Goal: Task Accomplishment & Management: Use online tool/utility

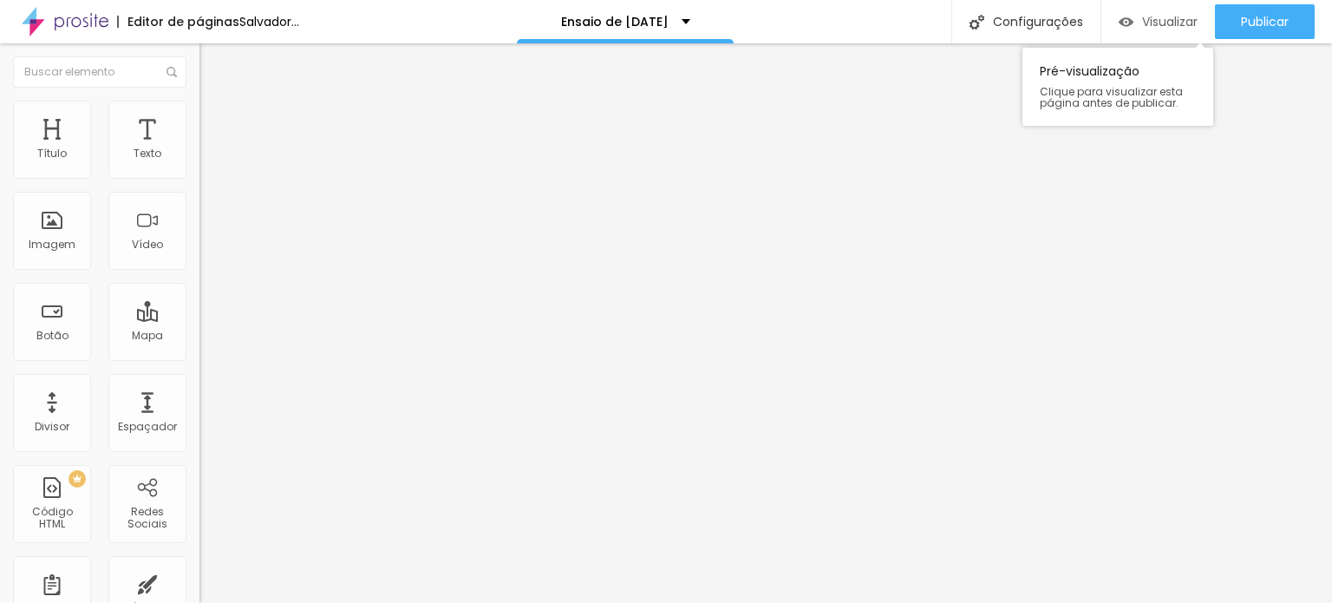
click at [1146, 26] on font "Visualizar" at bounding box center [1170, 21] width 56 height 17
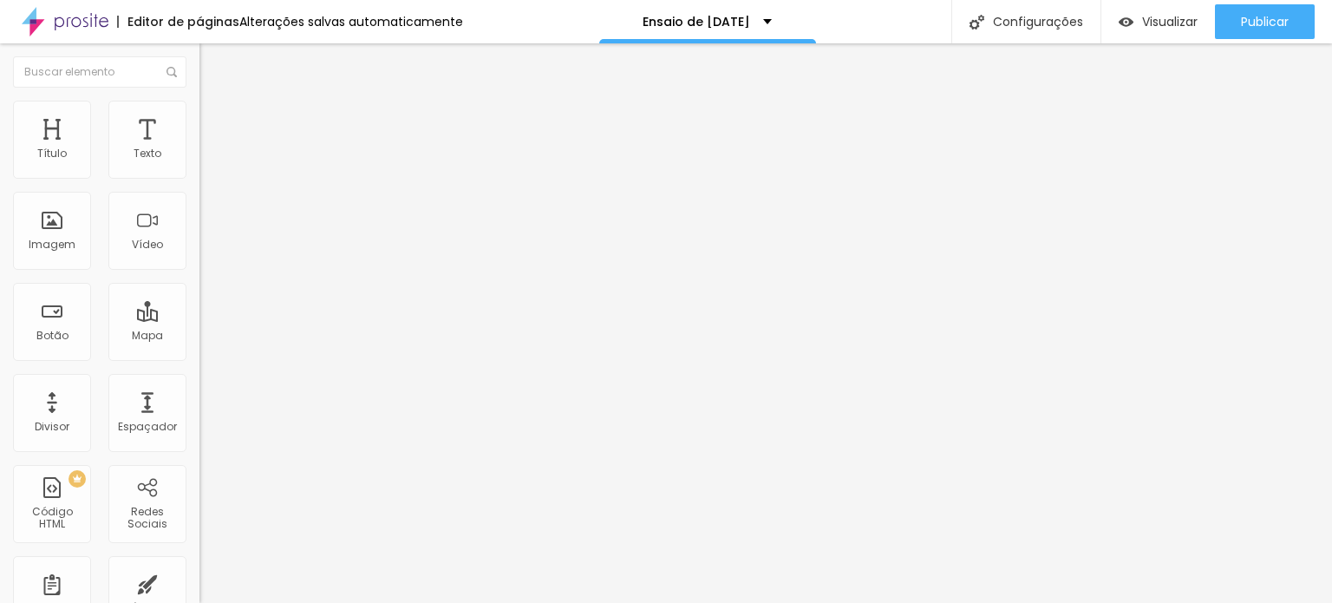
click at [212, 57] on img "button" at bounding box center [219, 63] width 14 height 14
click at [210, 149] on font "Trocar imagem" at bounding box center [252, 141] width 84 height 15
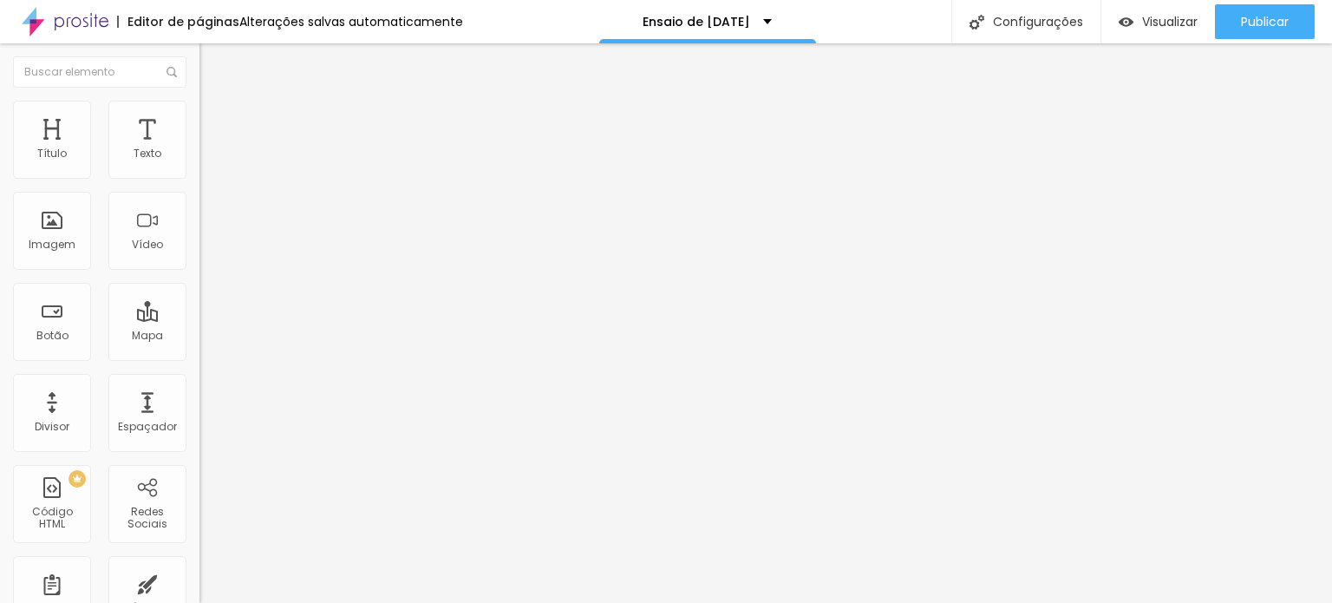
click at [199, 110] on img at bounding box center [207, 109] width 16 height 16
click at [199, 104] on li "Estilo" at bounding box center [298, 109] width 199 height 17
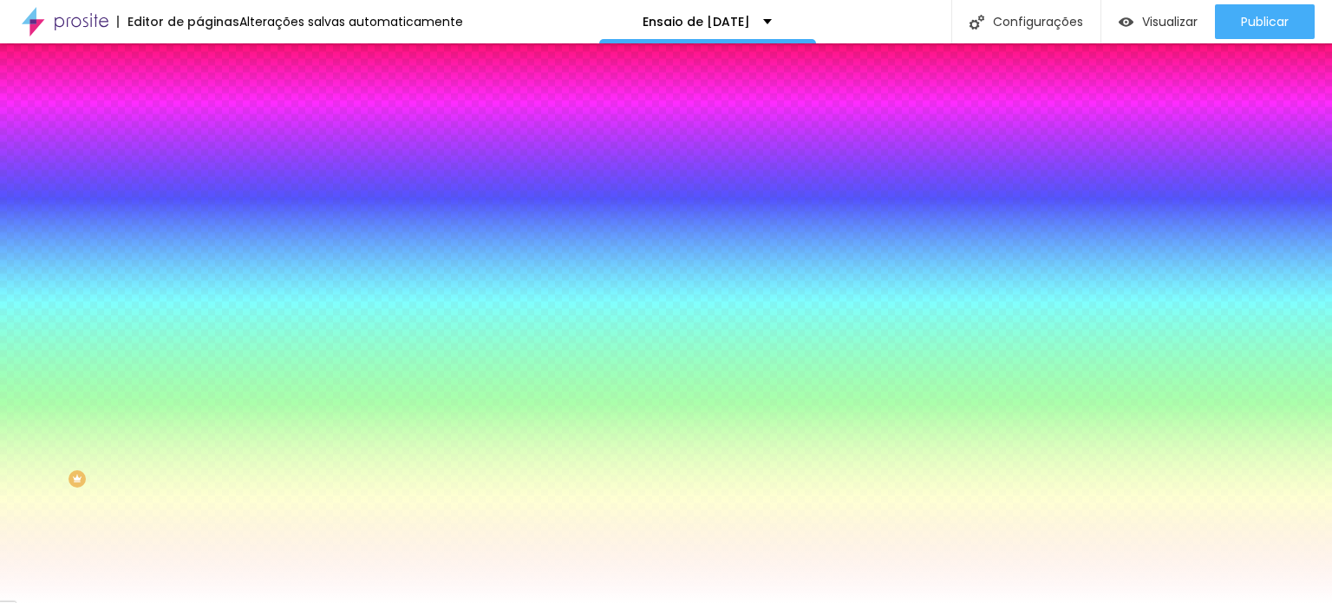
click at [199, 236] on div at bounding box center [298, 236] width 199 height 0
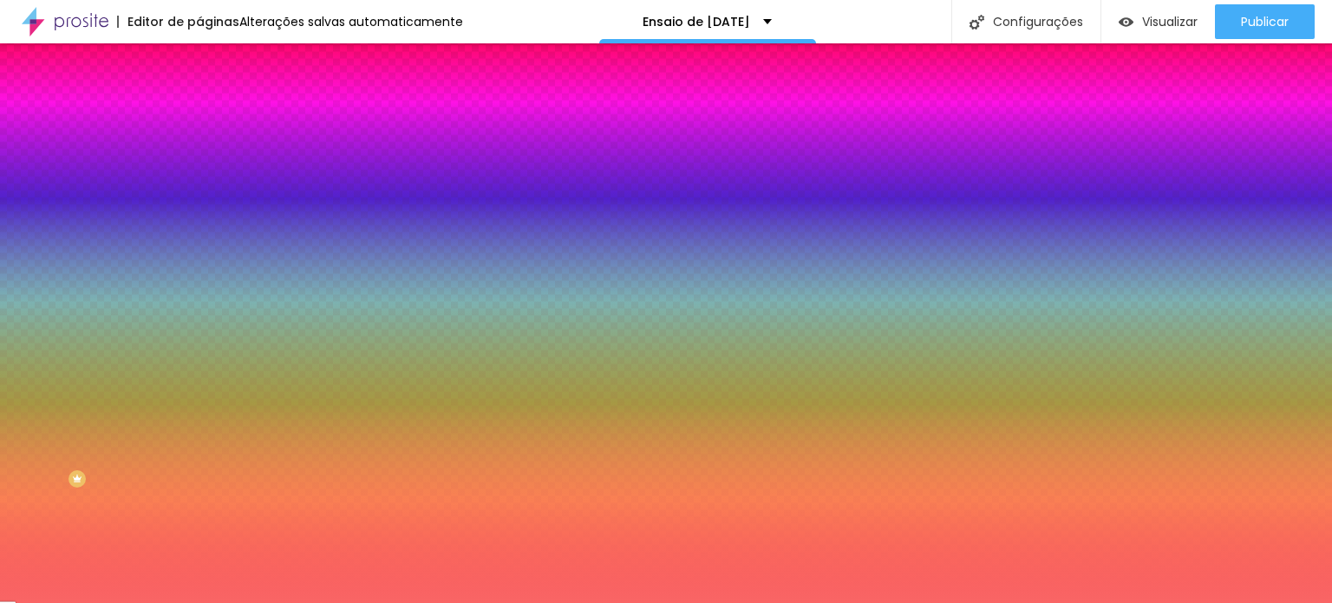
click at [95, 339] on div at bounding box center [666, 301] width 1332 height 603
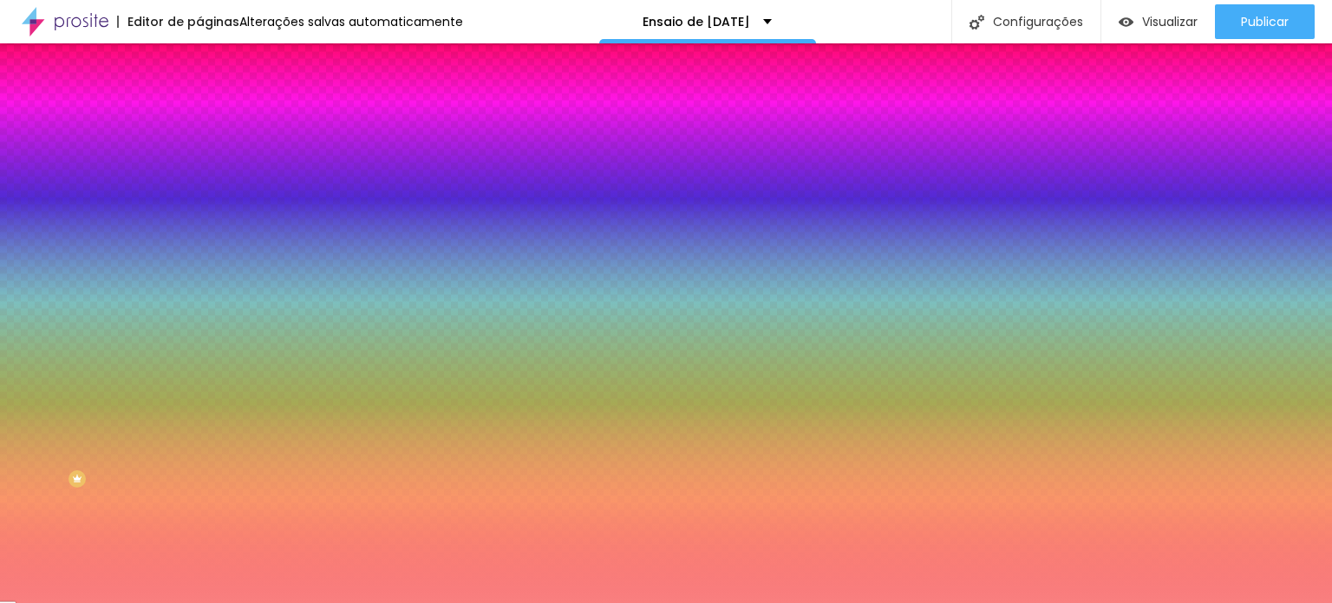
click at [82, 339] on div at bounding box center [666, 301] width 1332 height 603
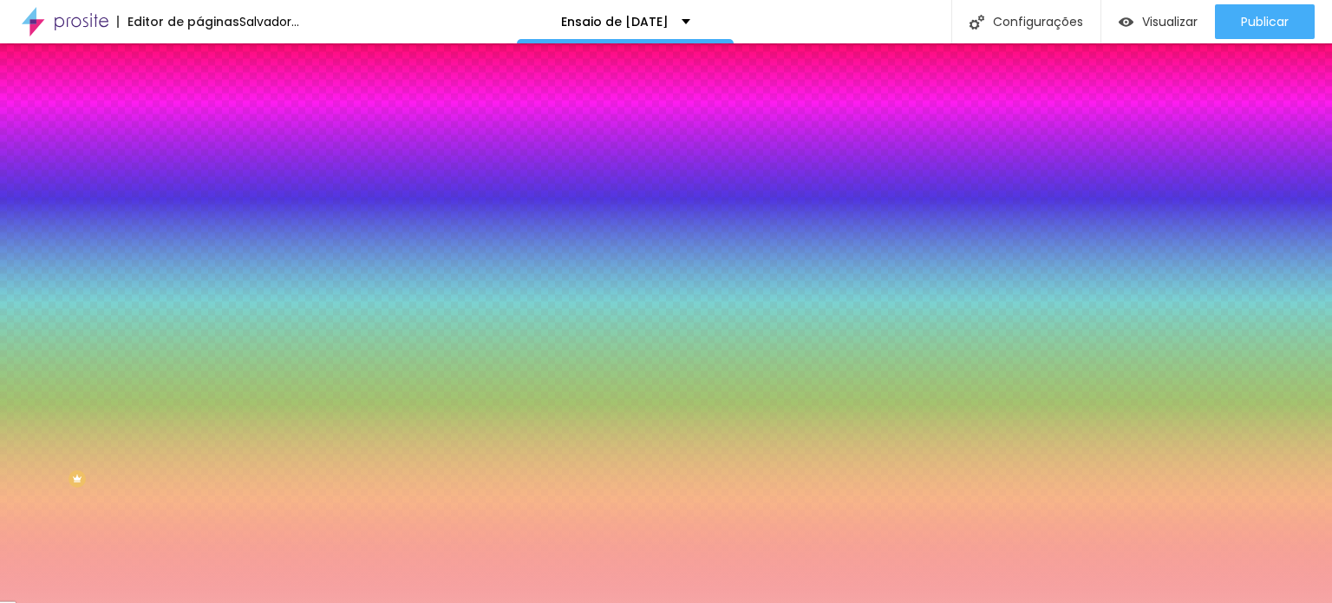
click at [64, 341] on div at bounding box center [666, 301] width 1332 height 603
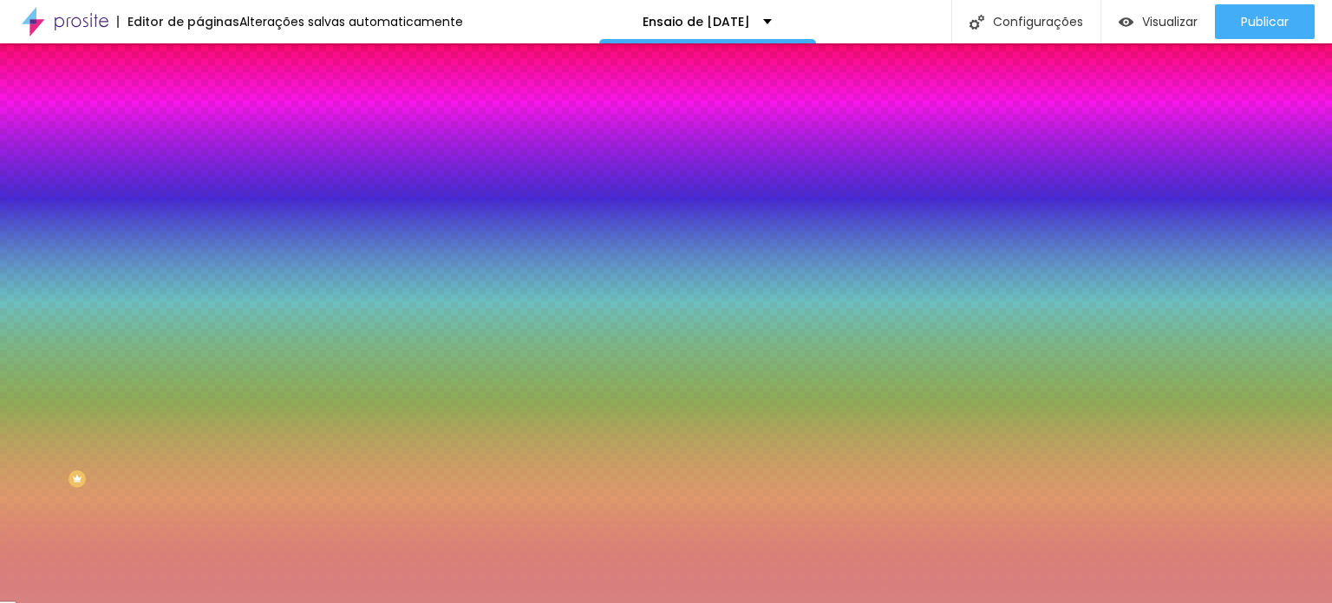
click at [72, 356] on div at bounding box center [666, 301] width 1332 height 603
click at [89, 366] on div at bounding box center [666, 301] width 1332 height 603
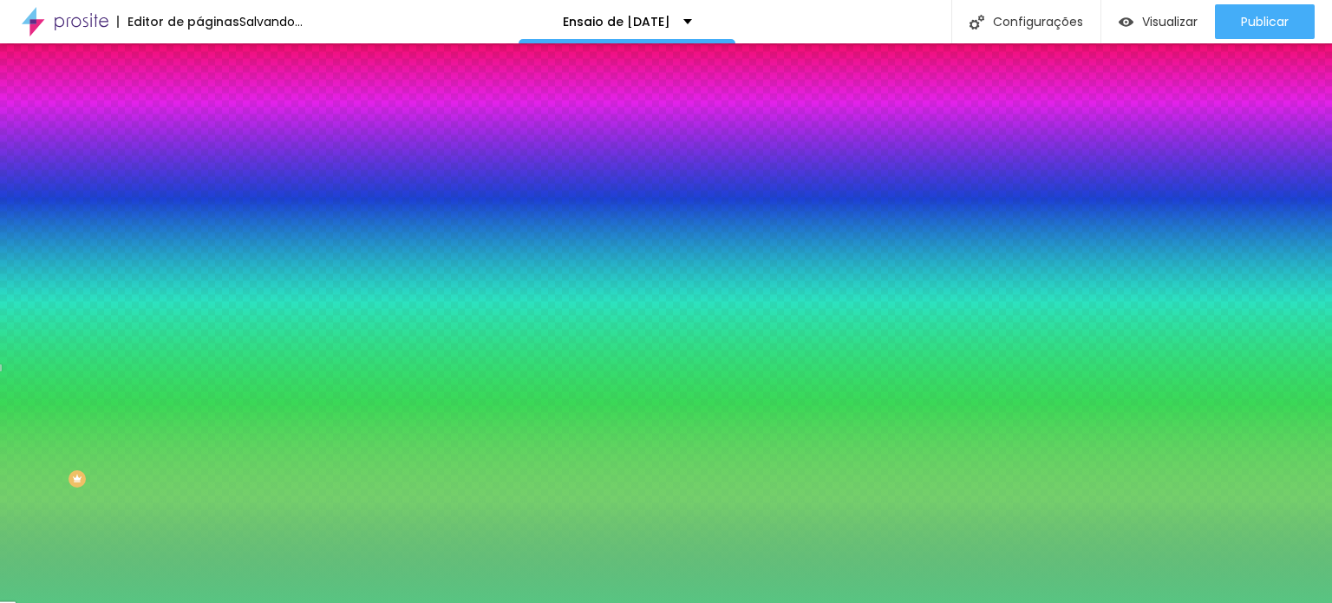
click at [154, 415] on div at bounding box center [666, 301] width 1332 height 603
click at [151, 428] on div at bounding box center [666, 301] width 1332 height 603
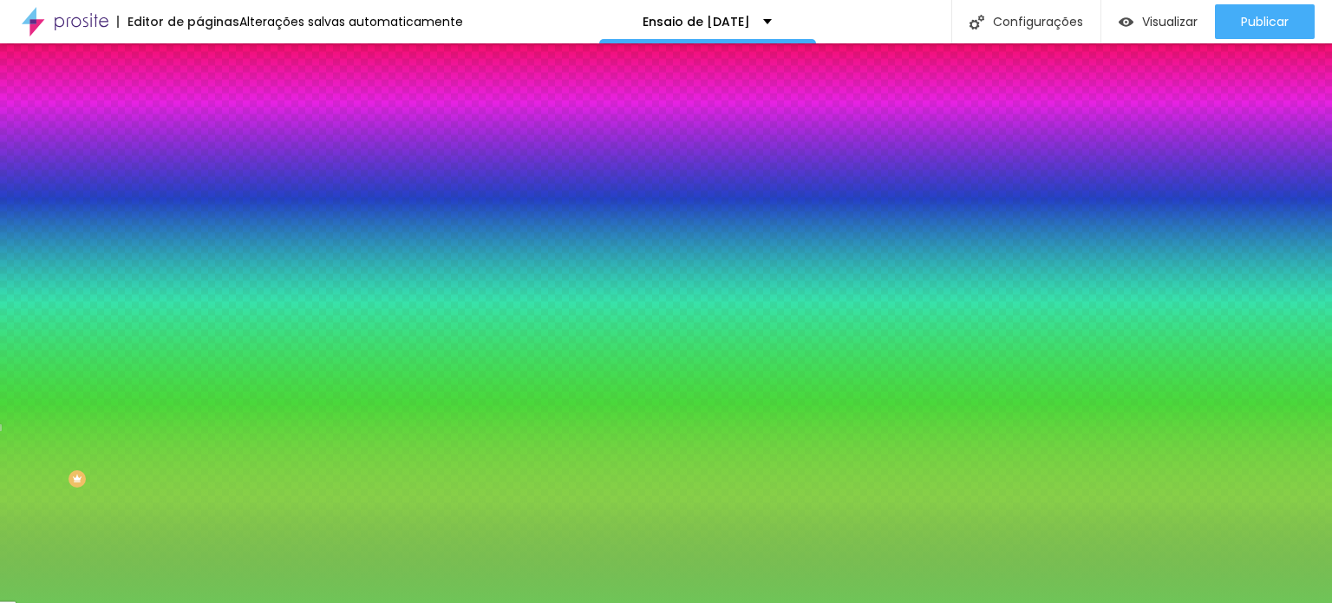
click at [148, 441] on div at bounding box center [666, 301] width 1332 height 603
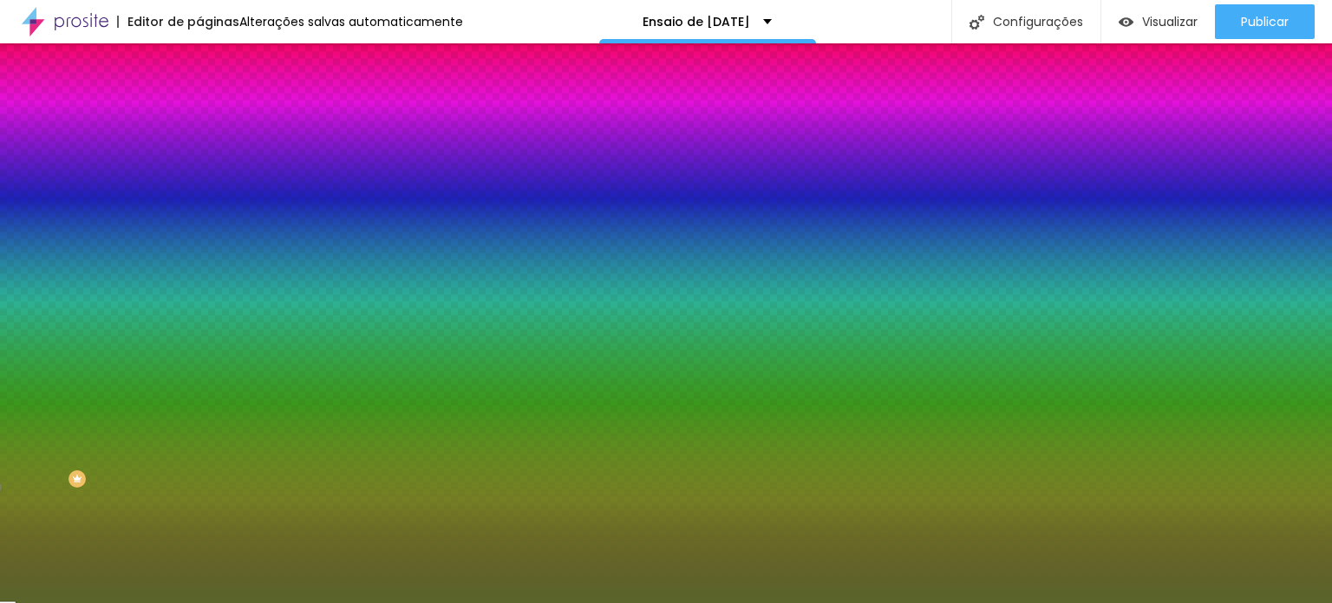
click at [92, 415] on div at bounding box center [666, 301] width 1332 height 603
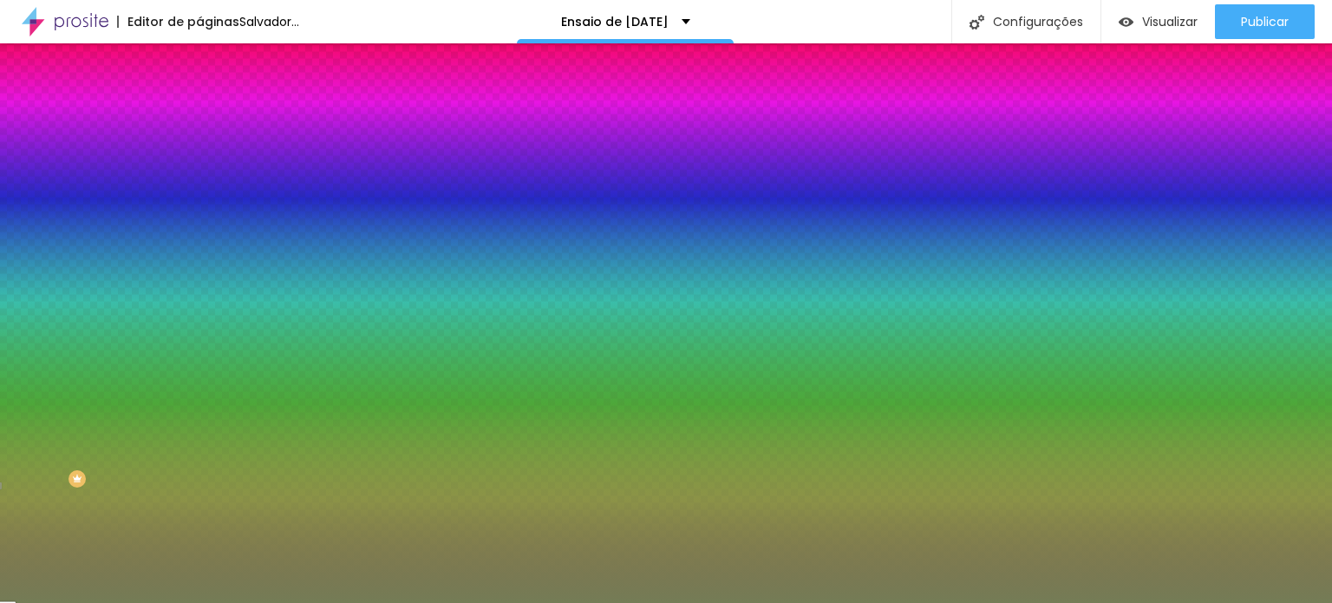
click at [62, 403] on div at bounding box center [666, 301] width 1332 height 603
click at [40, 391] on div at bounding box center [666, 301] width 1332 height 603
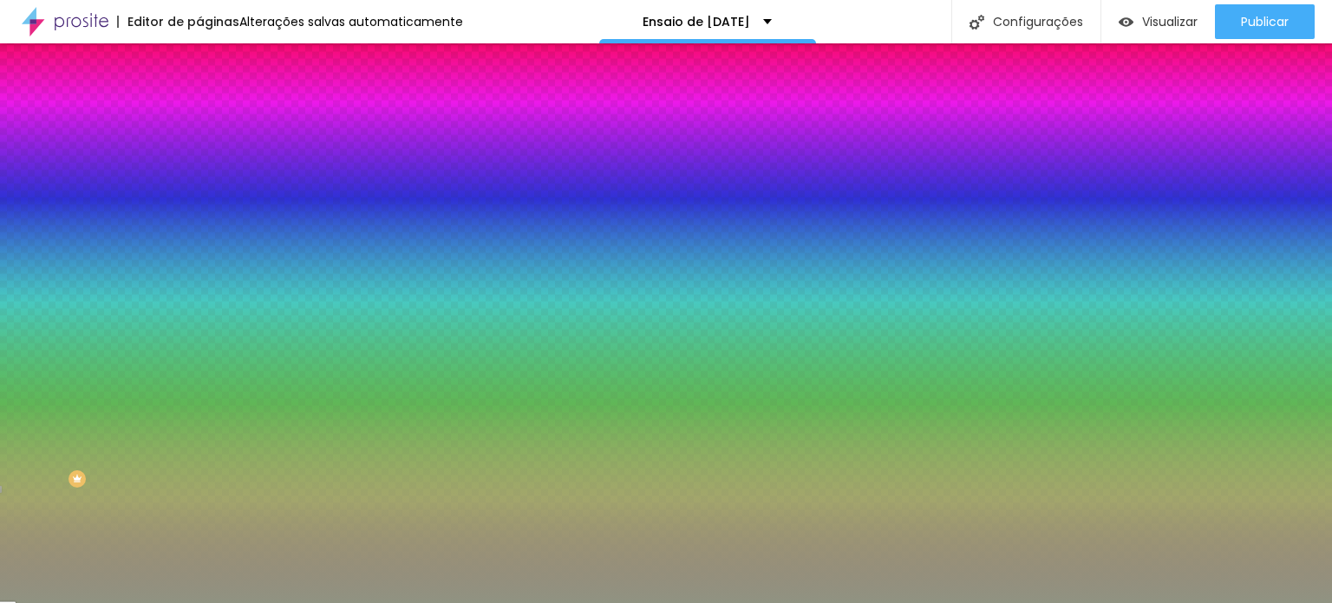
click at [36, 378] on div at bounding box center [666, 301] width 1332 height 603
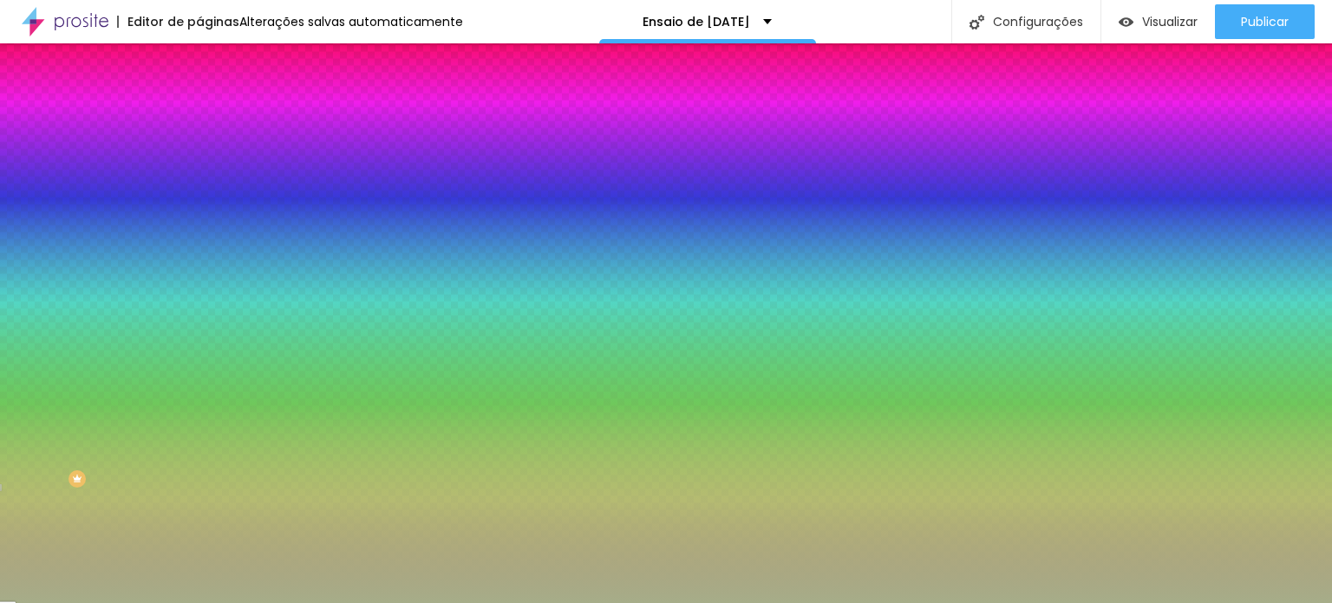
click at [50, 378] on div at bounding box center [666, 301] width 1332 height 603
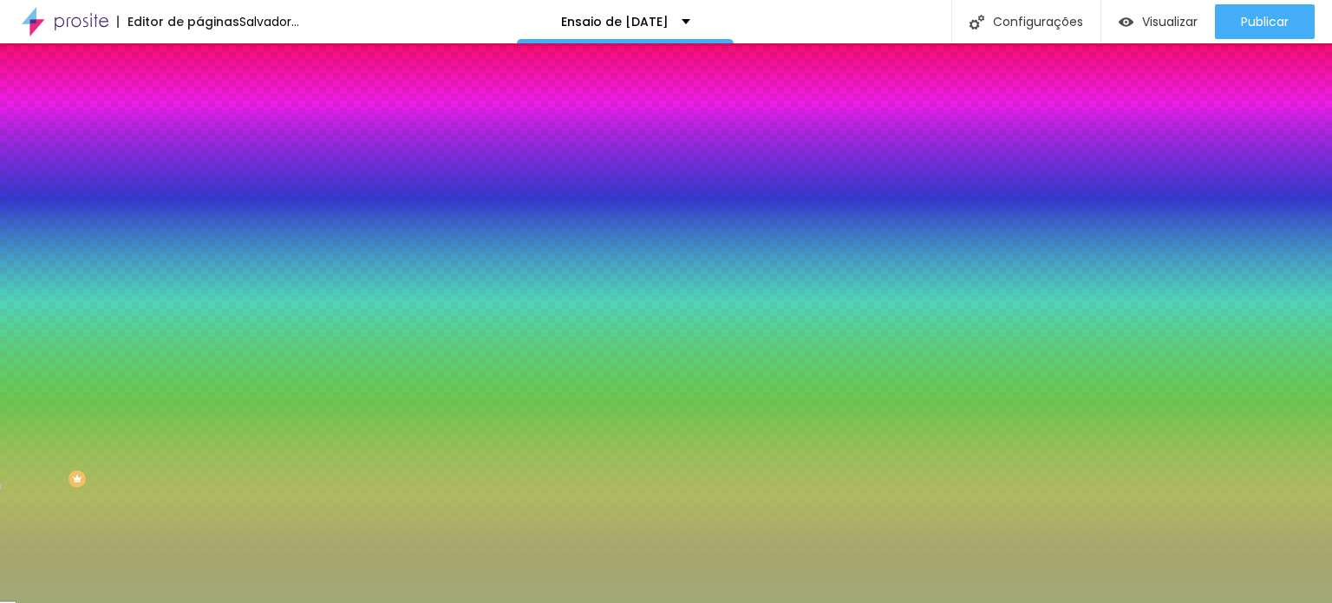
click at [61, 379] on div at bounding box center [666, 301] width 1332 height 603
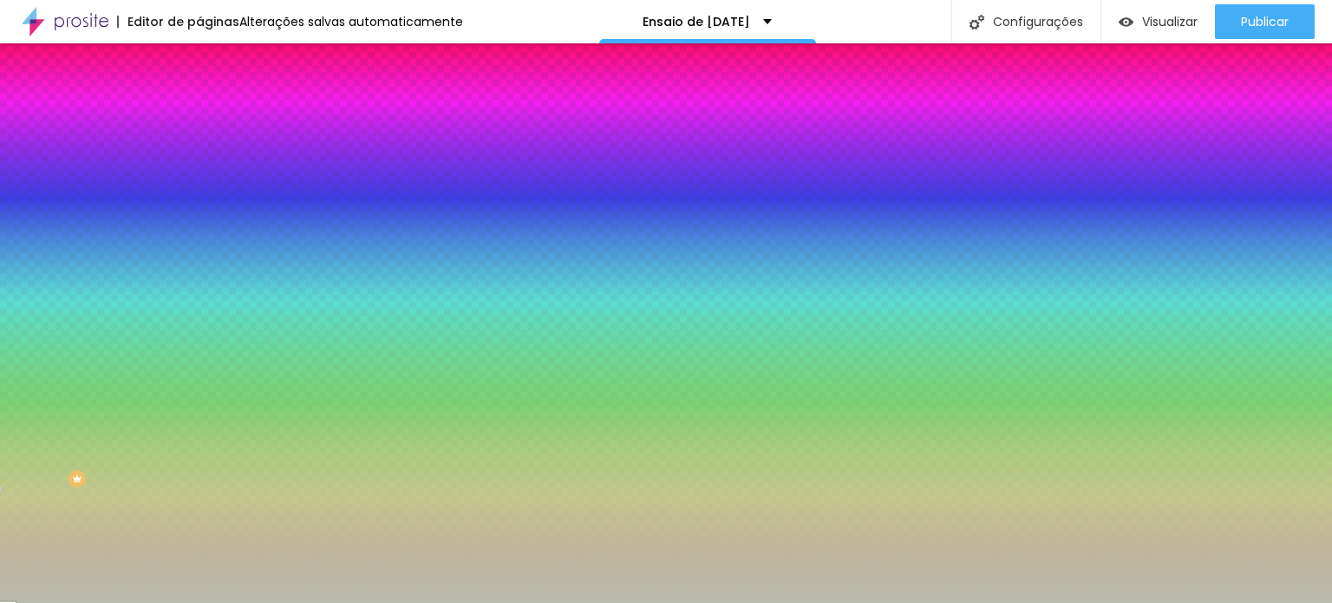
click at [37, 370] on div at bounding box center [666, 301] width 1332 height 603
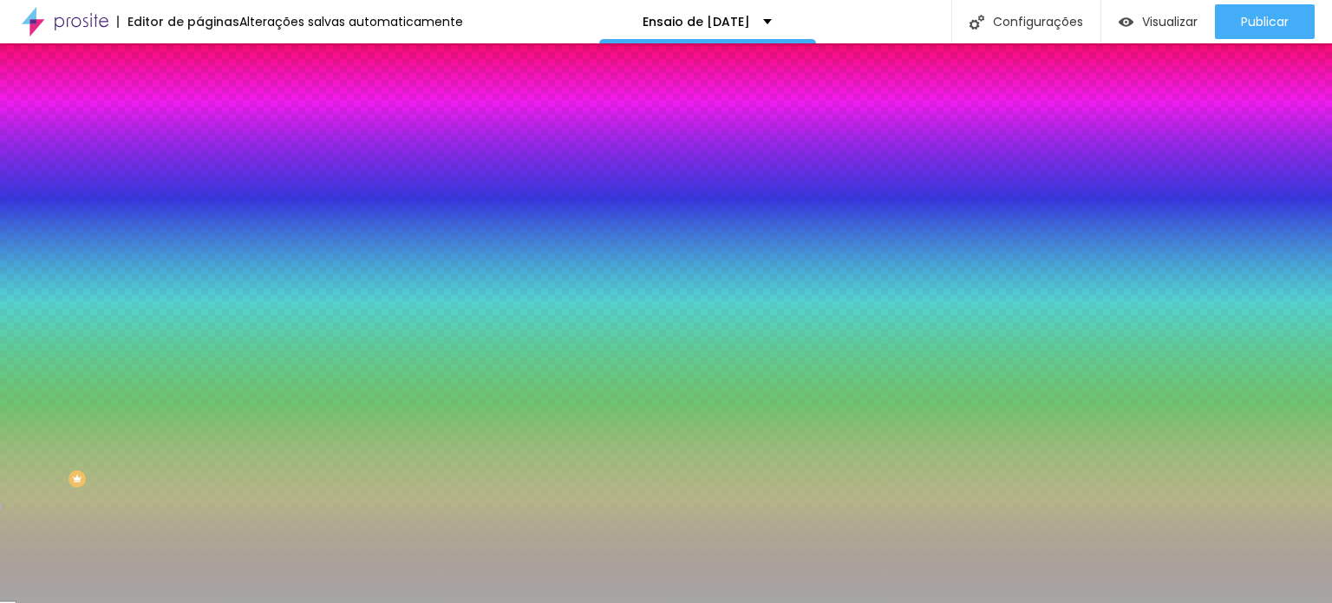
click at [28, 382] on div at bounding box center [666, 301] width 1332 height 603
click at [199, 312] on div "Efeito superior DESATIVADO Voltar ao padrão" at bounding box center [298, 288] width 199 height 49
click at [199, 294] on button "Voltar ao padrão" at bounding box center [258, 284] width 118 height 20
click at [276, 276] on font "DESATIVADO" at bounding box center [307, 268] width 63 height 15
click at [206, 289] on icon "button" at bounding box center [212, 283] width 12 height 12
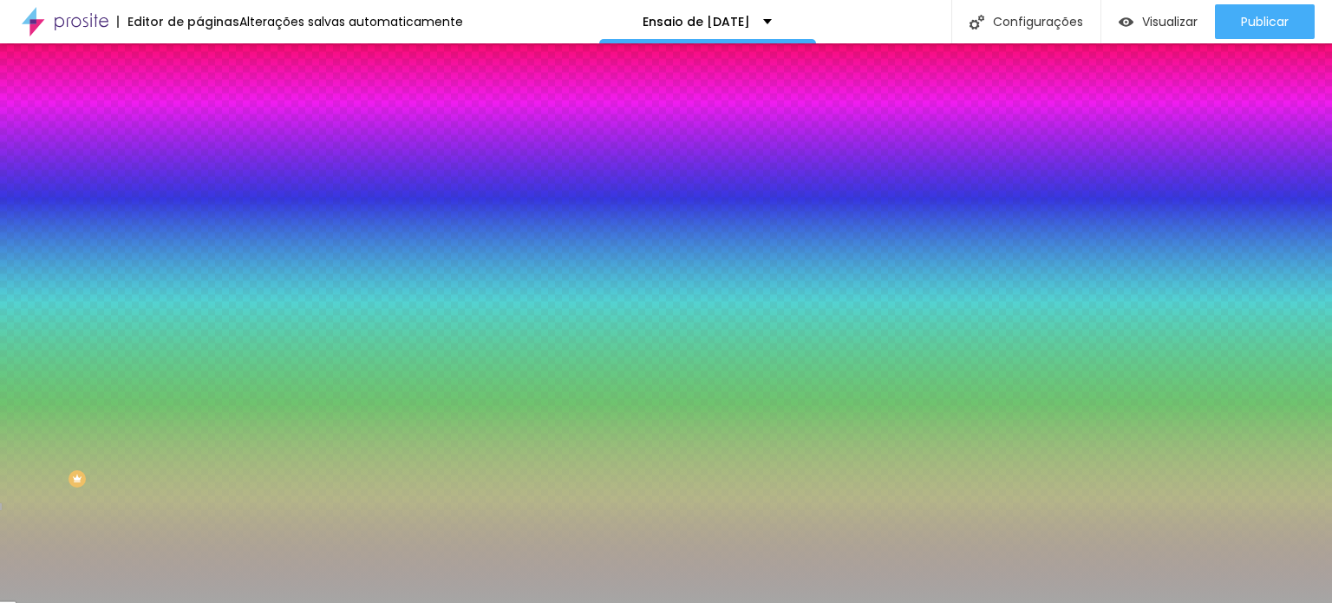
click at [199, 236] on div at bounding box center [298, 236] width 199 height 0
click at [76, 374] on div at bounding box center [666, 301] width 1332 height 603
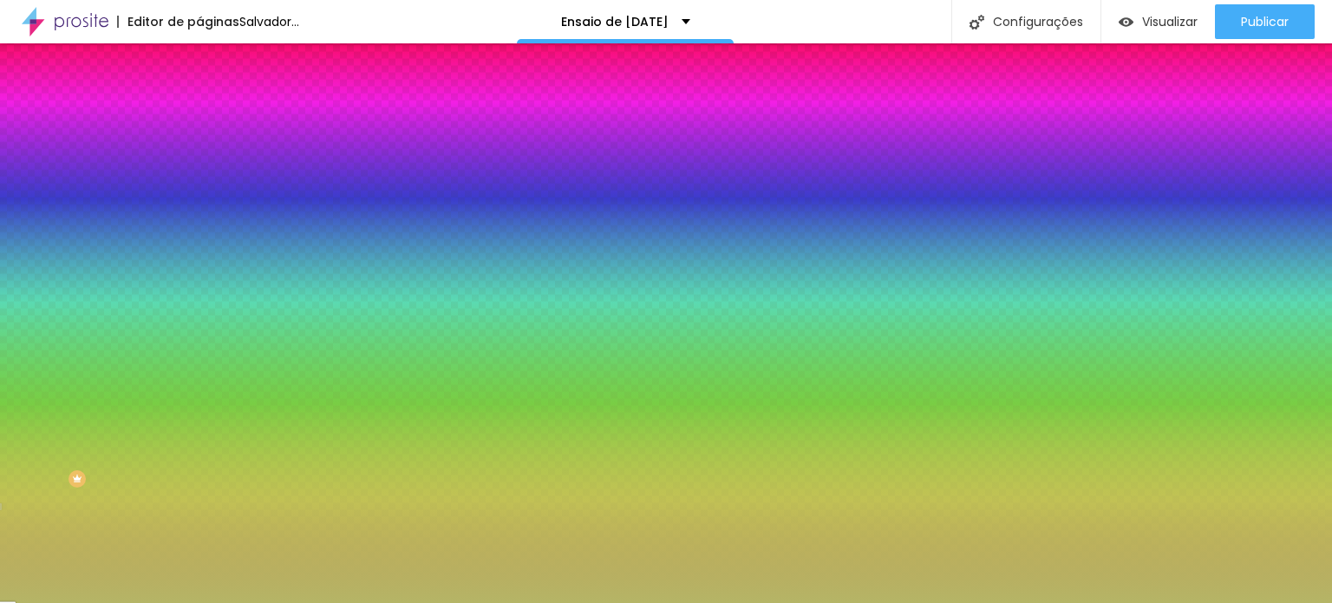
click at [70, 402] on div at bounding box center [666, 301] width 1332 height 603
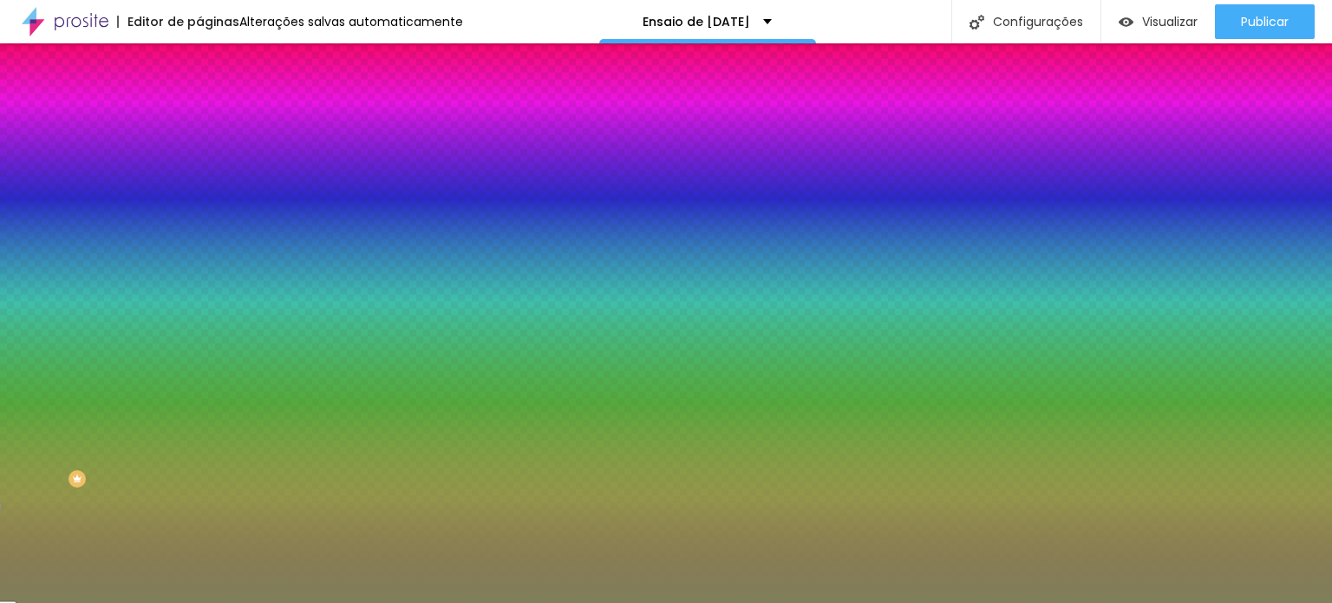
click at [59, 402] on div at bounding box center [666, 301] width 1332 height 603
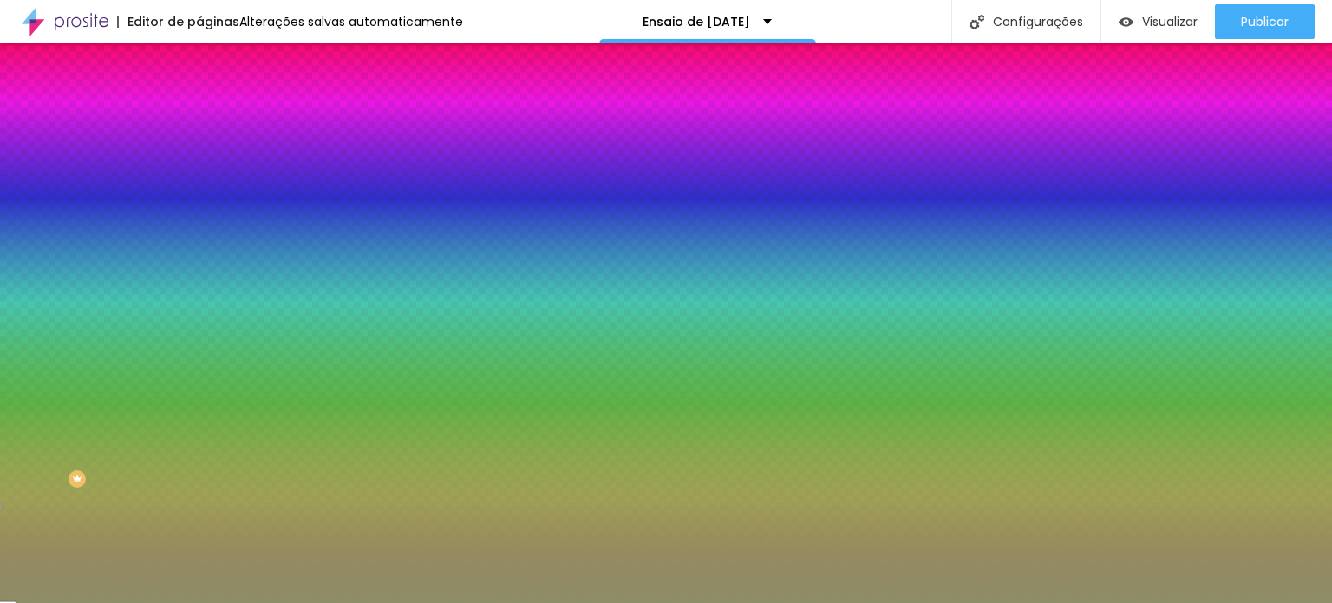
click at [56, 395] on div at bounding box center [666, 301] width 1332 height 603
click at [348, 271] on div at bounding box center [349, 269] width 3 height 3
click at [56, 408] on div at bounding box center [666, 301] width 1332 height 603
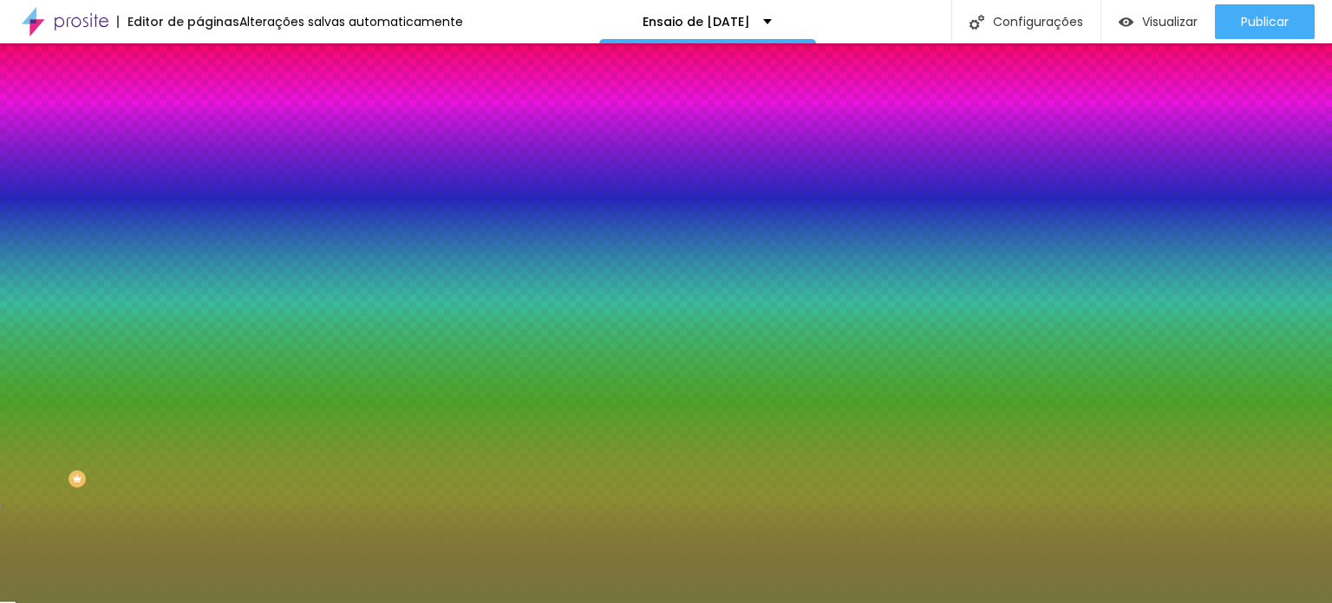
click at [80, 407] on div at bounding box center [666, 301] width 1332 height 603
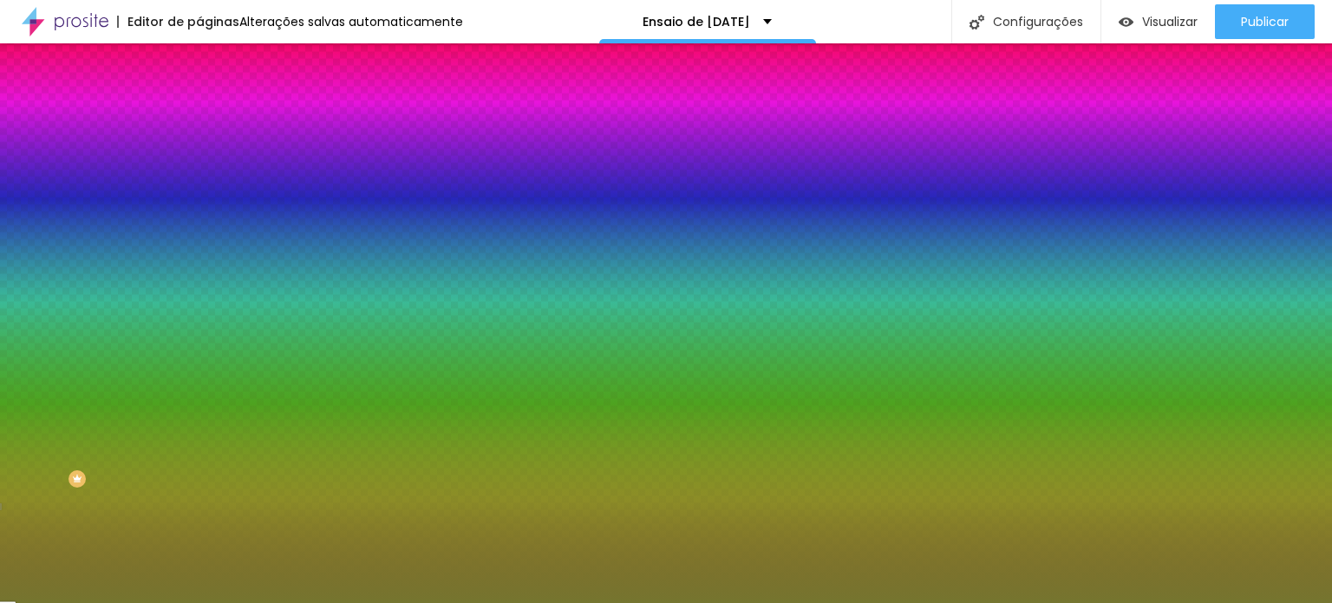
click at [95, 407] on div at bounding box center [666, 301] width 1332 height 603
click at [109, 386] on div at bounding box center [666, 301] width 1332 height 603
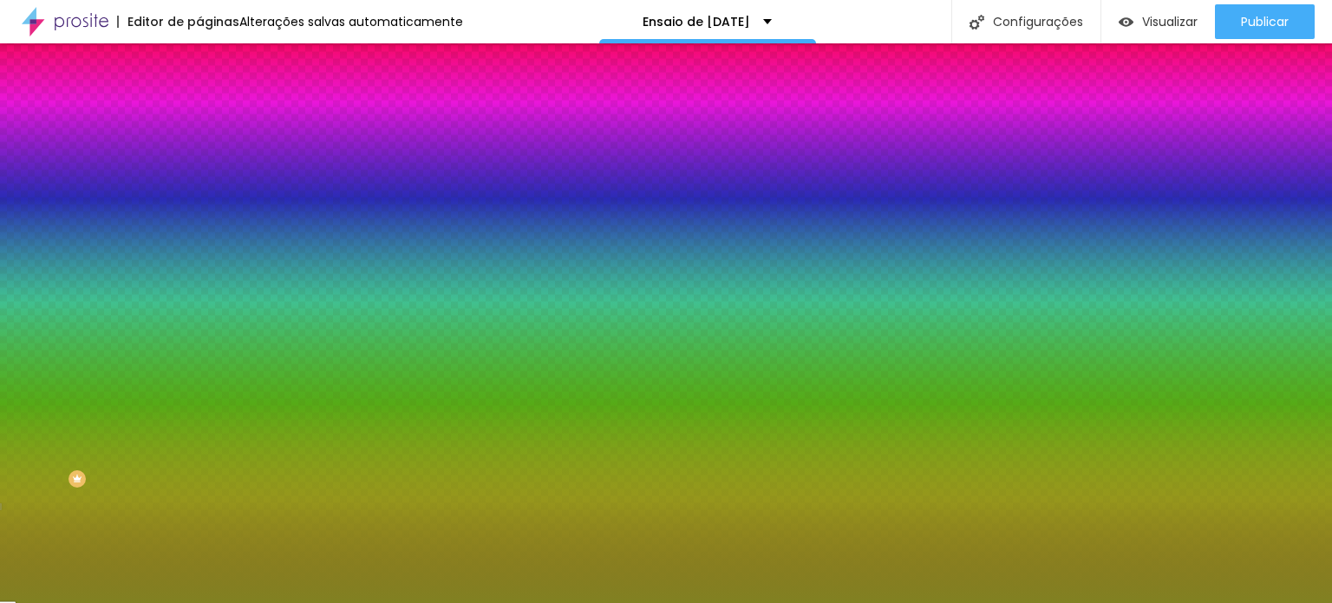
click at [110, 401] on div at bounding box center [666, 301] width 1332 height 603
click at [104, 426] on div at bounding box center [666, 301] width 1332 height 603
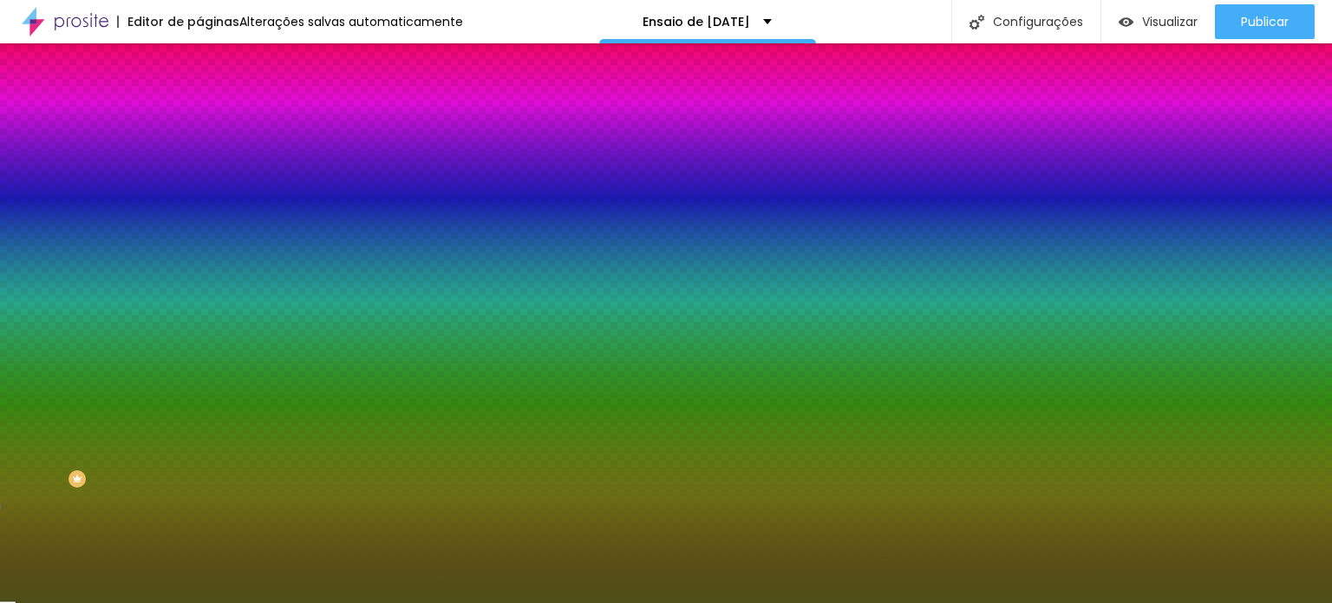
click at [90, 426] on div at bounding box center [666, 301] width 1332 height 603
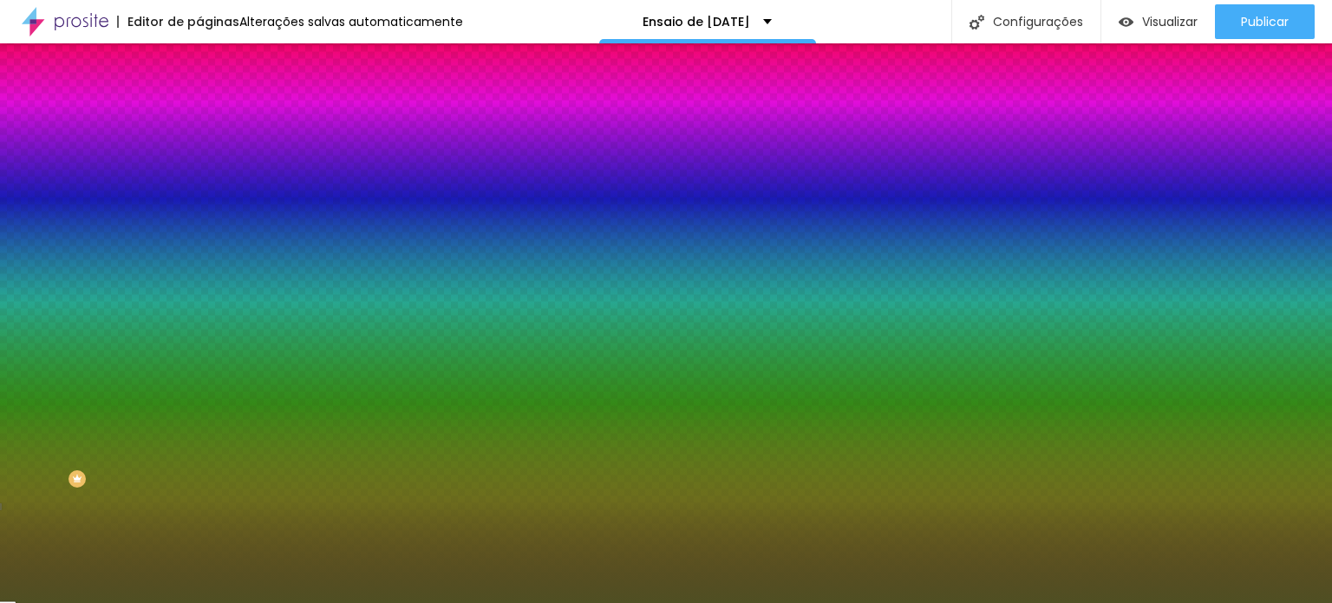
click at [90, 417] on div at bounding box center [666, 301] width 1332 height 603
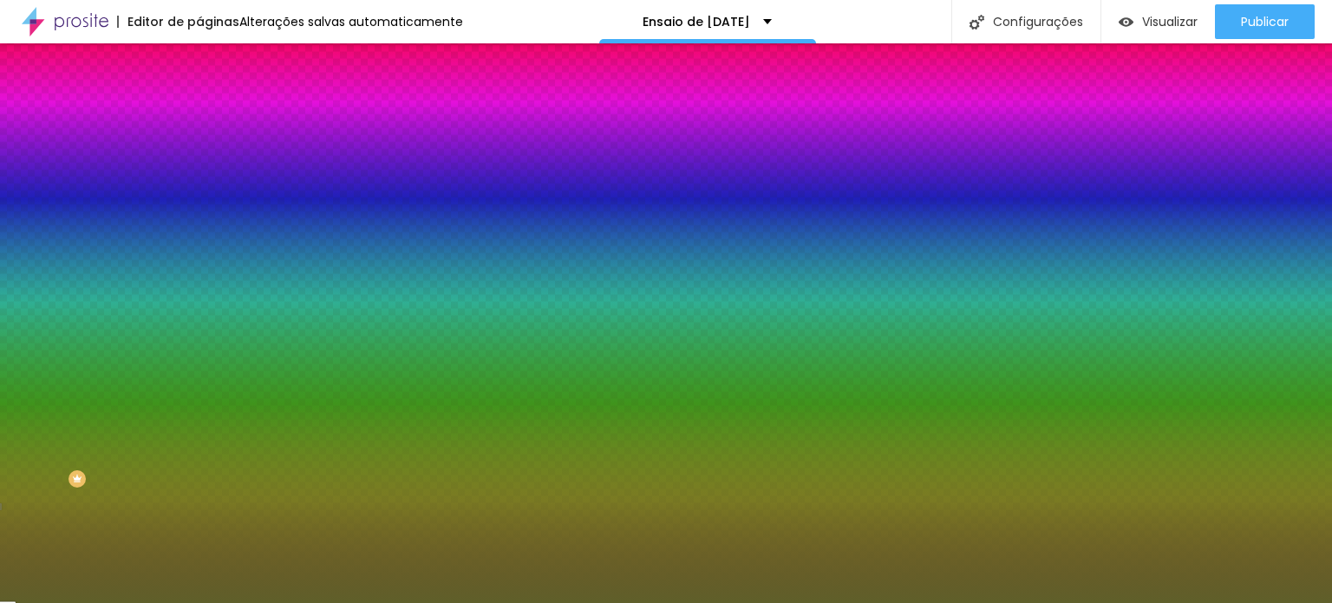
click at [741, 380] on div at bounding box center [742, 377] width 3 height 3
click at [100, 422] on div at bounding box center [666, 301] width 1332 height 603
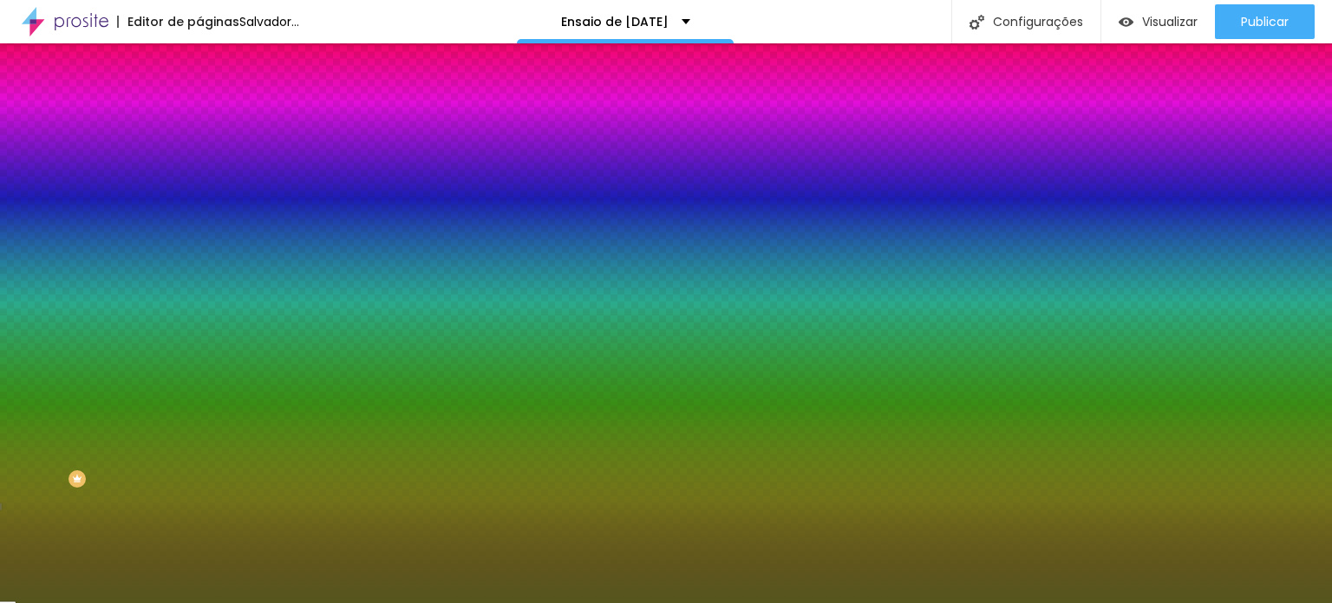
click at [111, 425] on div at bounding box center [666, 301] width 1332 height 603
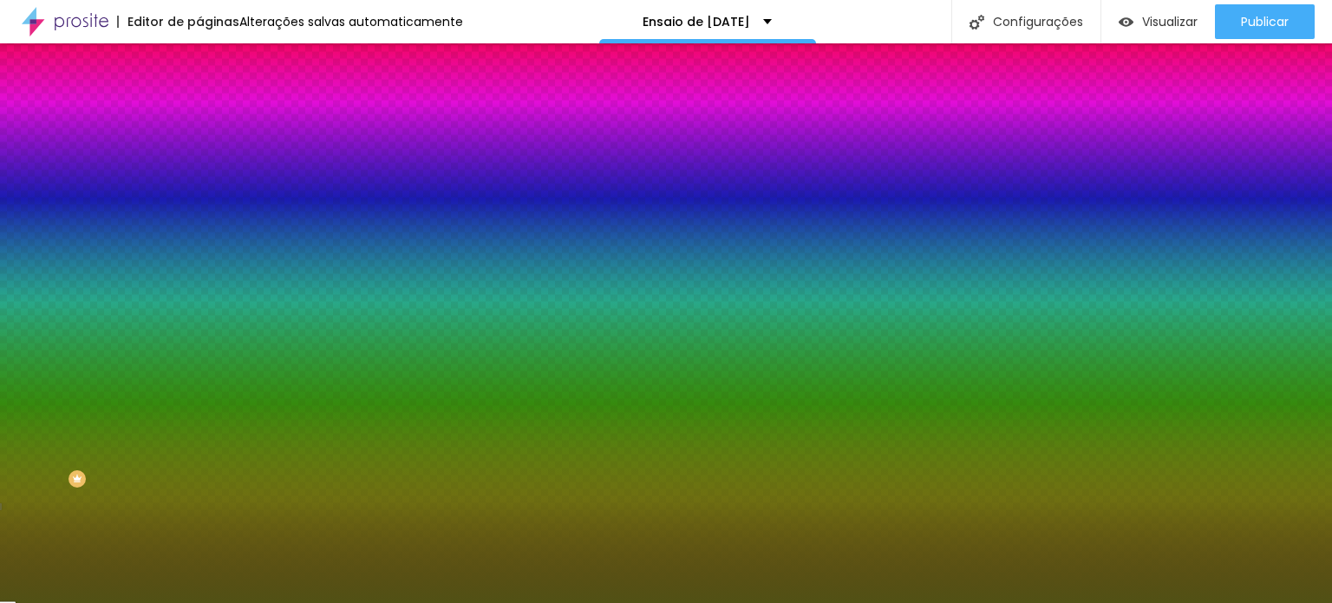
type input "#515115"
click at [111, 435] on div at bounding box center [666, 301] width 1332 height 603
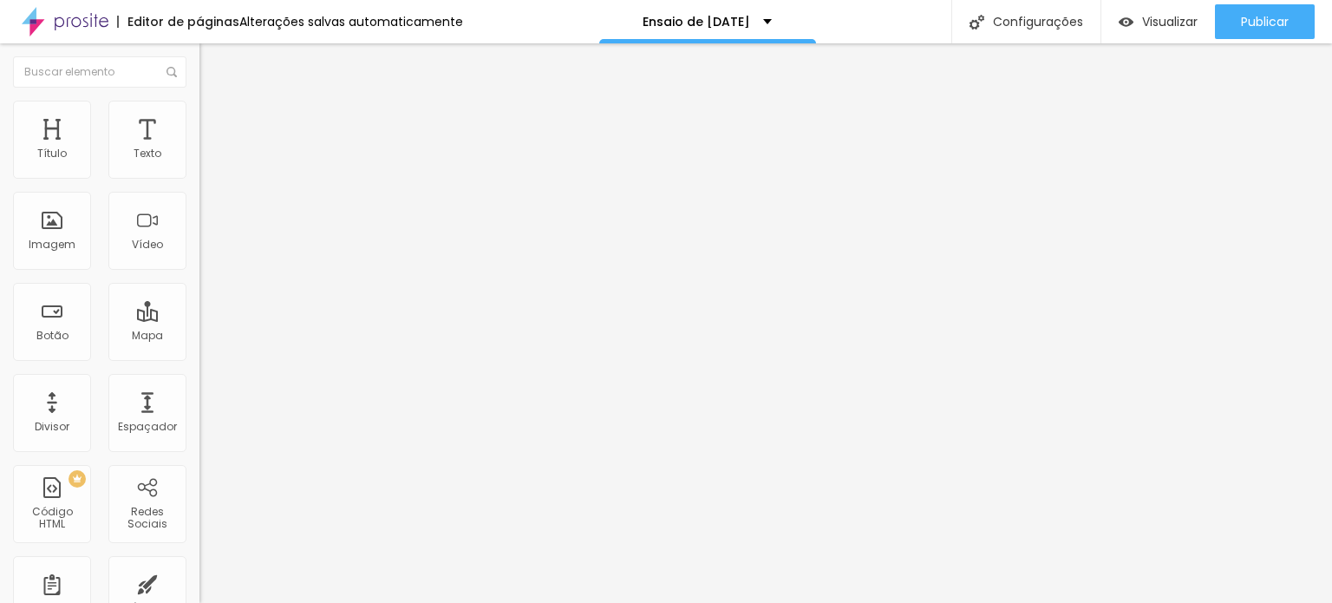
click at [199, 105] on img at bounding box center [207, 109] width 16 height 16
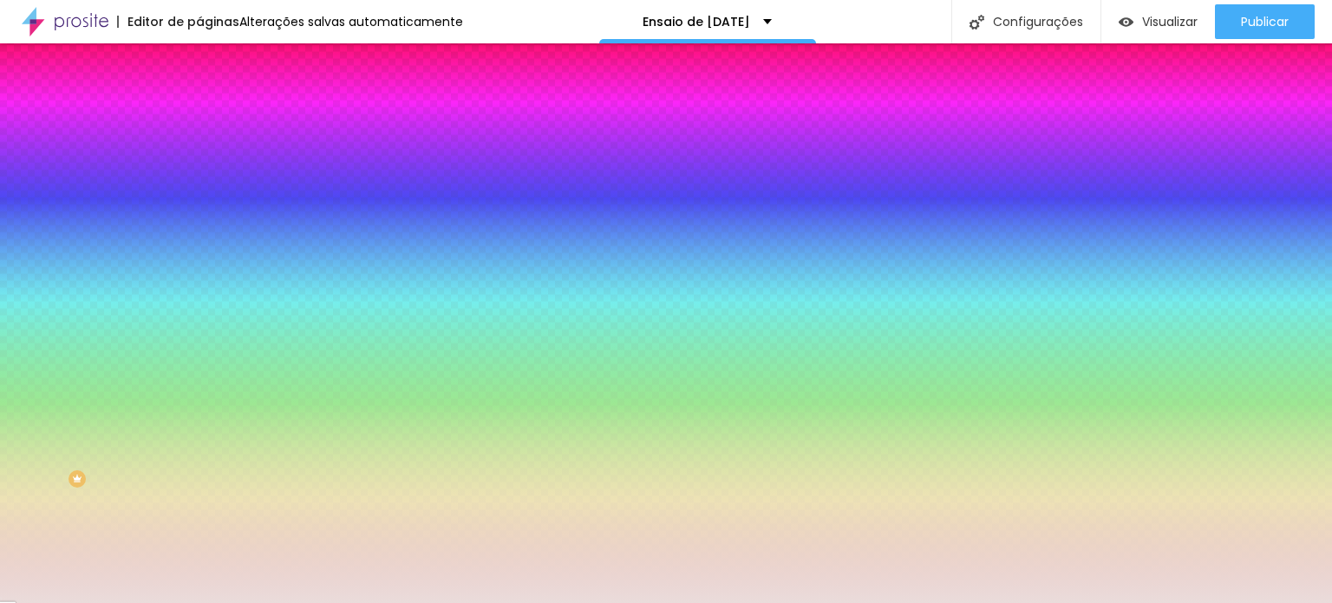
click at [199, 166] on div at bounding box center [298, 166] width 199 height 0
click at [199, 173] on input "#EADCDB" at bounding box center [303, 174] width 208 height 17
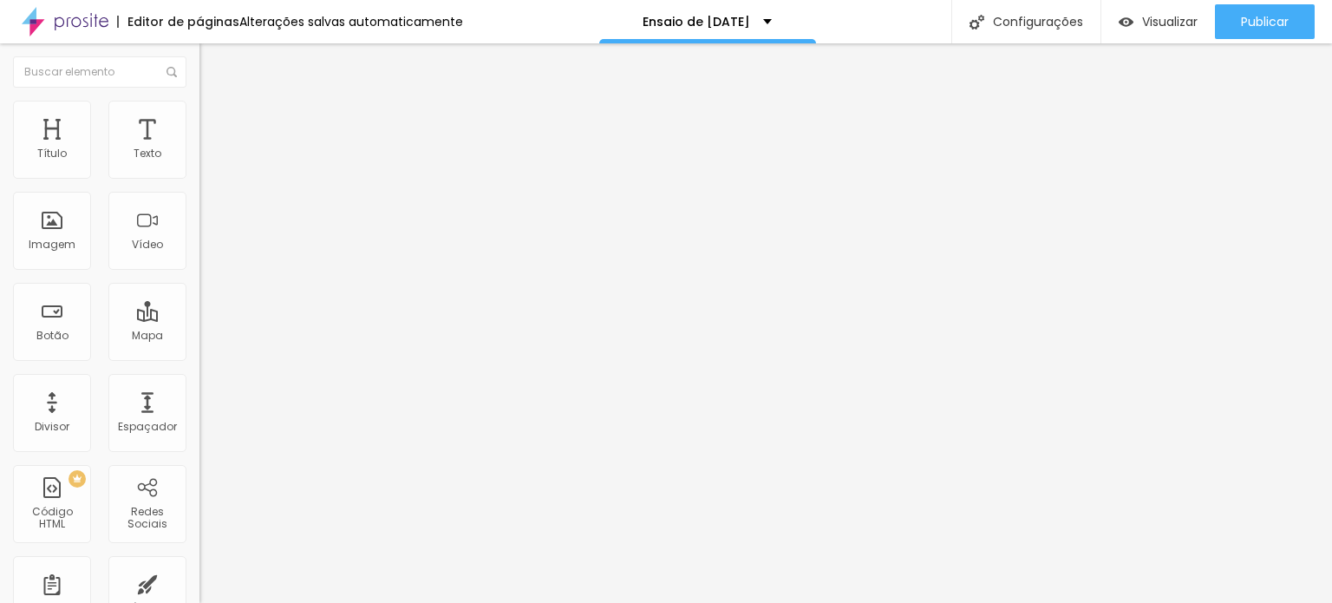
click at [215, 117] on font "Estilo" at bounding box center [228, 112] width 27 height 15
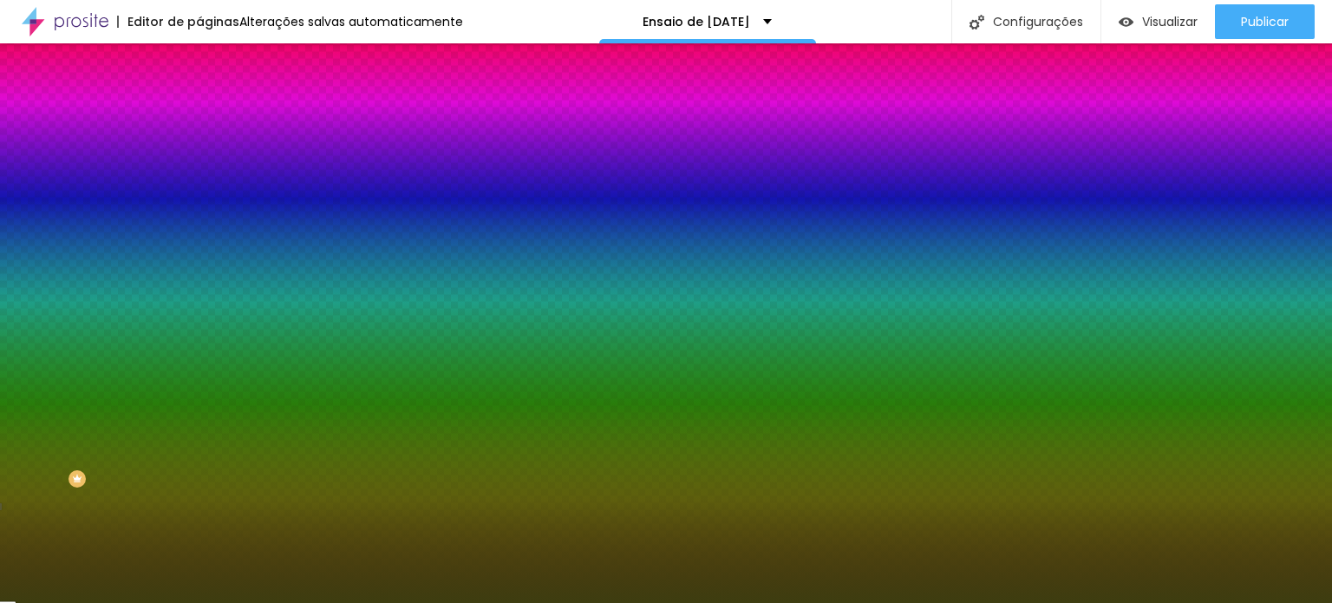
drag, startPoint x: 180, startPoint y: 312, endPoint x: 134, endPoint y: 311, distance: 45.1
click at [199, 253] on input "#3D3D10" at bounding box center [303, 244] width 208 height 17
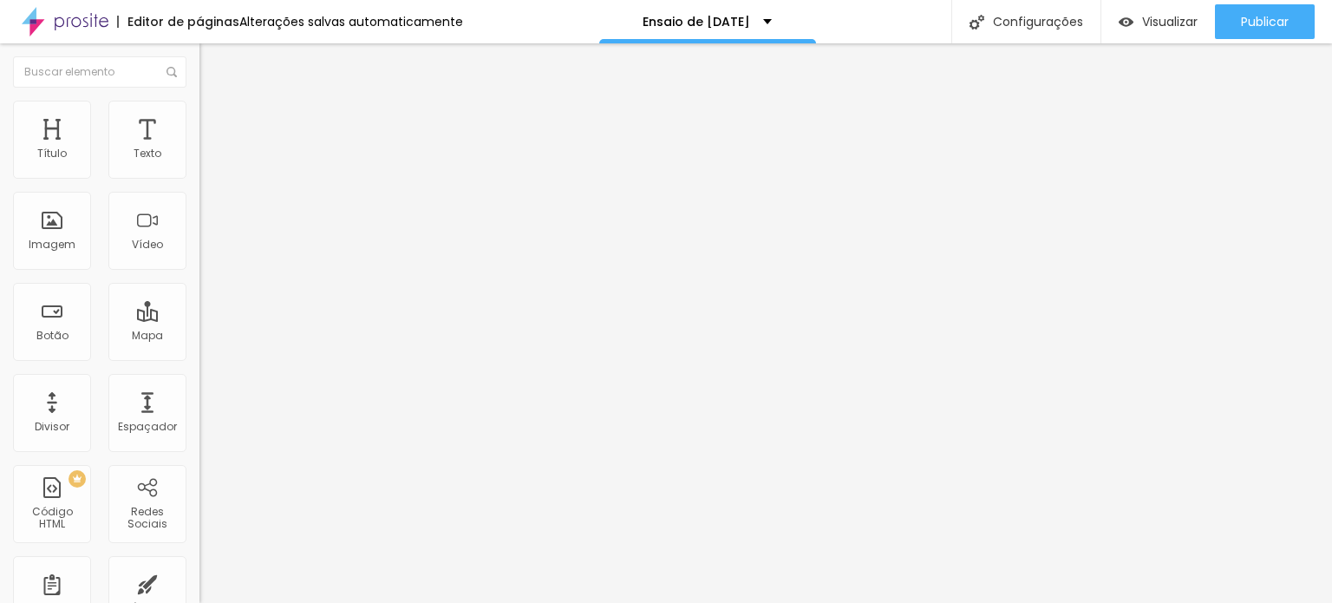
click at [199, 107] on img at bounding box center [207, 109] width 16 height 16
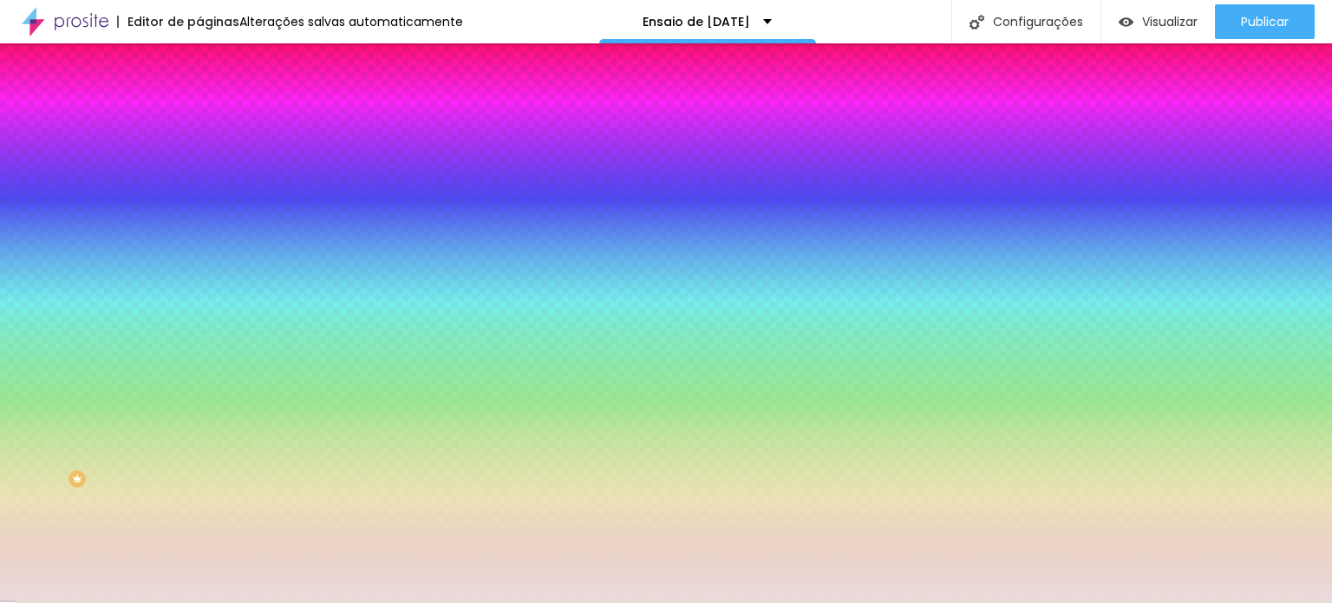
click at [199, 176] on input "#EADCDB" at bounding box center [303, 174] width 208 height 17
paste input "3D3D1"
type input "#3D3D1"
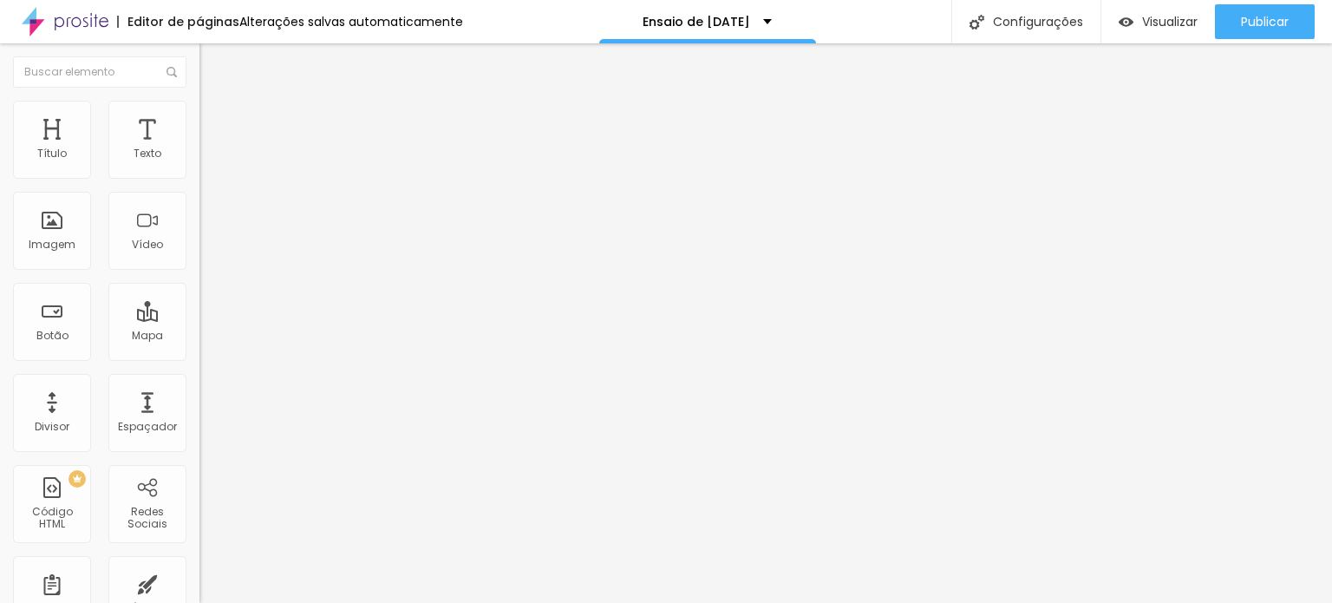
click at [215, 120] on font "Estilo" at bounding box center [228, 112] width 27 height 15
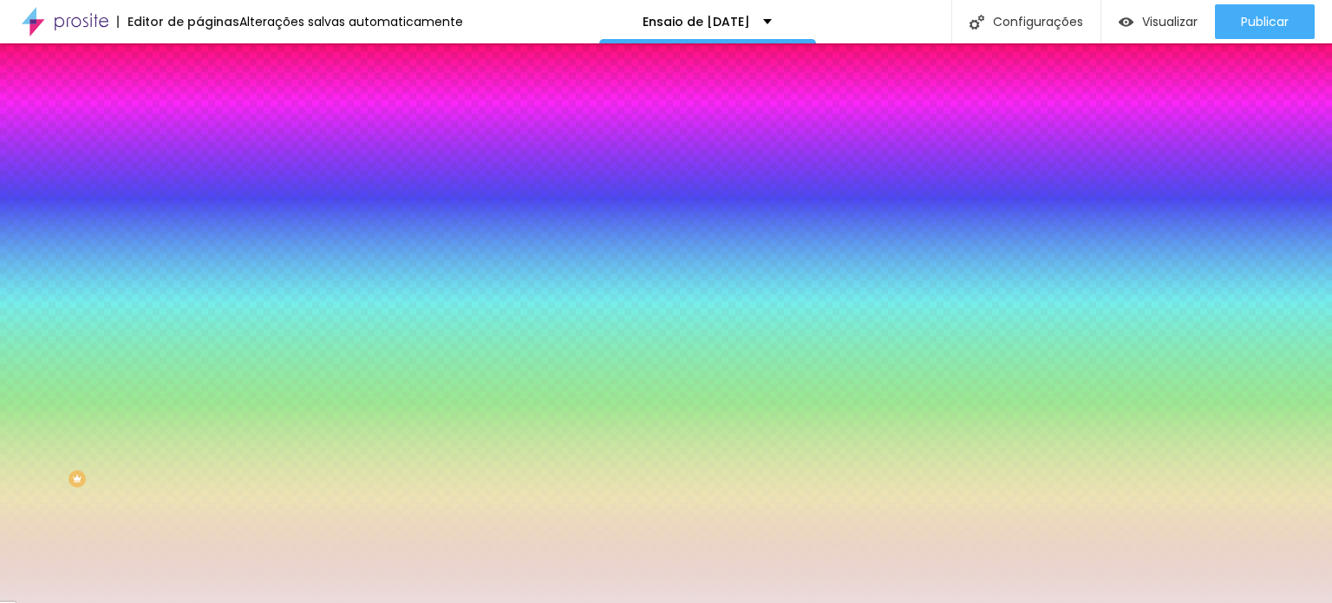
click at [199, 175] on input "#EADCDB" at bounding box center [303, 174] width 208 height 17
paste input "3D3D1"
type input "#3D3D1"
click at [211, 160] on icon "button" at bounding box center [214, 154] width 7 height 12
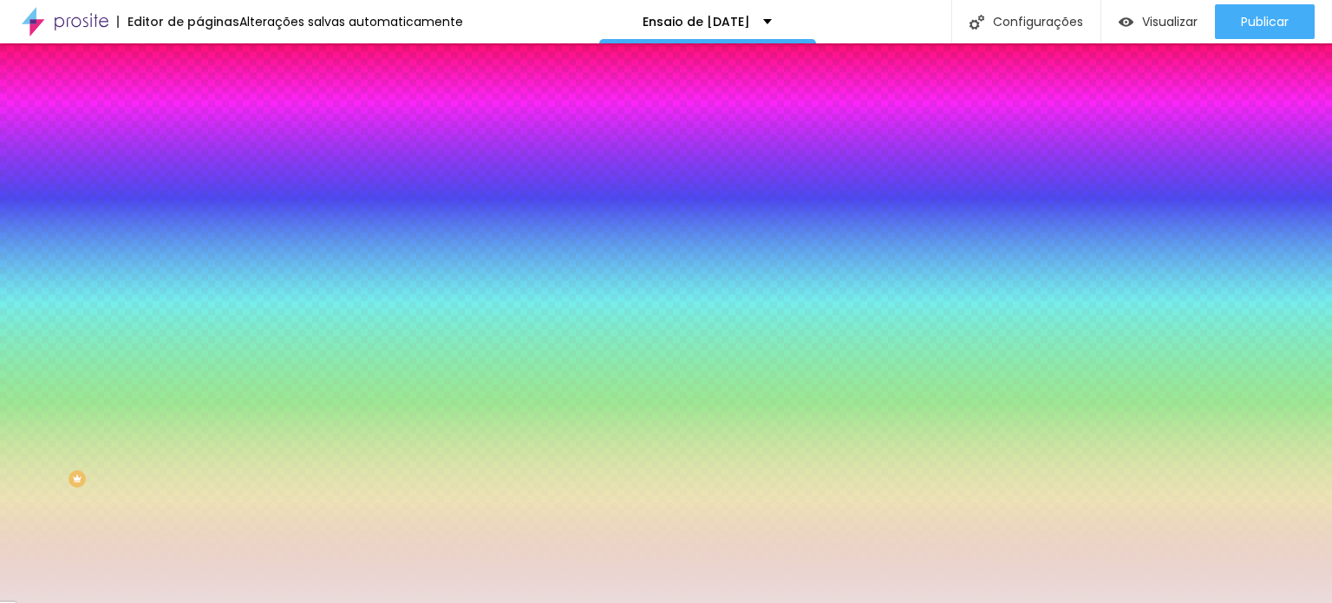
type input "12"
type input "187"
type input "190"
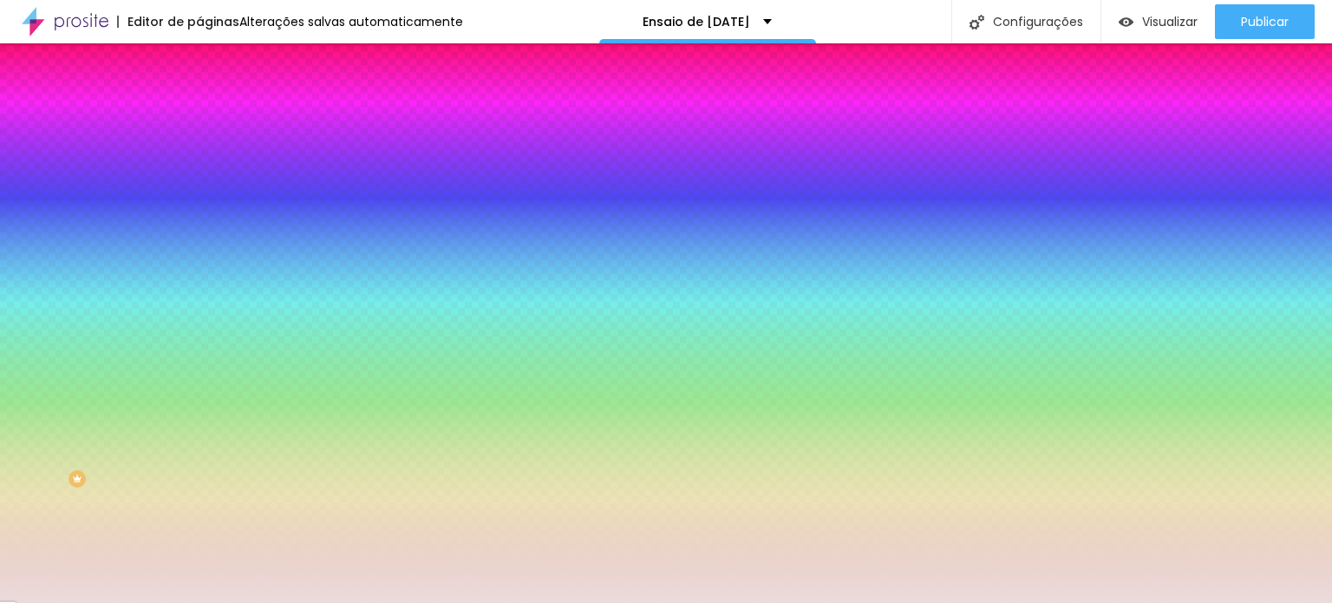
type input "190"
type input "174"
type input "165"
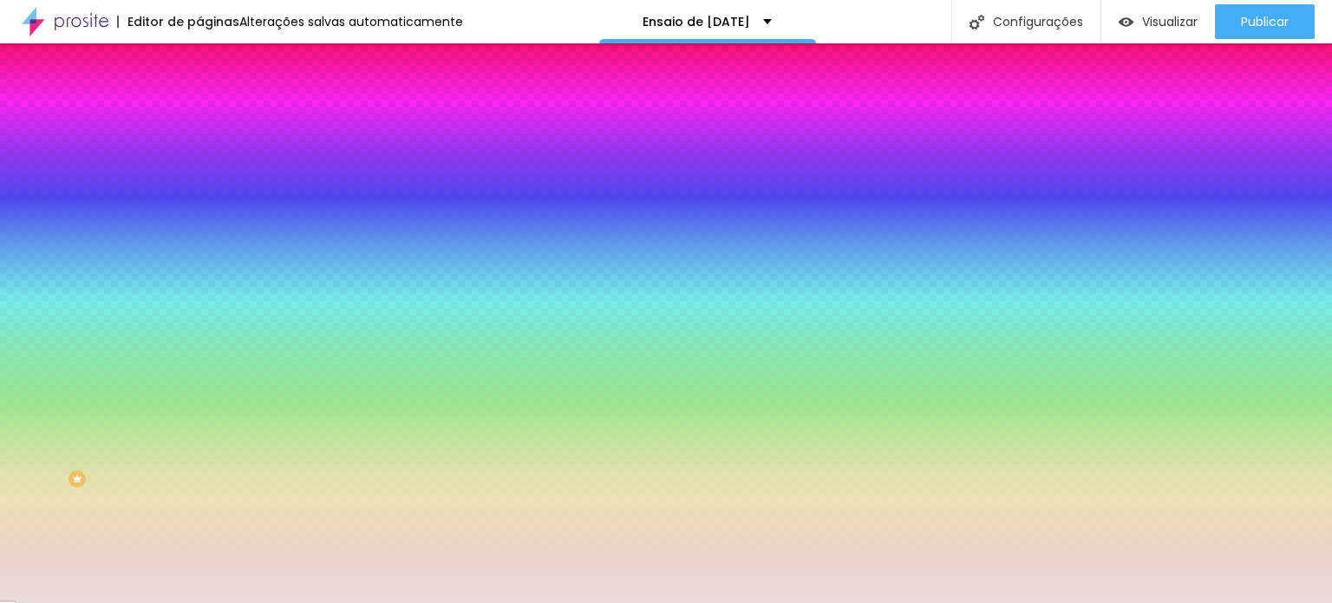
type input "145"
type input "123"
type input "112"
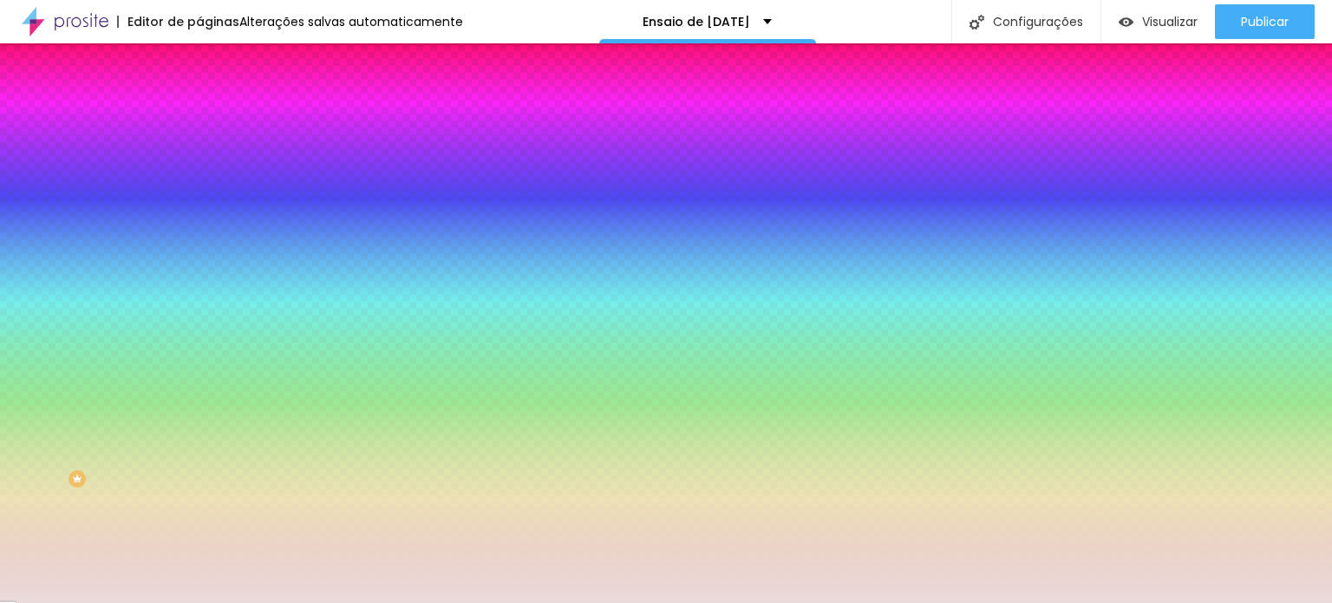
type input "112"
type input "77"
type input "63"
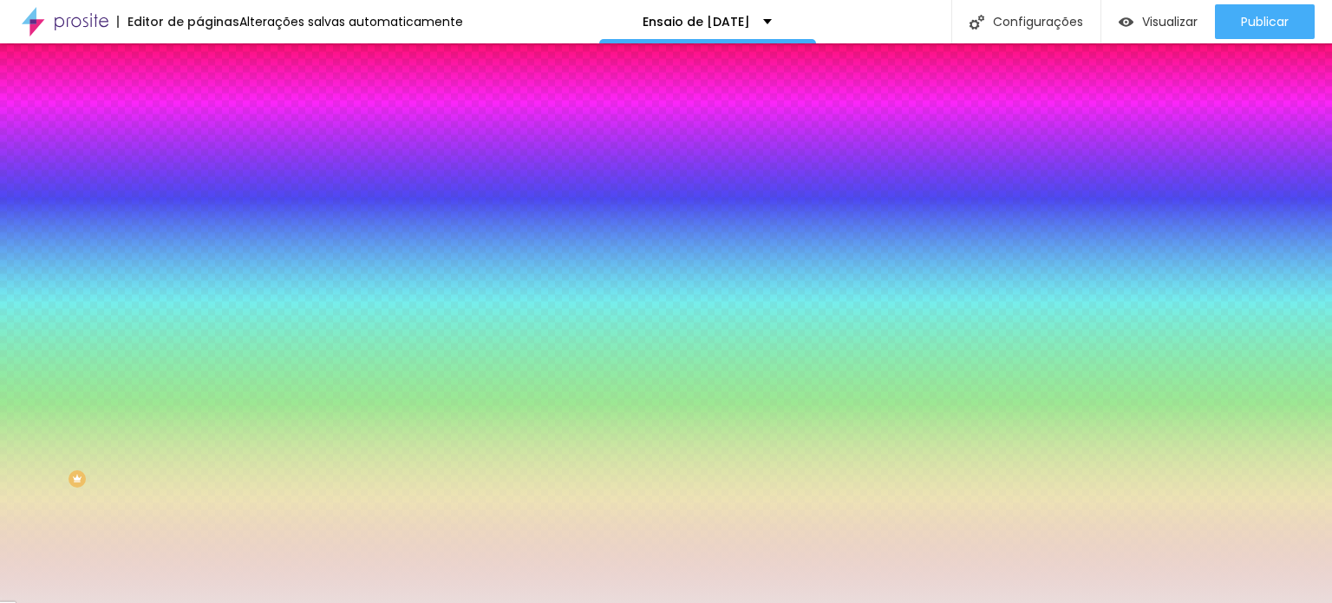
type input "44"
type input "28"
type input "19"
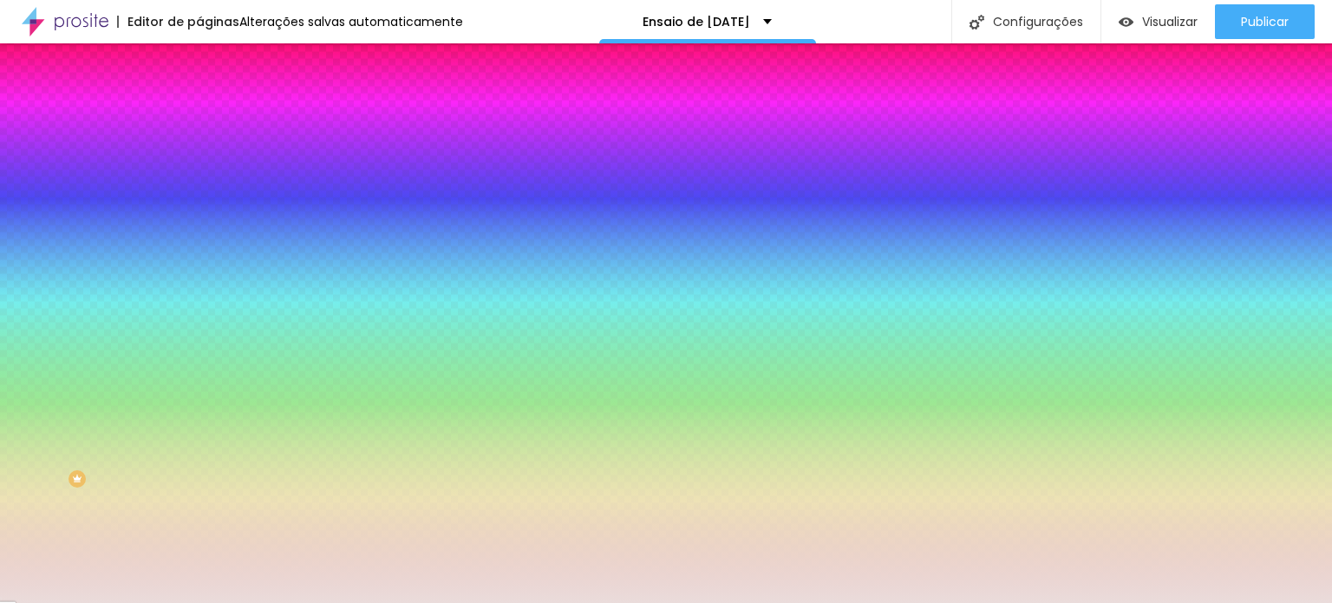
type input "19"
type input "12"
type input "8"
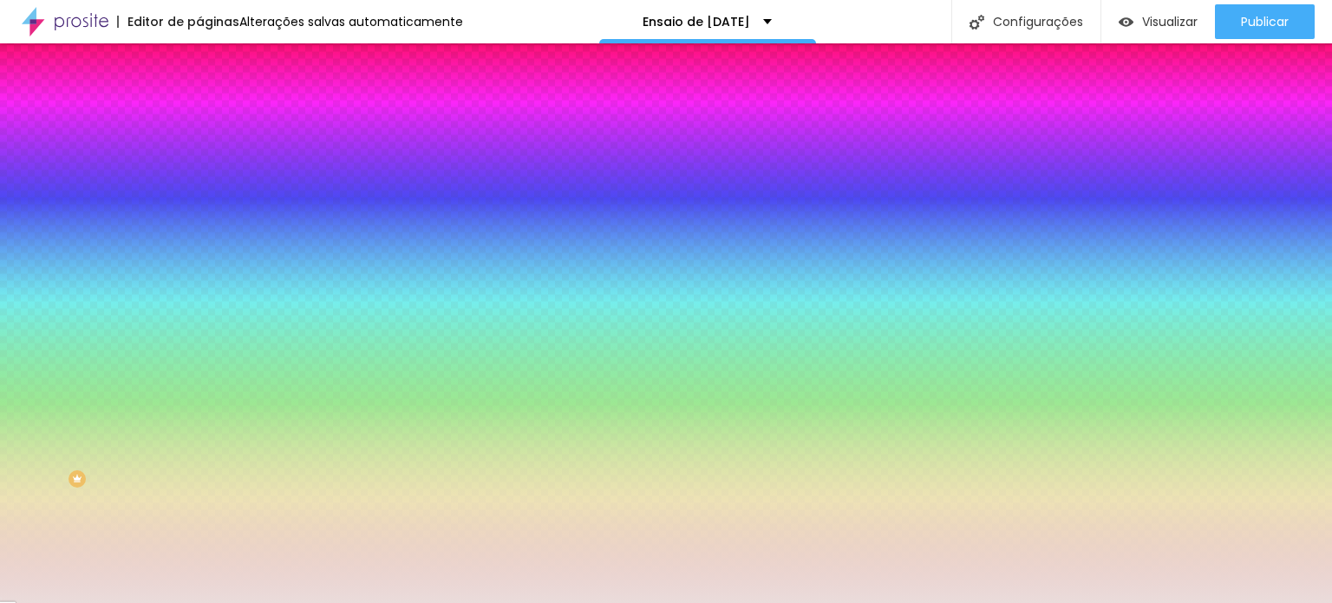
type input "0"
drag, startPoint x: 38, startPoint y: 206, endPoint x: 0, endPoint y: 210, distance: 38.3
click at [199, 384] on input "range" at bounding box center [255, 391] width 112 height 14
click at [199, 175] on input "#3D3D1" at bounding box center [303, 174] width 208 height 17
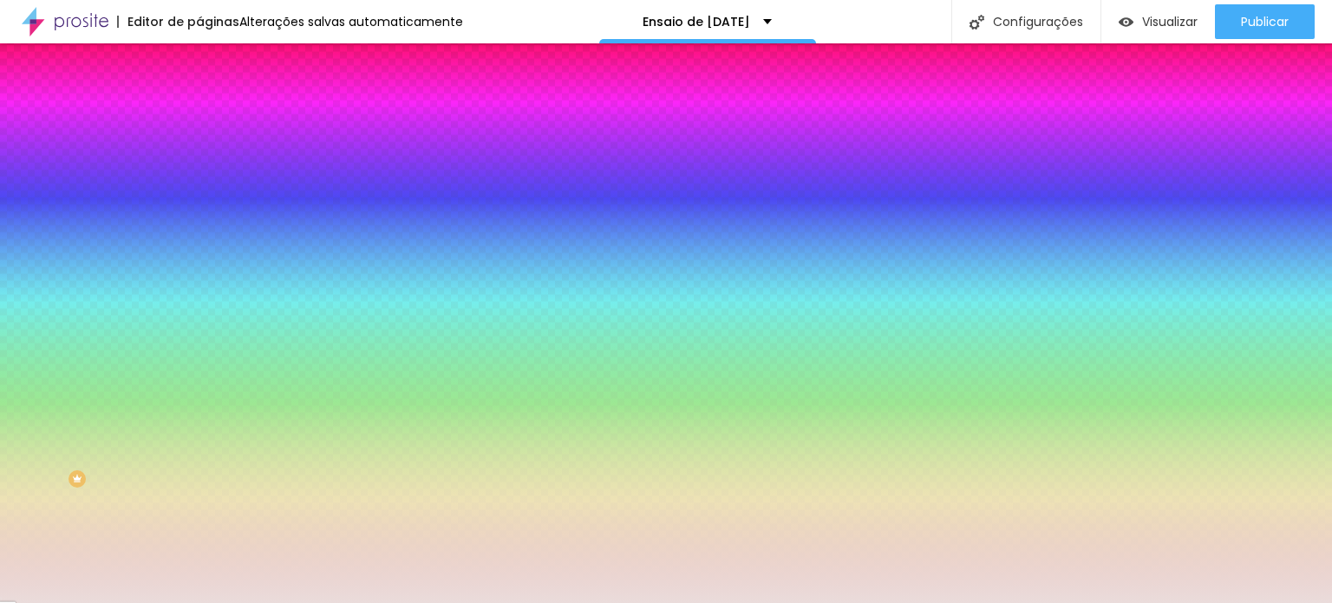
click at [199, 170] on input "#3D3D1" at bounding box center [303, 174] width 208 height 17
paste input "3D3D1"
click at [199, 167] on input "#3D3D1" at bounding box center [303, 174] width 208 height 17
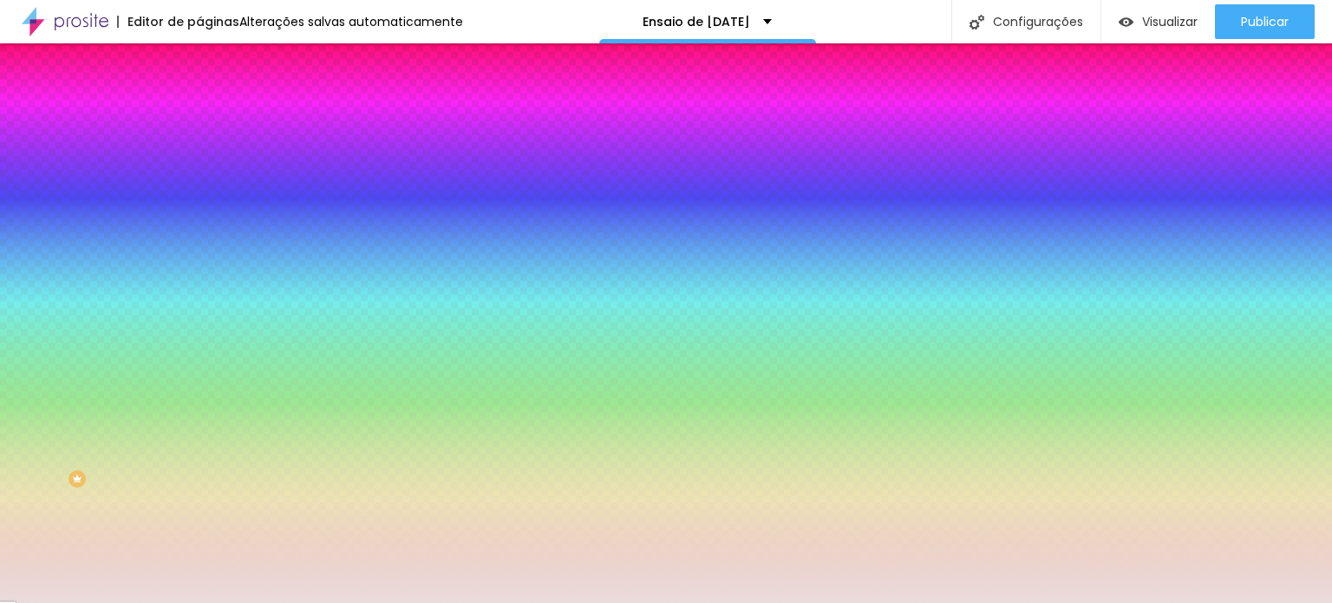
click at [199, 166] on div at bounding box center [298, 166] width 199 height 0
click at [70, 262] on div at bounding box center [666, 301] width 1332 height 603
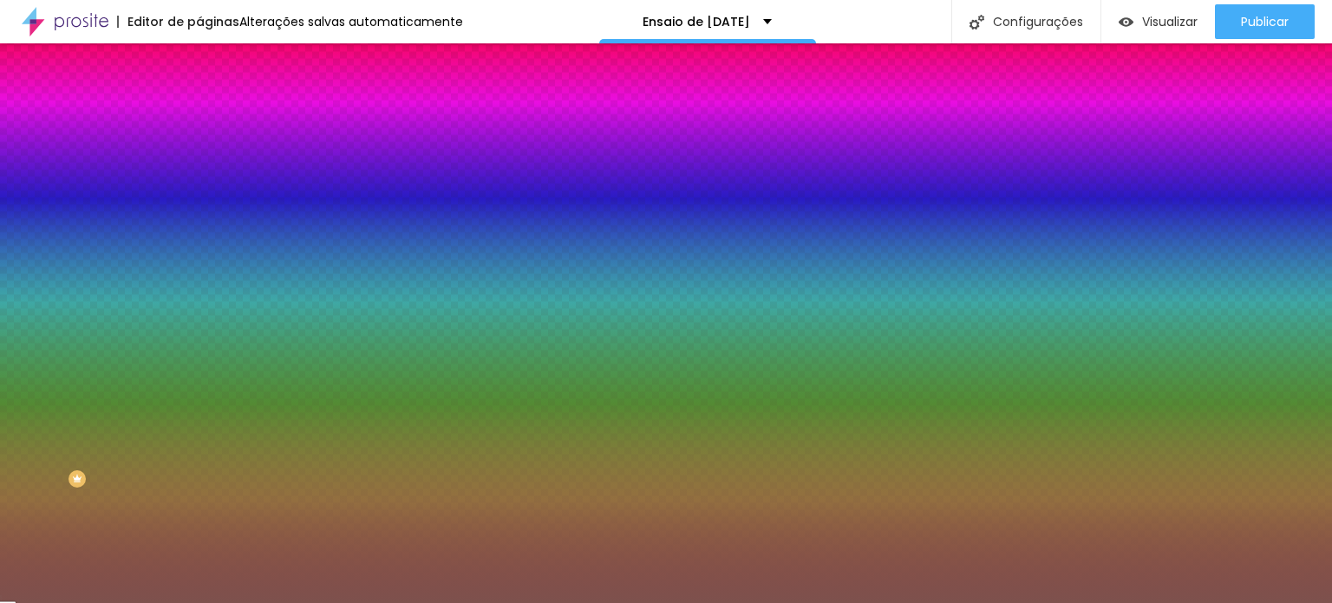
click at [69, 273] on div at bounding box center [666, 301] width 1332 height 603
click at [65, 264] on div at bounding box center [666, 301] width 1332 height 603
click at [56, 266] on div at bounding box center [666, 301] width 1332 height 603
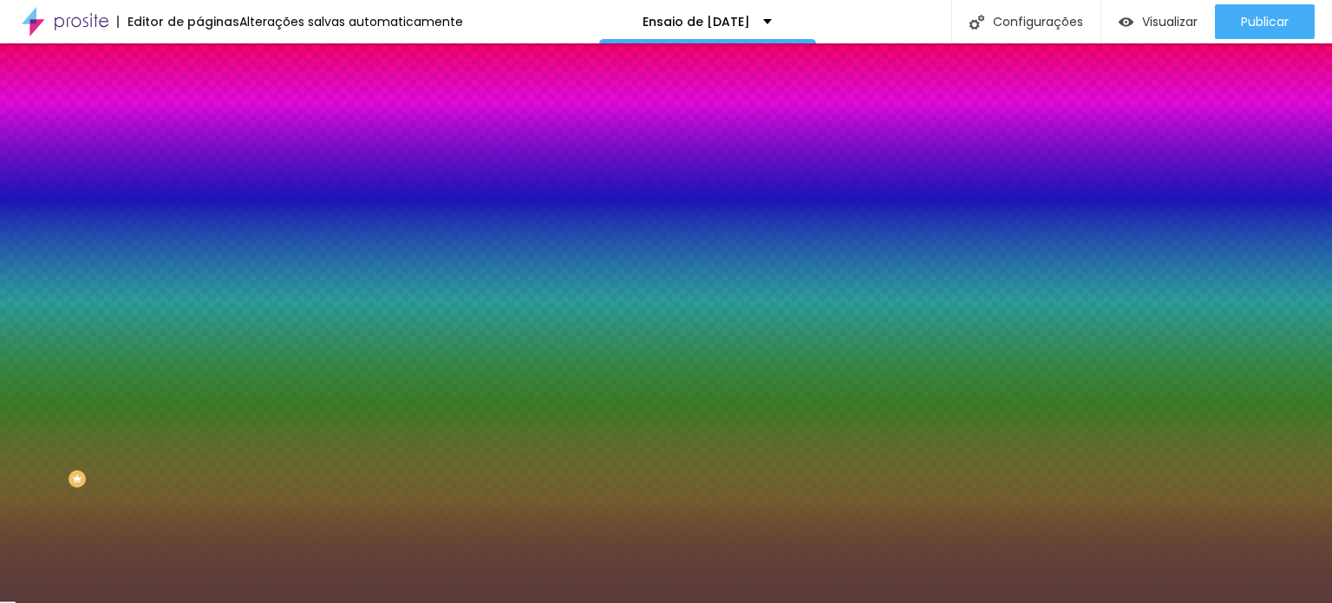
click at [65, 281] on div at bounding box center [666, 301] width 1332 height 603
click at [77, 280] on div at bounding box center [666, 301] width 1332 height 603
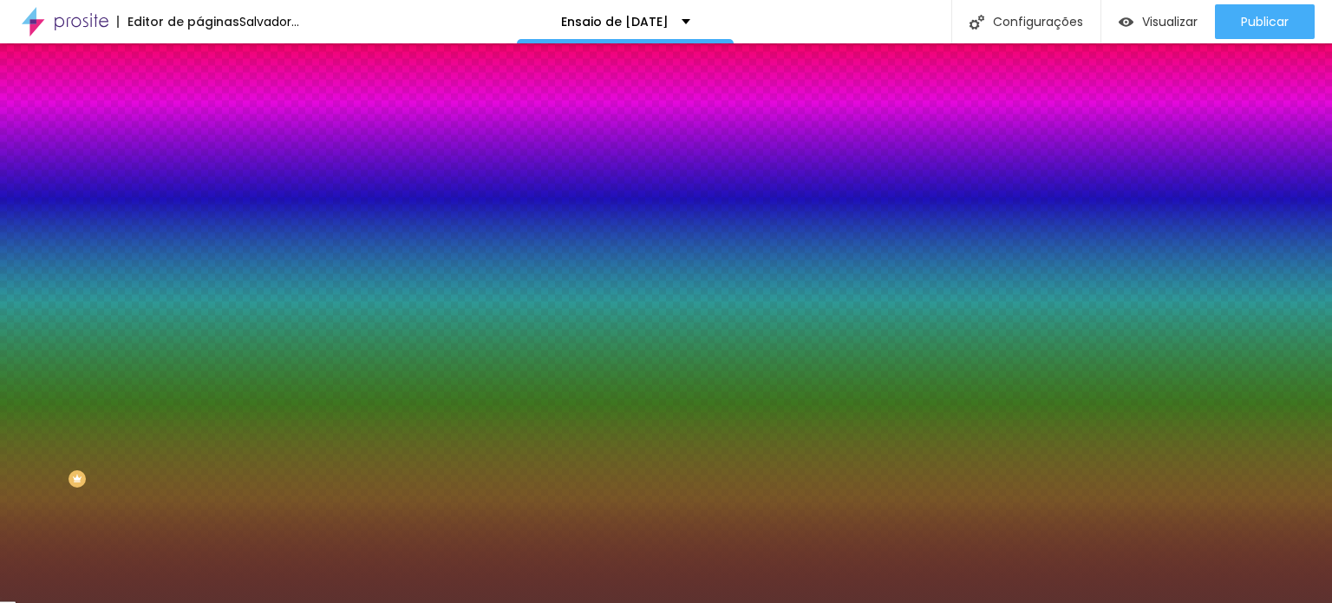
click at [82, 278] on div at bounding box center [666, 301] width 1332 height 603
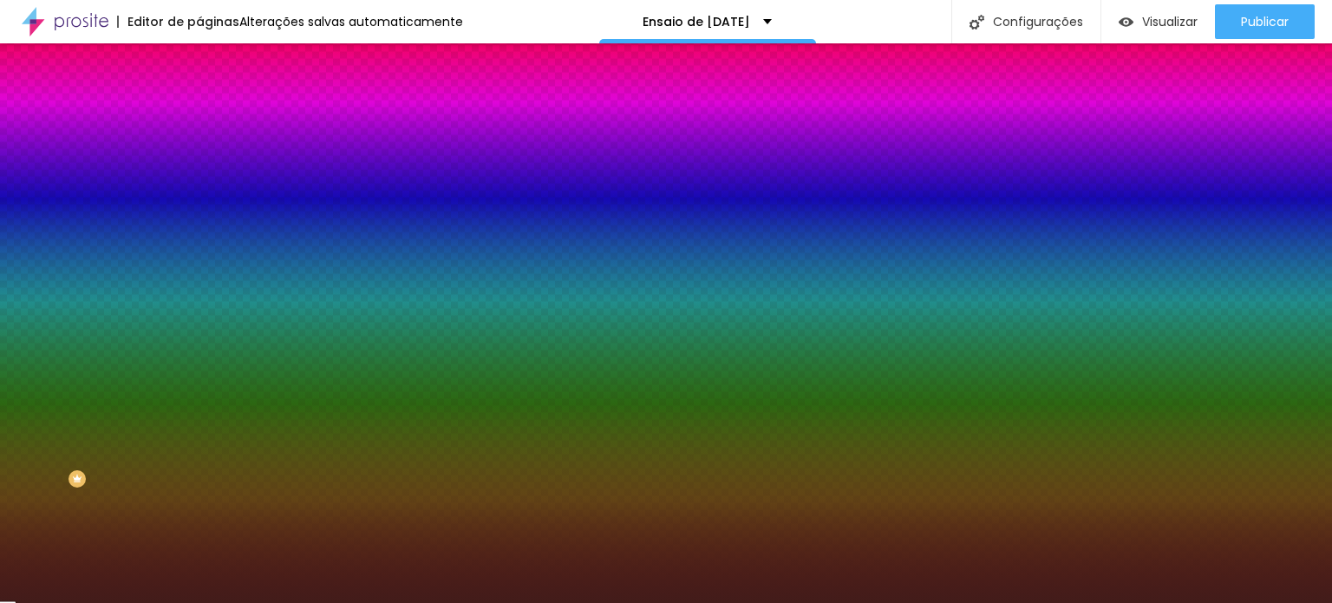
click at [96, 292] on div at bounding box center [666, 301] width 1332 height 603
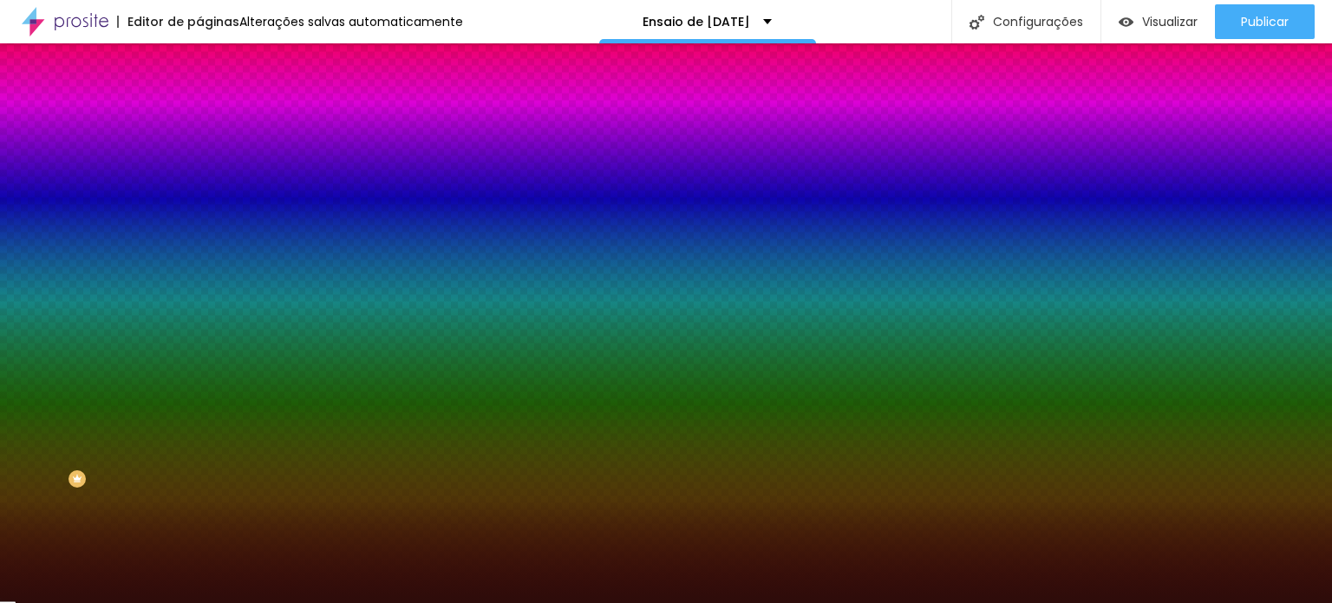
drag, startPoint x: 94, startPoint y: 287, endPoint x: 116, endPoint y: 304, distance: 28.4
click at [116, 304] on div at bounding box center [666, 301] width 1332 height 603
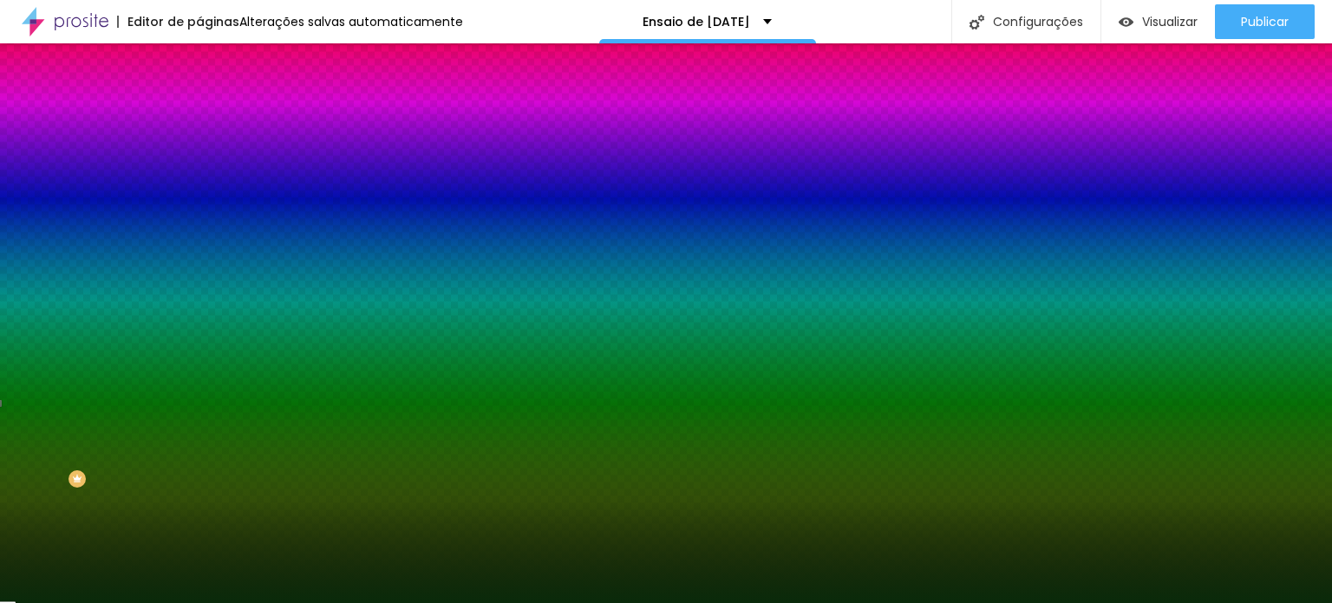
click at [150, 282] on div at bounding box center [666, 301] width 1332 height 603
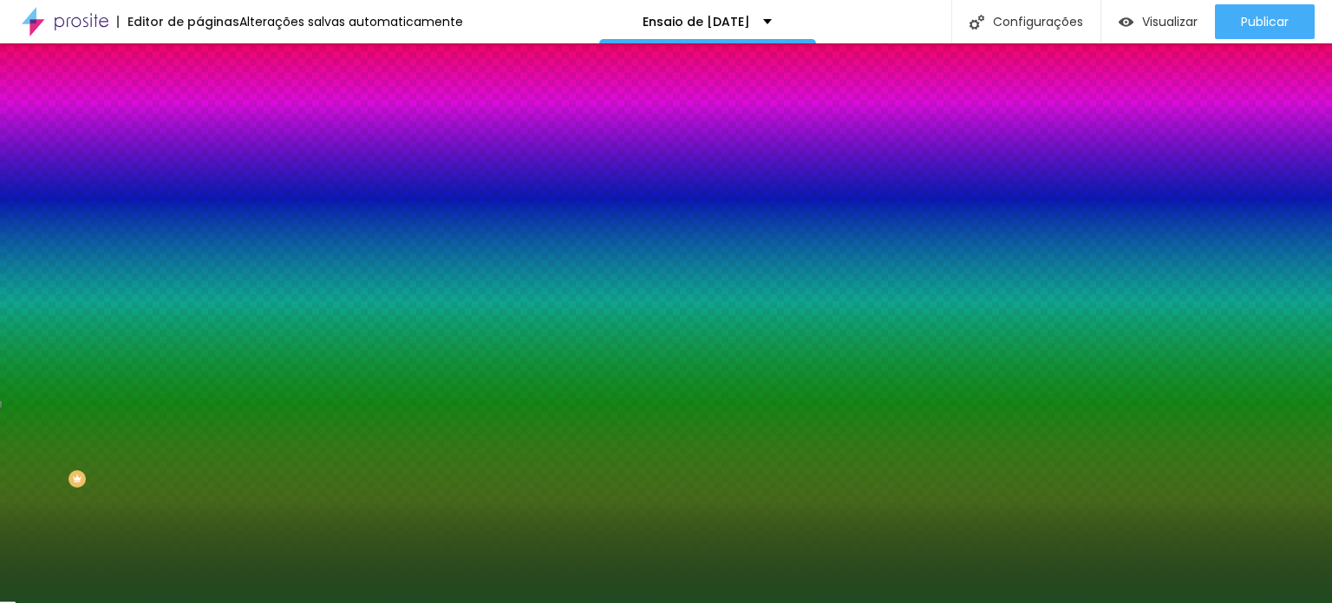
type input "#1F4C20"
click at [91, 287] on div at bounding box center [666, 301] width 1332 height 603
click at [199, 173] on input "#1F4C20" at bounding box center [303, 174] width 208 height 17
drag, startPoint x: 177, startPoint y: 173, endPoint x: 101, endPoint y: 175, distance: 76.4
click at [199, 175] on div "Voltar ao padrão #1F4C20" at bounding box center [298, 164] width 199 height 37
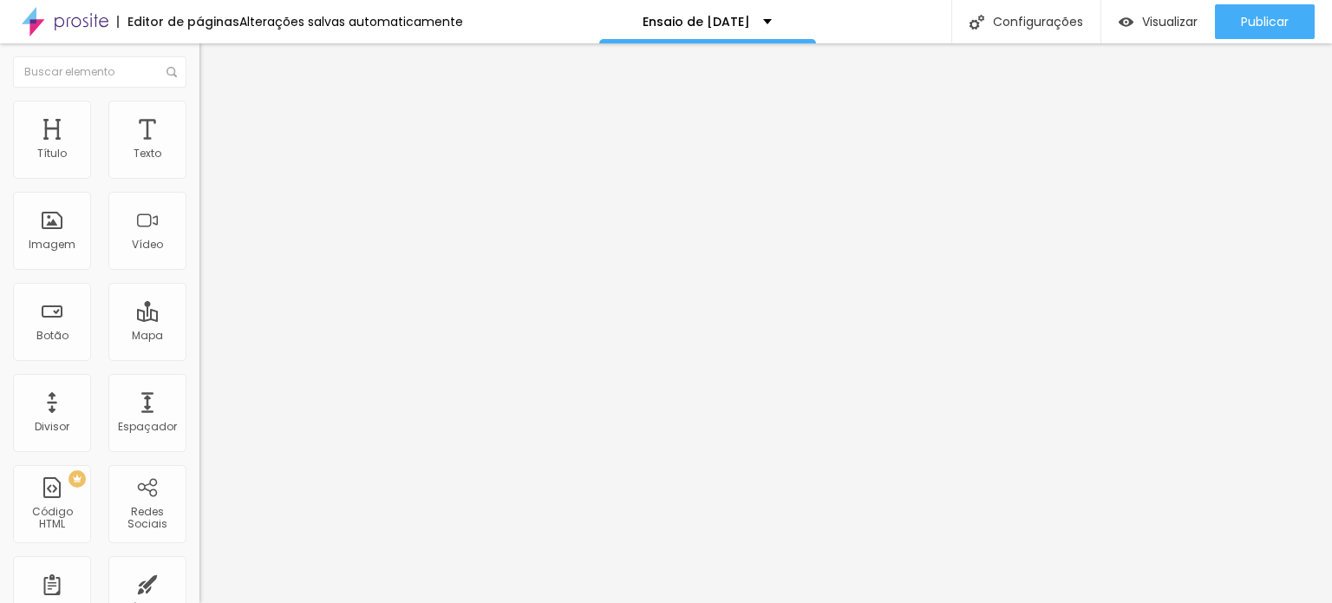
click at [199, 114] on li "Estilo" at bounding box center [298, 109] width 199 height 17
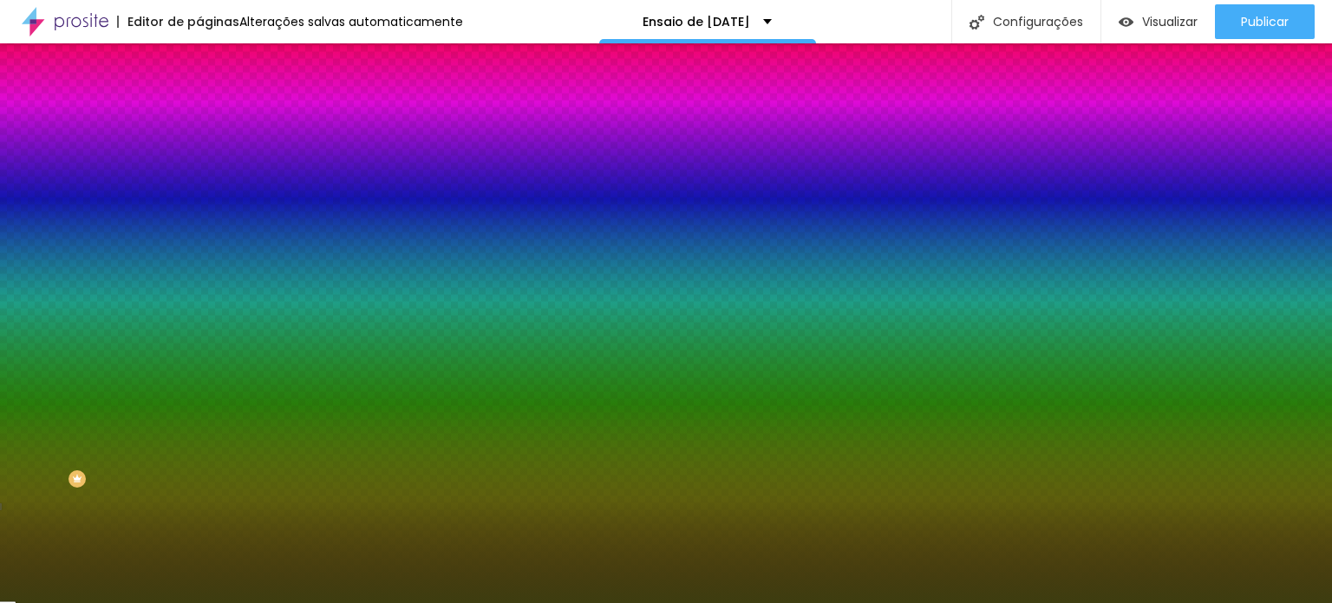
click at [199, 236] on div at bounding box center [298, 236] width 199 height 0
click at [199, 253] on input "#3D3D10" at bounding box center [303, 244] width 208 height 17
paste input "1F4C2"
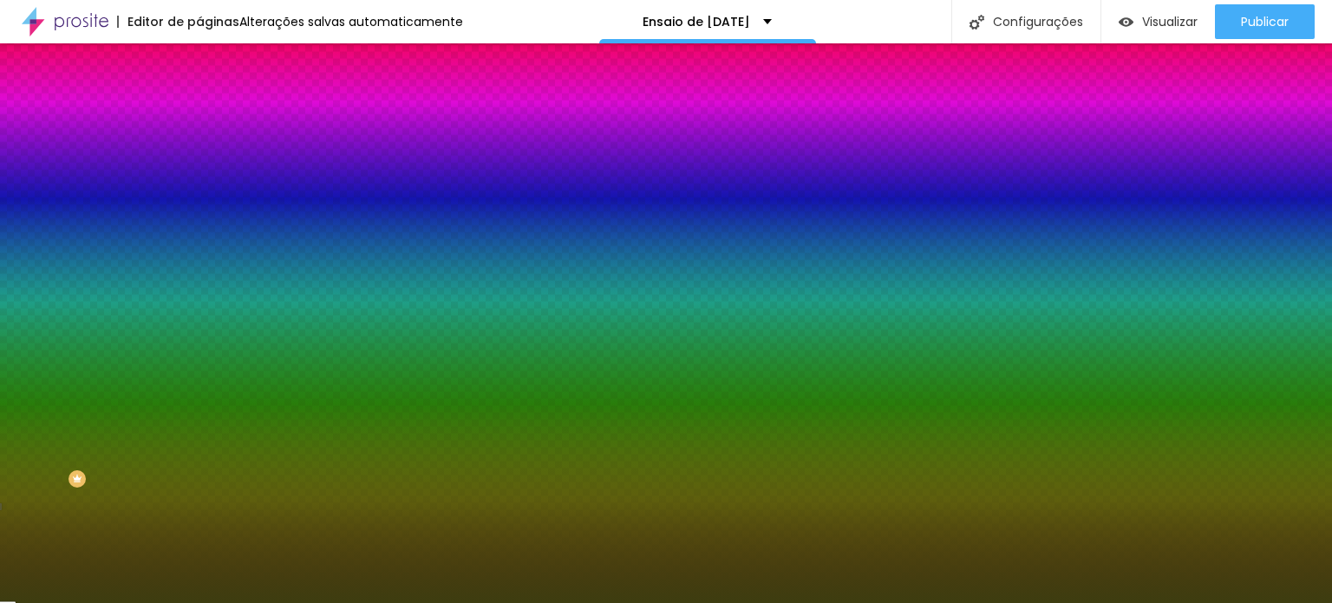
type input "#1F4C2"
click at [206, 231] on icon "button" at bounding box center [212, 225] width 12 height 12
click at [199, 253] on input "#1F4C2" at bounding box center [303, 244] width 208 height 17
drag, startPoint x: 136, startPoint y: 313, endPoint x: 184, endPoint y: 309, distance: 47.9
click at [199, 253] on input "#1F4C2" at bounding box center [303, 244] width 208 height 17
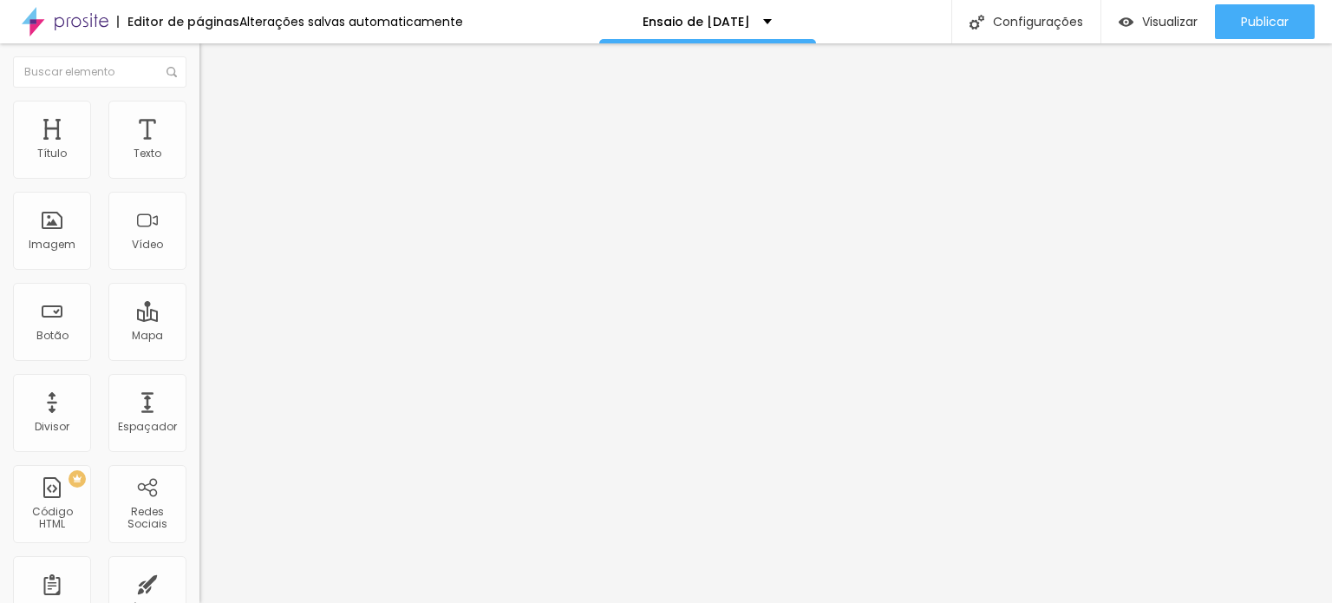
click at [199, 108] on img at bounding box center [207, 109] width 16 height 16
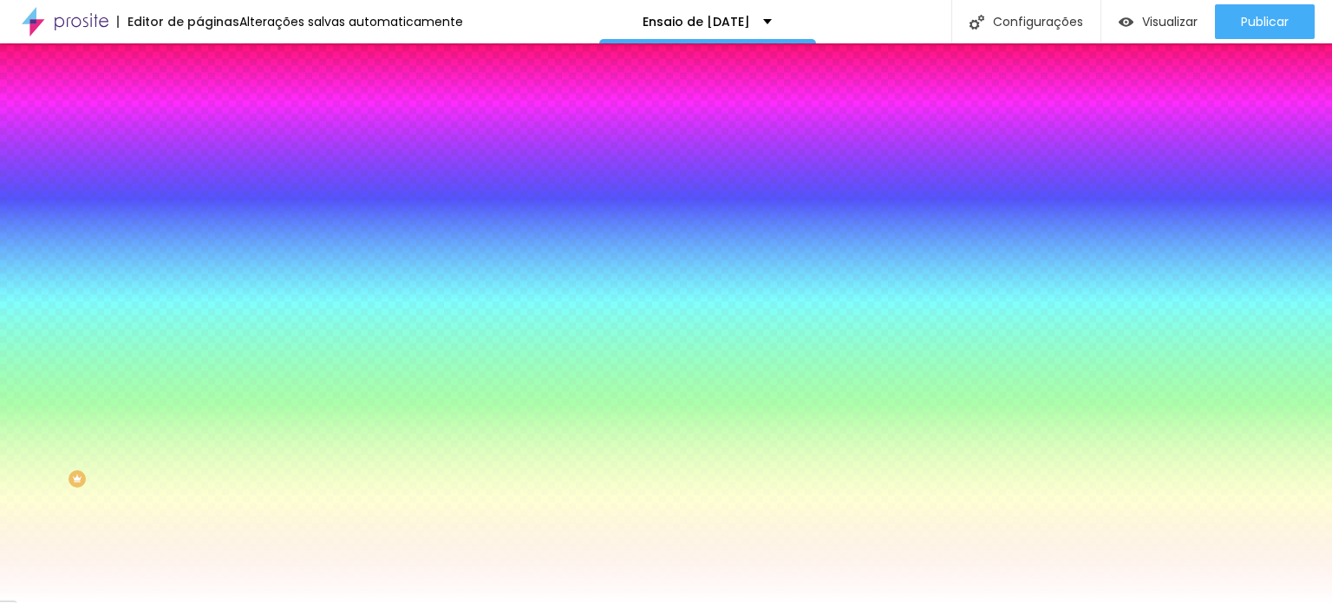
click at [199, 253] on input "#FFFFFF" at bounding box center [303, 244] width 208 height 17
click at [199, 236] on div at bounding box center [298, 236] width 199 height 0
click at [147, 411] on div at bounding box center [666, 301] width 1332 height 603
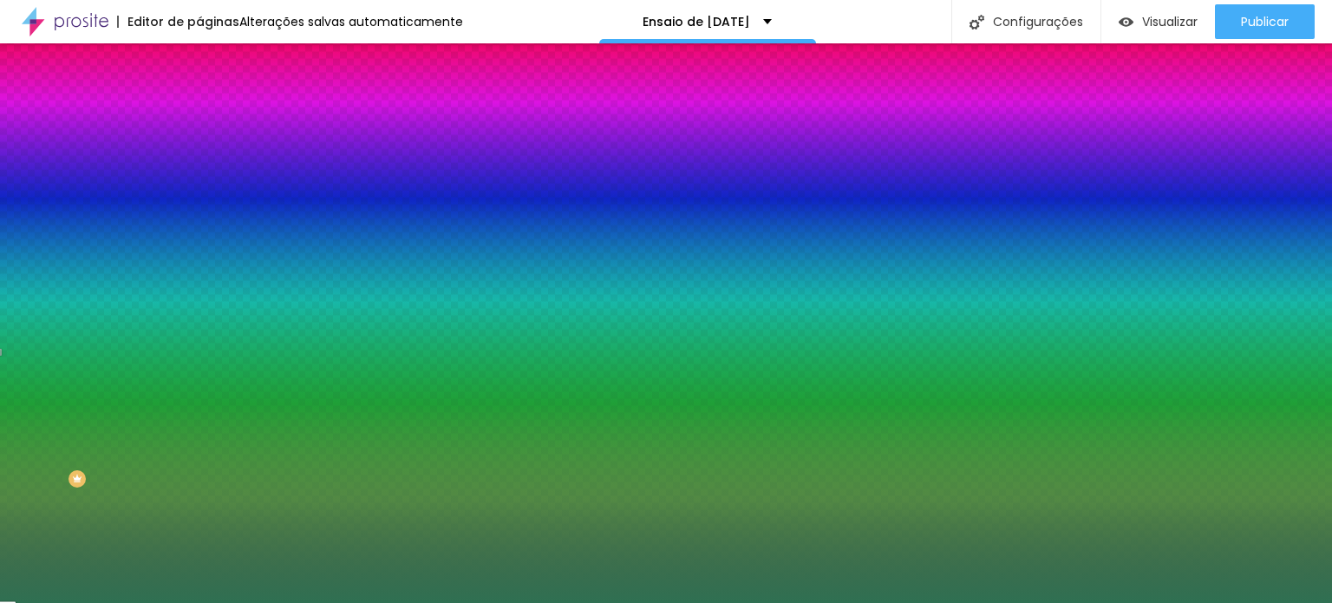
click at [93, 409] on div at bounding box center [666, 301] width 1332 height 603
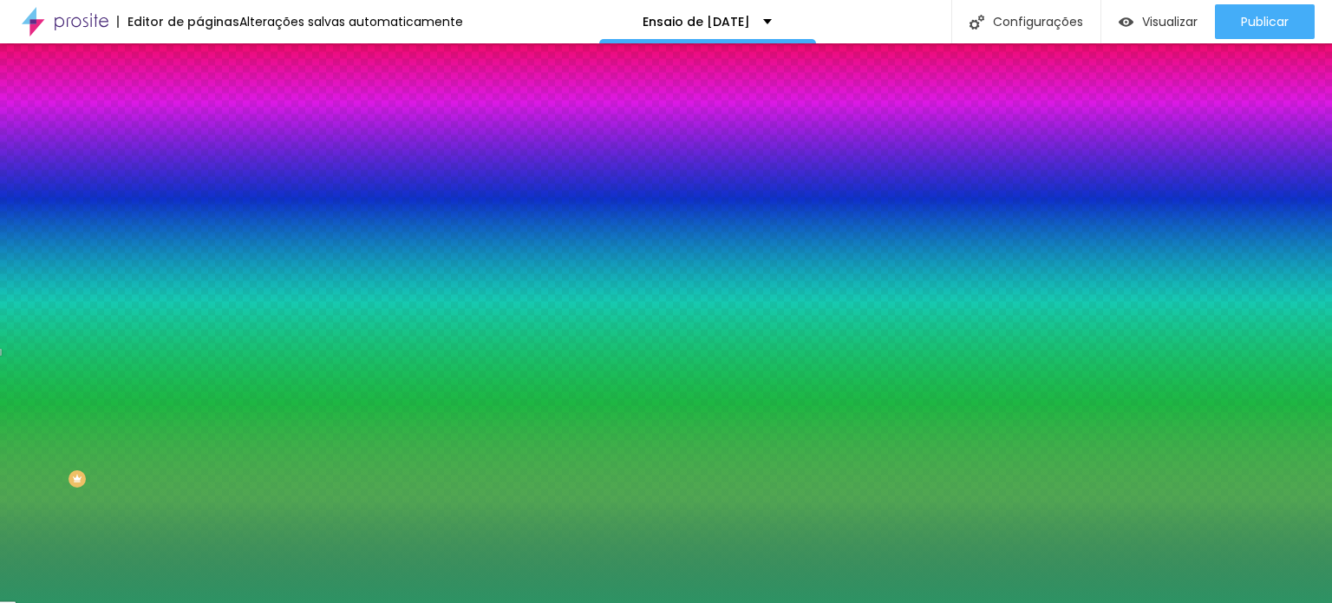
click at [106, 391] on div at bounding box center [666, 301] width 1332 height 603
click at [112, 401] on div at bounding box center [666, 301] width 1332 height 603
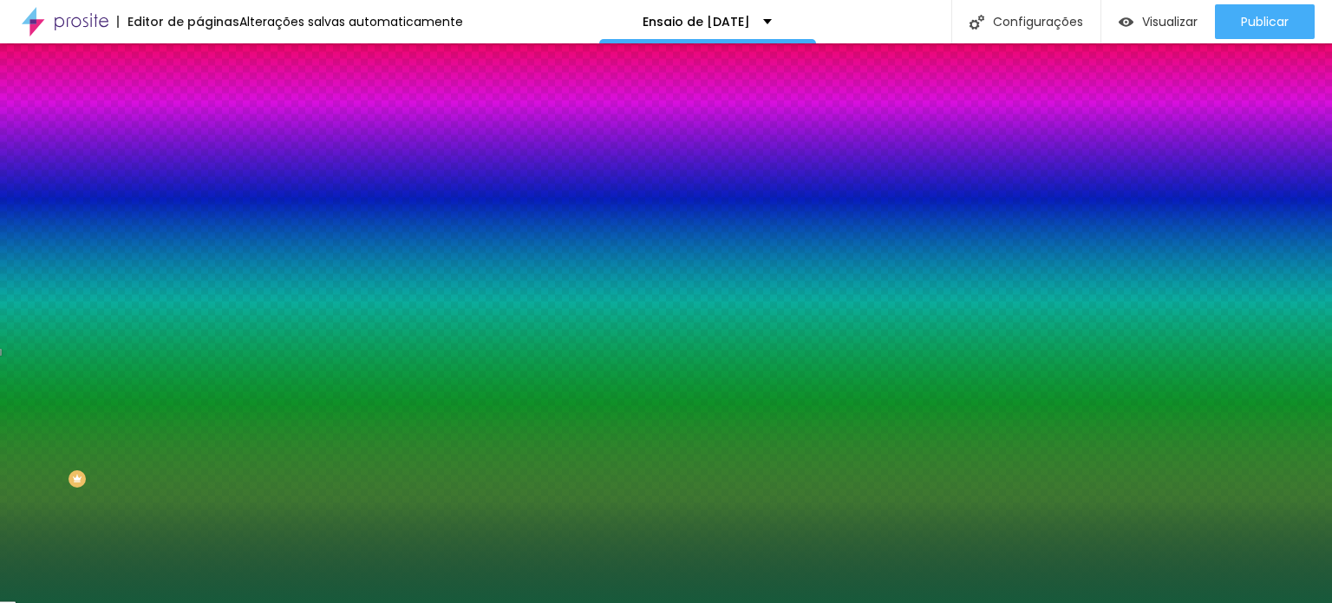
click at [111, 421] on div at bounding box center [666, 301] width 1332 height 603
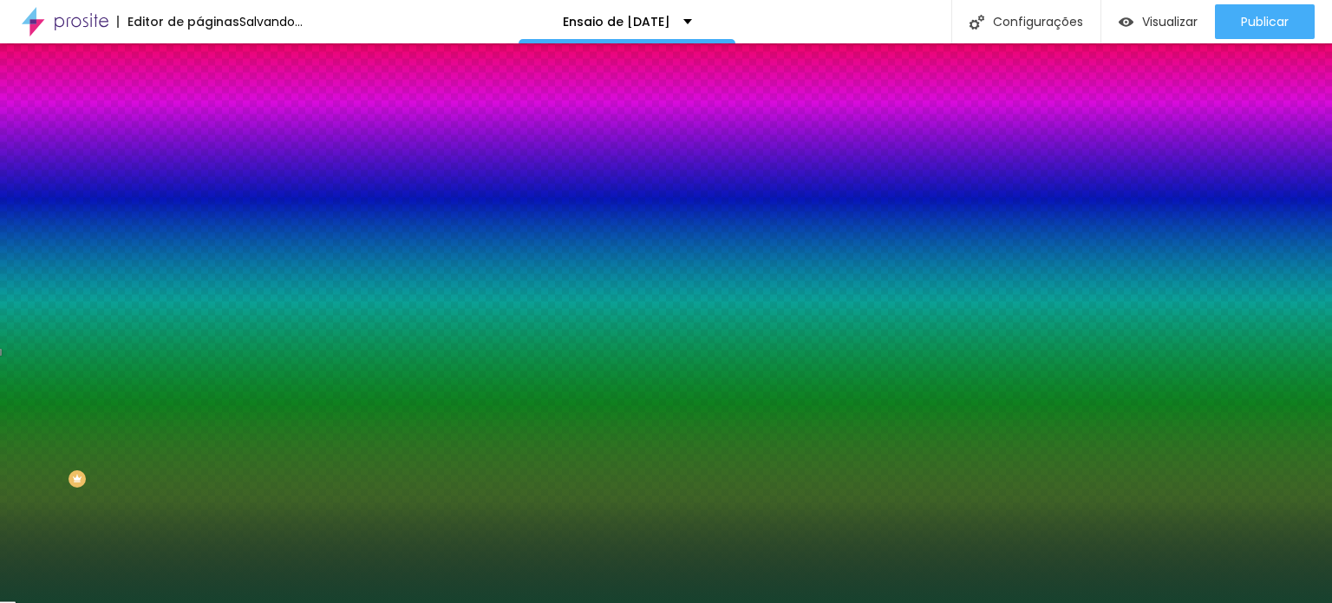
click at [101, 433] on div at bounding box center [666, 301] width 1332 height 603
click at [108, 448] on div at bounding box center [666, 301] width 1332 height 603
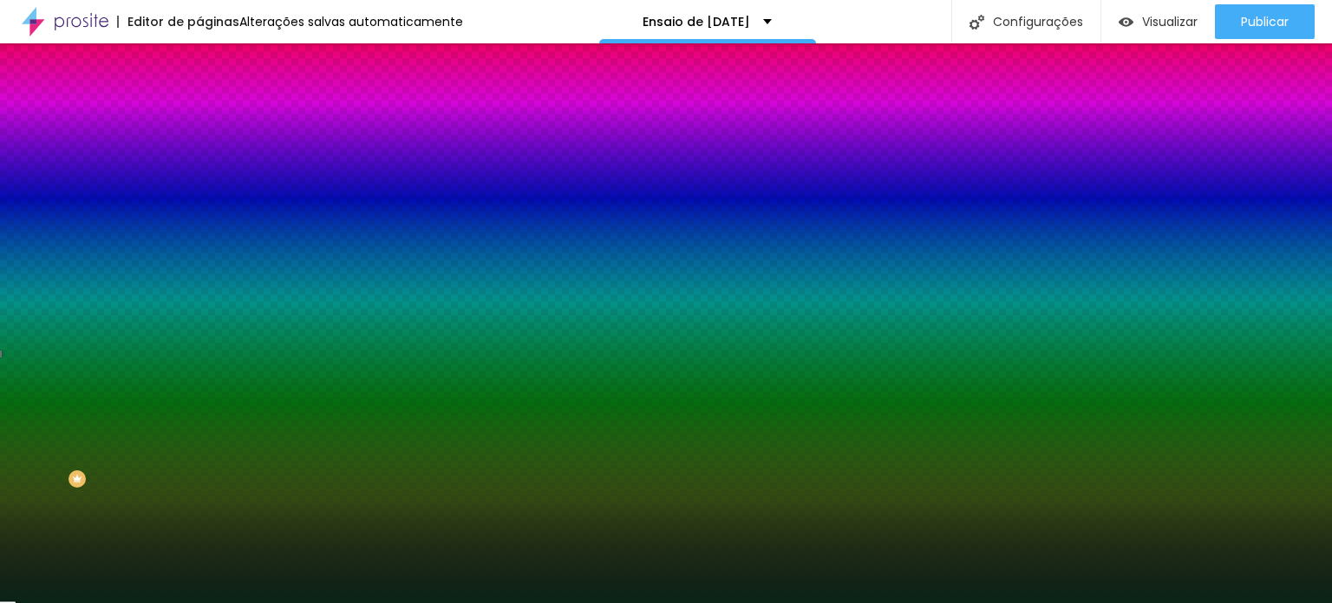
click at [119, 437] on div at bounding box center [666, 301] width 1332 height 603
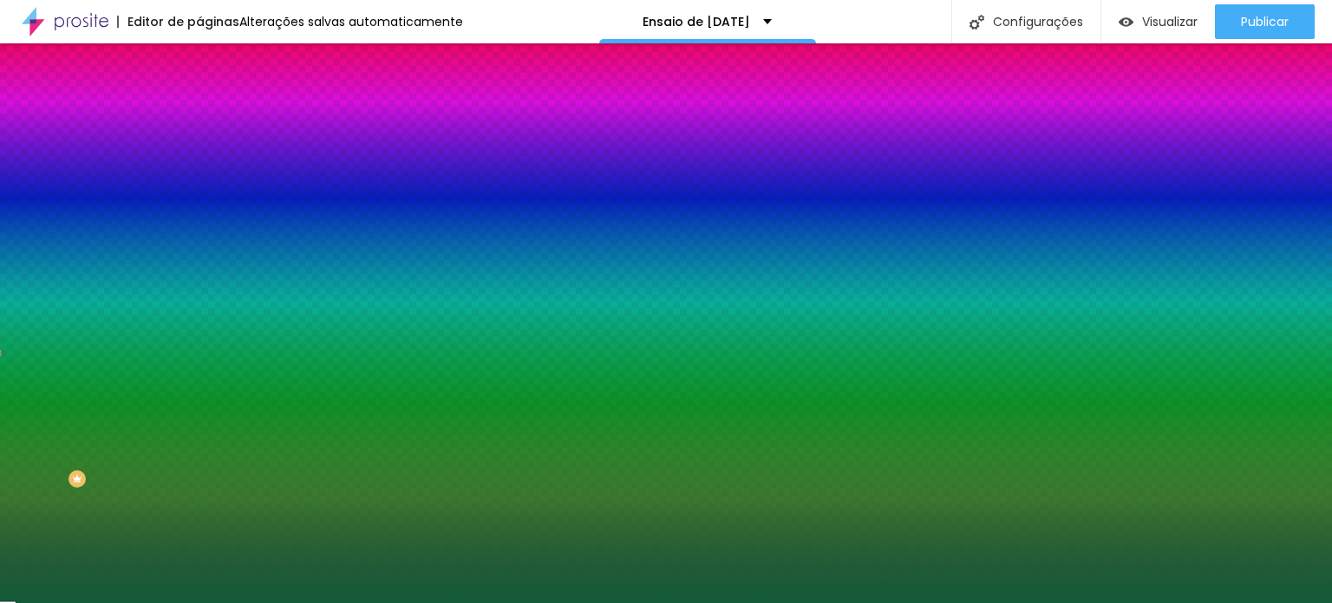
click at [116, 419] on div at bounding box center [666, 301] width 1332 height 603
click at [1029, 385] on div at bounding box center [1030, 383] width 3 height 3
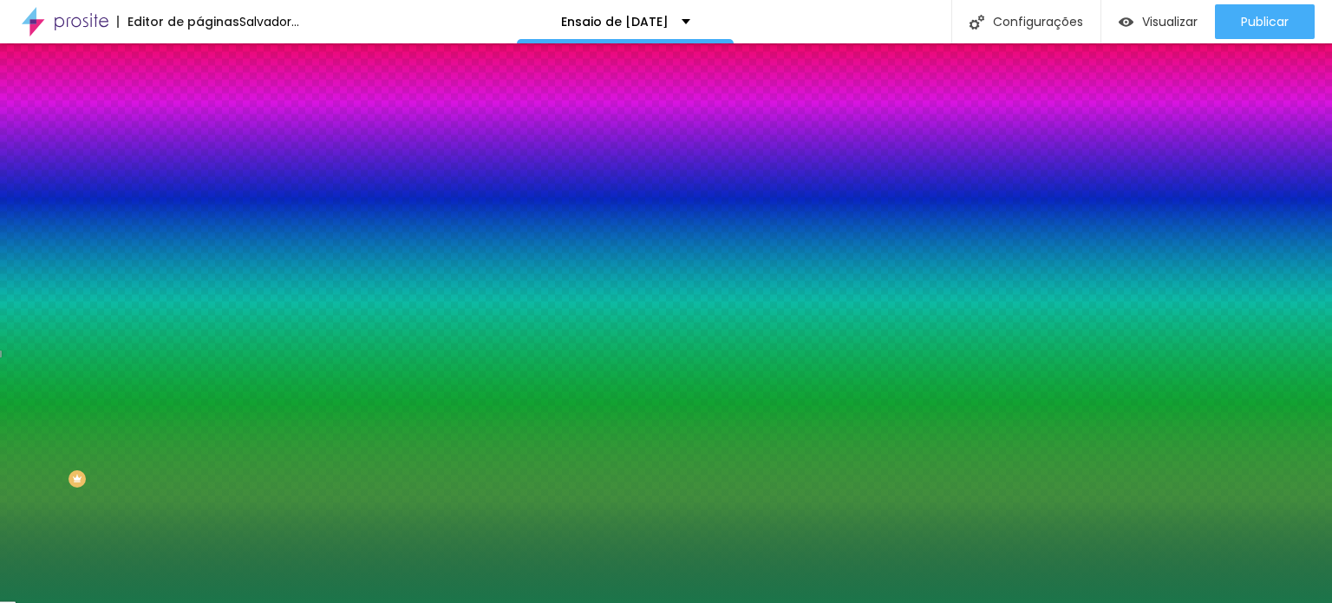
click at [114, 407] on div at bounding box center [666, 301] width 1332 height 603
click at [121, 415] on div at bounding box center [666, 301] width 1332 height 603
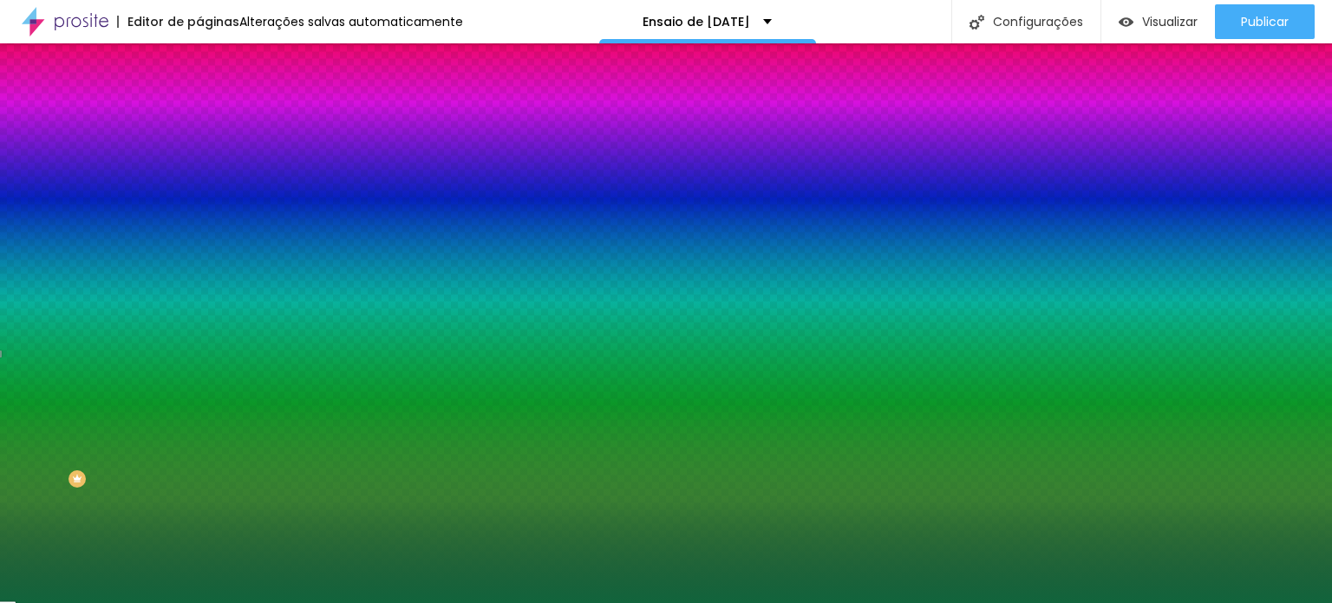
click at [127, 403] on div at bounding box center [666, 301] width 1332 height 603
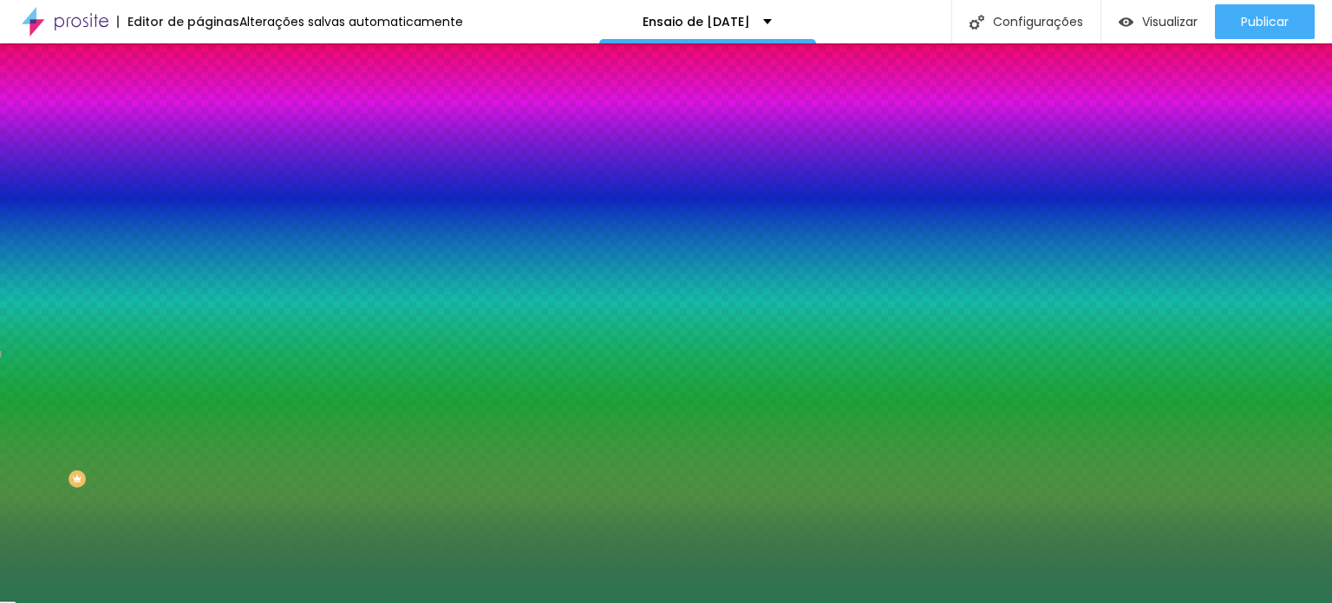
click at [97, 407] on div at bounding box center [666, 301] width 1332 height 603
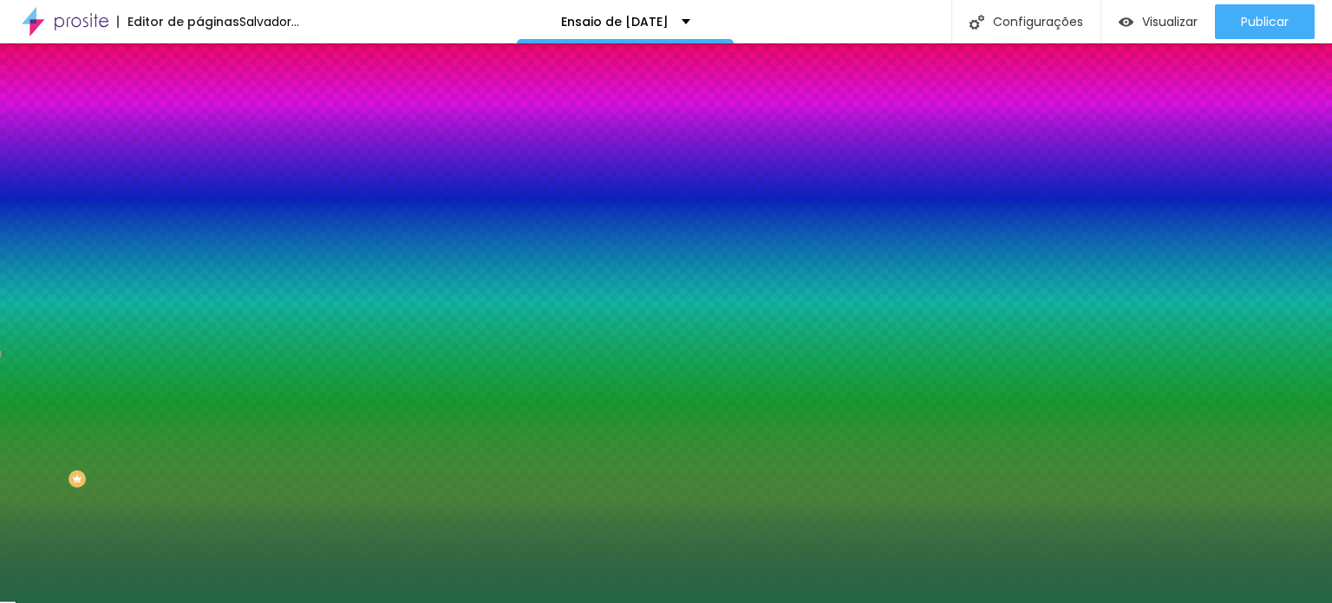
click at [101, 414] on div at bounding box center [666, 301] width 1332 height 603
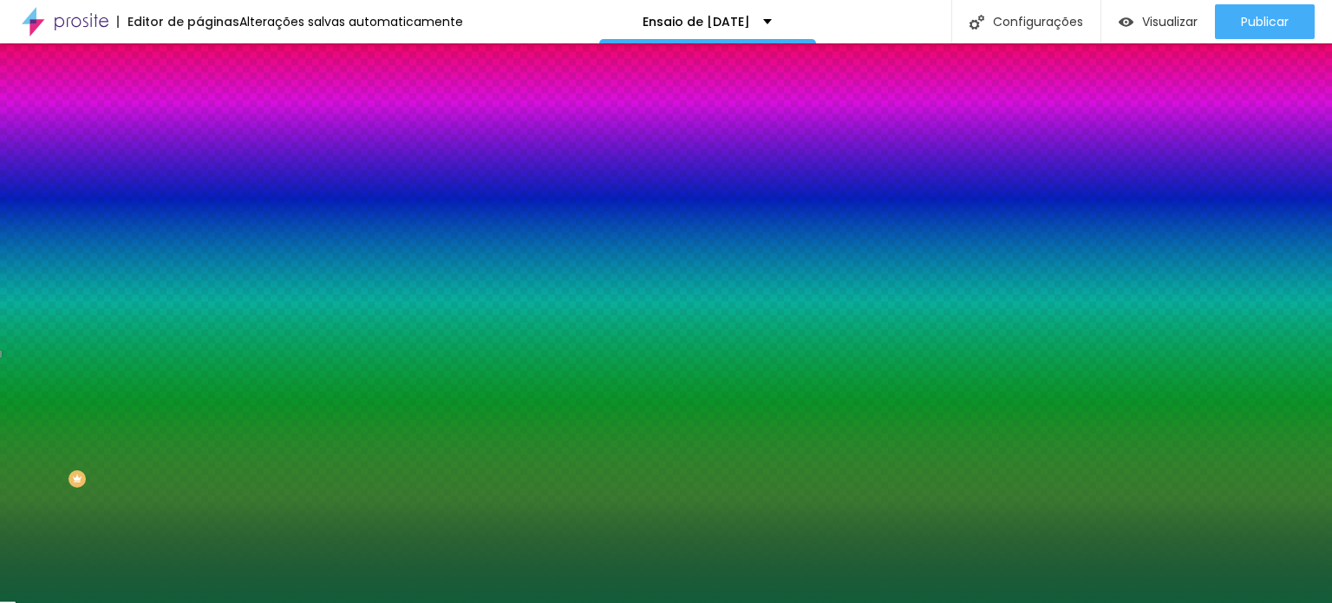
click at [118, 419] on div at bounding box center [666, 301] width 1332 height 603
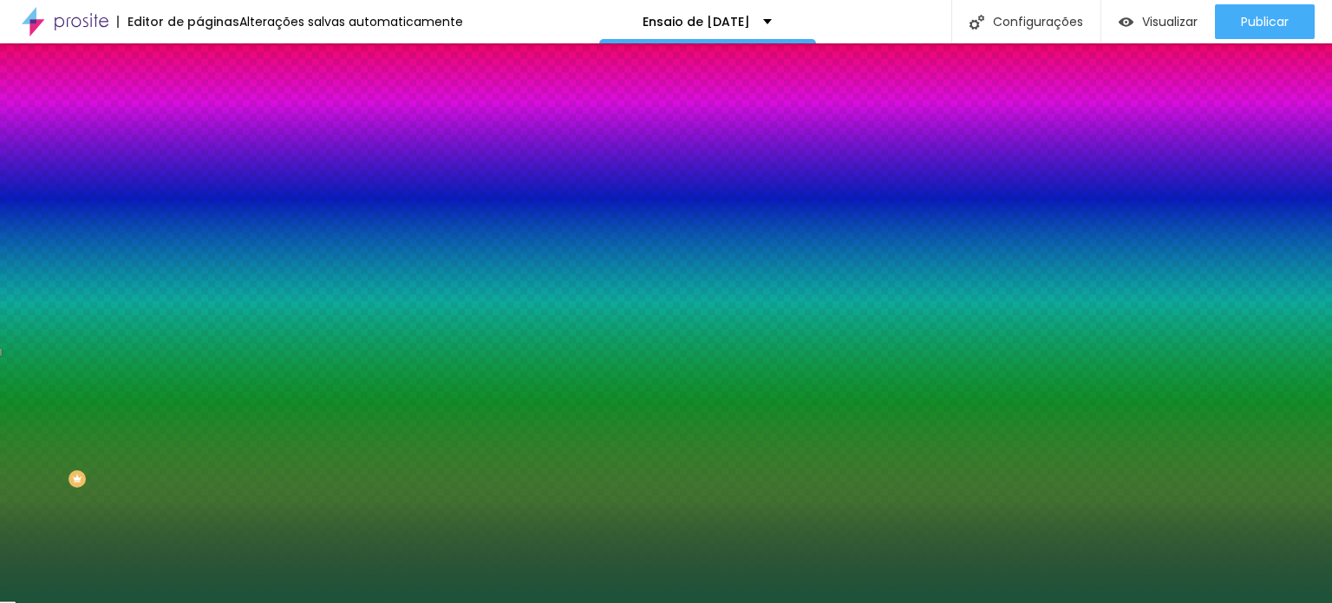
click at [102, 423] on div at bounding box center [666, 301] width 1332 height 603
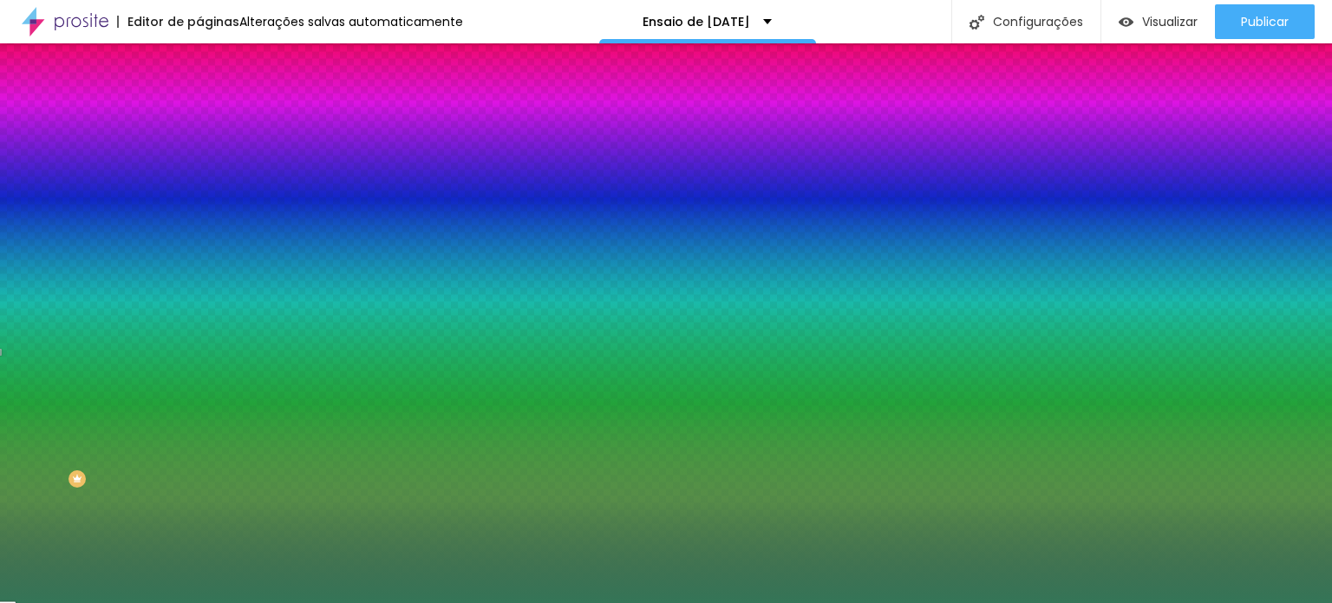
click at [90, 407] on div at bounding box center [666, 301] width 1332 height 603
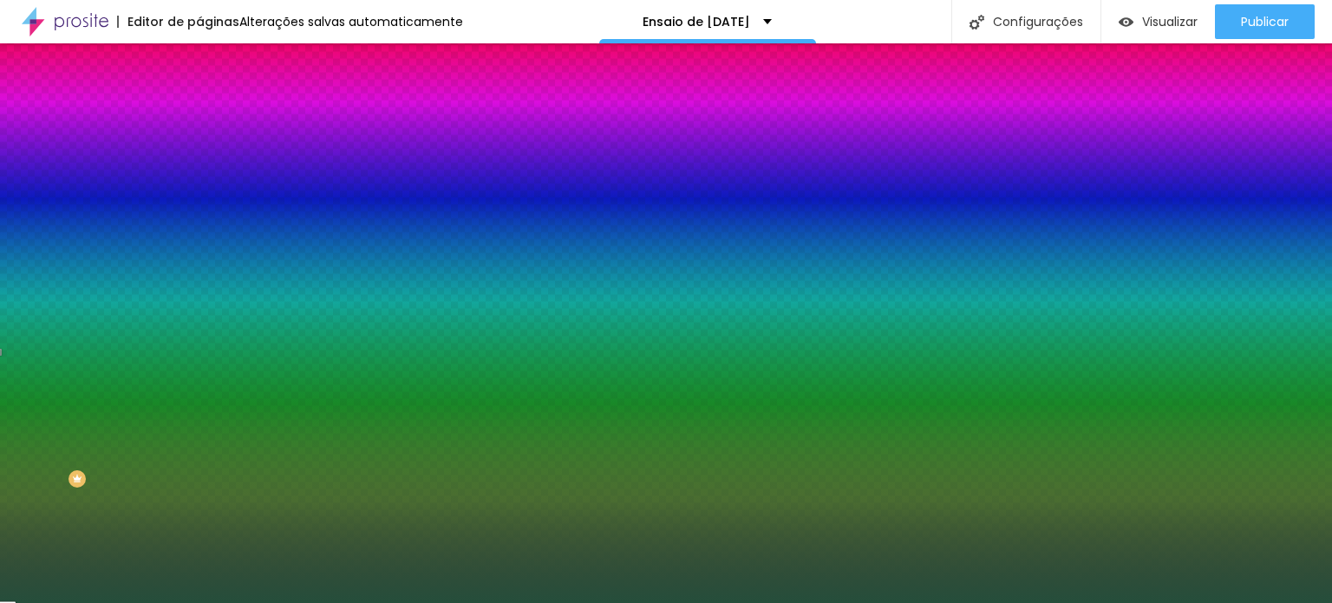
click at [87, 427] on div at bounding box center [666, 301] width 1332 height 603
click at [104, 453] on div at bounding box center [666, 301] width 1332 height 603
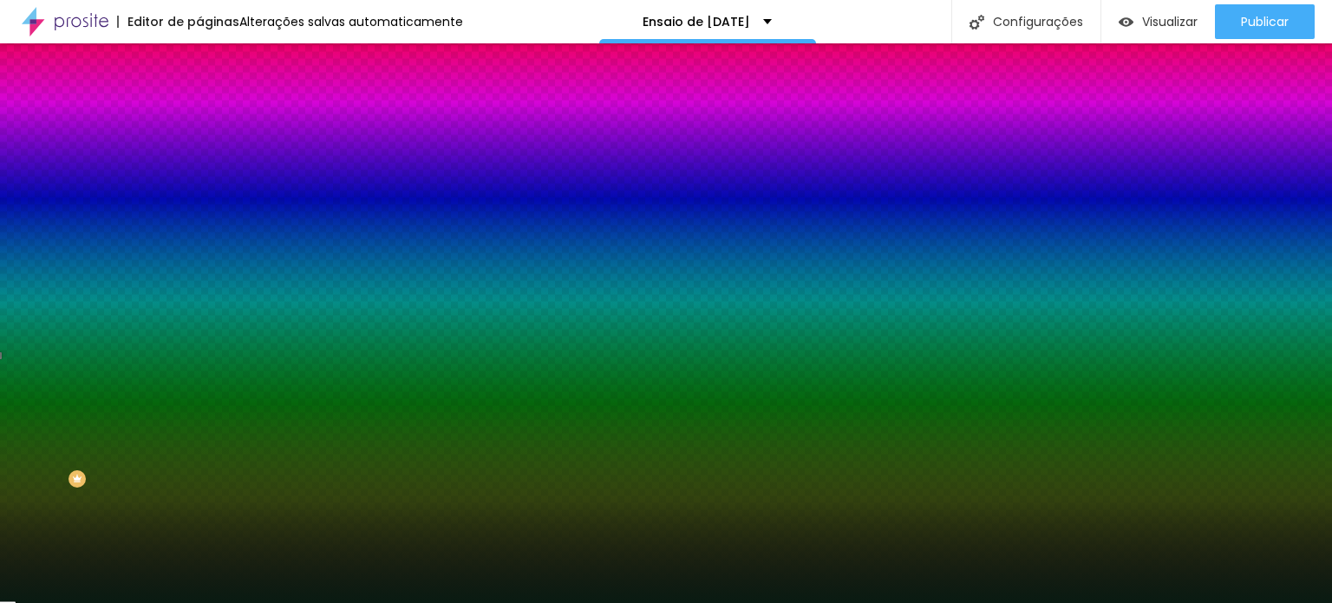
click at [88, 437] on div at bounding box center [666, 301] width 1332 height 603
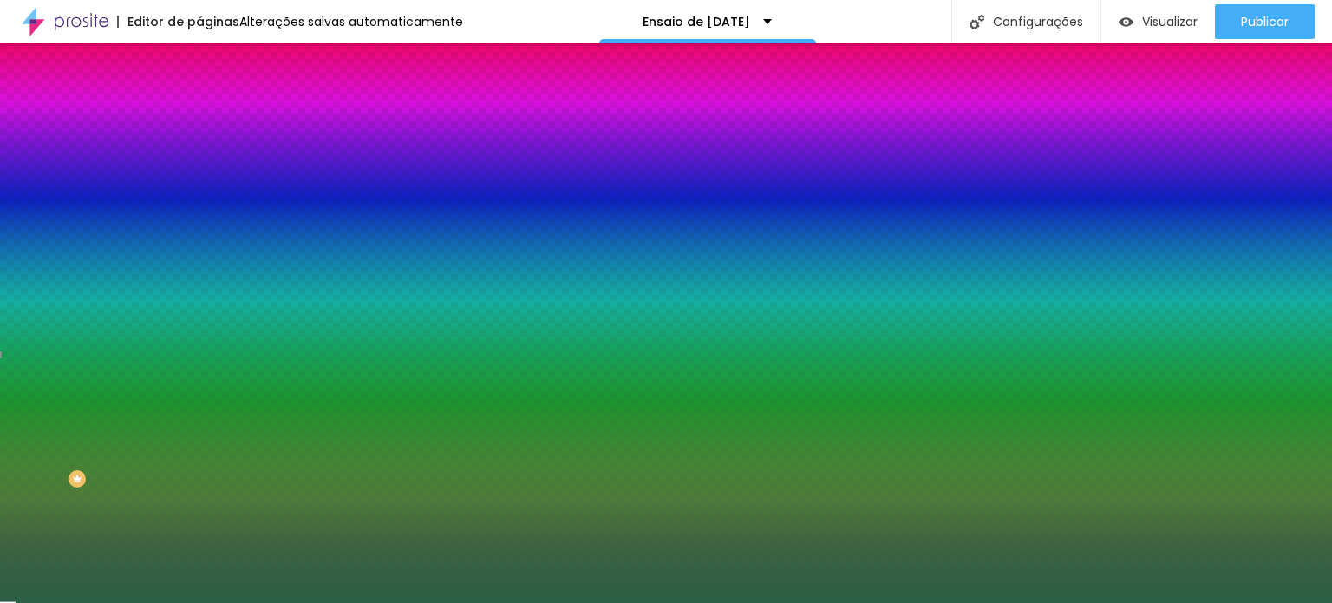
click at [90, 417] on div at bounding box center [666, 301] width 1332 height 603
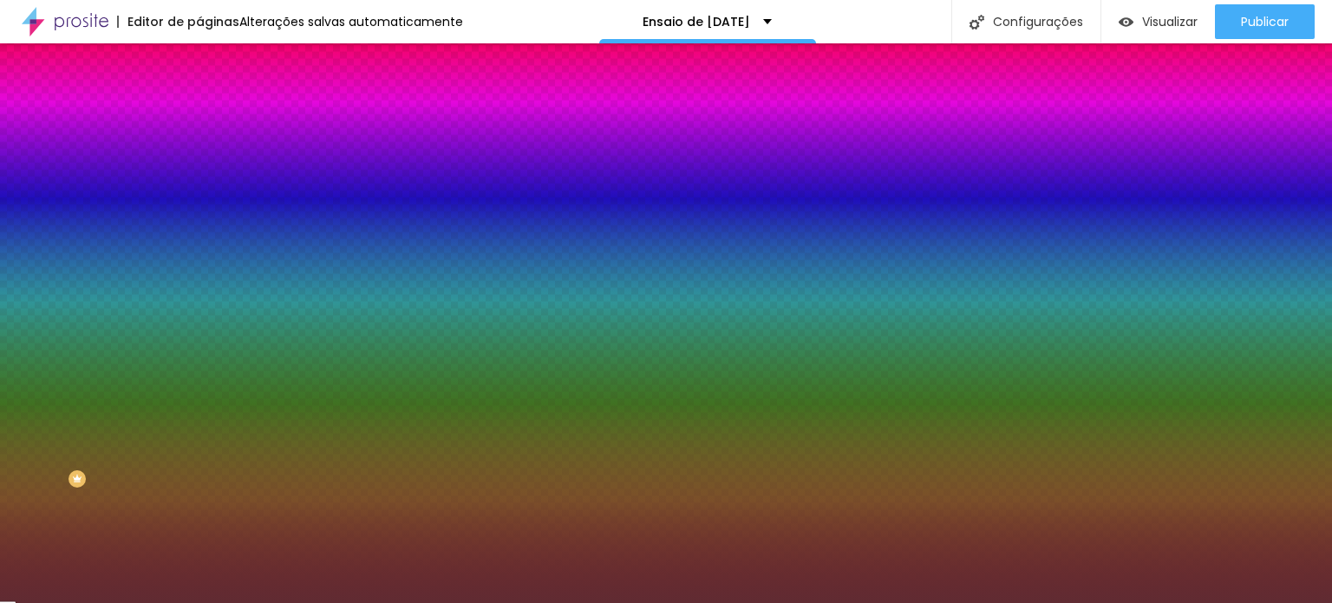
click at [147, 339] on div at bounding box center [666, 301] width 1332 height 603
click at [97, 403] on div at bounding box center [666, 301] width 1332 height 603
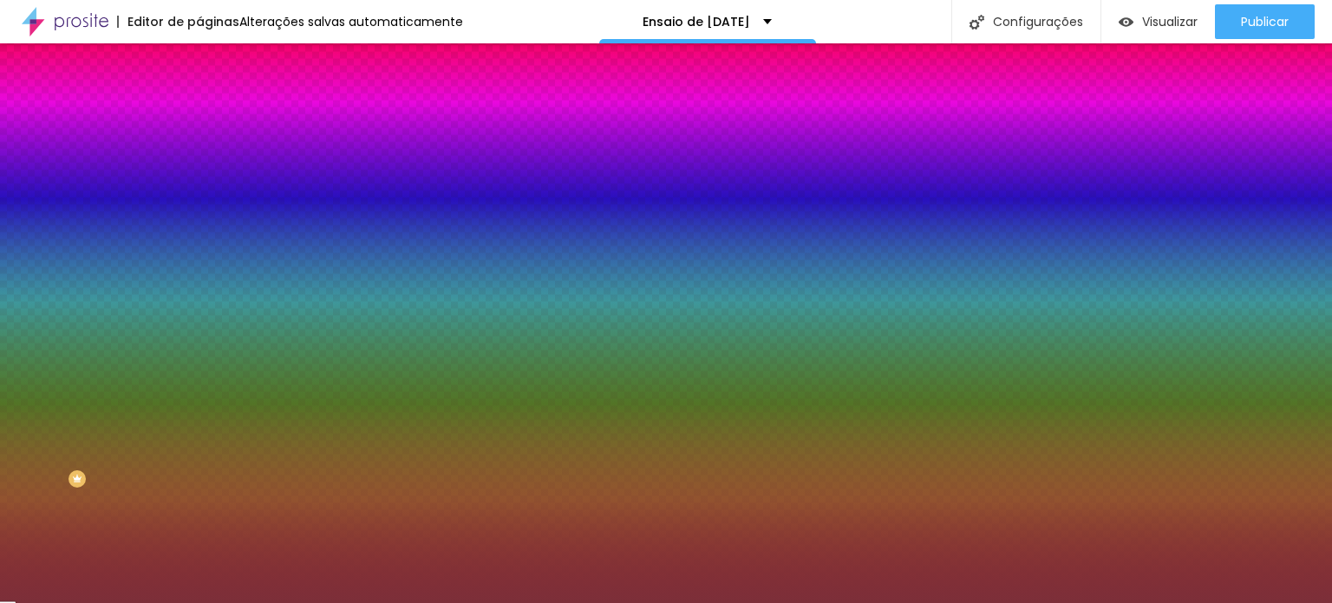
click at [57, 388] on div at bounding box center [666, 301] width 1332 height 603
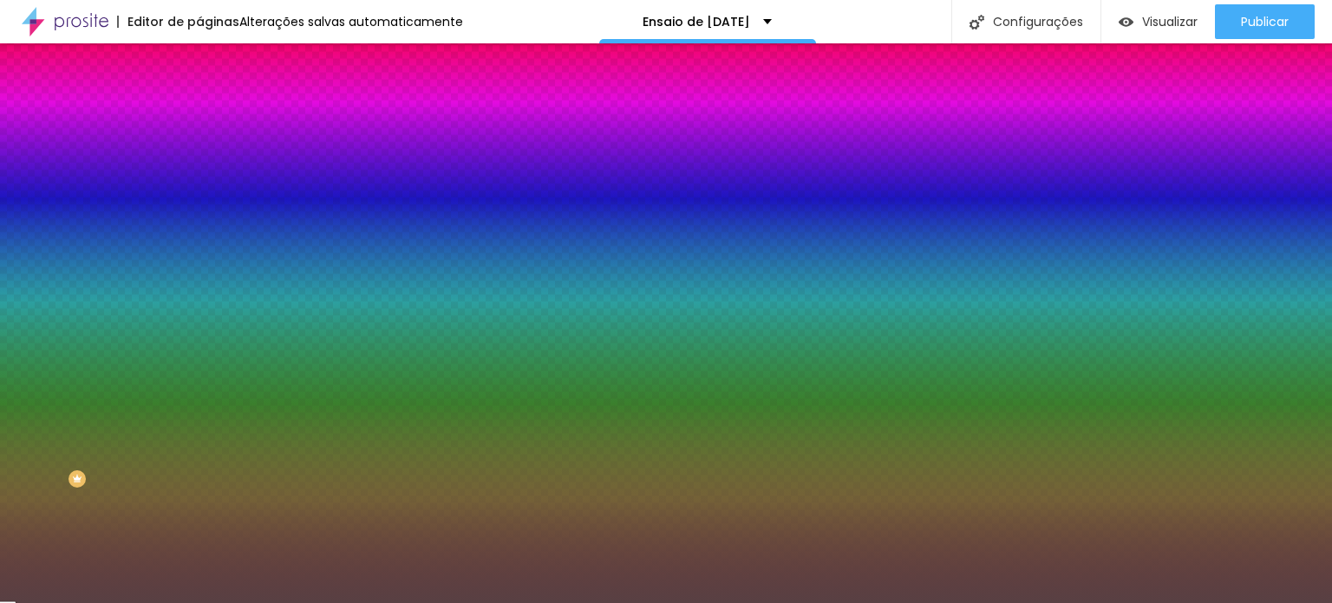
click at [57, 421] on div at bounding box center [666, 301] width 1332 height 603
click at [103, 441] on div at bounding box center [666, 301] width 1332 height 603
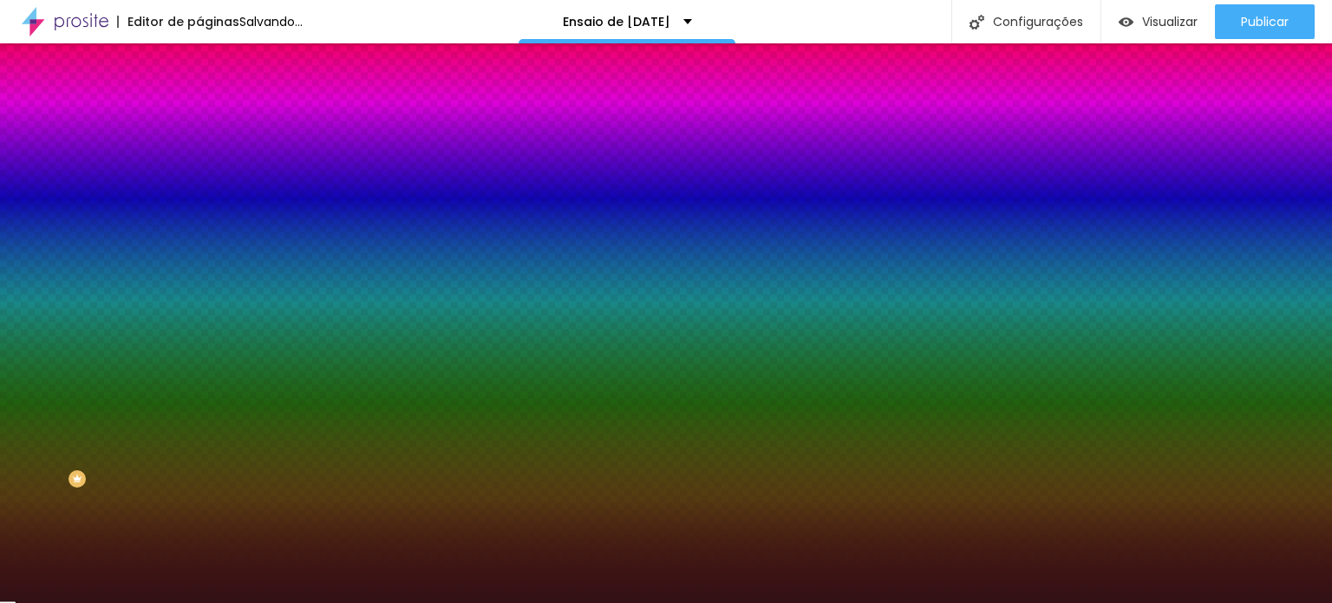
drag, startPoint x: 64, startPoint y: 343, endPoint x: 97, endPoint y: 344, distance: 33.0
click at [64, 342] on div at bounding box center [666, 301] width 1332 height 603
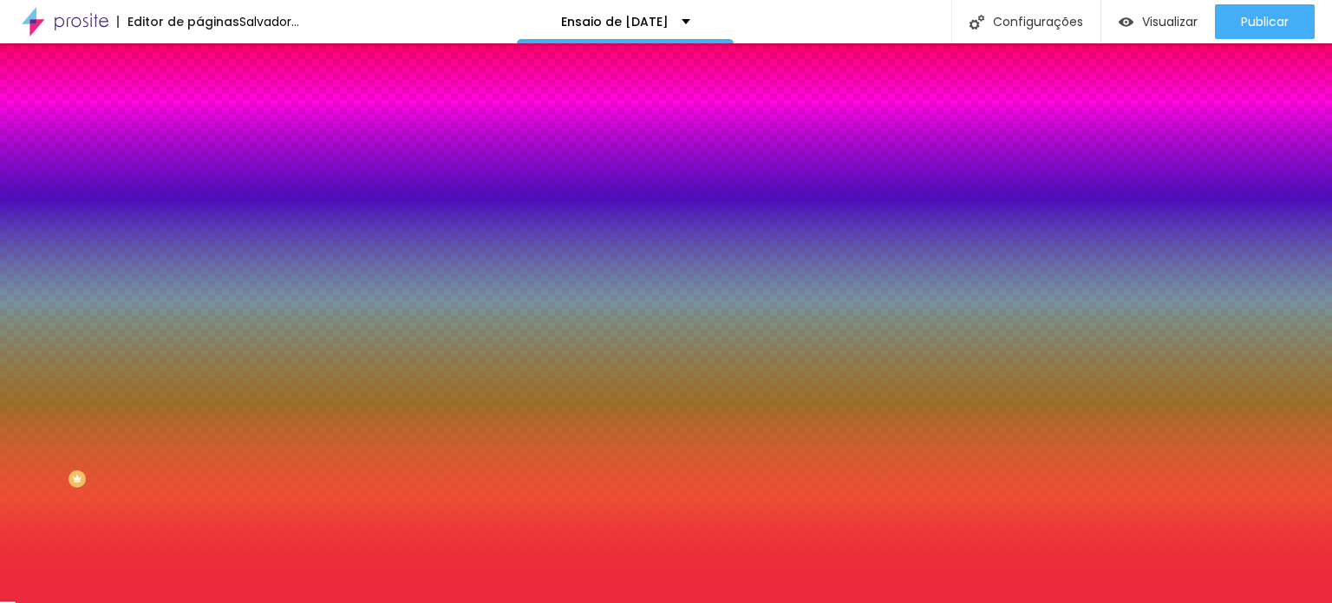
click at [121, 346] on div at bounding box center [666, 301] width 1332 height 603
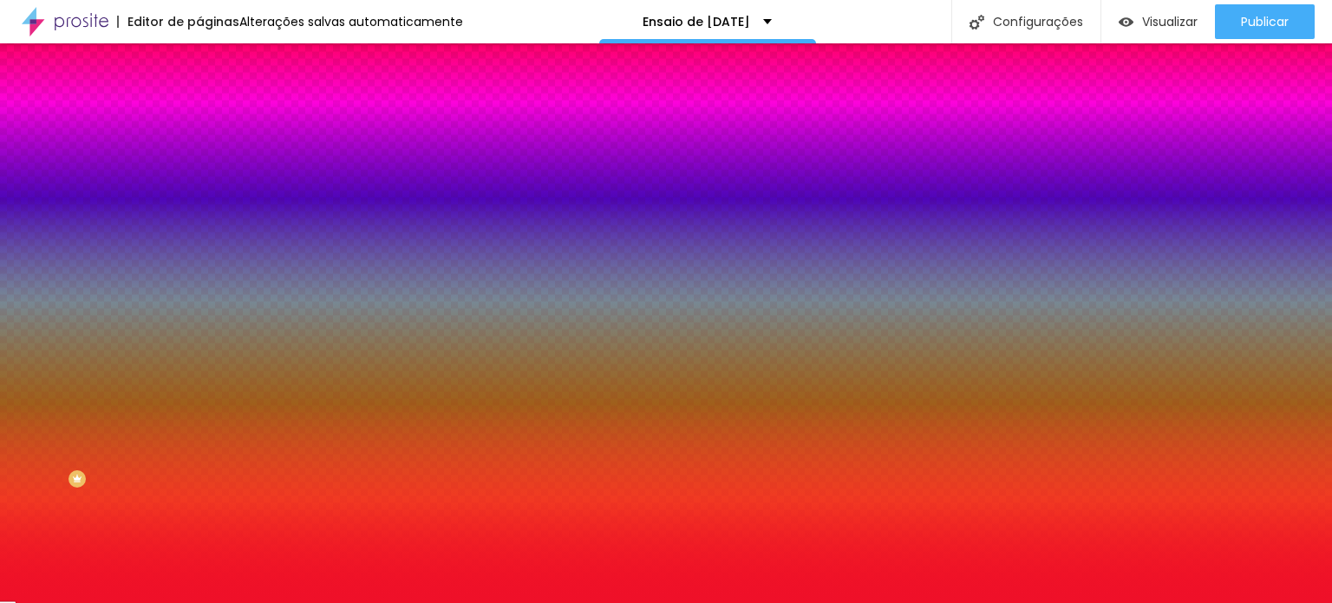
click at [133, 344] on div at bounding box center [666, 301] width 1332 height 603
type input "#EF1029"
click at [132, 350] on div at bounding box center [666, 301] width 1332 height 603
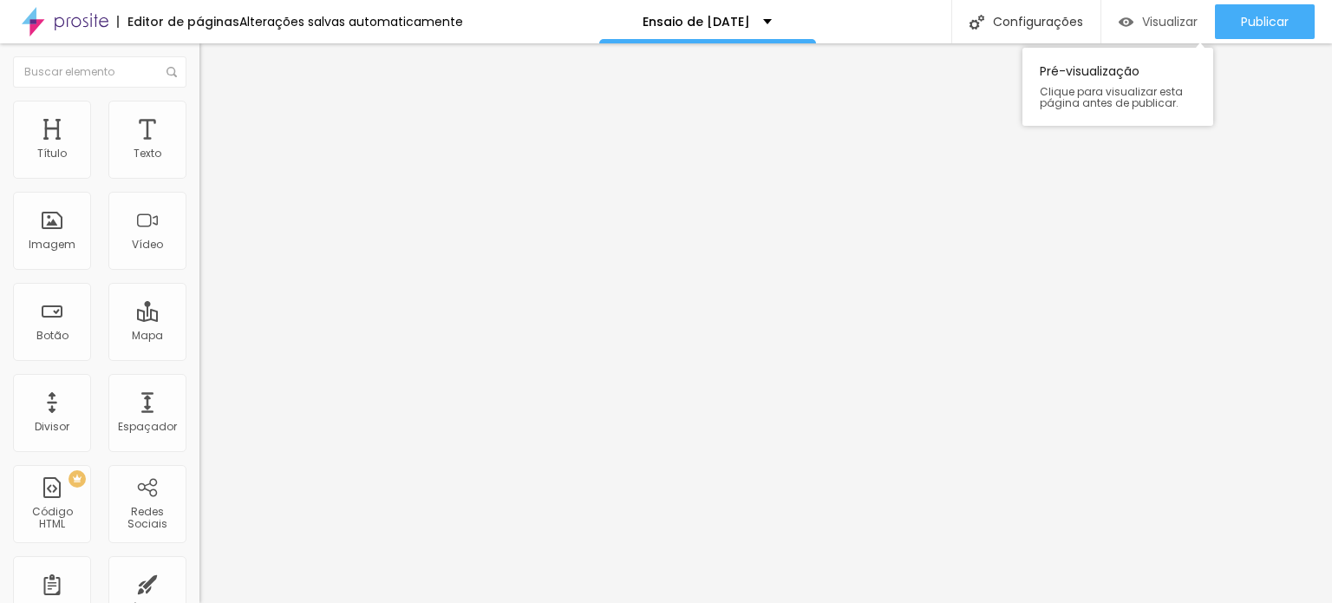
click at [1169, 12] on div "Visualizar" at bounding box center [1158, 21] width 79 height 35
click at [199, 110] on img at bounding box center [207, 109] width 16 height 16
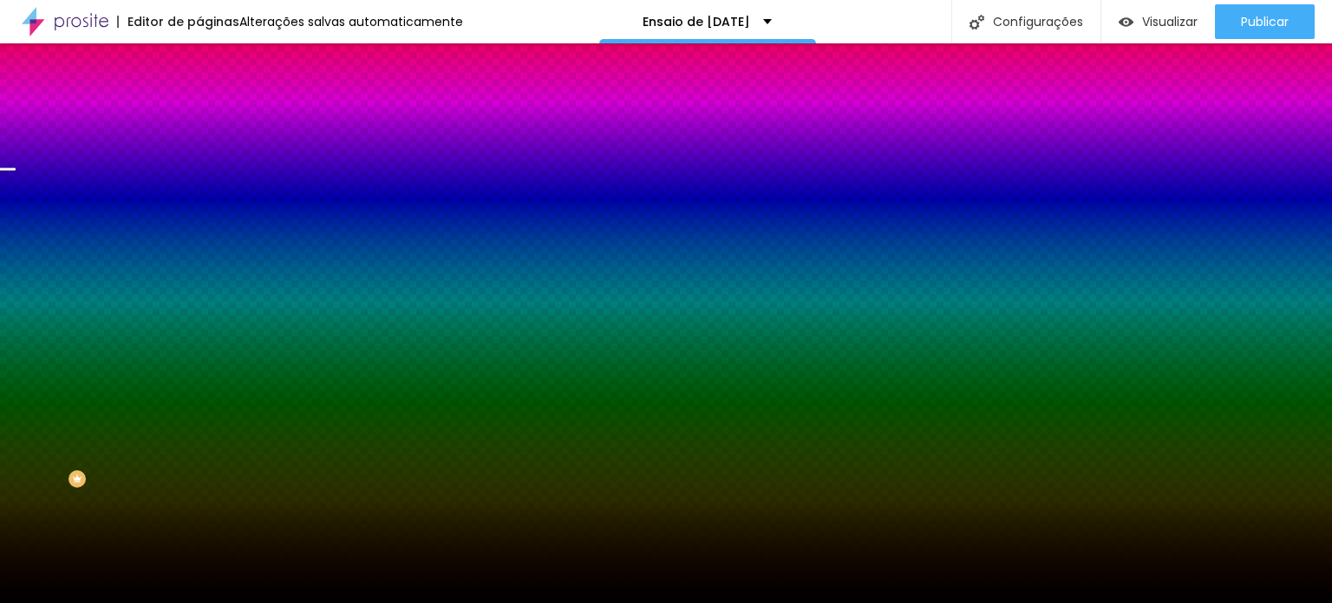
click at [210, 160] on font "Trocar imagem" at bounding box center [252, 152] width 84 height 15
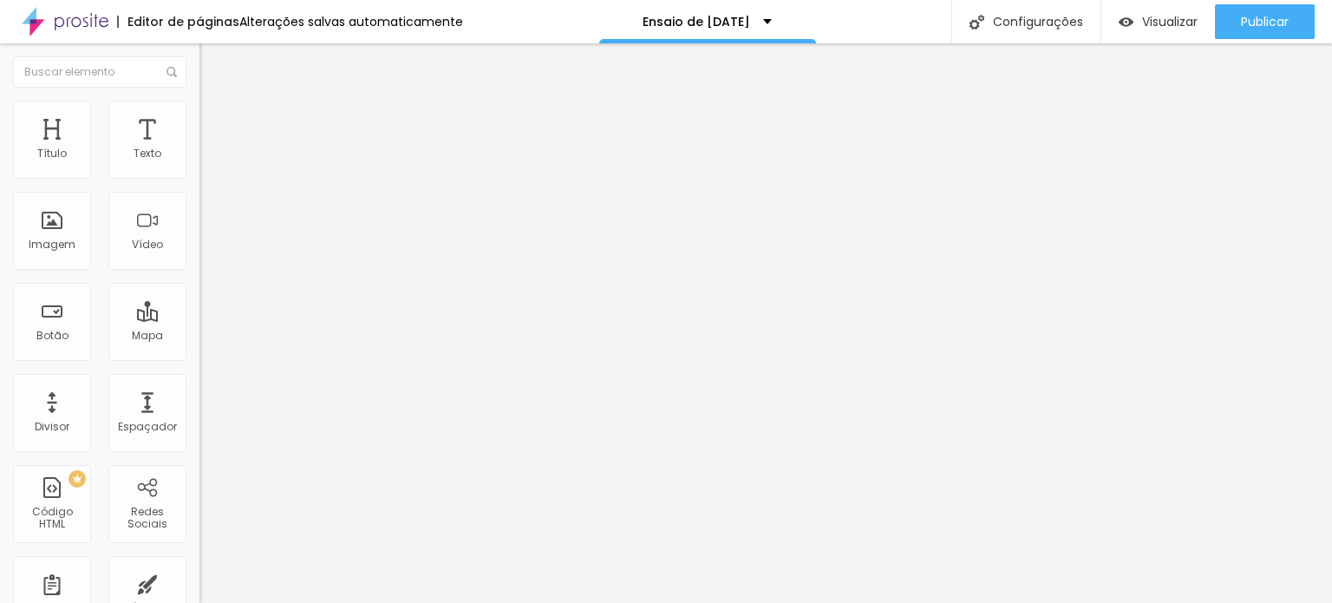
click at [199, 106] on img at bounding box center [207, 109] width 16 height 16
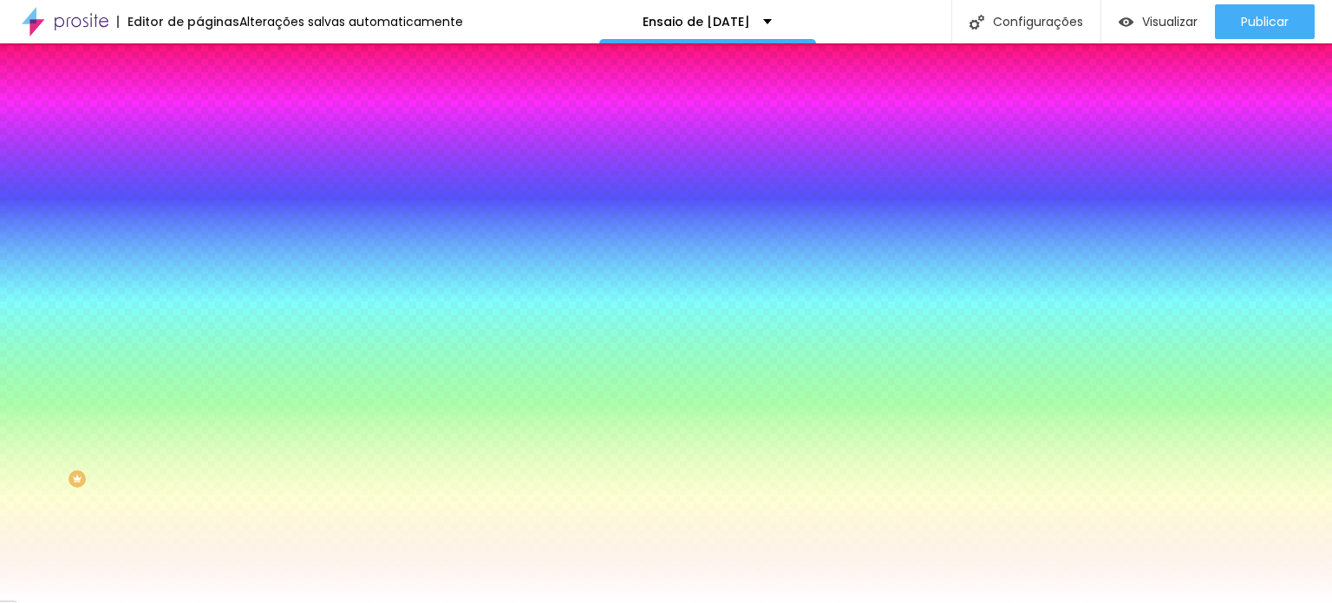
click at [199, 236] on div at bounding box center [298, 236] width 199 height 0
click at [106, 356] on div at bounding box center [666, 301] width 1332 height 603
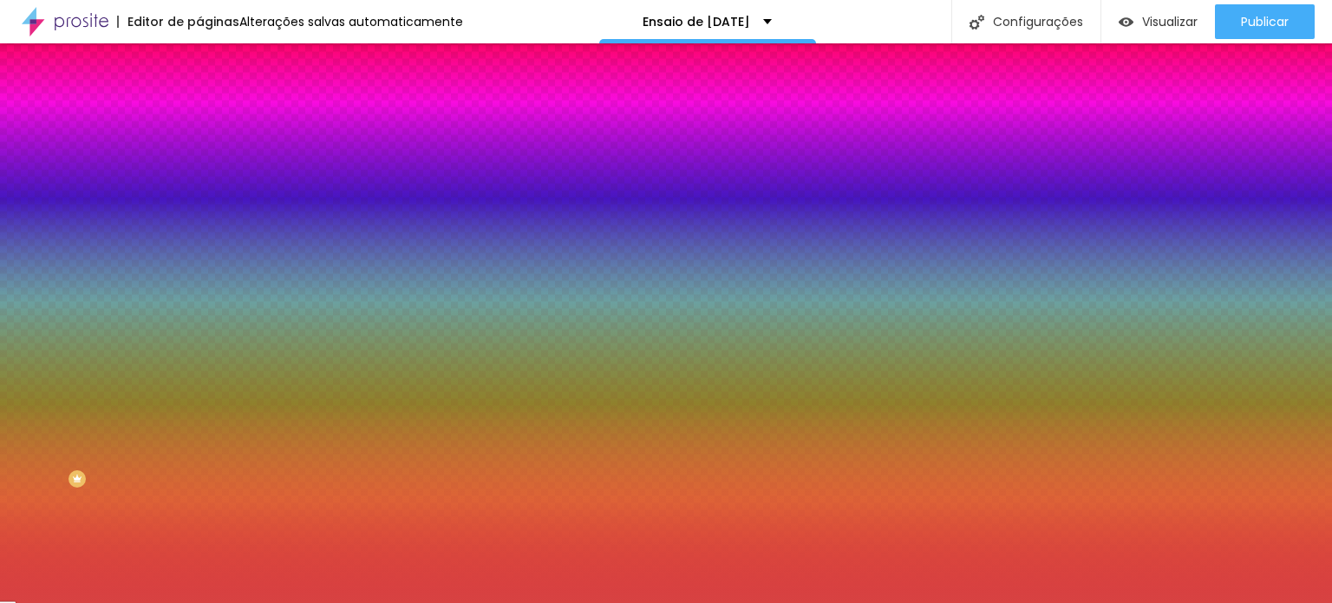
click at [209, 231] on icon "button" at bounding box center [210, 230] width 2 height 2
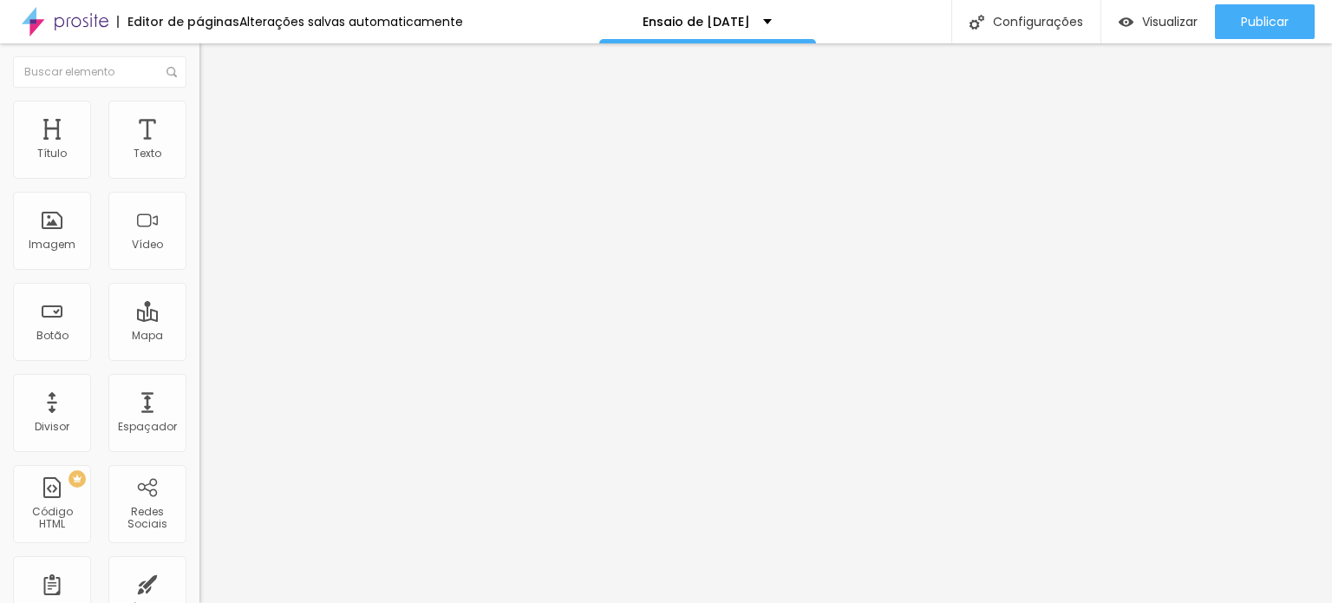
click at [199, 114] on li "Estilo" at bounding box center [298, 109] width 199 height 17
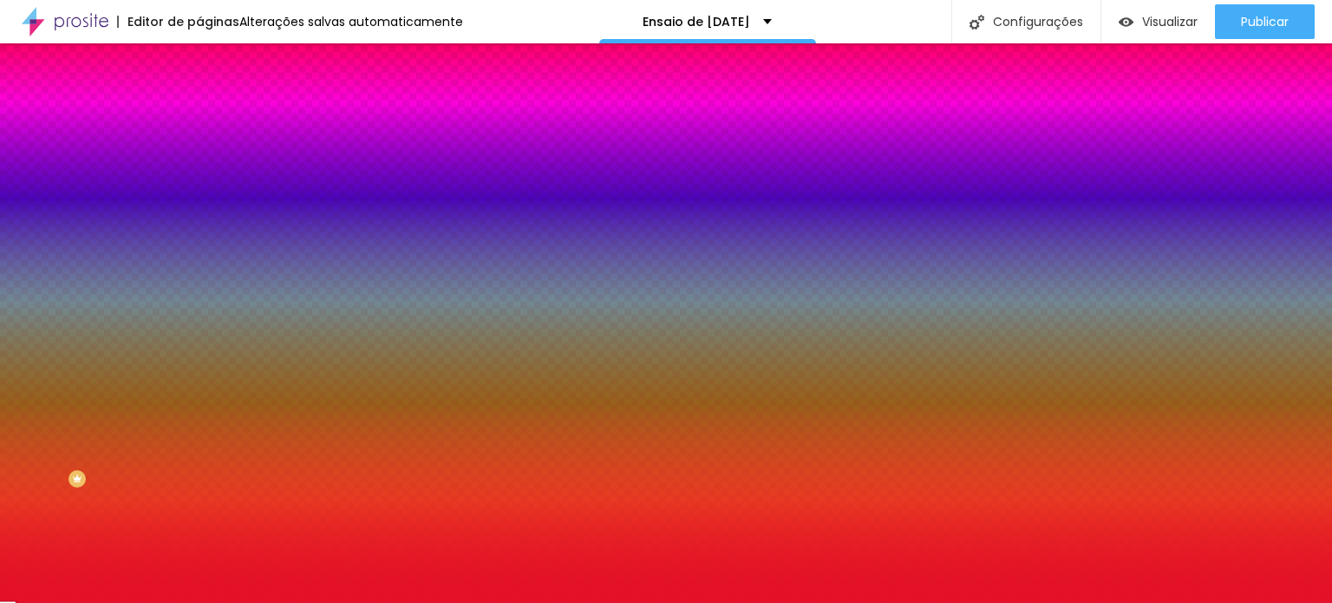
click at [210, 160] on font "Adicionar imagem" at bounding box center [260, 152] width 101 height 15
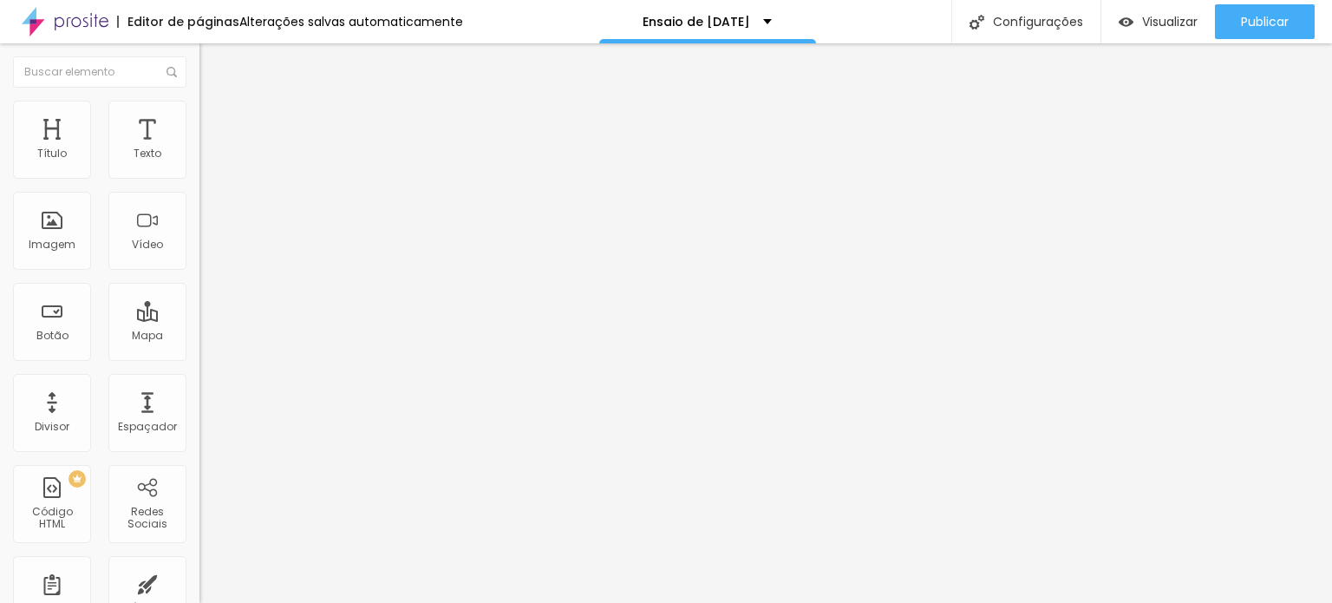
click at [199, 107] on li "Estilo" at bounding box center [298, 109] width 199 height 17
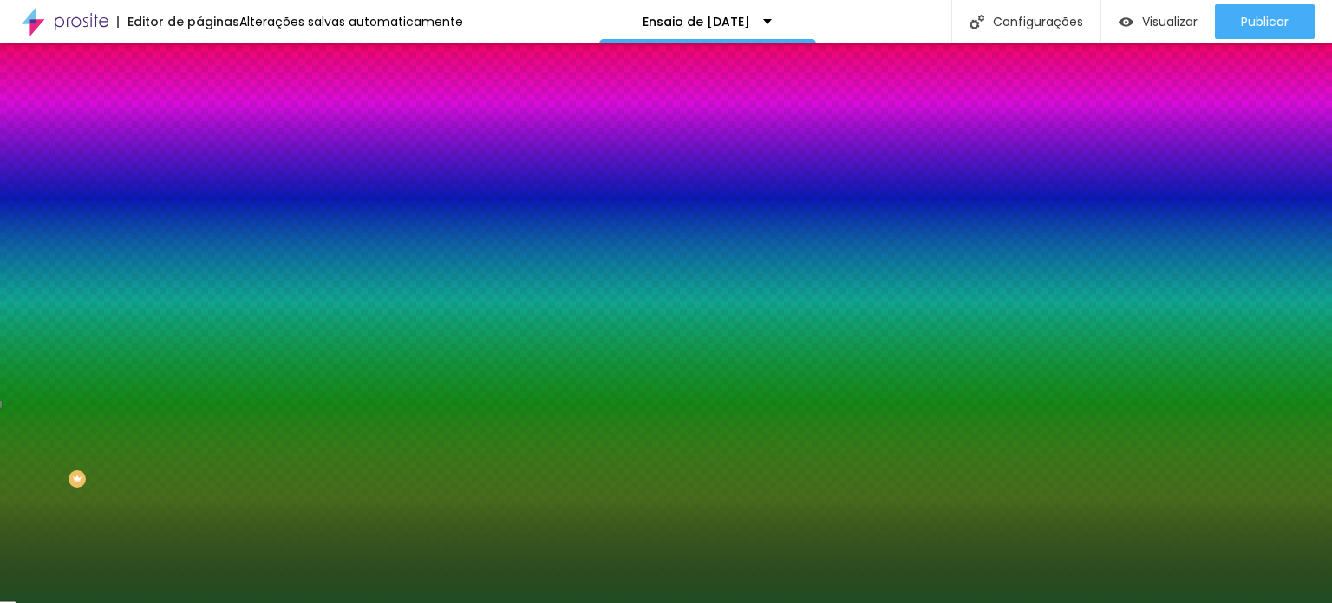
click at [199, 166] on div at bounding box center [298, 166] width 199 height 0
click at [35, 200] on div at bounding box center [666, 301] width 1332 height 603
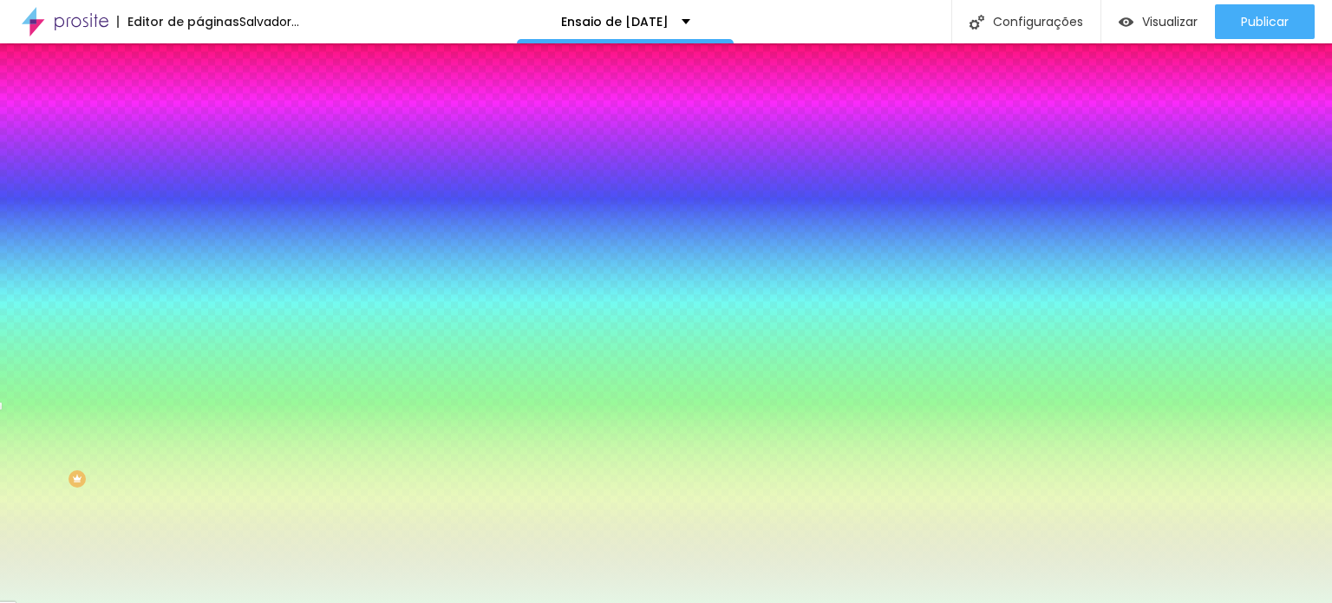
click at [199, 183] on div at bounding box center [298, 183] width 199 height 0
click at [199, 353] on div "Editar nulo Conteúdo Estilo Avançado Cor de fundo Voltar ao padrão #214C22 0 Bo…" at bounding box center [298, 322] width 199 height 559
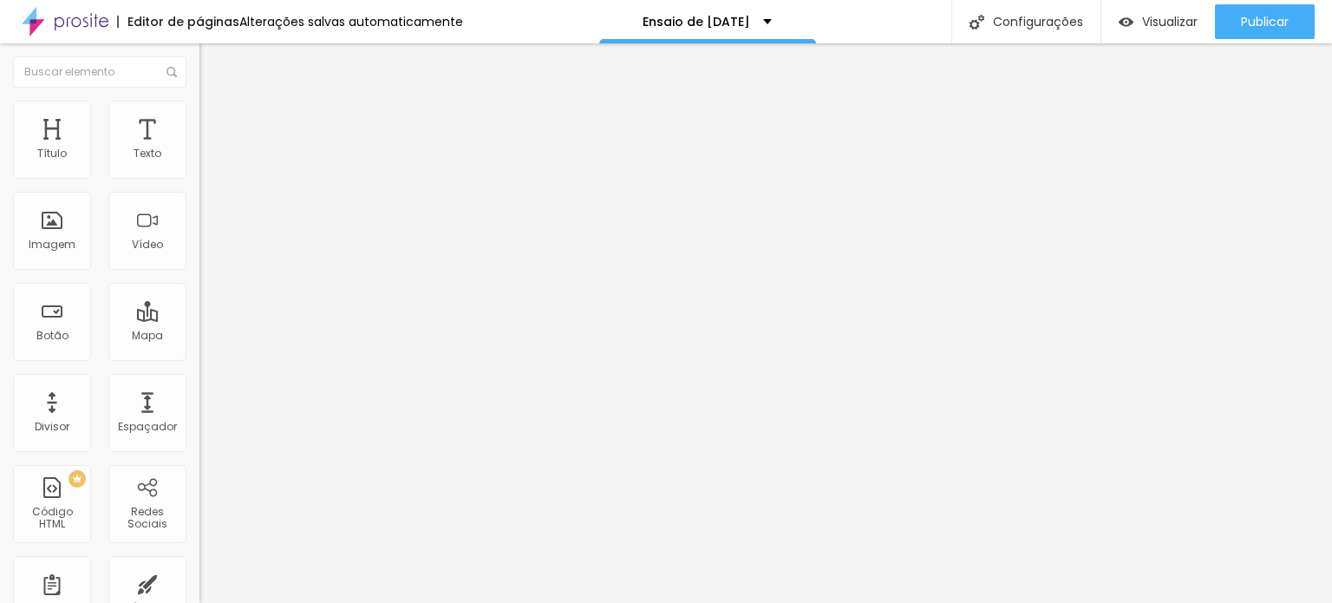
click at [215, 117] on font "Estilo" at bounding box center [228, 112] width 27 height 15
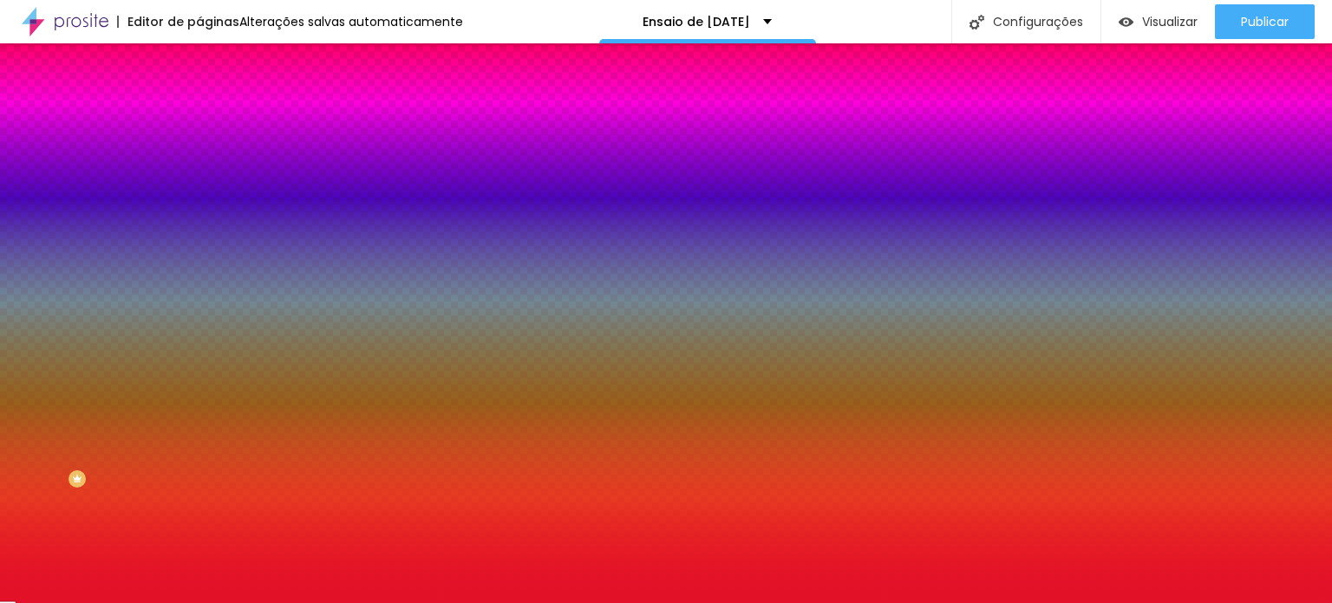
click at [199, 158] on div "Trocar imagem" at bounding box center [298, 152] width 199 height 12
click at [199, 236] on div at bounding box center [298, 236] width 199 height 0
click at [173, 339] on div at bounding box center [666, 301] width 1332 height 603
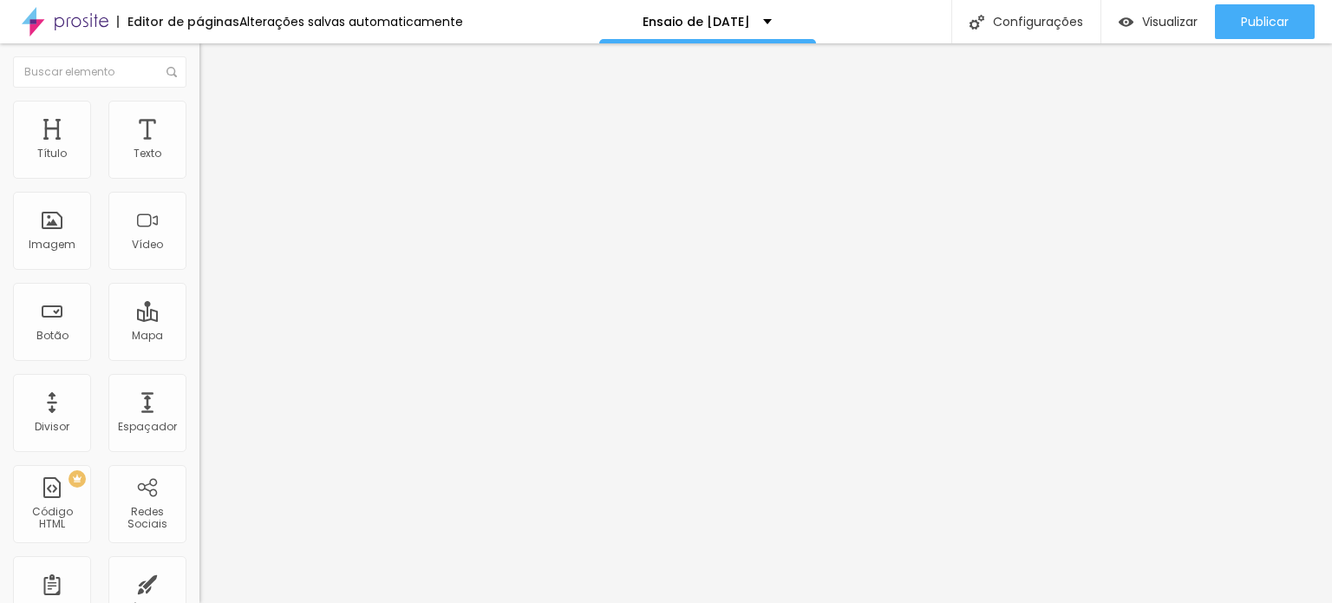
click at [199, 107] on img at bounding box center [207, 109] width 16 height 16
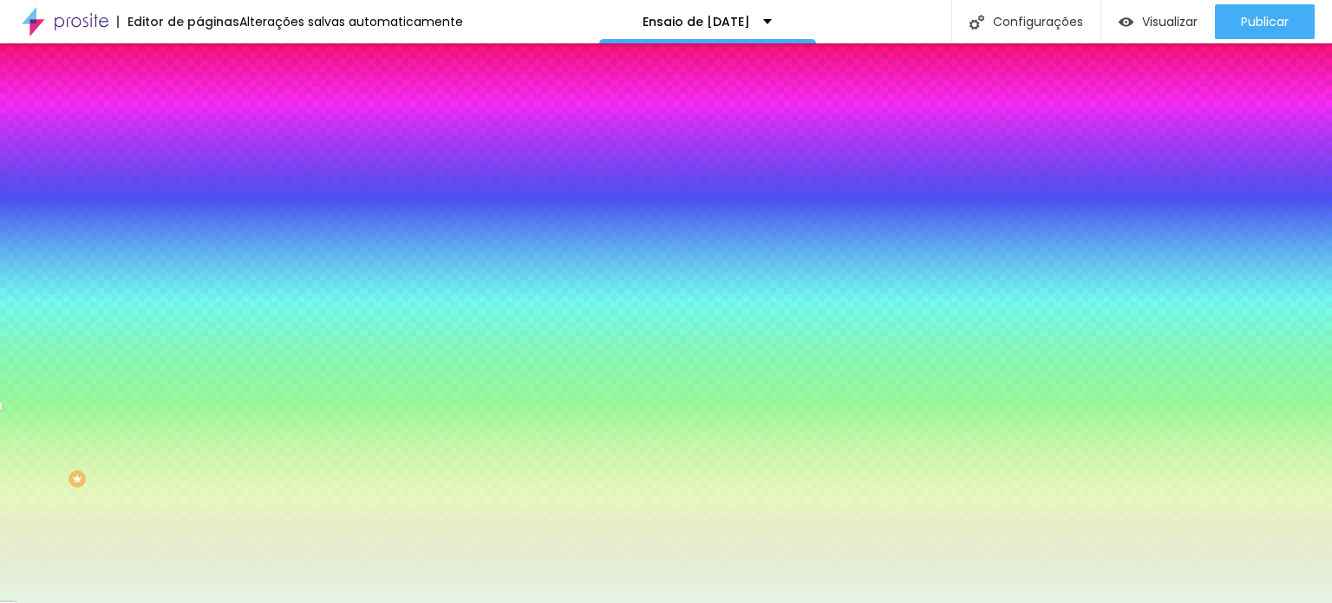
click at [199, 166] on input "#E5F6E5" at bounding box center [303, 174] width 208 height 17
click at [199, 166] on div at bounding box center [298, 166] width 199 height 0
click at [199, 178] on input "#E5F6E5" at bounding box center [303, 174] width 208 height 17
click at [199, 147] on font "Cor de fundo" at bounding box center [234, 140] width 70 height 15
click at [199, 166] on div at bounding box center [298, 166] width 199 height 0
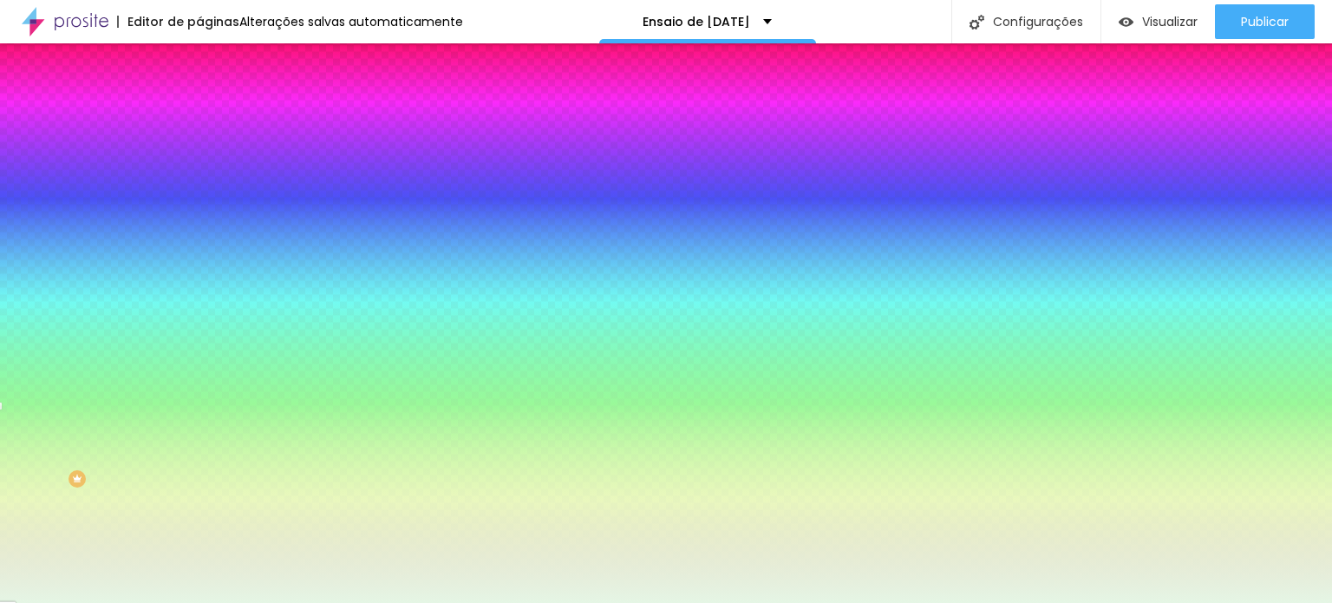
click at [159, 199] on div at bounding box center [666, 301] width 1332 height 603
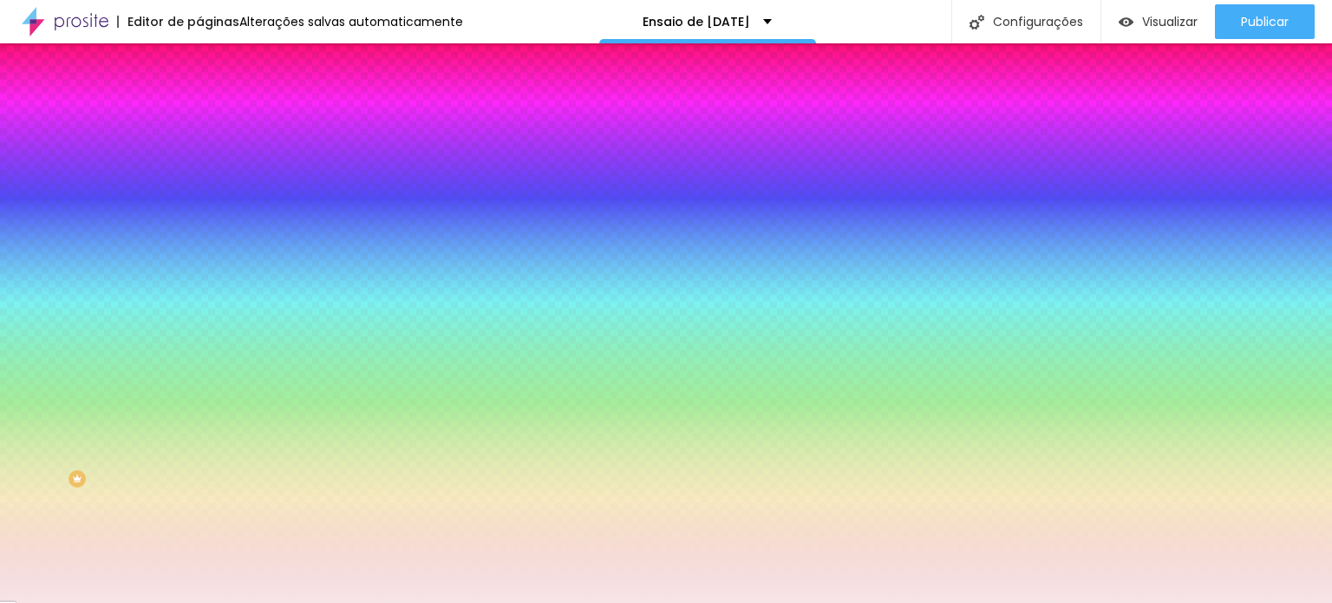
type input "#F6E5E5"
click at [199, 183] on div at bounding box center [298, 183] width 199 height 0
click at [199, 197] on div "0 Borda arredondada" at bounding box center [298, 305] width 199 height 245
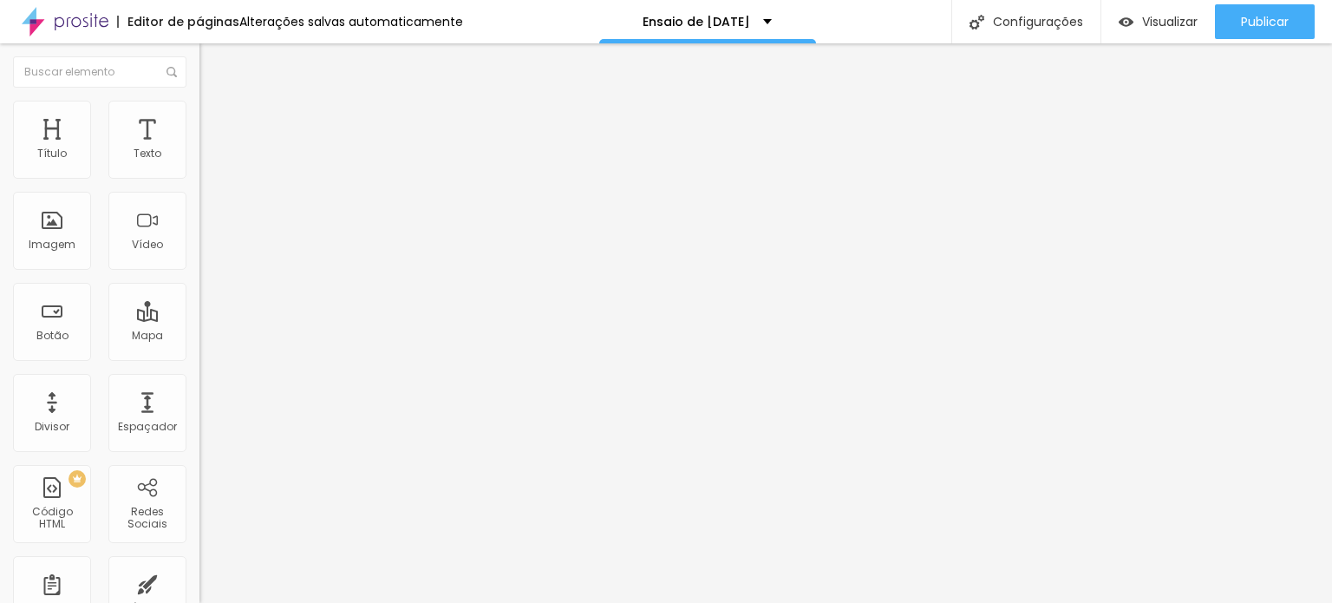
click at [199, 114] on ul "Conteúdo Estilo Avançado" at bounding box center [298, 109] width 199 height 52
click at [199, 107] on img at bounding box center [207, 109] width 16 height 16
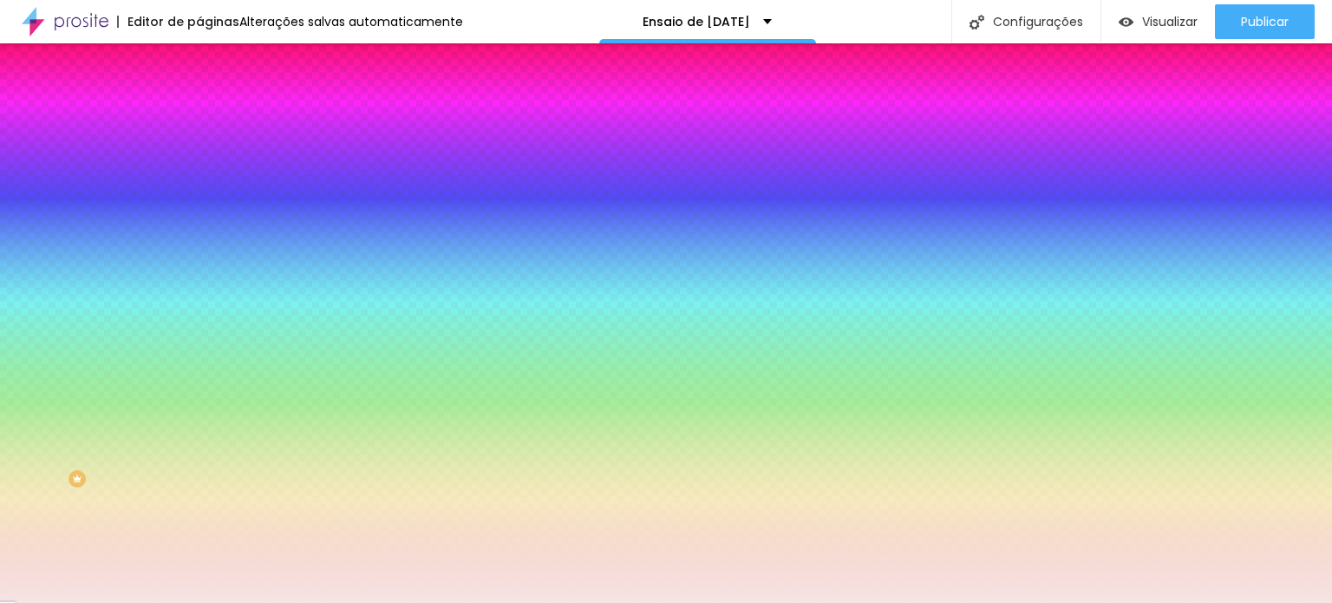
click at [199, 171] on input "#F6E5E5" at bounding box center [303, 174] width 208 height 17
click at [199, 166] on div at bounding box center [298, 166] width 199 height 0
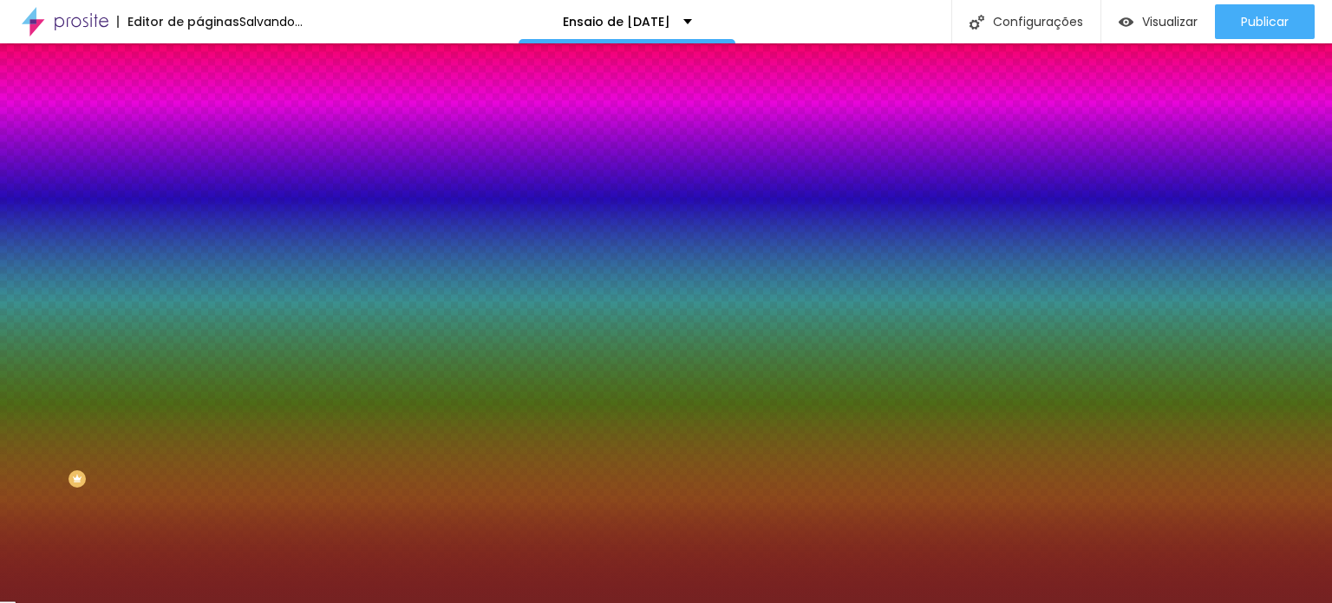
drag, startPoint x: 26, startPoint y: 208, endPoint x: 108, endPoint y: 266, distance: 100.1
click at [108, 266] on div at bounding box center [666, 301] width 1332 height 603
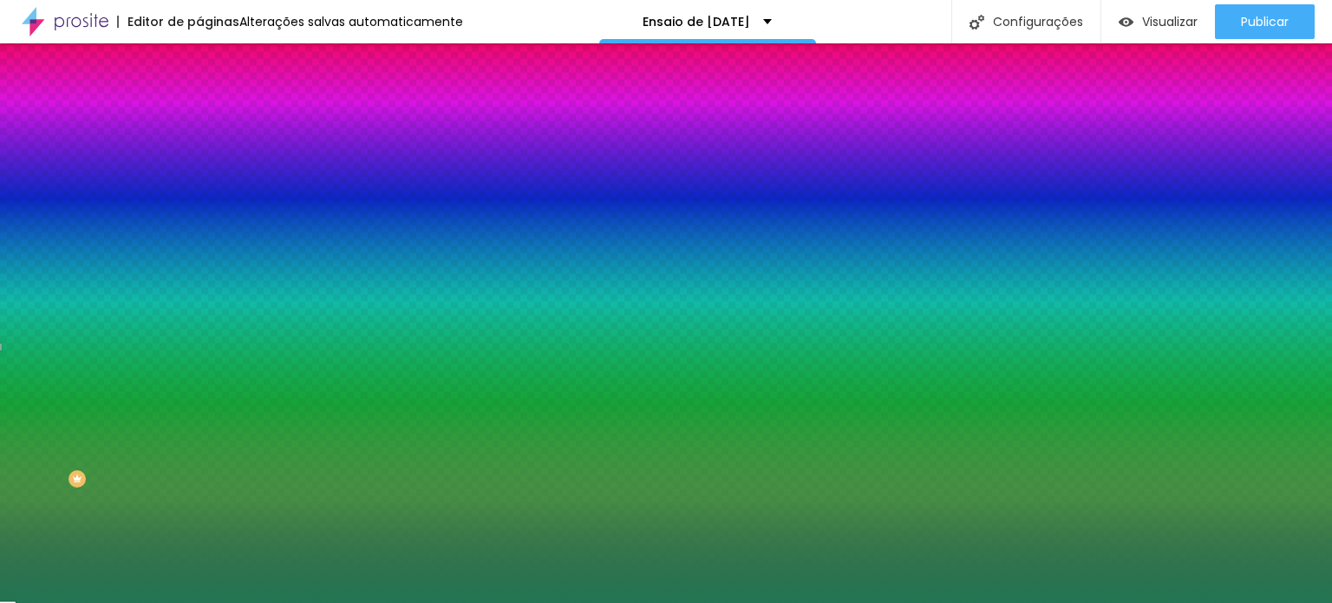
click at [149, 270] on div at bounding box center [666, 301] width 1332 height 603
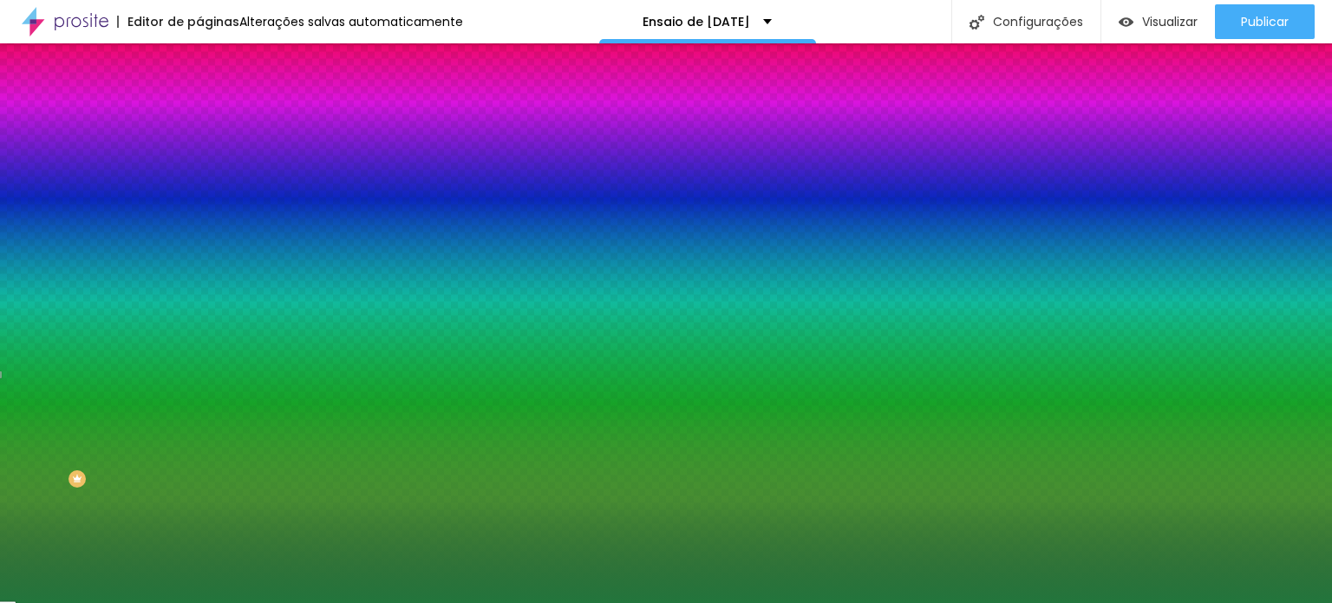
click at [153, 276] on div at bounding box center [666, 301] width 1332 height 603
click at [153, 277] on div at bounding box center [666, 301] width 1332 height 603
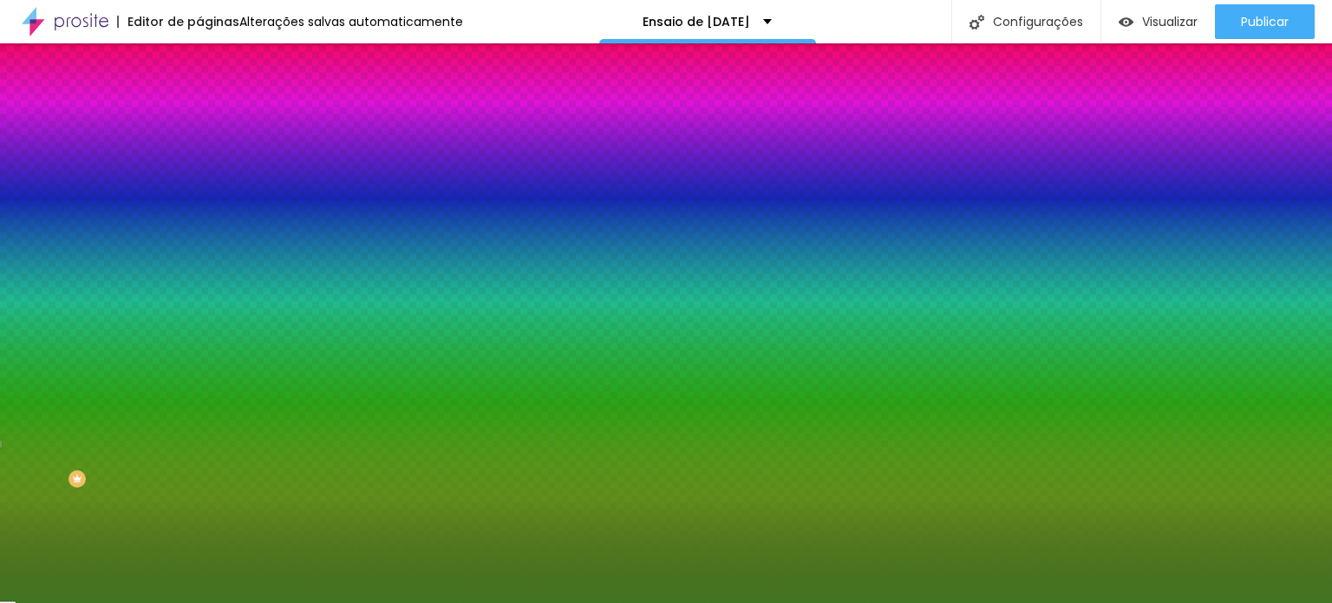
click at [153, 291] on div at bounding box center [666, 301] width 1332 height 603
click at [153, 280] on div at bounding box center [666, 301] width 1332 height 603
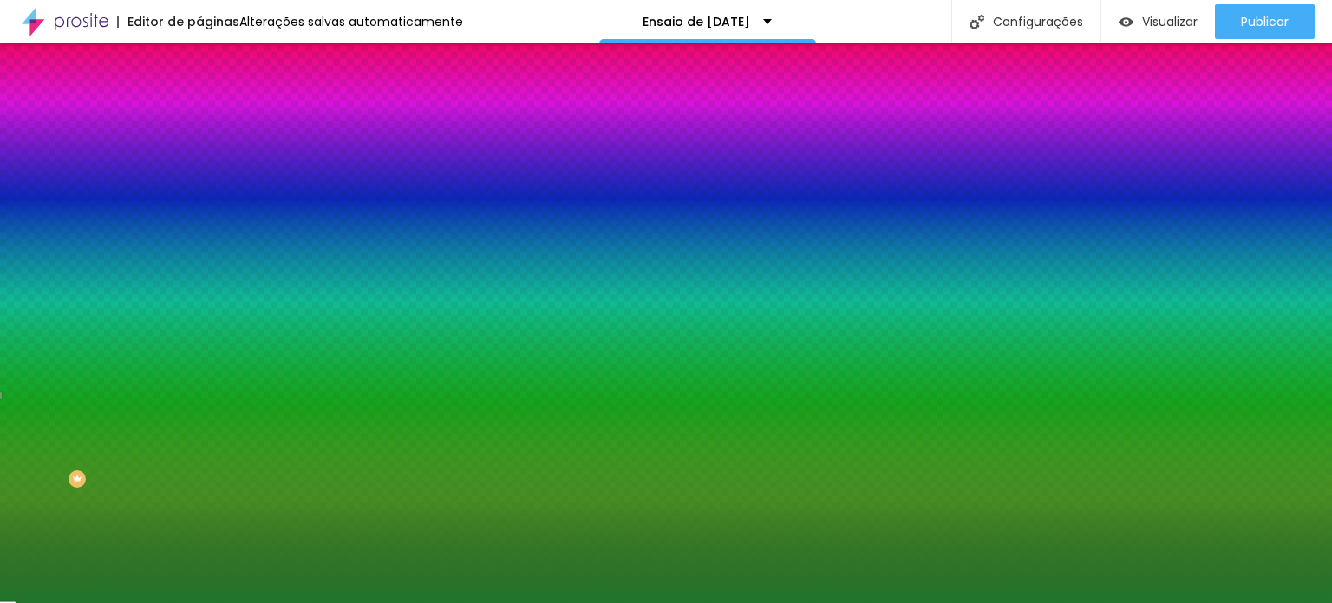
type input "#22752B"
drag, startPoint x: 167, startPoint y: 295, endPoint x: 175, endPoint y: 315, distance: 21.4
click at [175, 315] on div at bounding box center [666, 301] width 1332 height 603
click at [16, 529] on div at bounding box center [6, 530] width 17 height 3
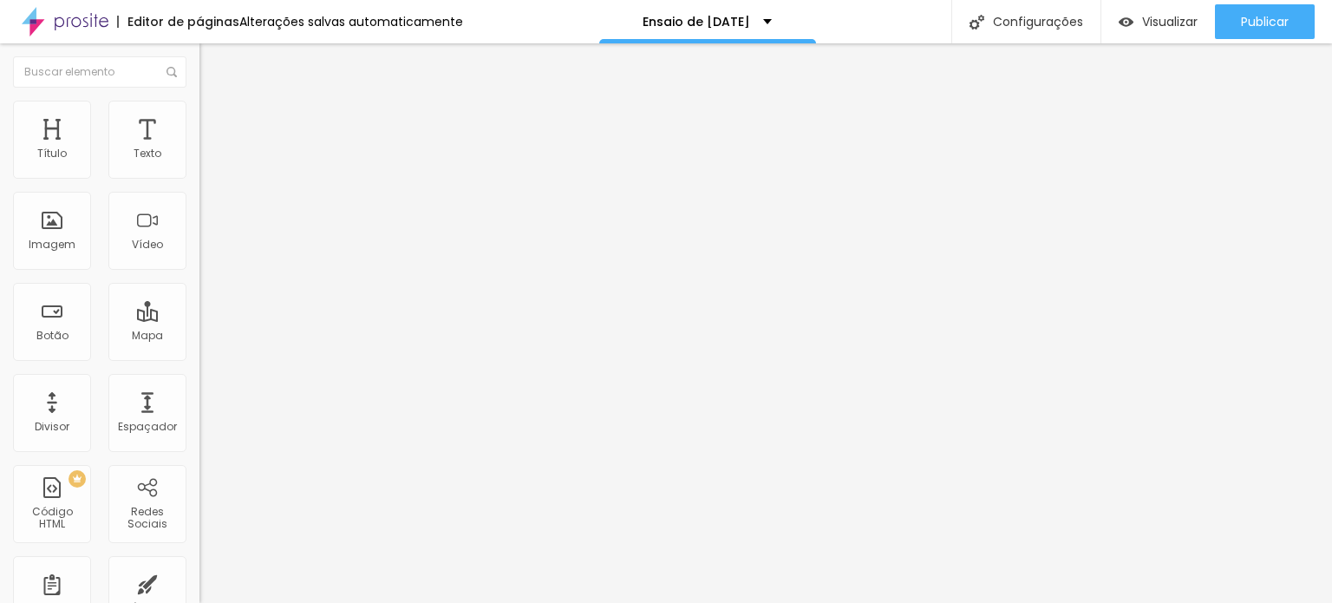
click at [215, 120] on font "Estilo" at bounding box center [228, 112] width 27 height 15
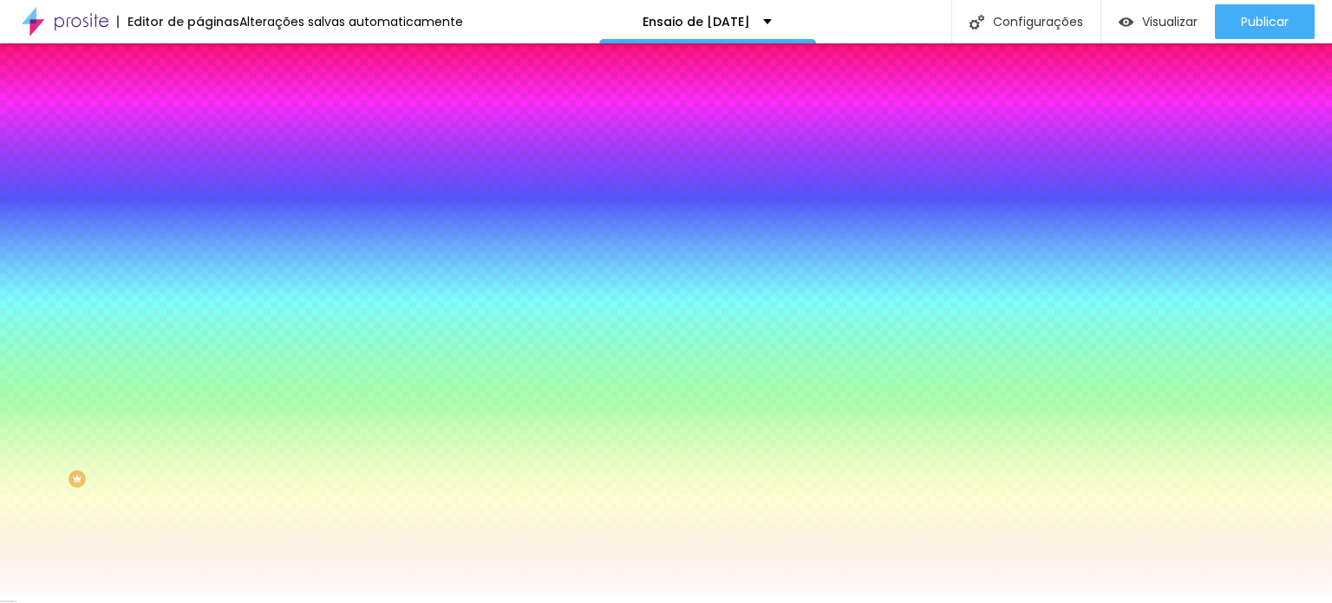
click at [210, 160] on font "Adicionar imagem" at bounding box center [260, 152] width 101 height 15
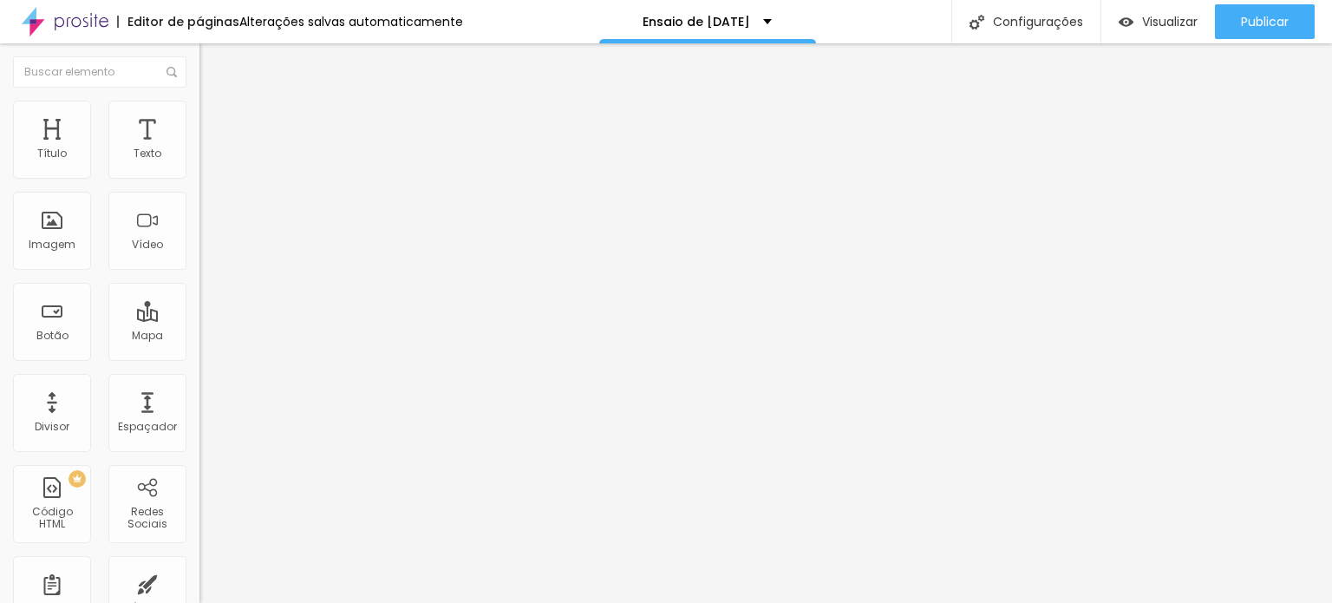
click at [199, 111] on img at bounding box center [207, 109] width 16 height 16
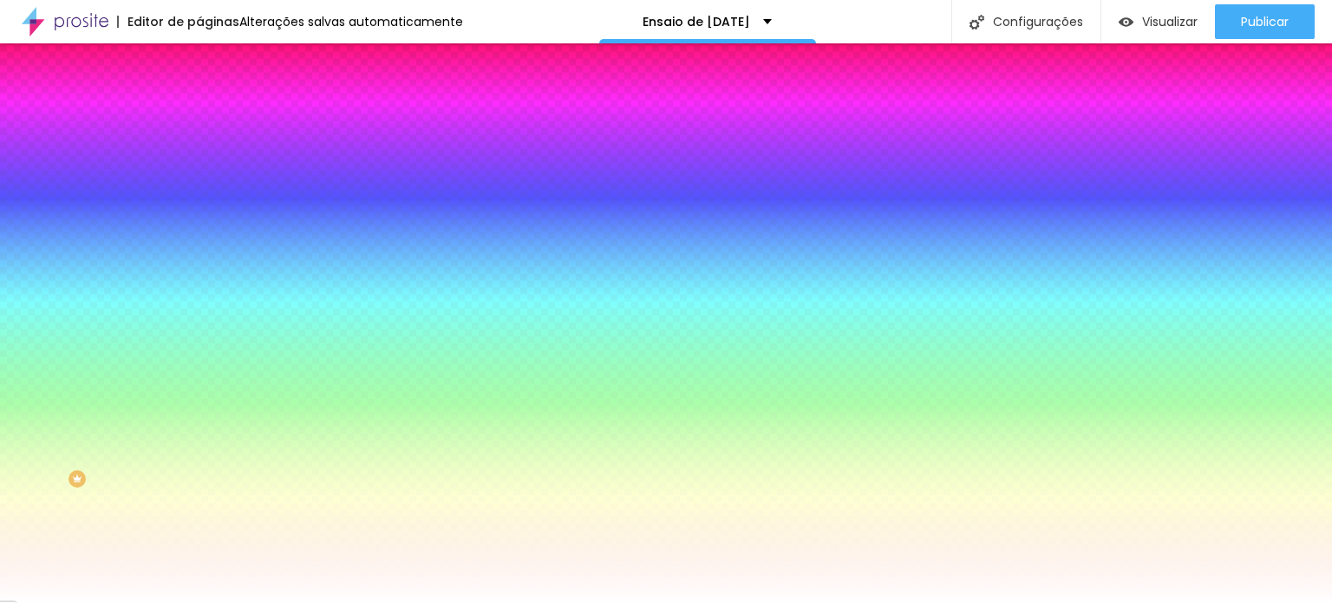
click at [199, 158] on div "Adicionar imagem" at bounding box center [298, 152] width 199 height 12
click at [210, 160] on font "Adicionar imagem" at bounding box center [260, 152] width 101 height 15
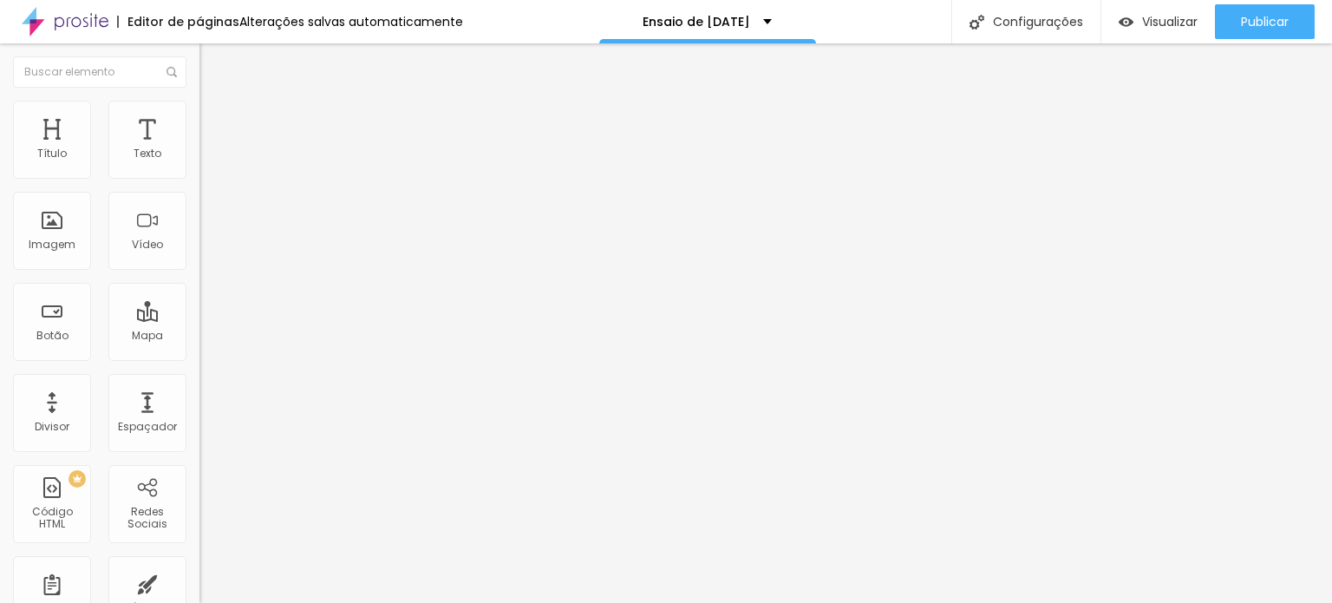
click at [199, 187] on div "Alinhamento" at bounding box center [298, 161] width 199 height 52
click at [199, 107] on img at bounding box center [207, 109] width 16 height 16
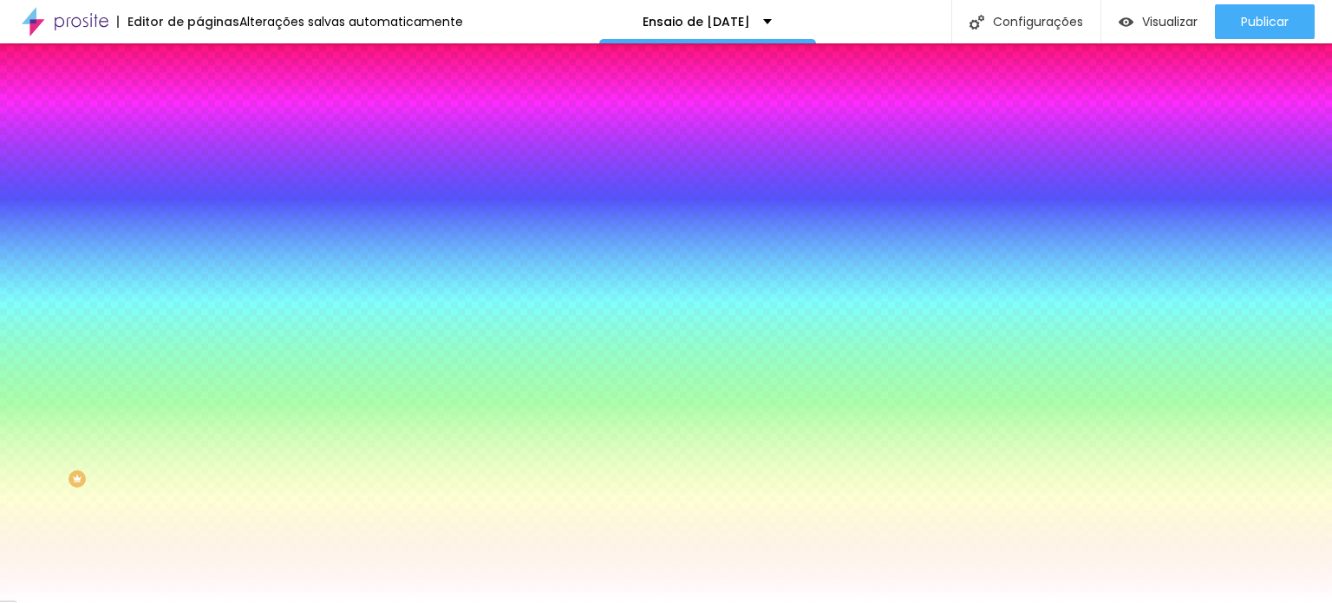
click at [210, 160] on font "Adicionar imagem" at bounding box center [260, 152] width 101 height 15
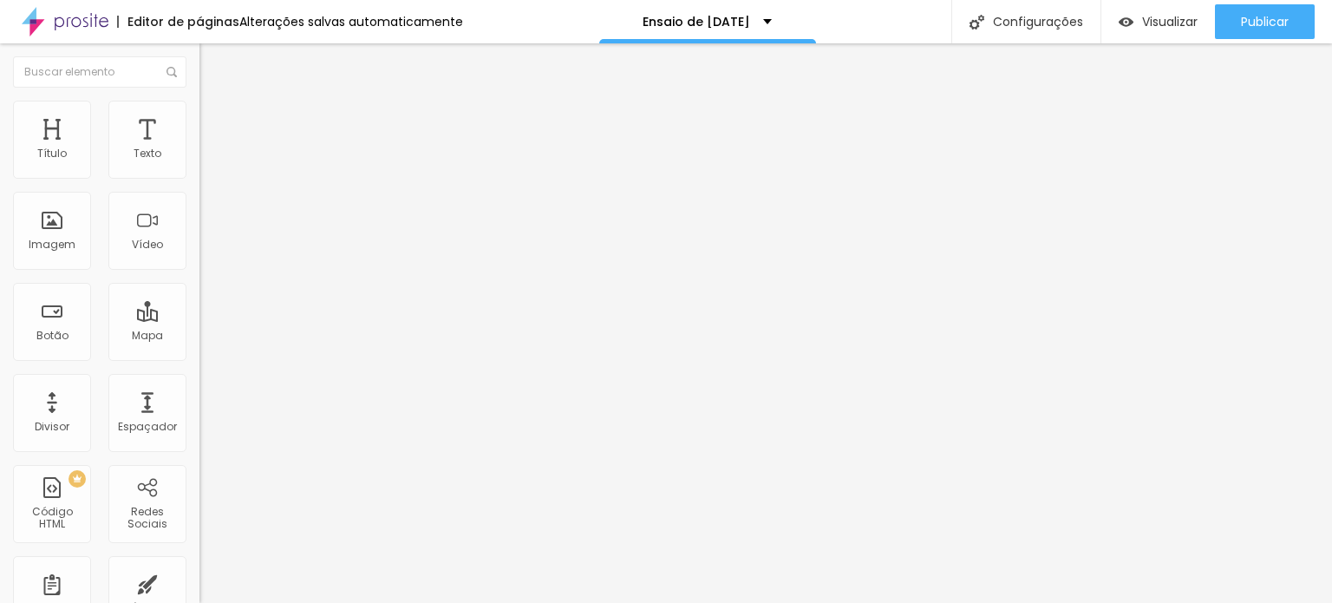
click at [199, 106] on img at bounding box center [207, 109] width 16 height 16
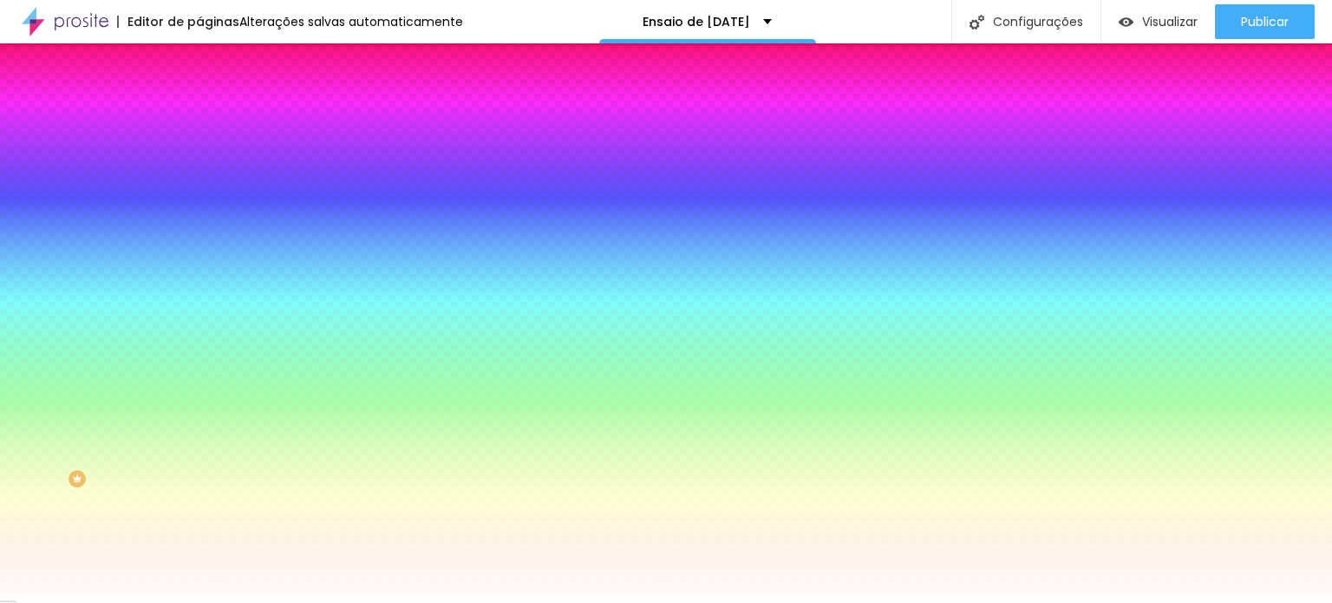
click at [199, 158] on div "Adicionar imagem" at bounding box center [298, 152] width 199 height 12
click at [210, 160] on font "Adicionar imagem" at bounding box center [260, 152] width 101 height 15
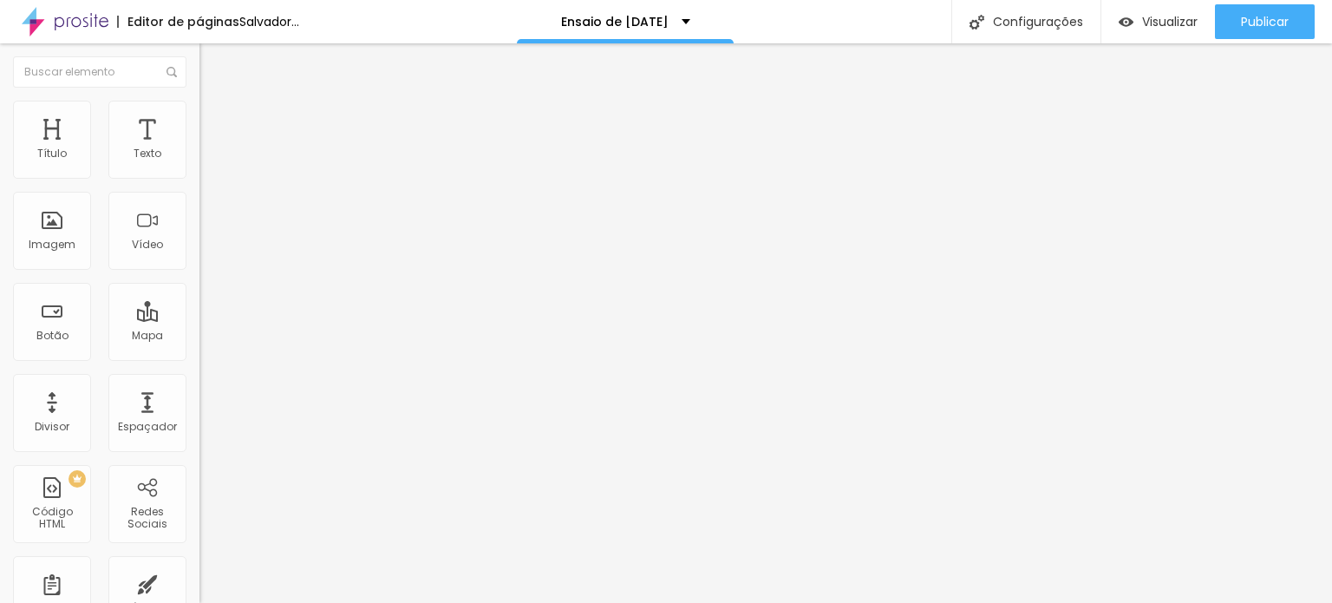
click at [199, 108] on li "Estilo" at bounding box center [298, 109] width 199 height 17
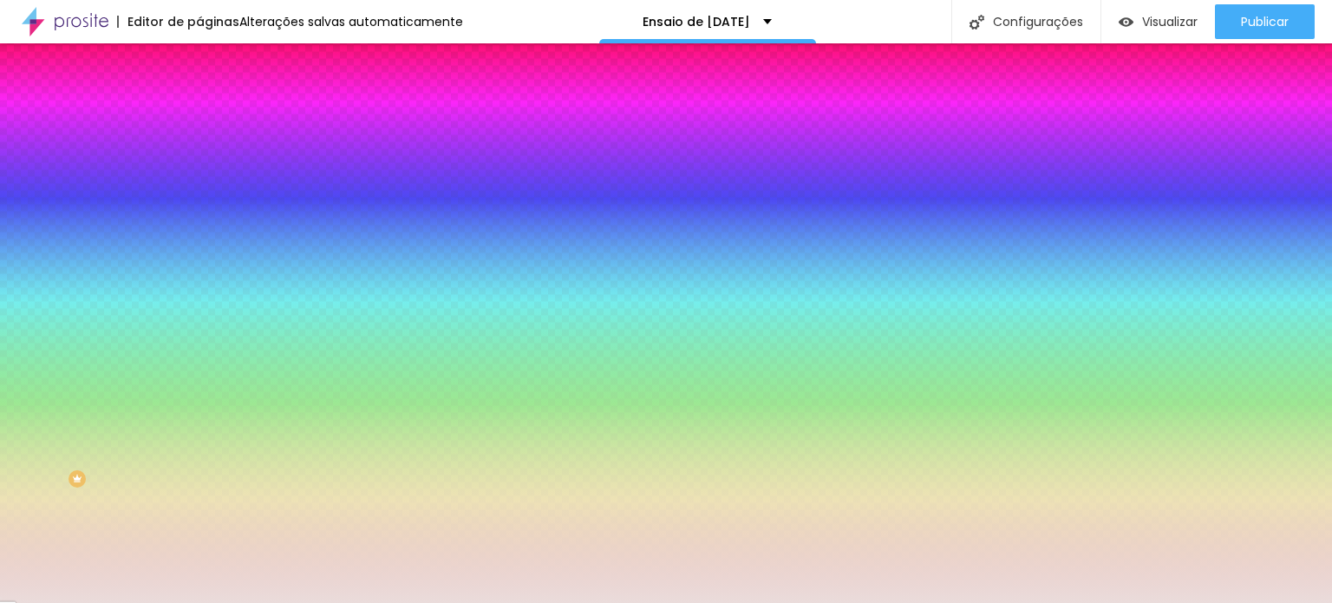
click at [199, 180] on input "#EADCDB" at bounding box center [303, 174] width 208 height 17
click at [199, 166] on div at bounding box center [298, 166] width 199 height 0
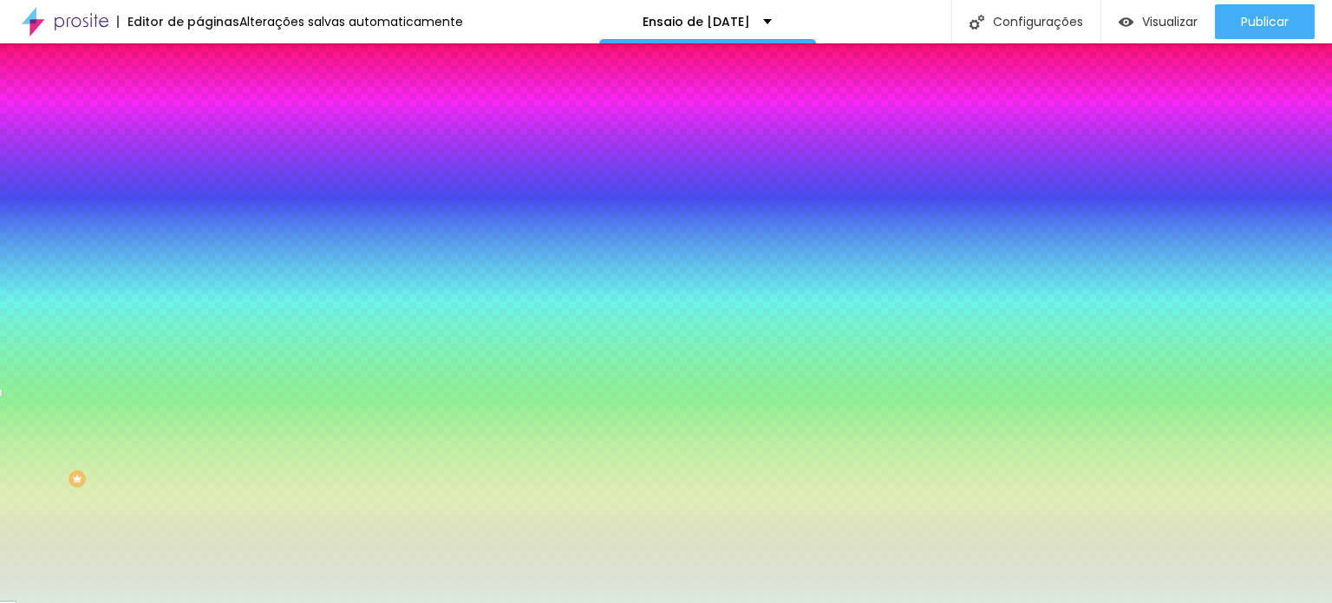
click at [153, 279] on div at bounding box center [666, 301] width 1332 height 603
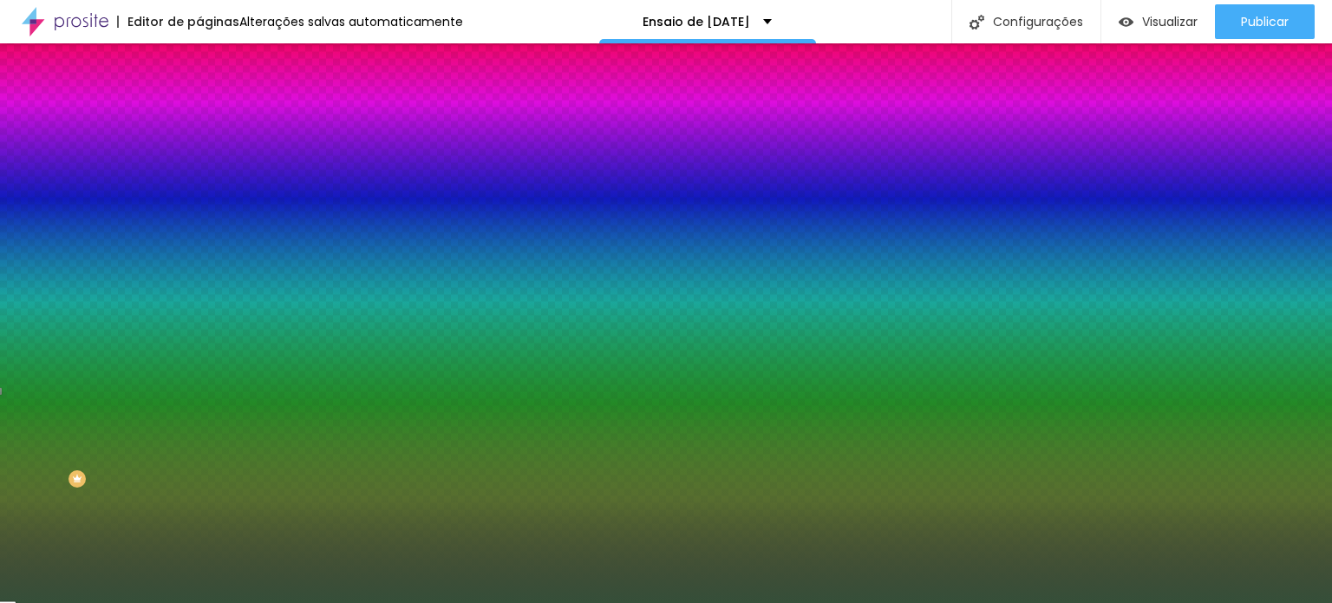
click at [64, 285] on div at bounding box center [666, 301] width 1332 height 603
click at [56, 268] on div at bounding box center [666, 301] width 1332 height 603
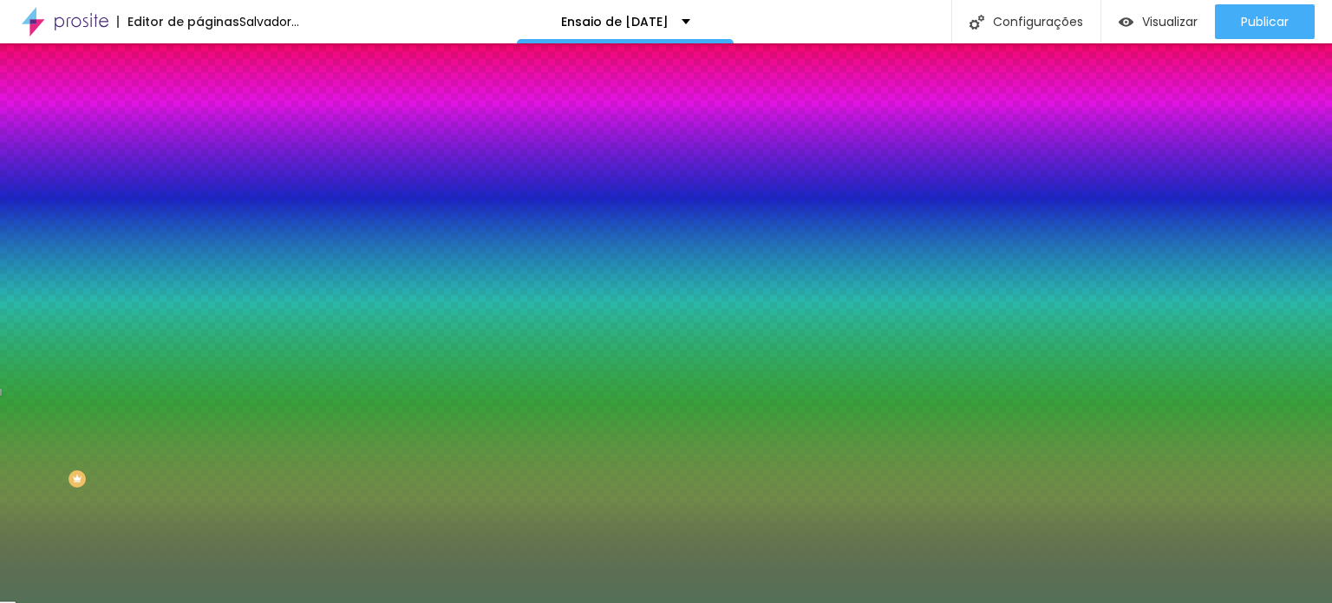
click at [81, 251] on div at bounding box center [666, 301] width 1332 height 603
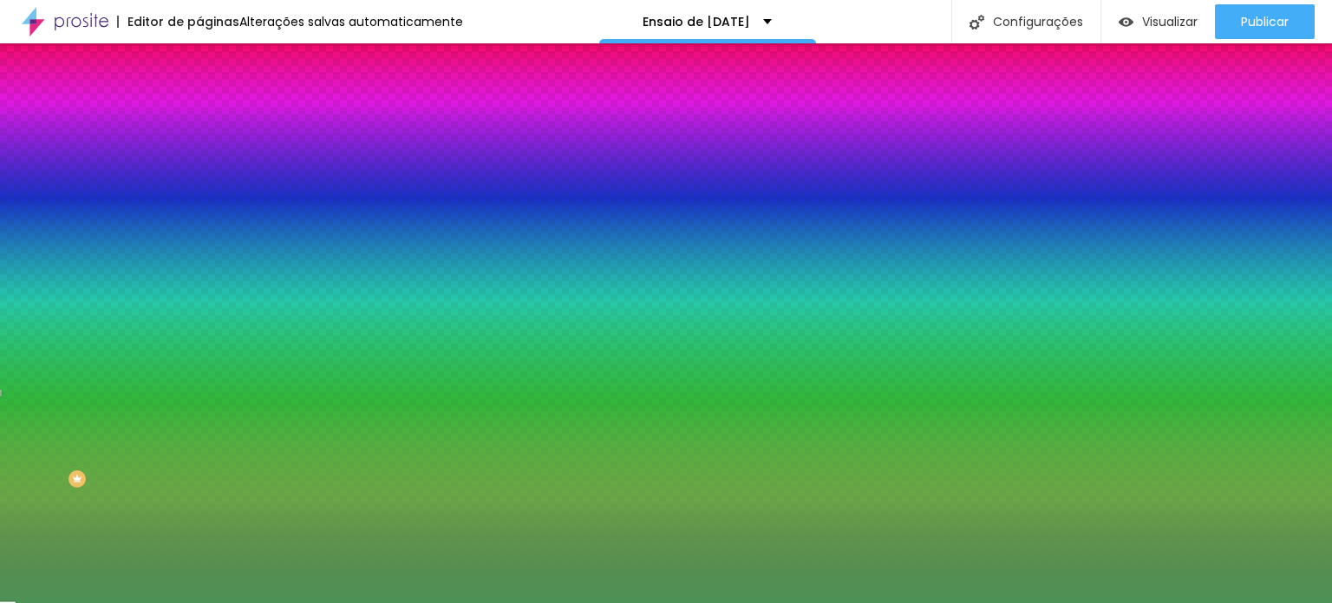
click at [101, 221] on div at bounding box center [666, 301] width 1332 height 603
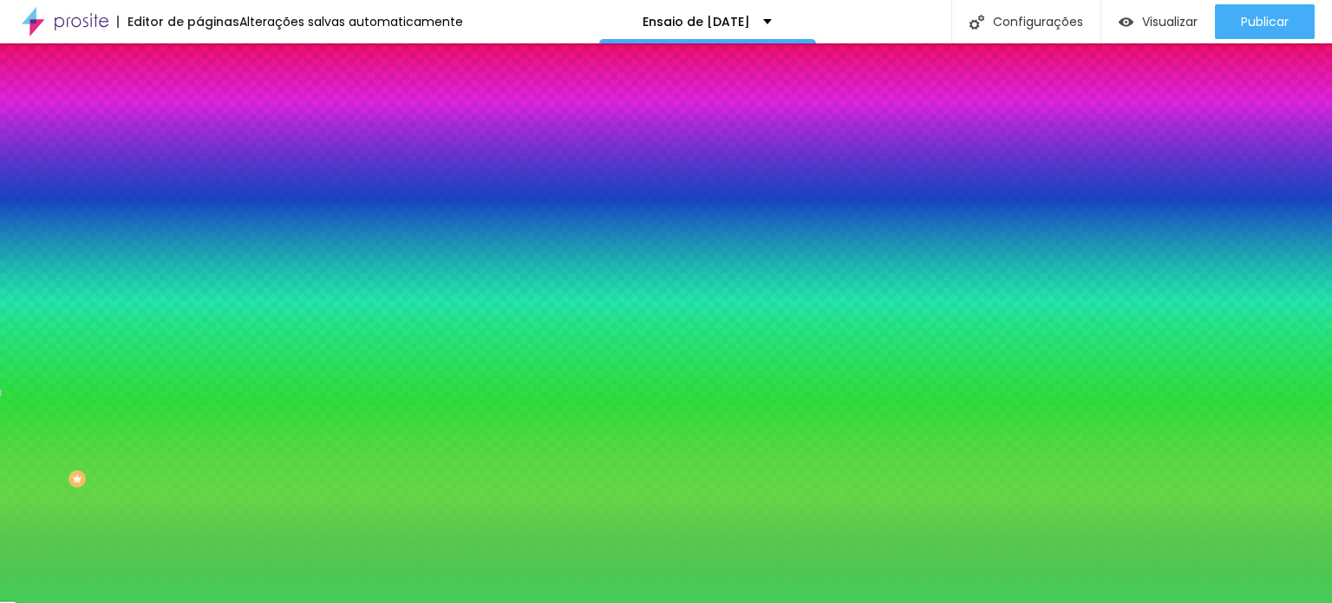
click at [114, 253] on div at bounding box center [666, 301] width 1332 height 603
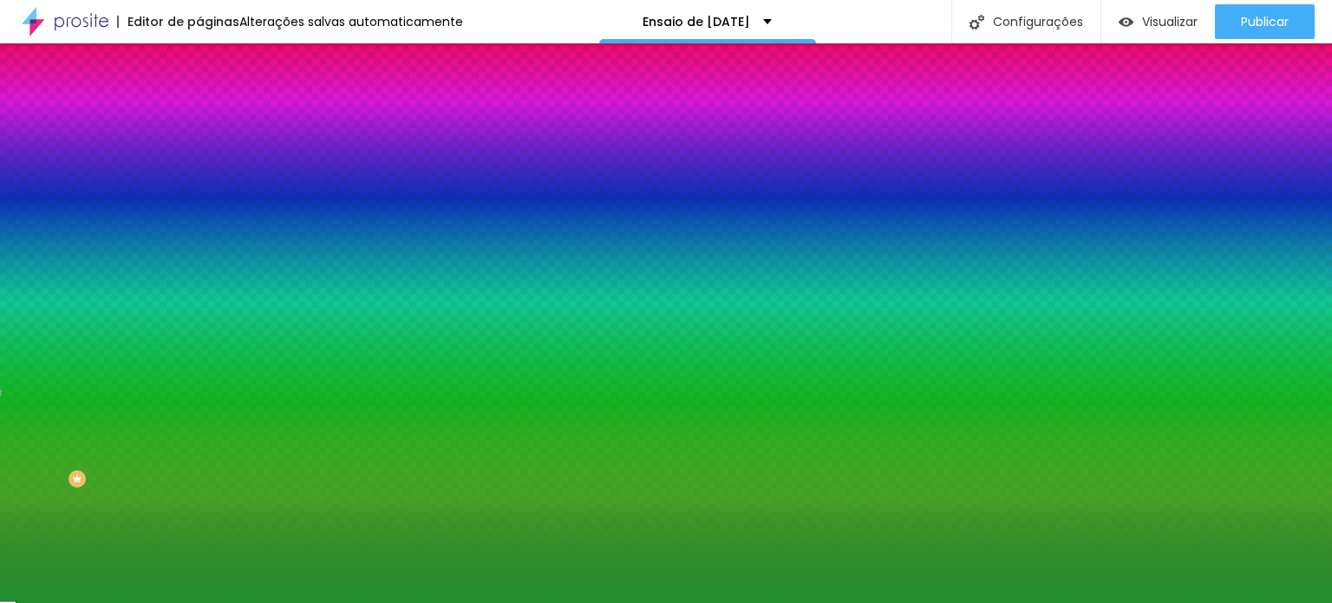
type input "#208E2F"
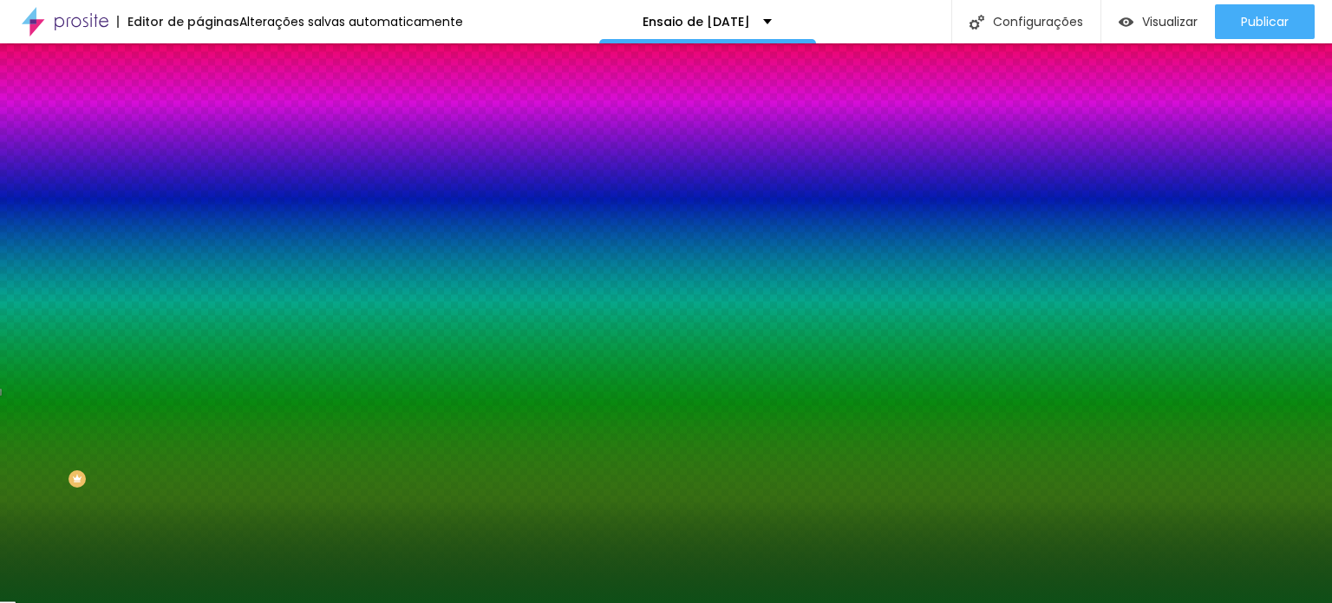
click at [121, 285] on div at bounding box center [666, 301] width 1332 height 603
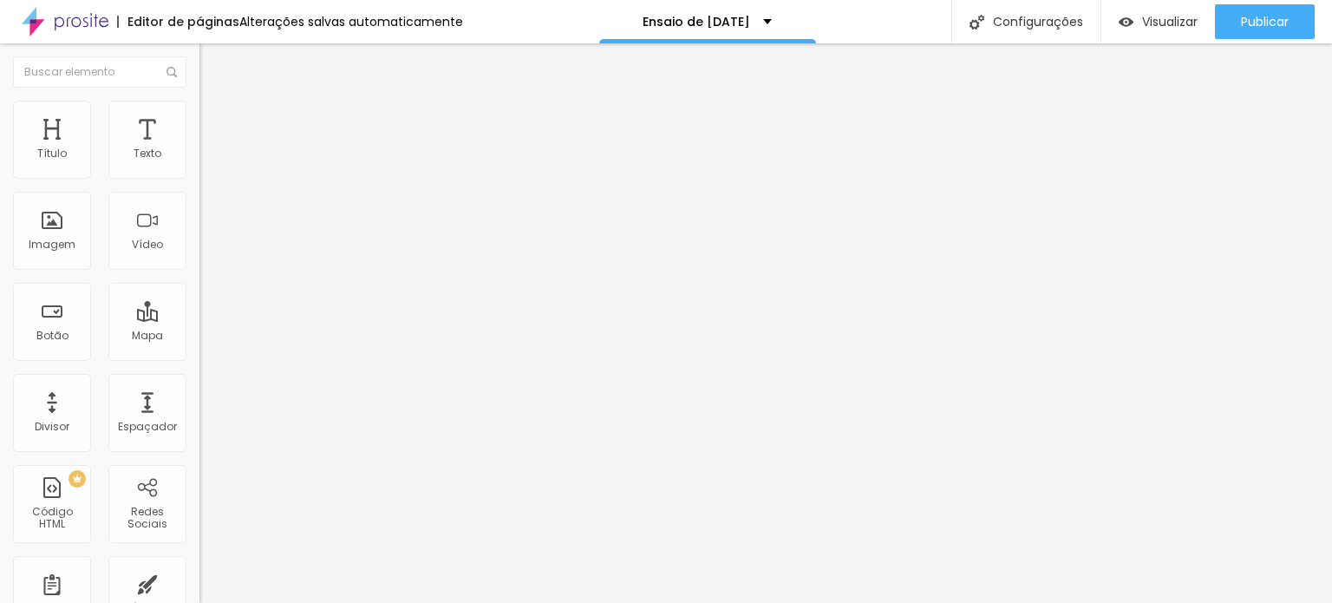
click at [199, 109] on img at bounding box center [207, 109] width 16 height 16
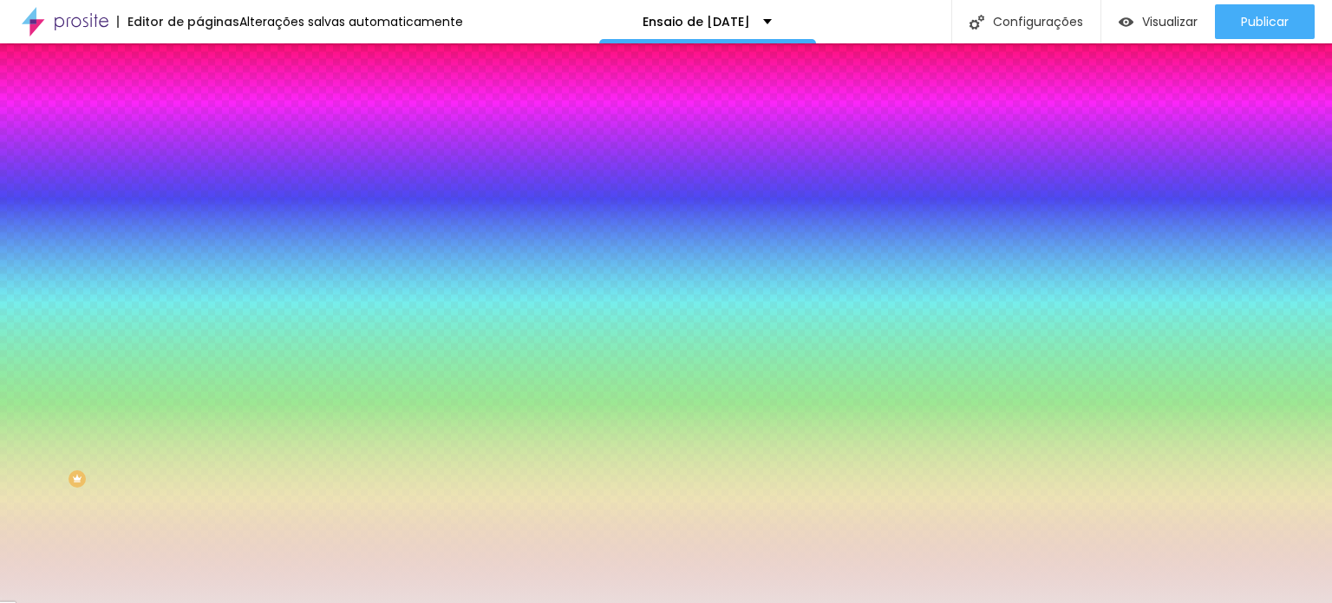
click at [199, 169] on input "#EADCDB" at bounding box center [303, 174] width 208 height 17
click at [199, 166] on div at bounding box center [298, 166] width 199 height 0
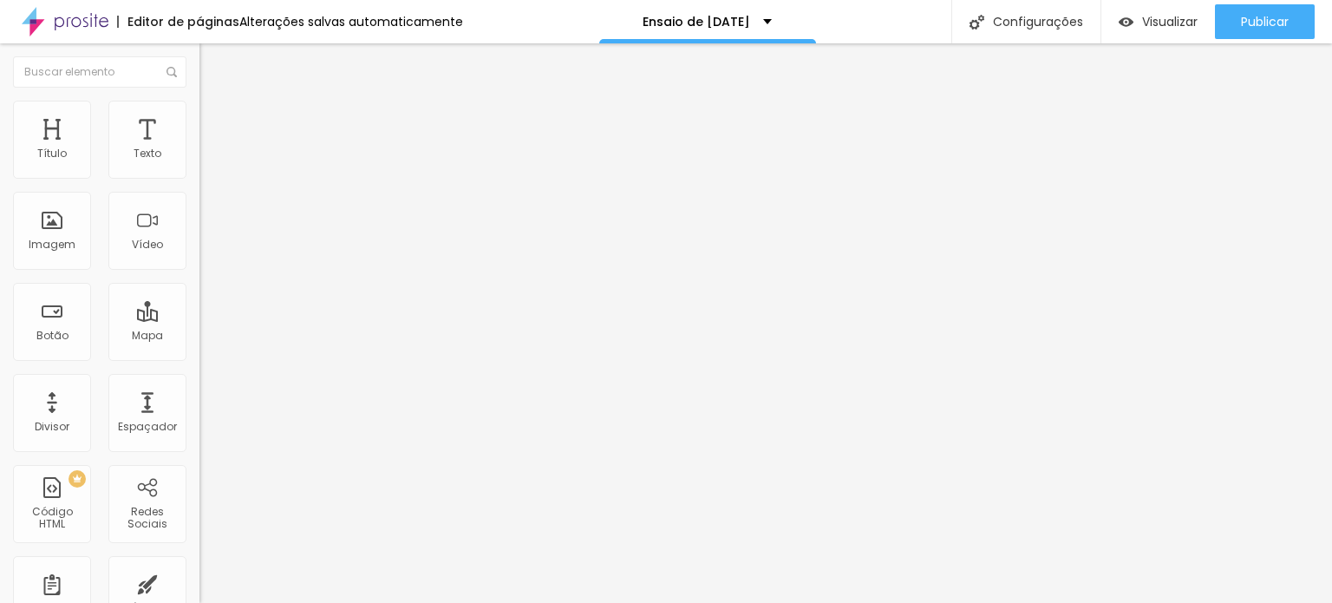
click at [199, 106] on img at bounding box center [207, 109] width 16 height 16
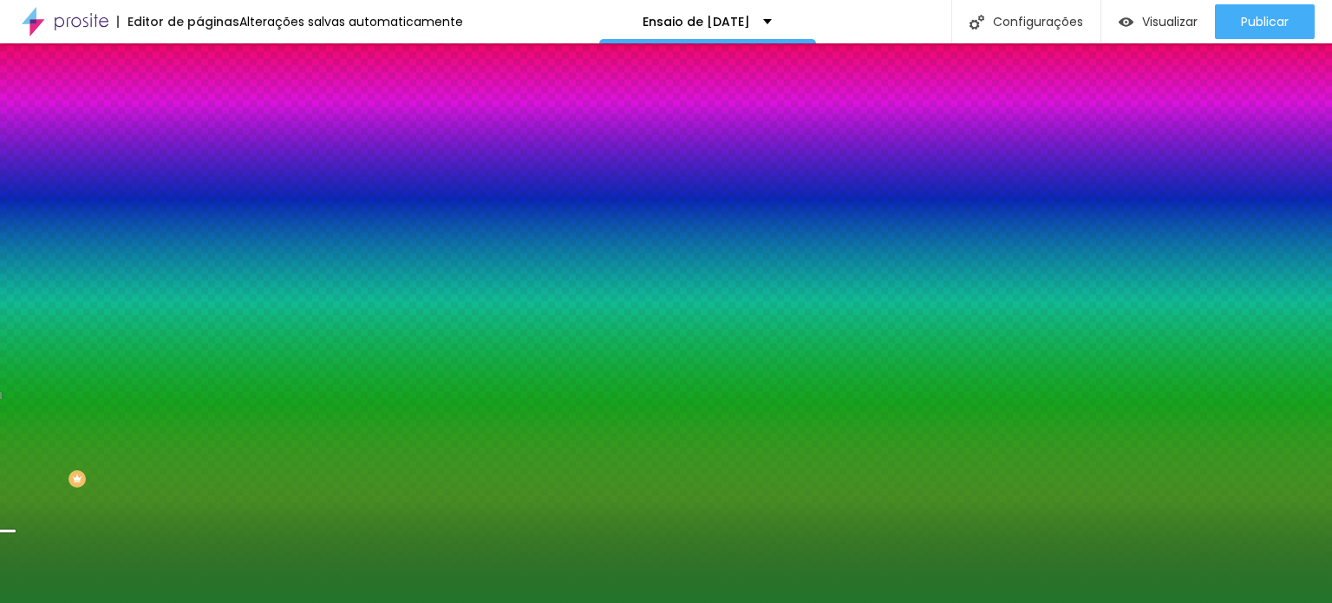
click at [199, 166] on div at bounding box center [298, 166] width 199 height 0
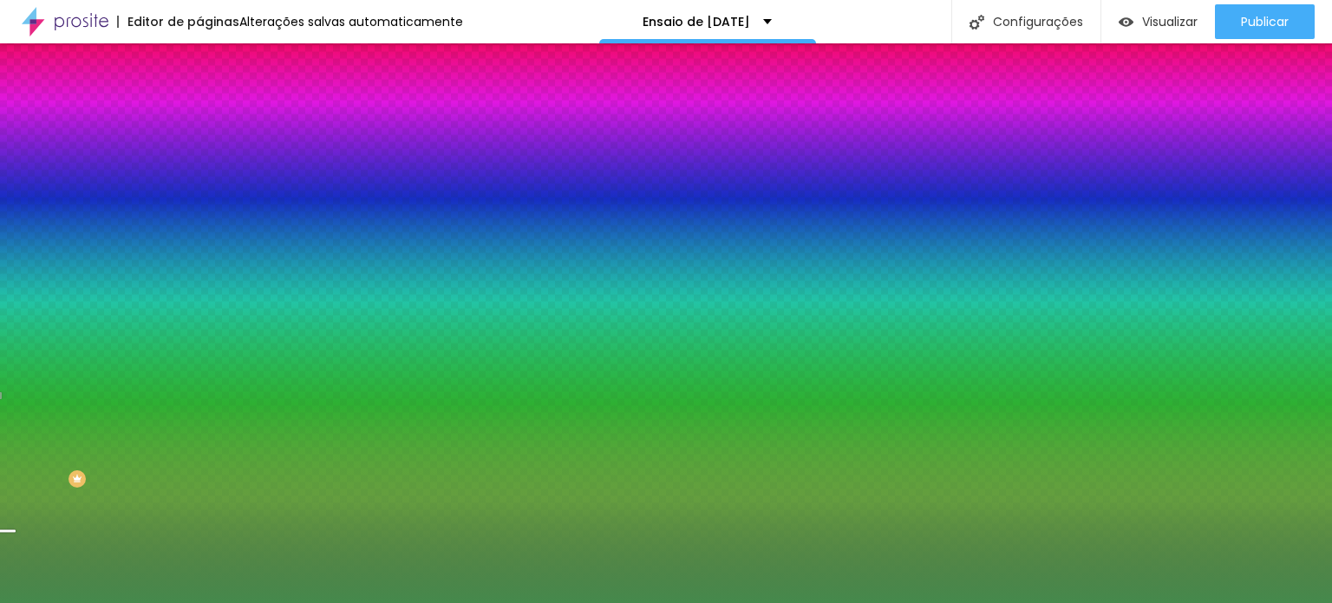
click at [83, 256] on div at bounding box center [666, 301] width 1332 height 603
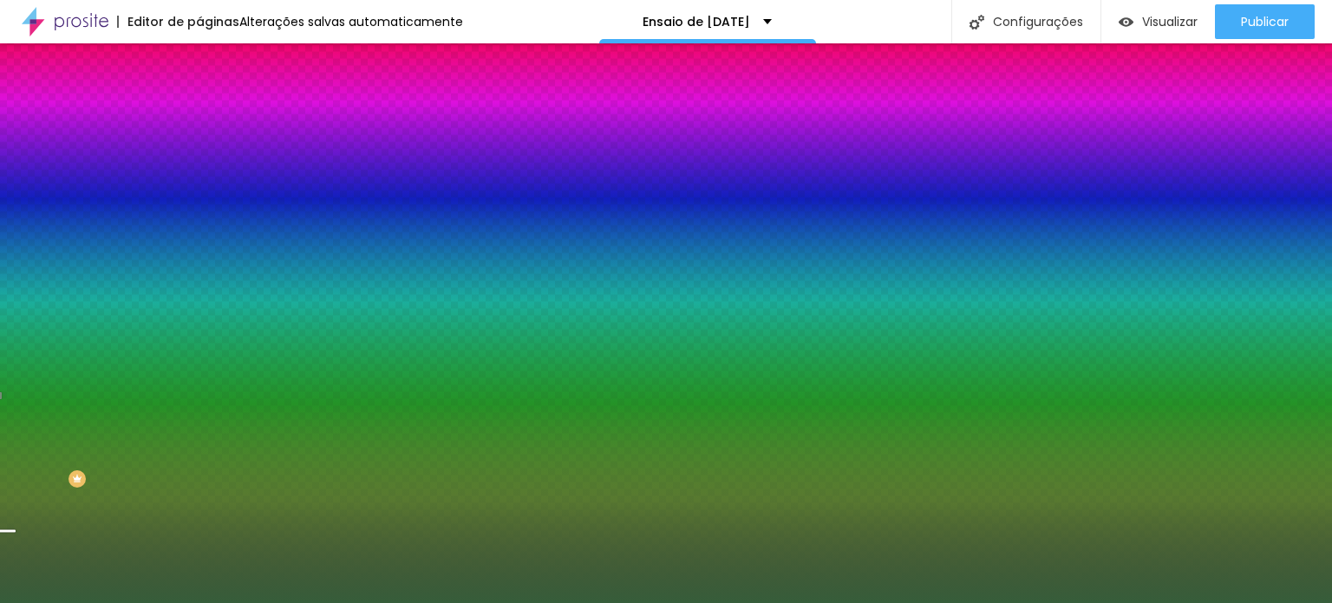
click at [75, 278] on div at bounding box center [666, 301] width 1332 height 603
type input "#365D3A"
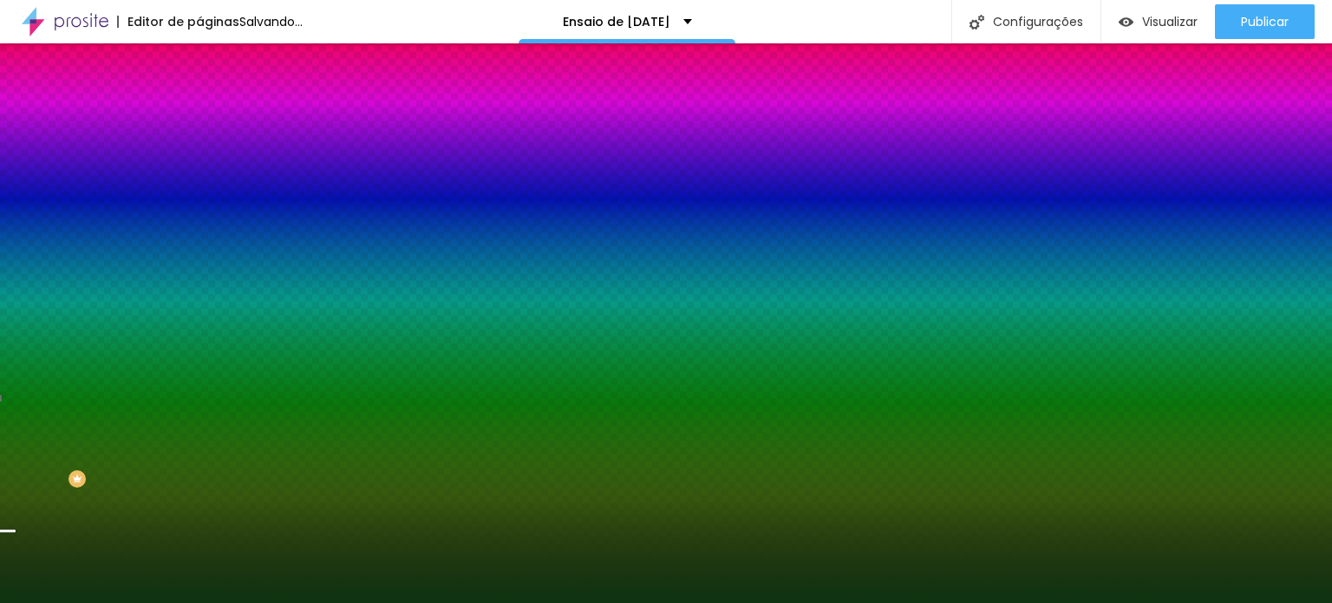
click at [111, 299] on div at bounding box center [666, 301] width 1332 height 603
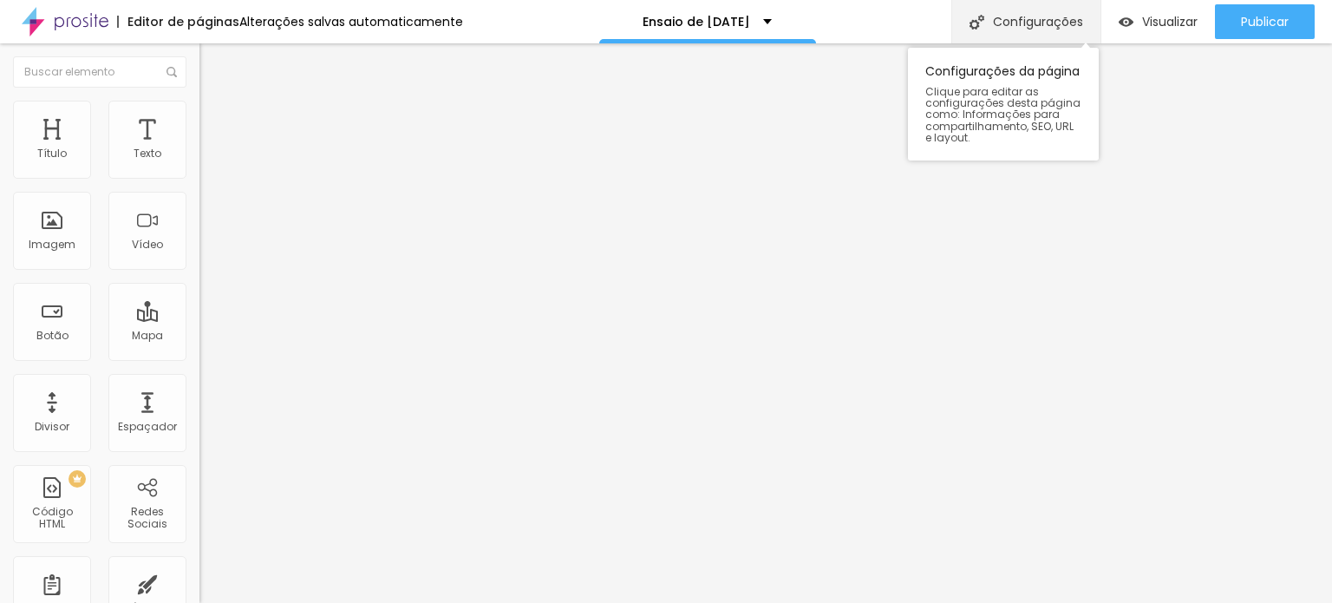
click at [1022, 23] on font "Configurações" at bounding box center [1038, 21] width 90 height 17
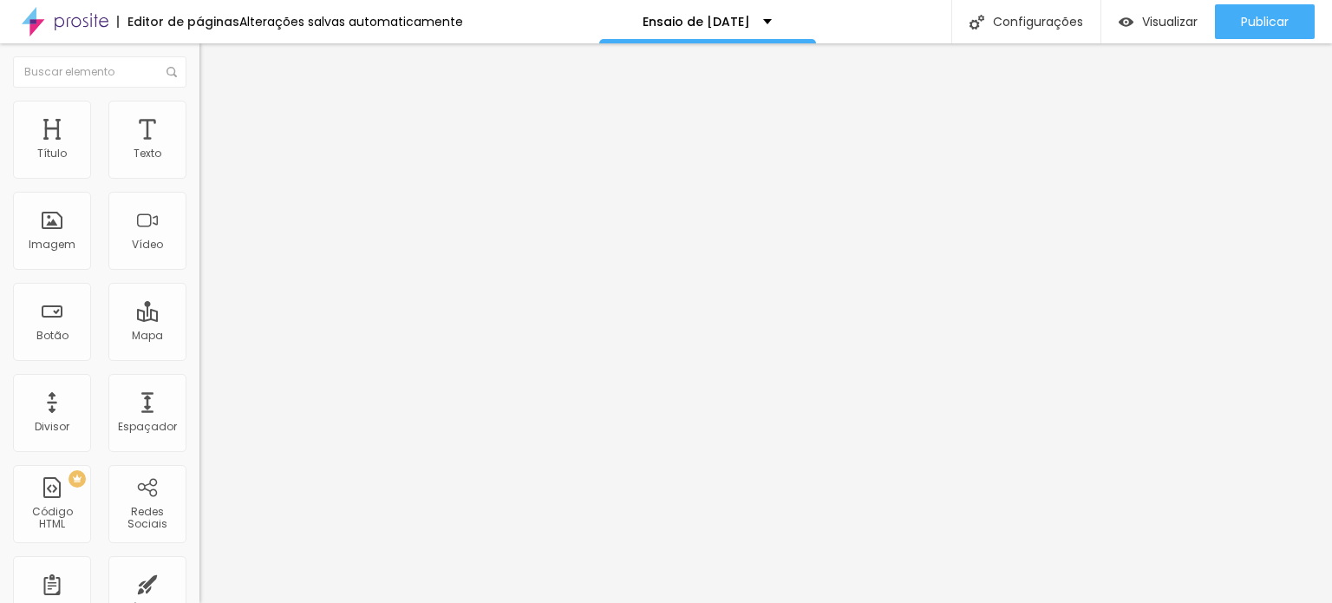
click at [1162, 18] on font "Visualizar" at bounding box center [1170, 21] width 56 height 17
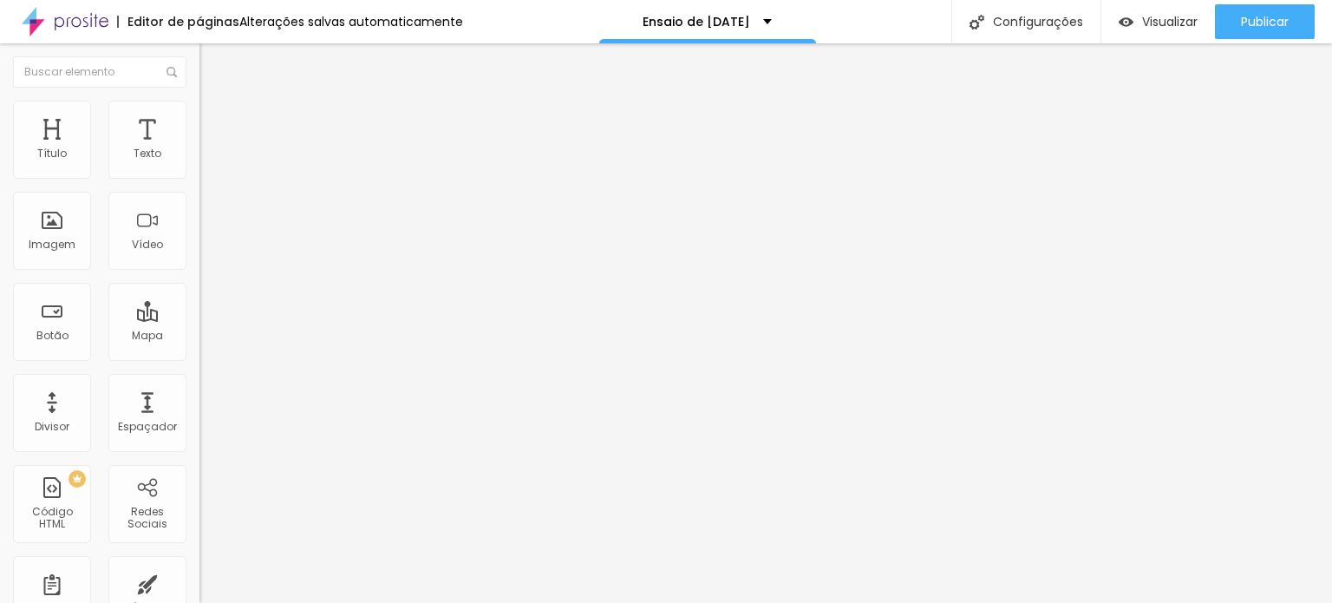
click at [210, 149] on font "Trocar imagem" at bounding box center [252, 141] width 84 height 15
click at [199, 271] on font "Original" at bounding box center [220, 264] width 42 height 15
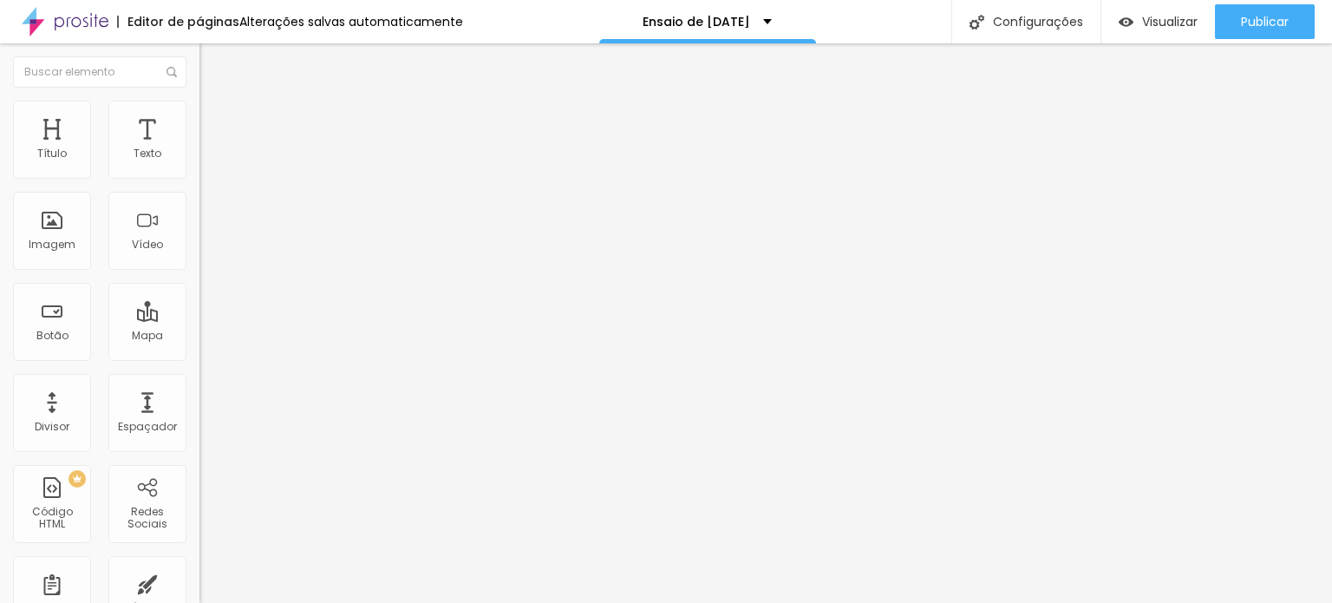
click at [199, 282] on font "Cinema" at bounding box center [220, 274] width 43 height 15
click at [199, 298] on font "Padrão" at bounding box center [218, 291] width 39 height 15
click at [199, 309] on font "Quadrado" at bounding box center [227, 301] width 56 height 15
click at [199, 319] on font "Original" at bounding box center [220, 311] width 42 height 15
click at [199, 328] on div "Link" at bounding box center [298, 322] width 199 height 10
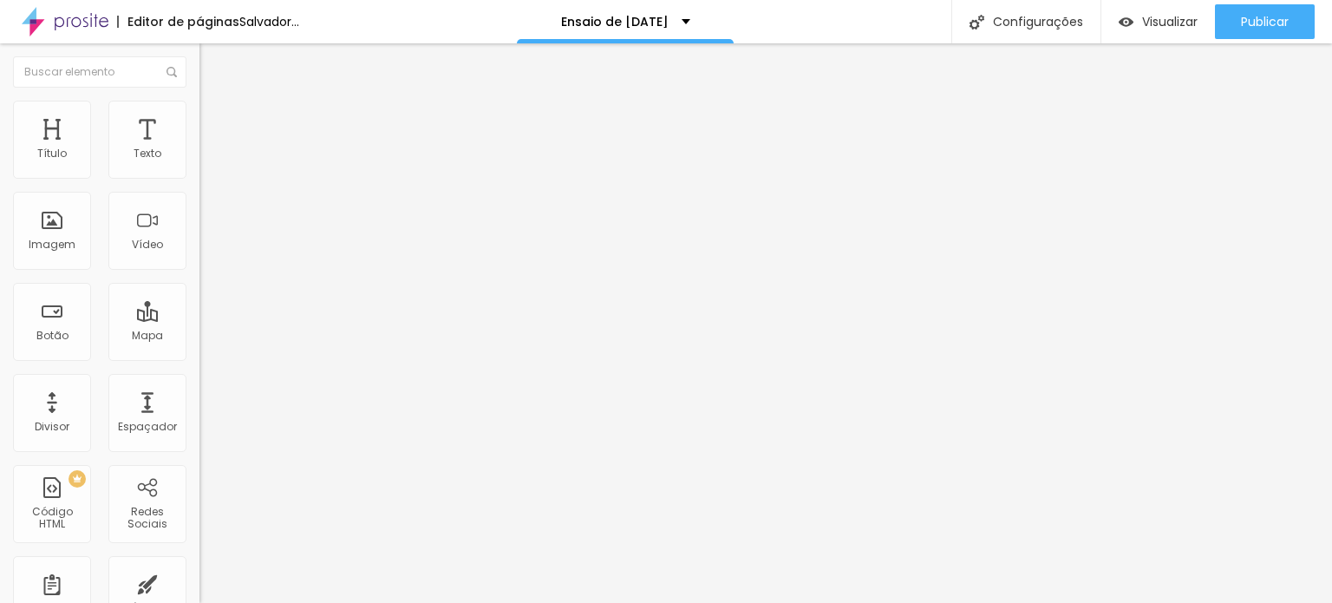
click at [199, 304] on div "Trocar imagem Descrição da imagem (Alt) Alinhamento Proporção Original Cinema 1…" at bounding box center [298, 265] width 199 height 261
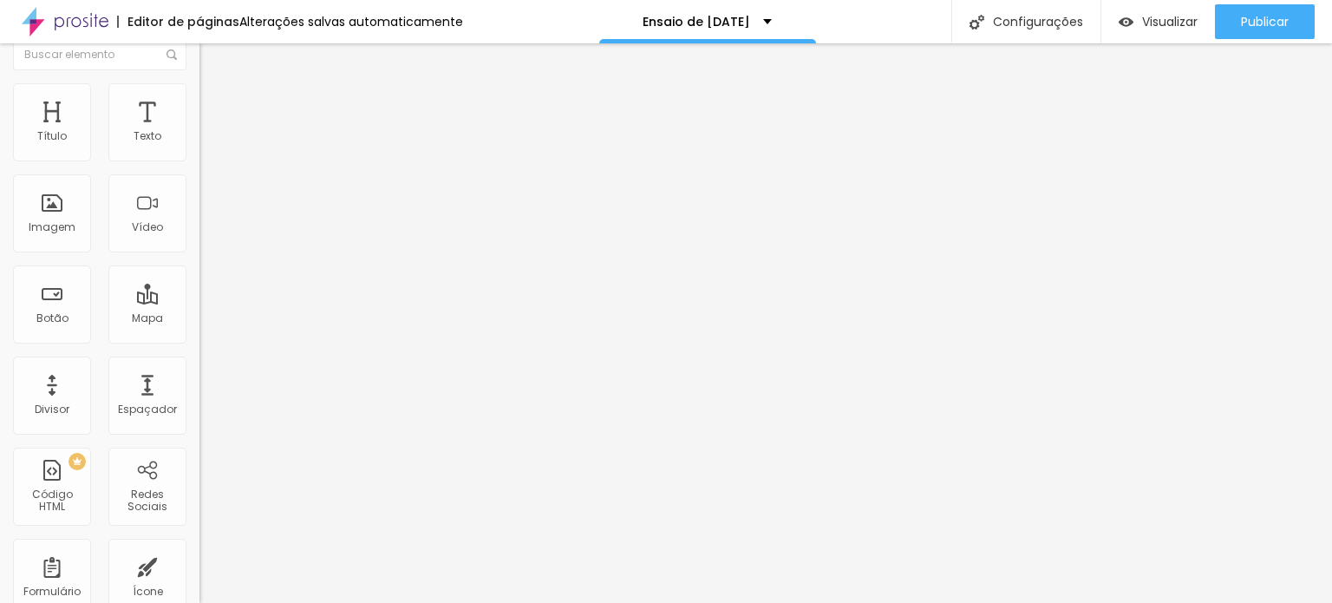
scroll to position [35, 0]
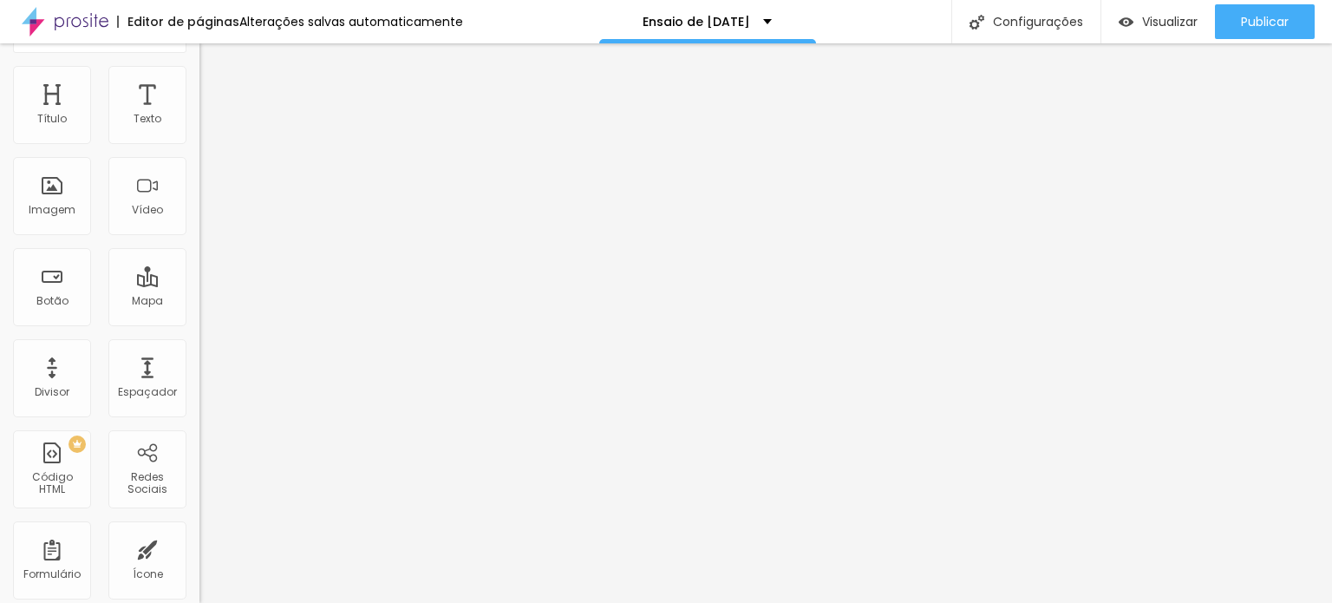
click at [199, 83] on img at bounding box center [207, 91] width 16 height 16
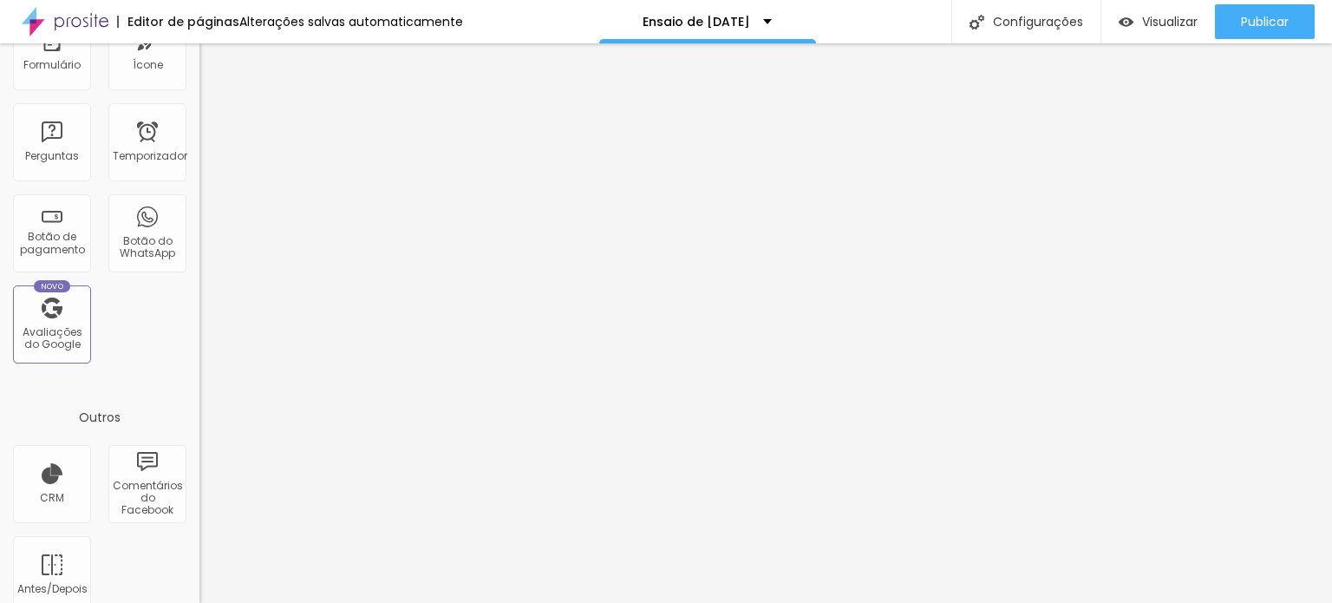
scroll to position [566, 0]
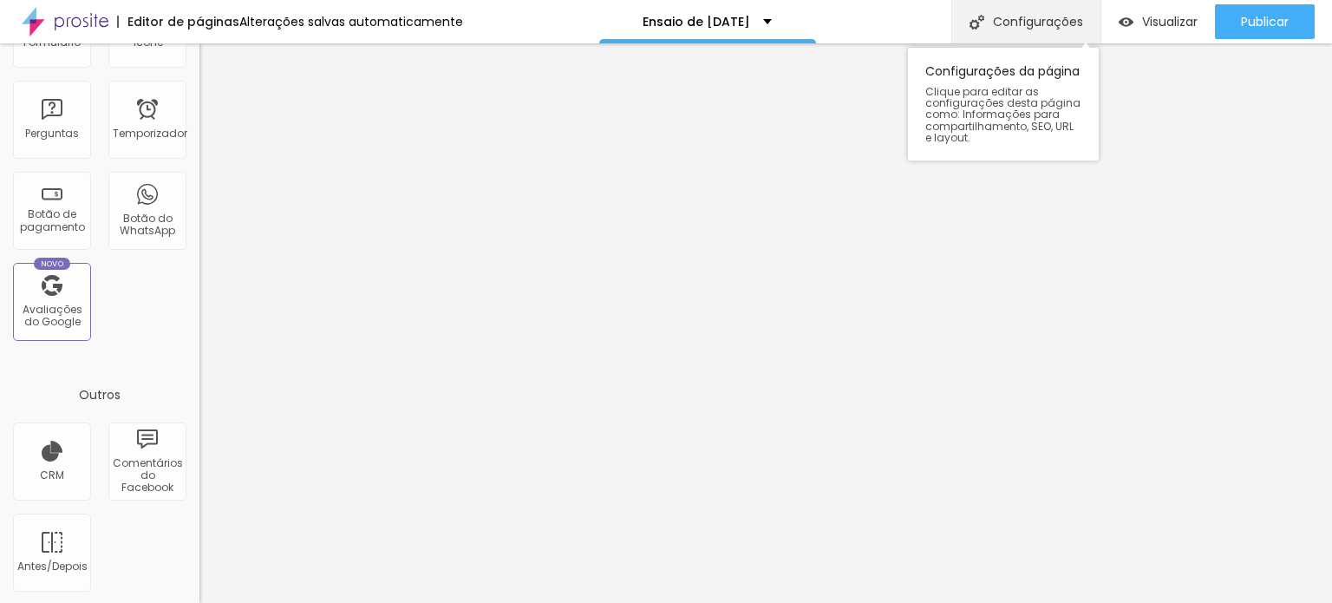
click at [1033, 13] on font "Configurações" at bounding box center [1038, 21] width 90 height 17
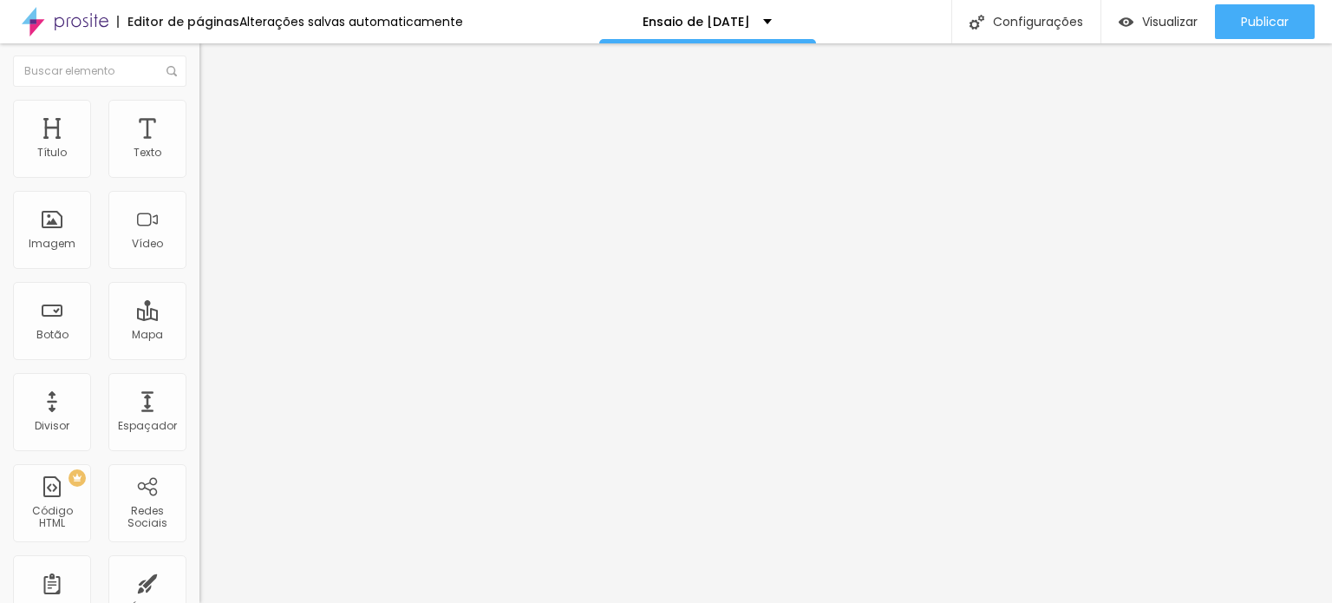
scroll to position [0, 0]
click at [59, 146] on font "Título" at bounding box center [51, 153] width 29 height 15
click at [136, 137] on div "Texto" at bounding box center [147, 140] width 78 height 78
click at [59, 218] on div "Imagem" at bounding box center [52, 231] width 78 height 78
click at [713, 16] on font "Ensaio de [DATE]" at bounding box center [697, 21] width 108 height 17
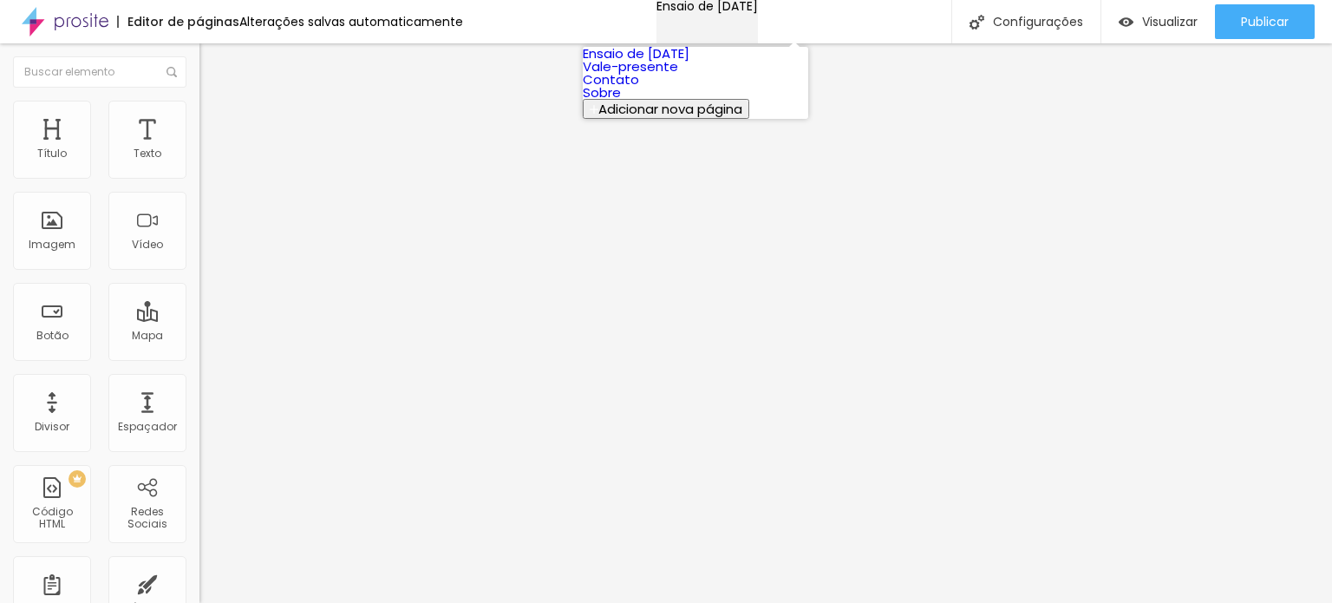
click at [713, 15] on font "Ensaio de [DATE]" at bounding box center [706, 5] width 101 height 17
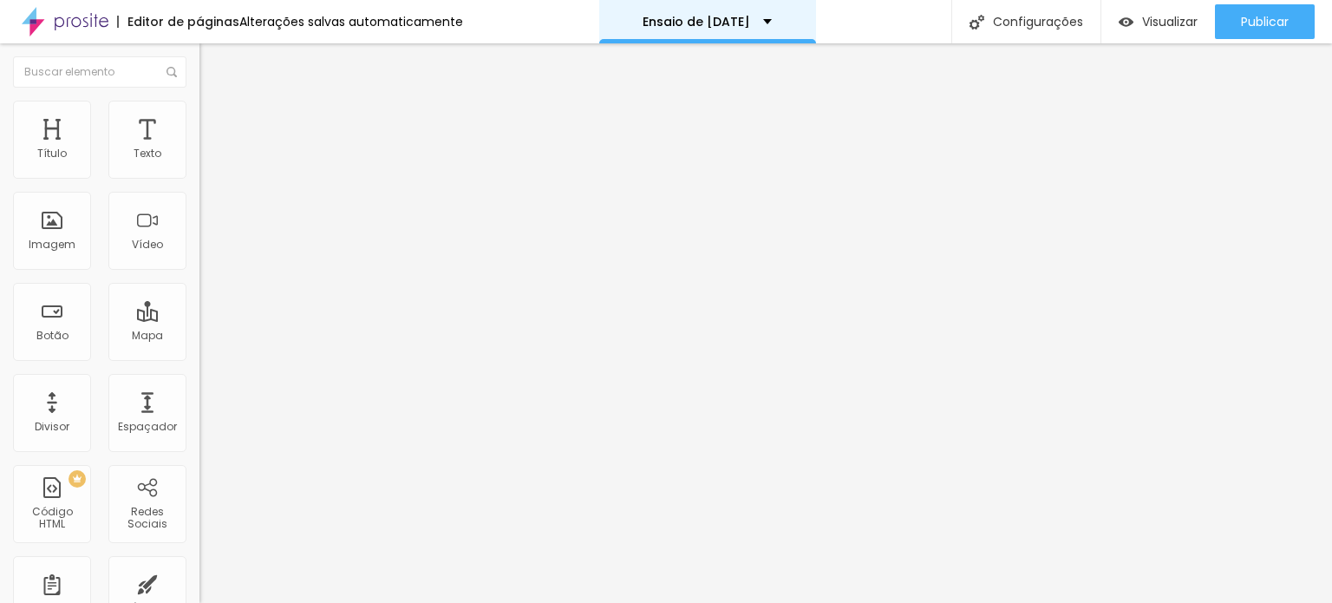
click at [707, 26] on font "Ensaio de [DATE]" at bounding box center [697, 21] width 108 height 17
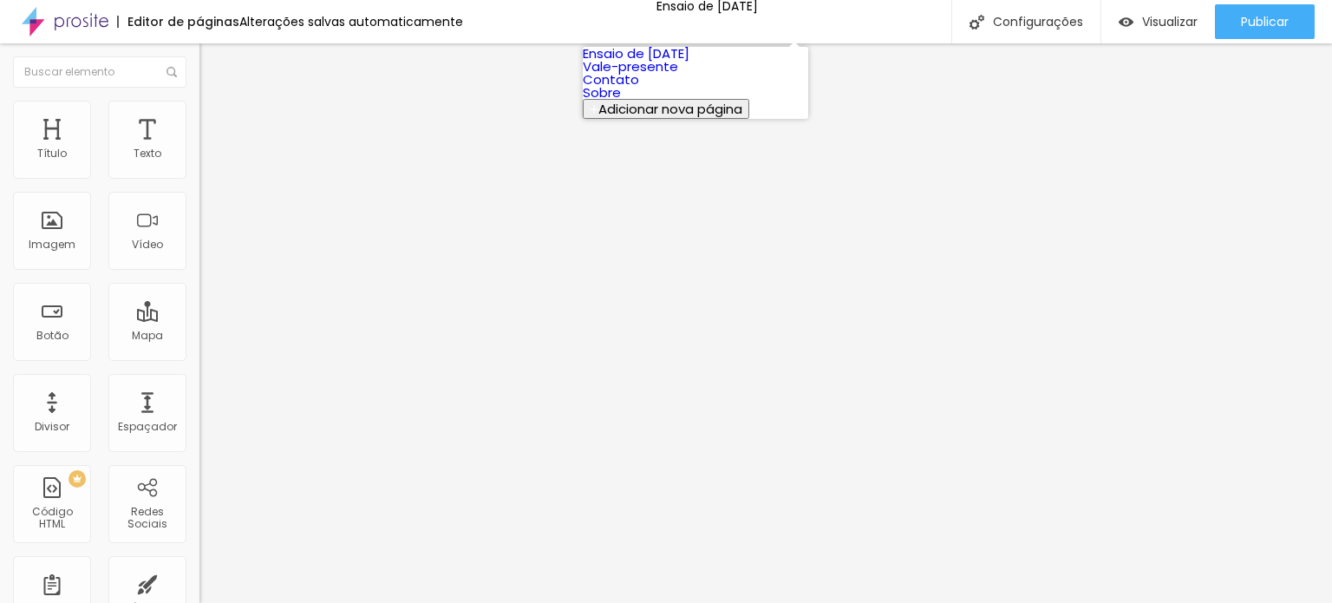
click at [657, 118] on font "Adicionar nova página" at bounding box center [670, 109] width 144 height 18
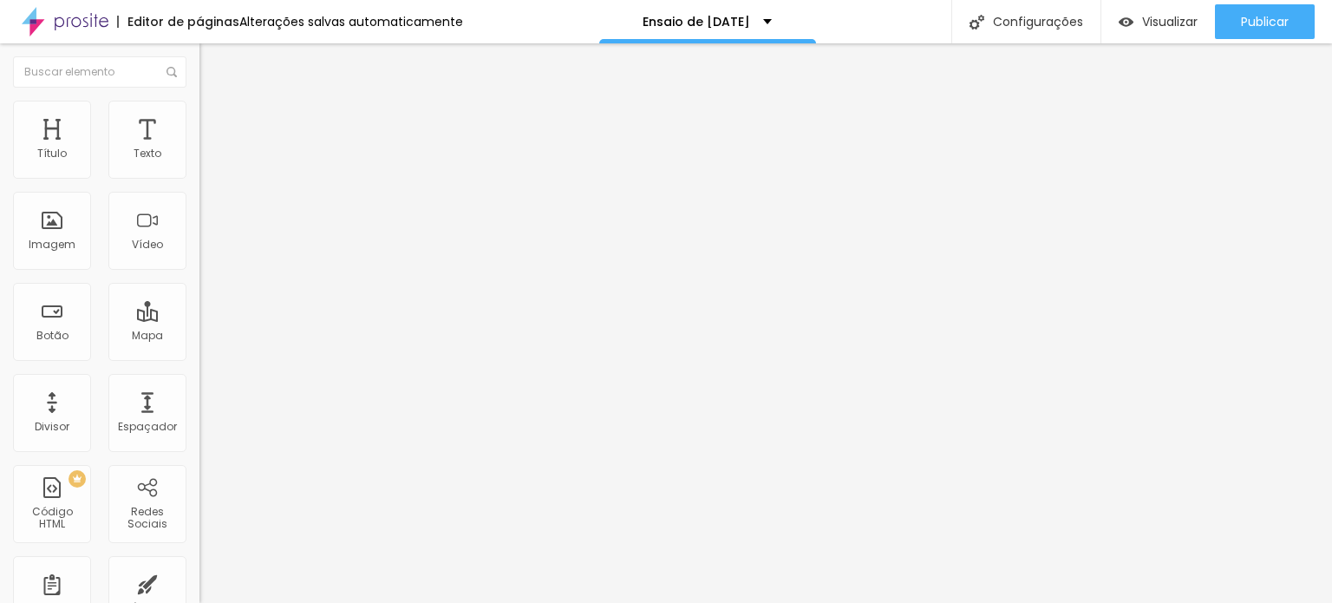
type input "Ensaio de [DATE]"
click at [174, 62] on div at bounding box center [99, 71] width 199 height 57
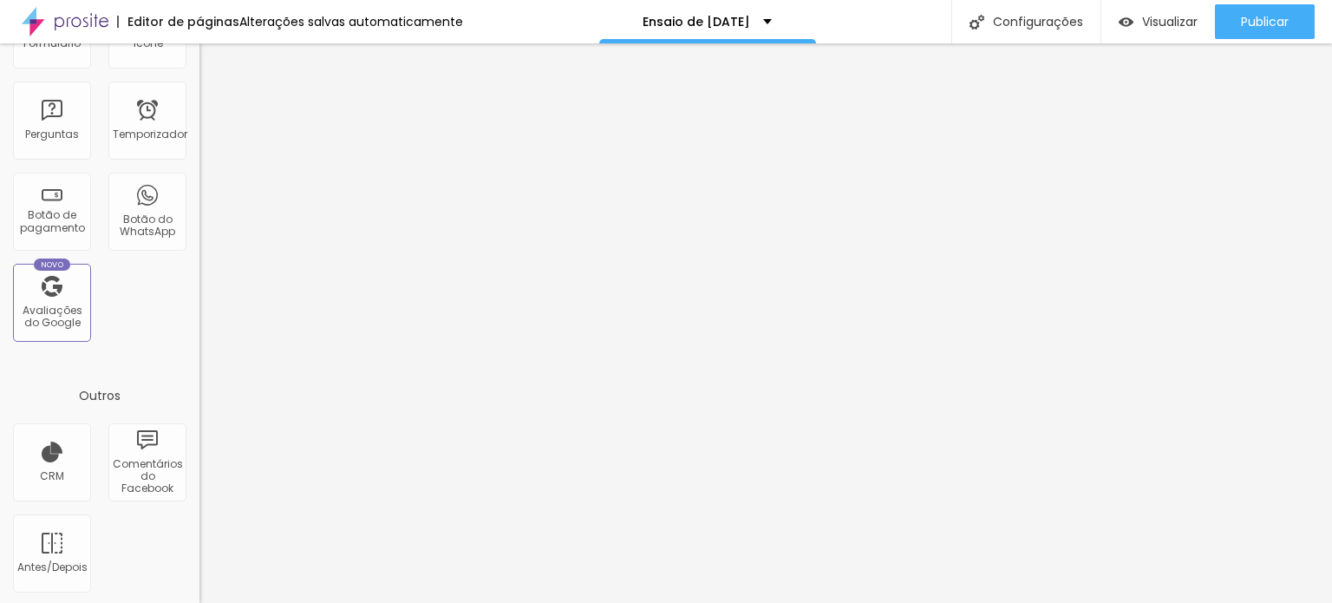
scroll to position [566, 0]
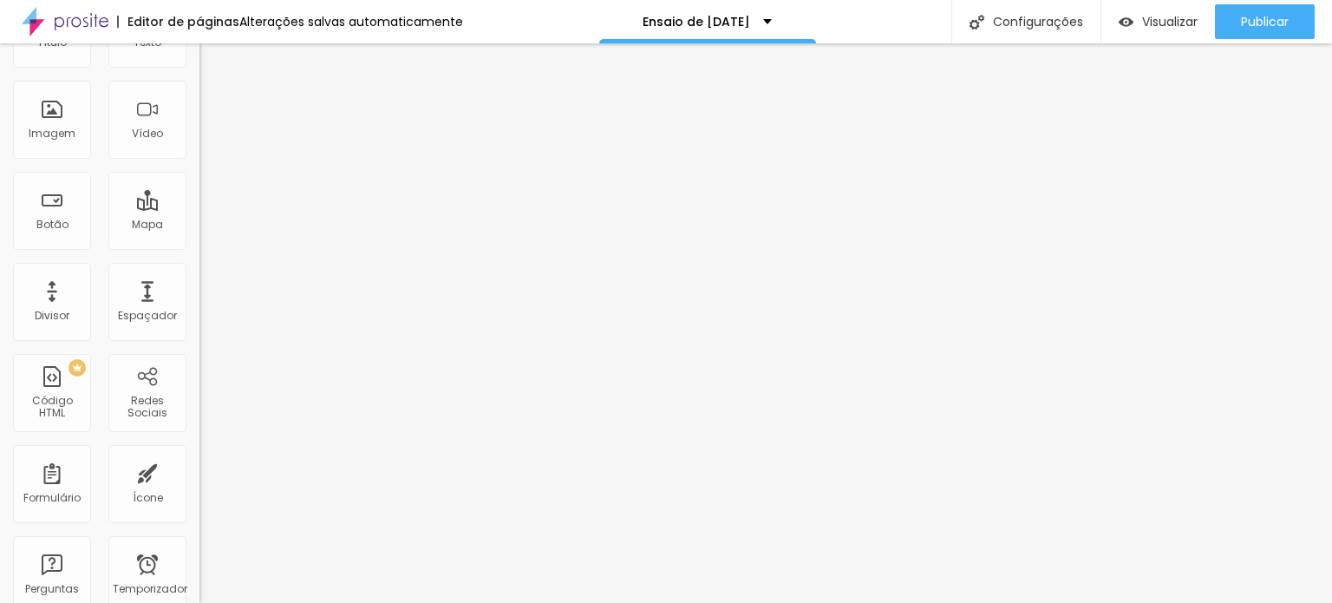
scroll to position [0, 0]
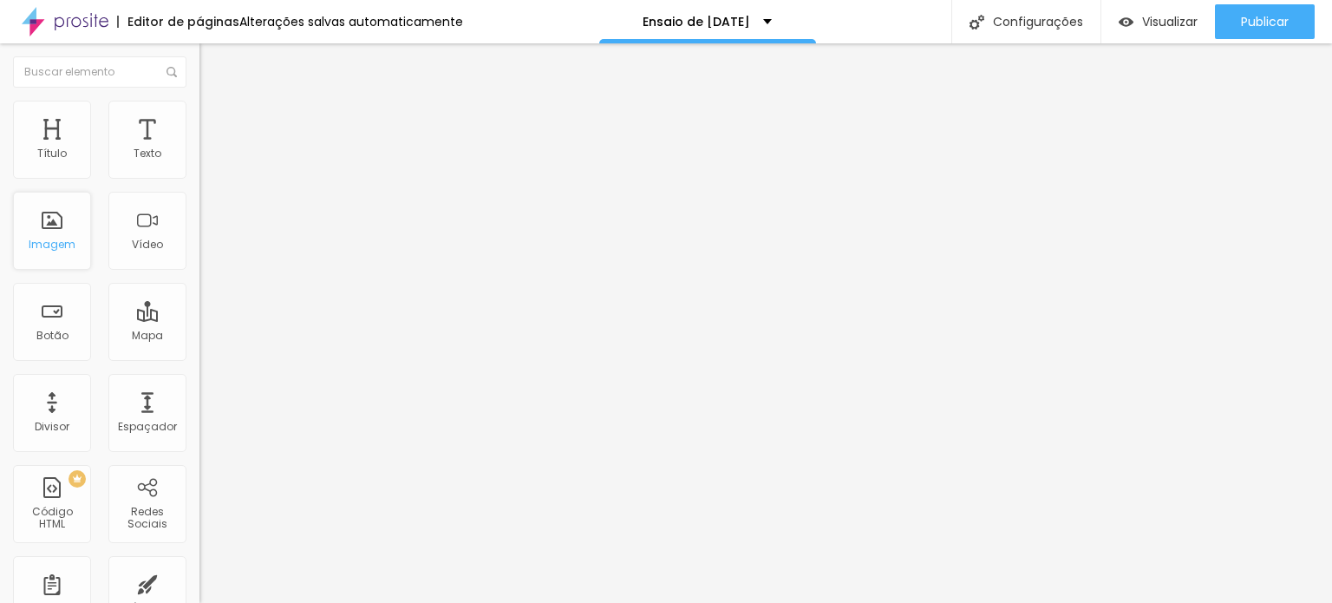
click at [56, 214] on div "Imagem" at bounding box center [52, 231] width 78 height 78
click at [52, 239] on font "Imagem" at bounding box center [52, 244] width 47 height 15
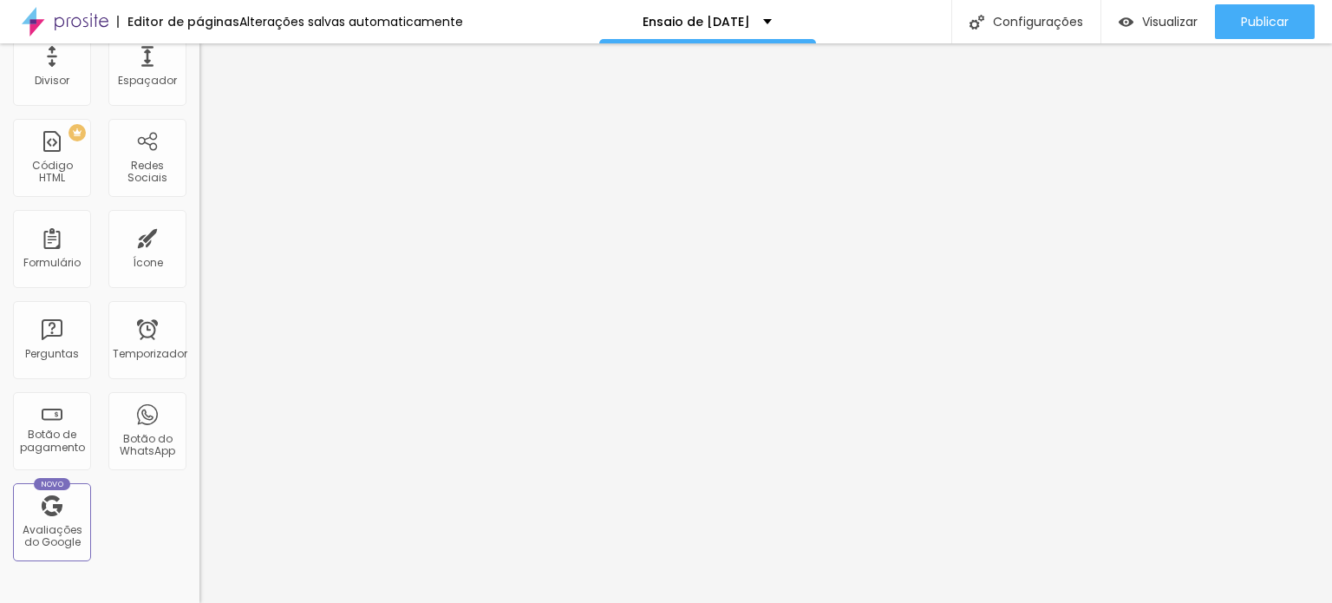
scroll to position [347, 0]
click at [134, 146] on div "Redes Sociais" at bounding box center [147, 157] width 78 height 78
click at [134, 174] on font "Redes Sociais" at bounding box center [147, 170] width 40 height 27
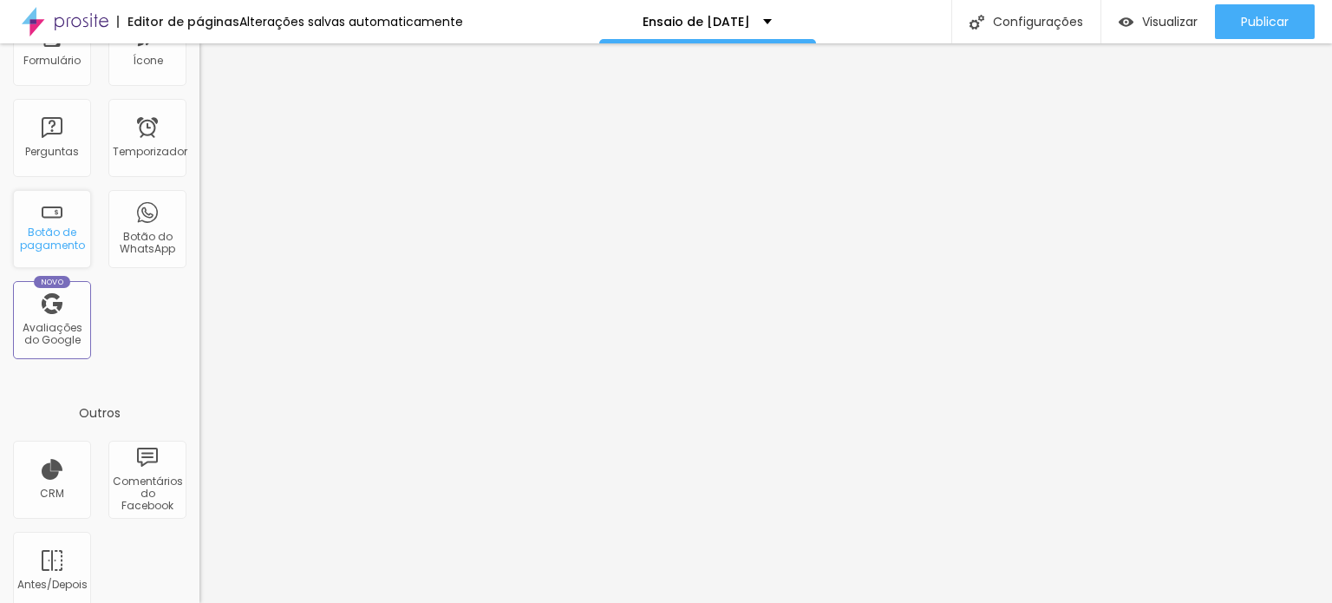
scroll to position [566, 0]
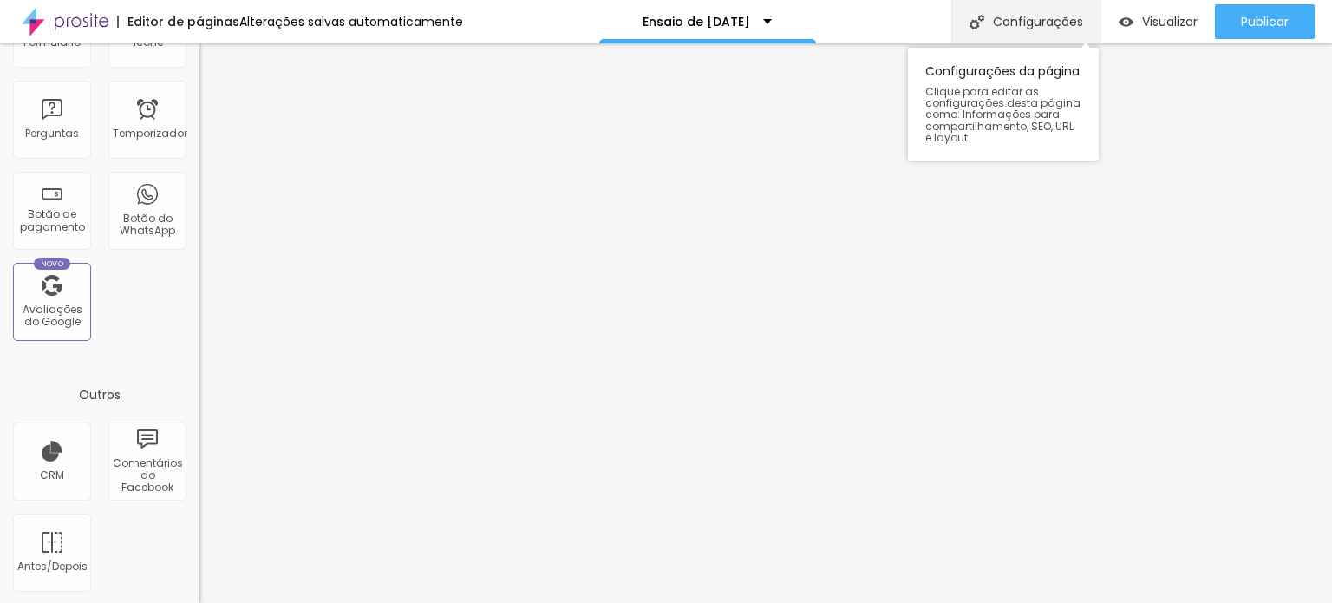
click at [1055, 21] on font "Configurações" at bounding box center [1038, 21] width 90 height 17
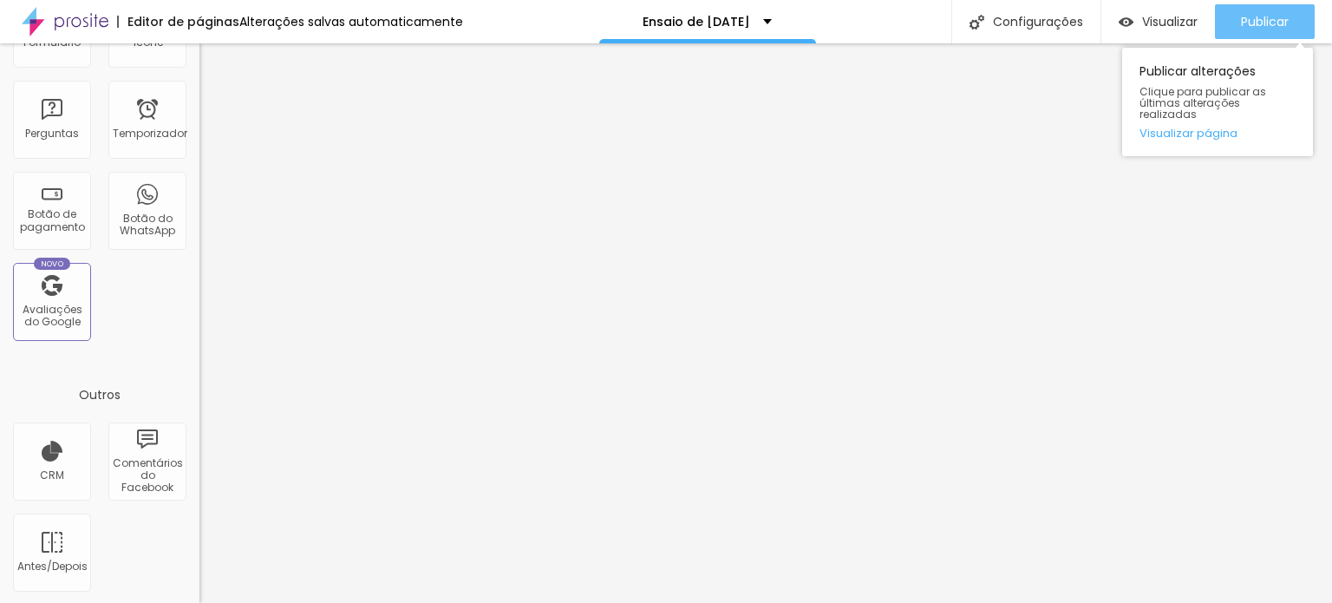
click at [1258, 17] on font "Publicar" at bounding box center [1265, 21] width 48 height 17
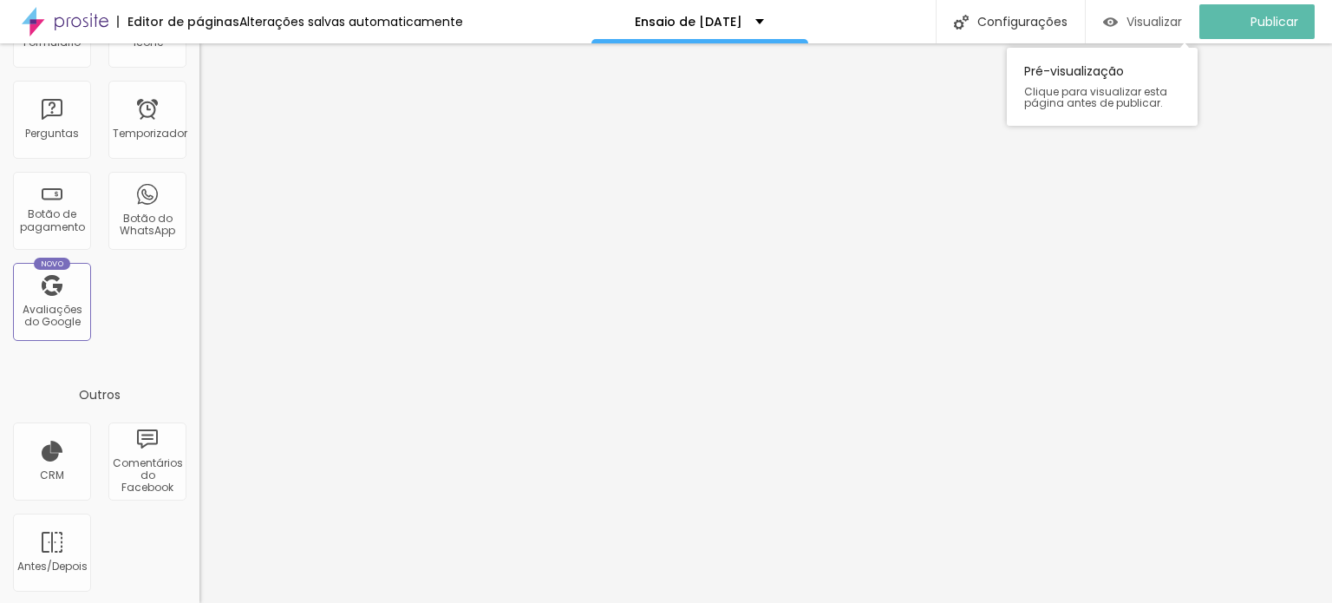
click at [1161, 22] on font "Visualizar" at bounding box center [1154, 21] width 56 height 17
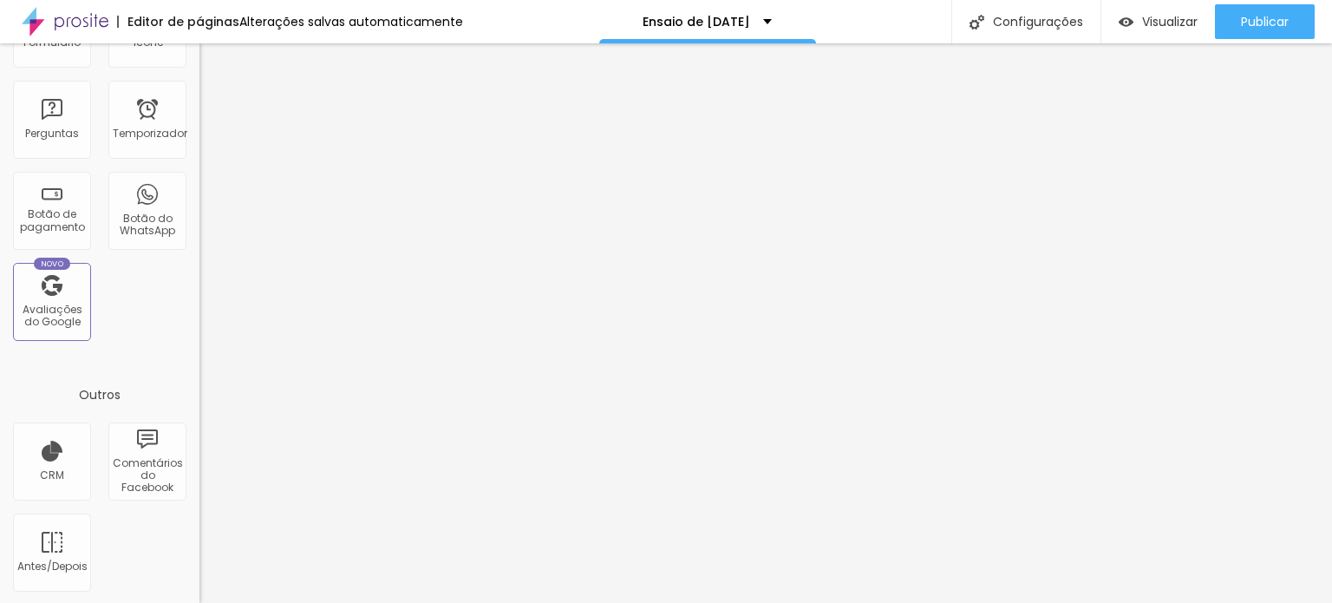
click at [373, 18] on font "Alterações salvas automaticamente" at bounding box center [351, 21] width 224 height 17
click at [73, 21] on img at bounding box center [65, 21] width 87 height 43
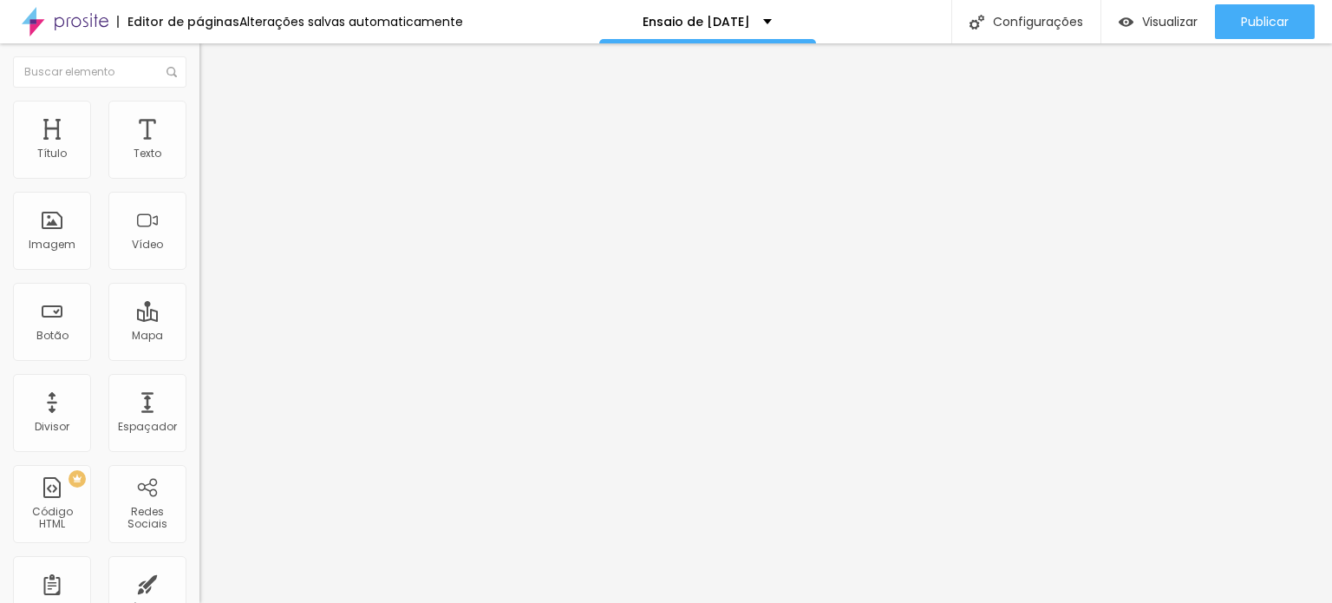
click at [96, 18] on img at bounding box center [65, 21] width 87 height 43
click at [199, 356] on input "text" at bounding box center [303, 348] width 208 height 17
type input "[DOMAIN_NAME][URL][PHONE_NUMBER]"
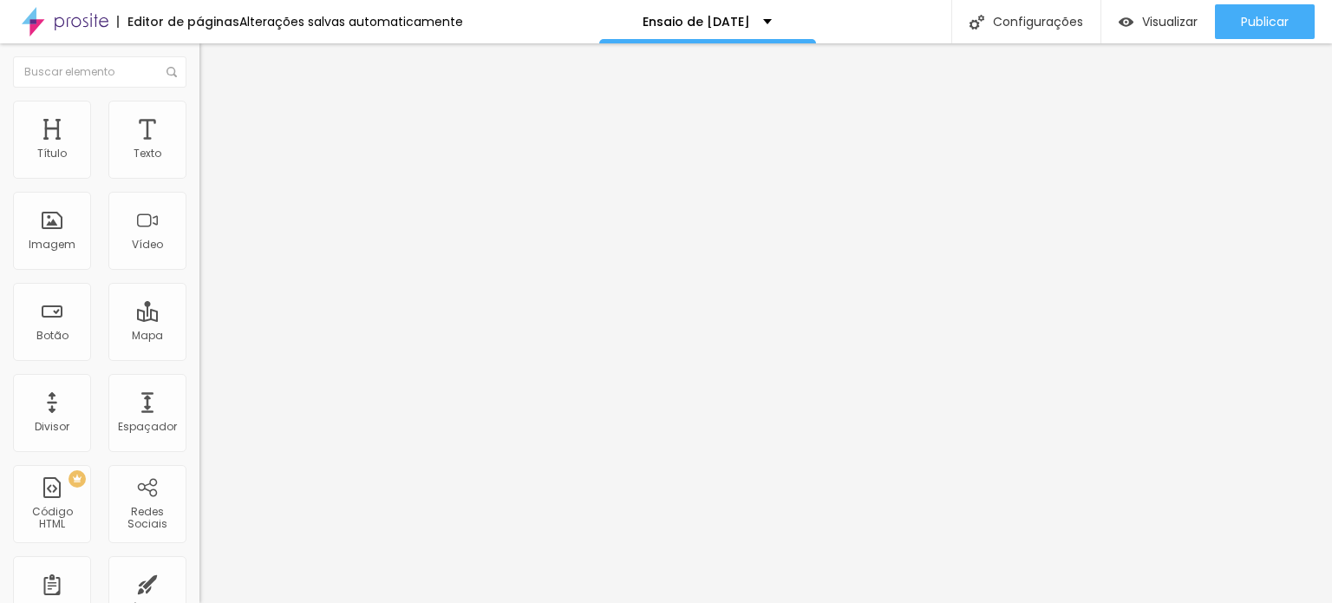
click at [199, 466] on div "Editar Botão Conteúdo Estilo Avançado Texto EU QUERO Alinhamento Tamanho Normal…" at bounding box center [298, 322] width 199 height 559
click at [199, 379] on div at bounding box center [298, 379] width 199 height 0
click at [199, 357] on input "[DOMAIN_NAME][URL][PHONE_NUMBER]" at bounding box center [303, 348] width 208 height 17
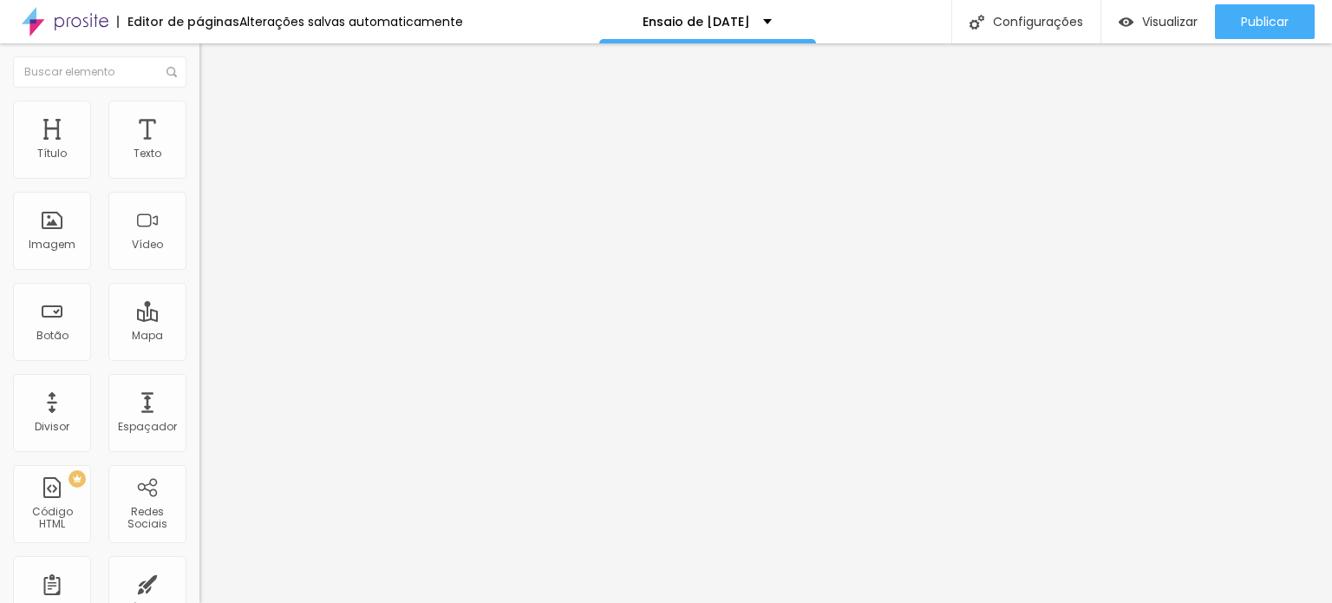
click at [199, 461] on div "Editar Botão Conteúdo Estilo Avançado Texto EU QUERO Alinhamento Tamanho Normal…" at bounding box center [298, 322] width 199 height 559
click at [199, 353] on input "text" at bounding box center [303, 348] width 208 height 17
paste input "[DOMAIN_NAME][URL][PHONE_NUMBER]"
type input "[DOMAIN_NAME][URL][PHONE_NUMBER]"
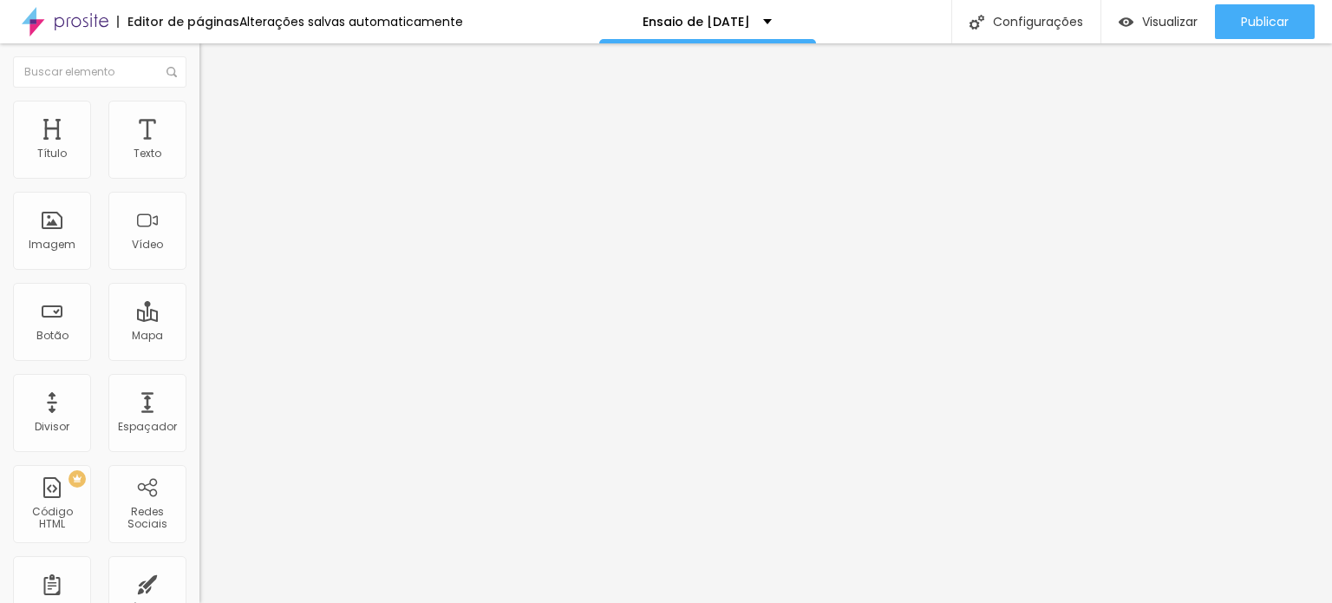
scroll to position [0, 0]
click at [199, 379] on div at bounding box center [298, 379] width 199 height 0
click at [199, 438] on div "Editar Botão Conteúdo Estilo Avançado Texto EU QUERO Alinhamento Tamanho Normal…" at bounding box center [298, 322] width 199 height 559
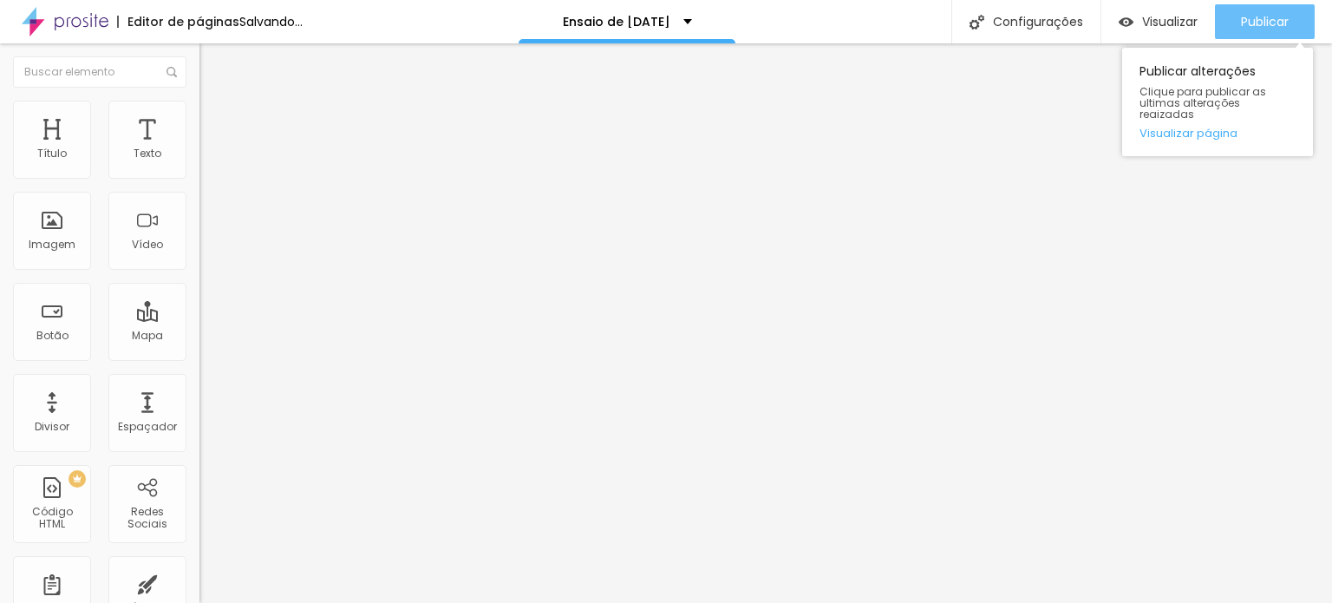
click at [1277, 16] on span "Publicar" at bounding box center [1265, 22] width 48 height 14
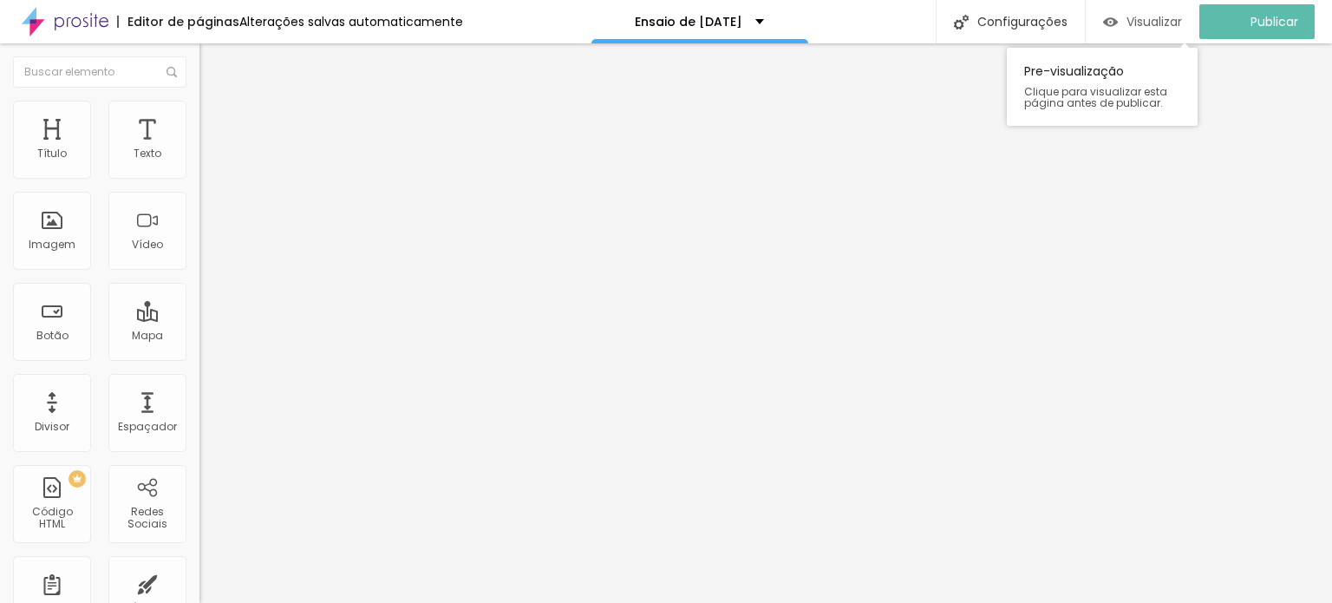
click at [1161, 20] on span "Visualizar" at bounding box center [1154, 22] width 56 height 14
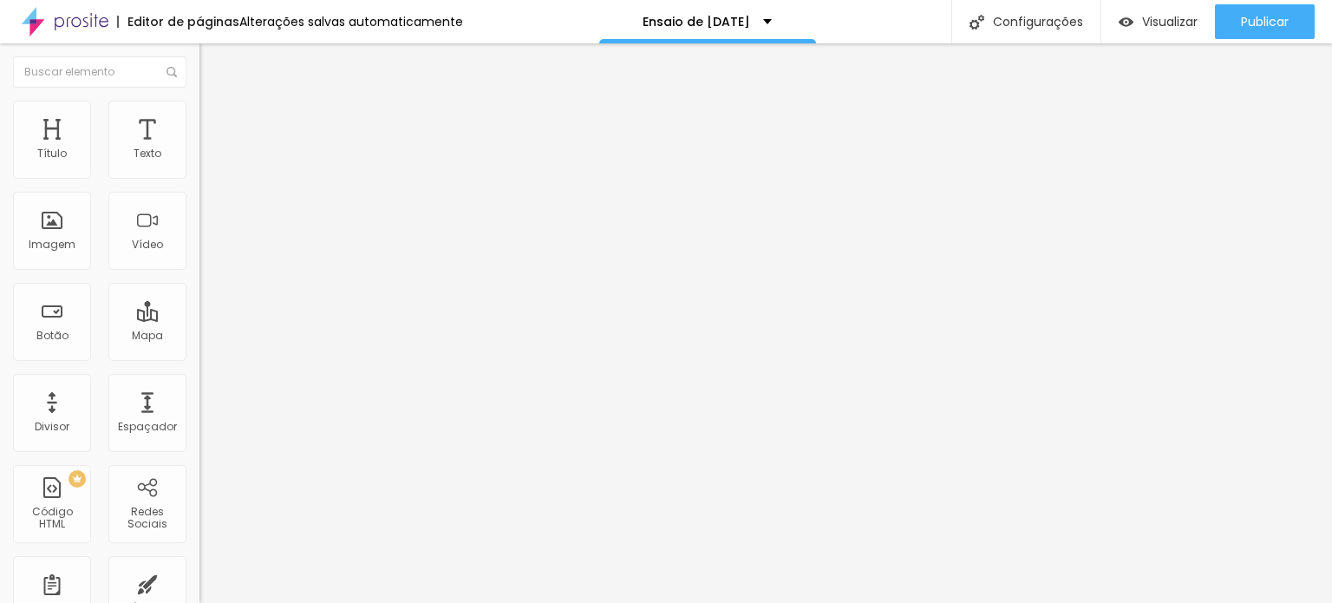
click at [199, 357] on input "[DOMAIN_NAME][URL][PHONE_NUMBER]" at bounding box center [303, 348] width 208 height 17
paste input "[URL][DOMAIN_NAME]"
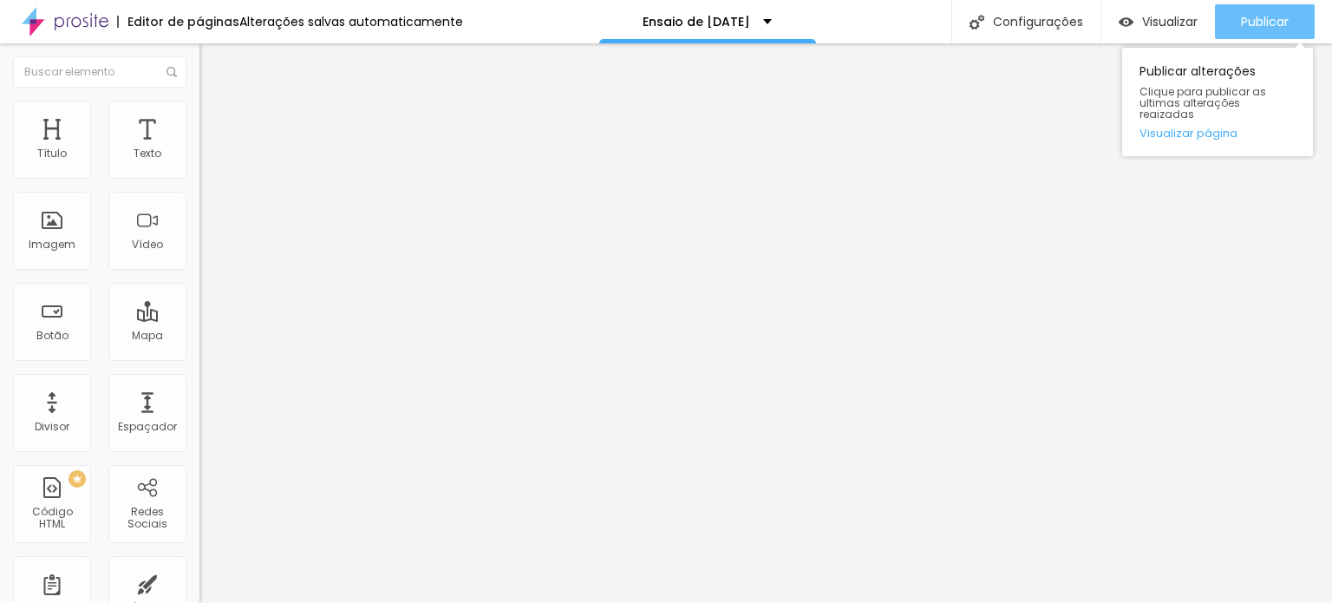
type input "[URL][DOMAIN_NAME]"
click at [1241, 19] on span "Publicar" at bounding box center [1265, 22] width 48 height 14
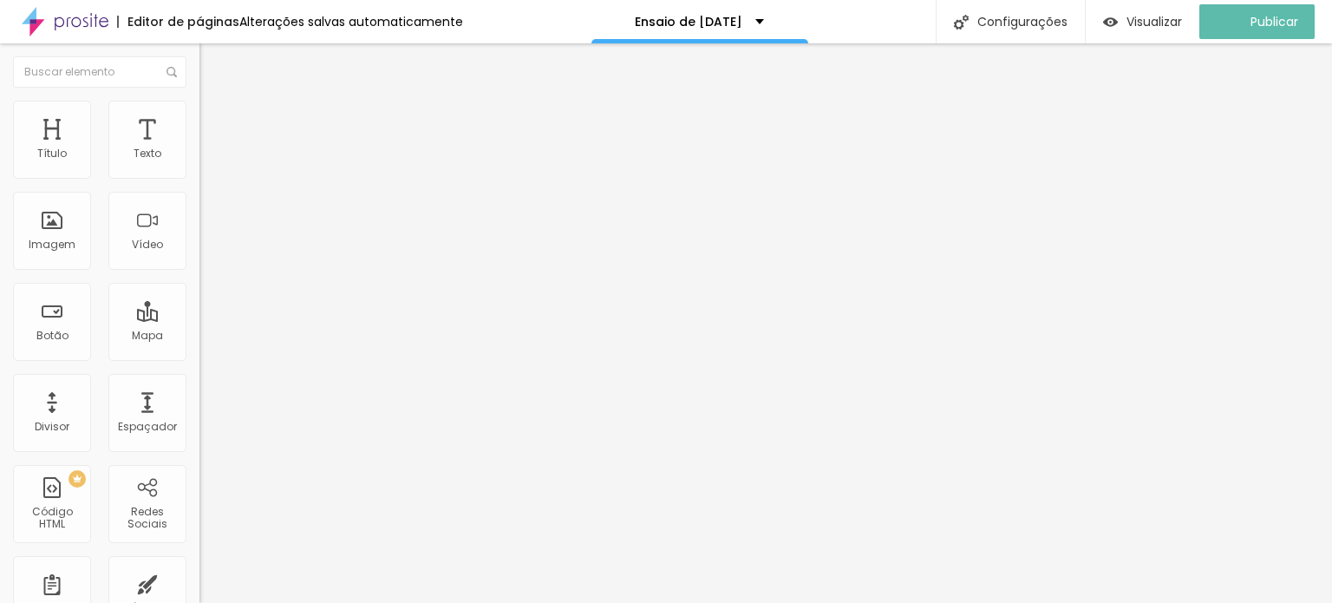
click at [199, 357] on input "[DOMAIN_NAME][URL][PHONE_NUMBER]" at bounding box center [303, 348] width 208 height 17
paste input "[URL][DOMAIN_NAME]"
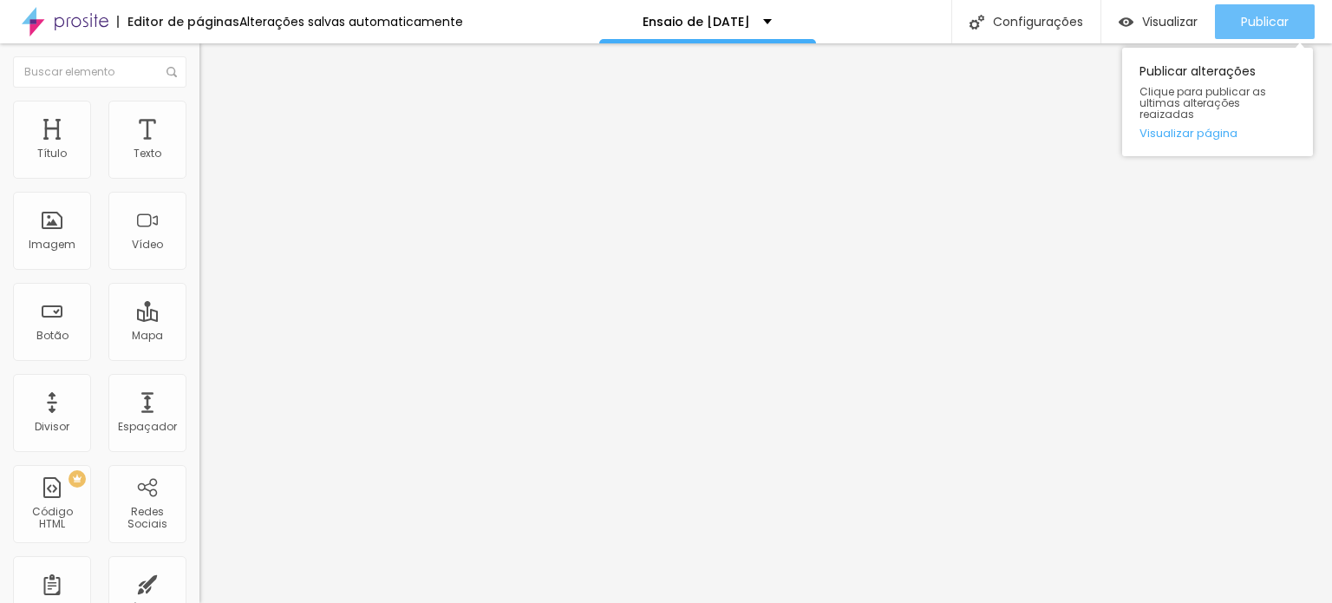
type input "[URL][DOMAIN_NAME]"
click at [1246, 16] on span "Publicar" at bounding box center [1265, 22] width 48 height 14
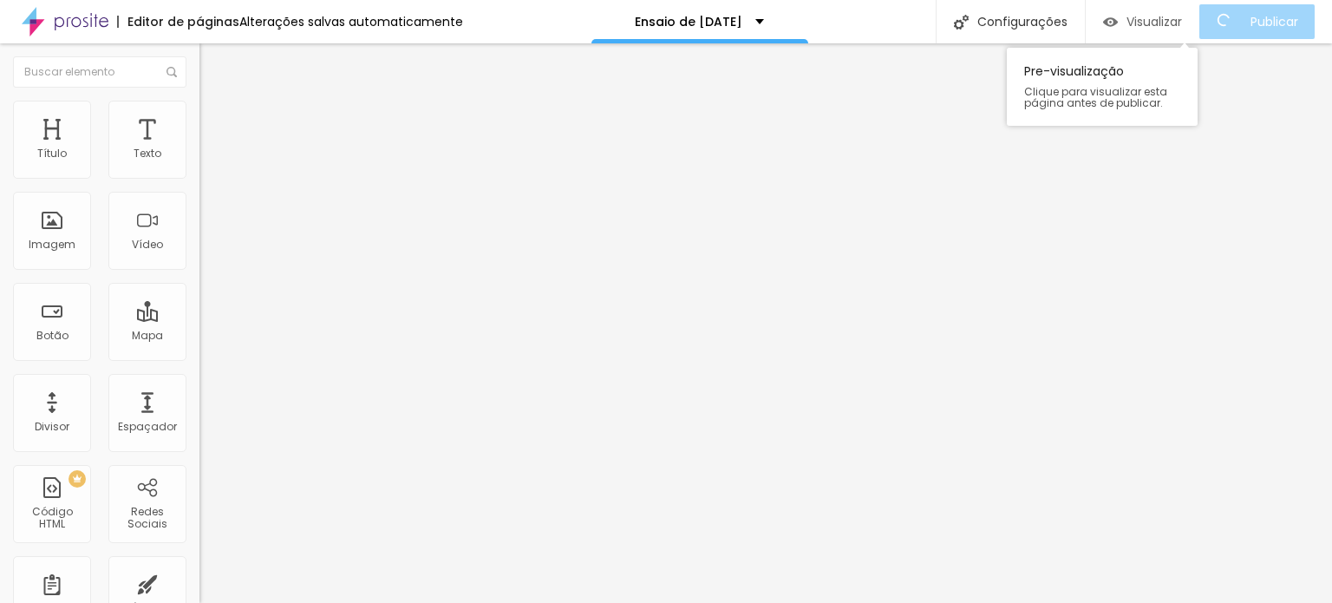
click at [1182, 19] on span "Visualizar" at bounding box center [1154, 22] width 56 height 14
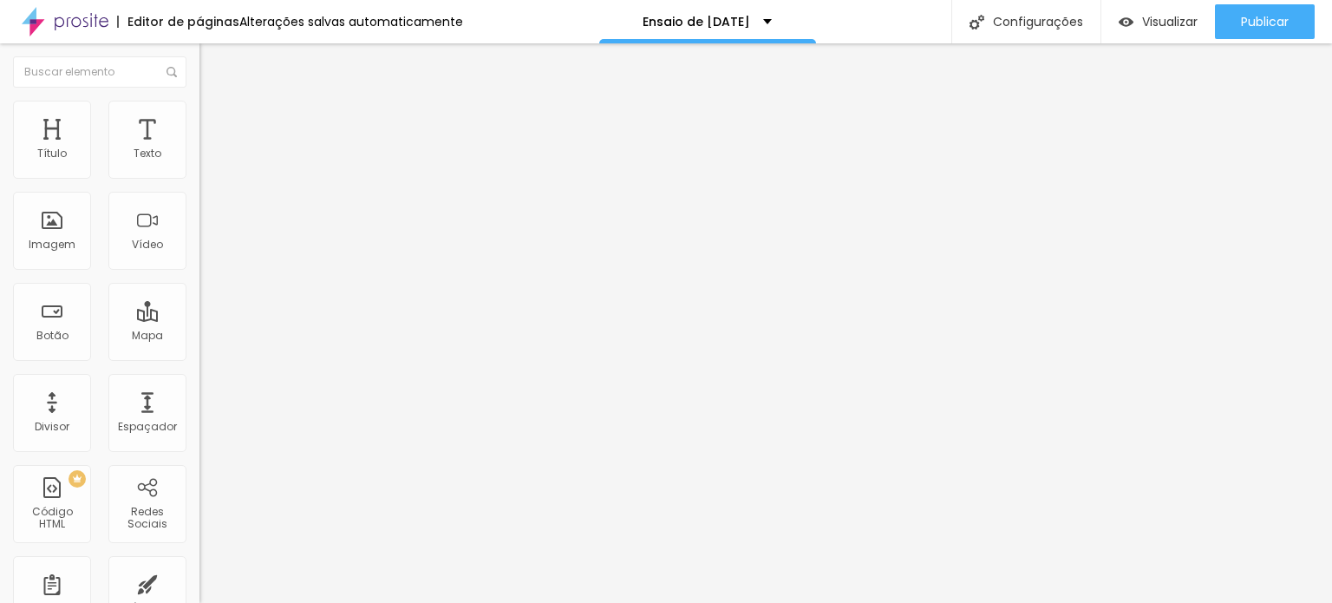
click at [199, 357] on input "[URL][DOMAIN_NAME]" at bounding box center [303, 348] width 208 height 17
paste input "[URL][DOMAIN_NAME][DOMAIN_NAME]"
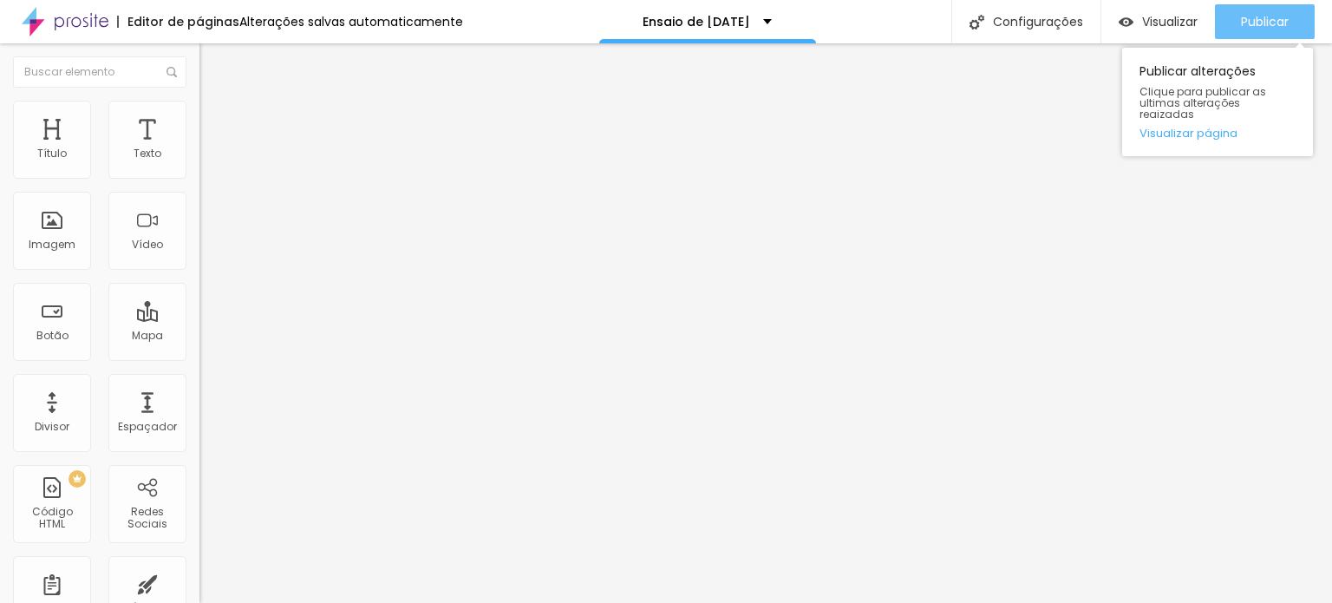
type input "[URL][DOMAIN_NAME][DOMAIN_NAME]"
click at [1261, 23] on span "Publicar" at bounding box center [1265, 22] width 48 height 14
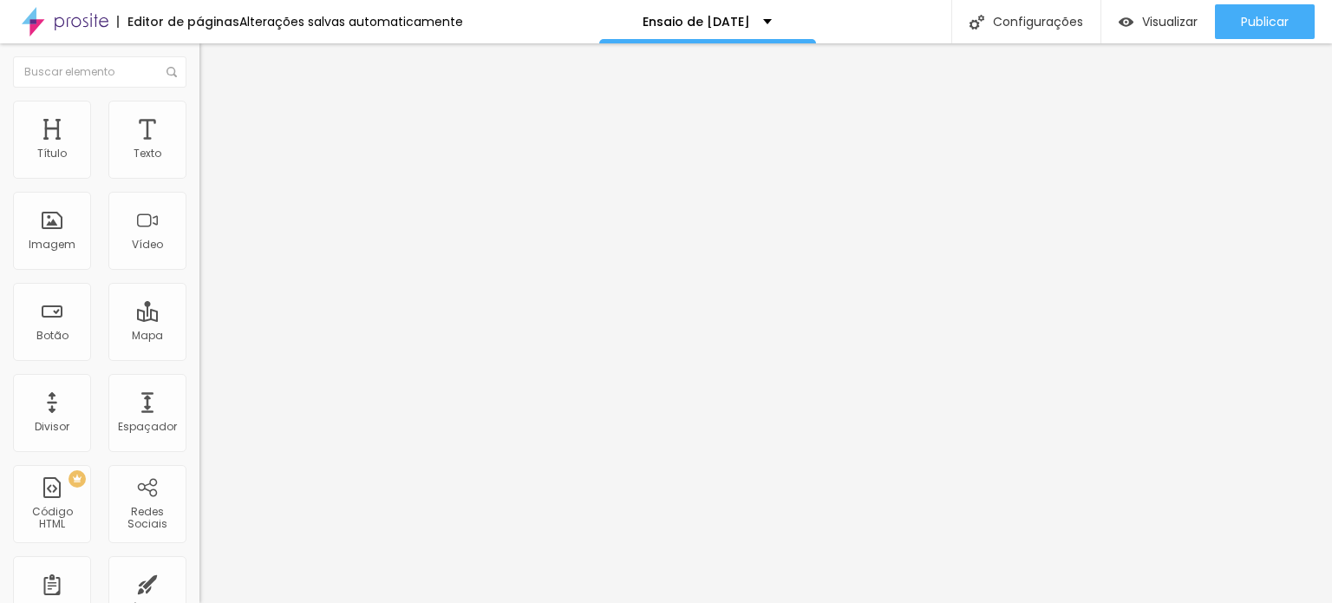
click at [199, 357] on input "[URL][DOMAIN_NAME]" at bounding box center [303, 348] width 208 height 17
paste input "[URL][DOMAIN_NAME][DOMAIN_NAME]"
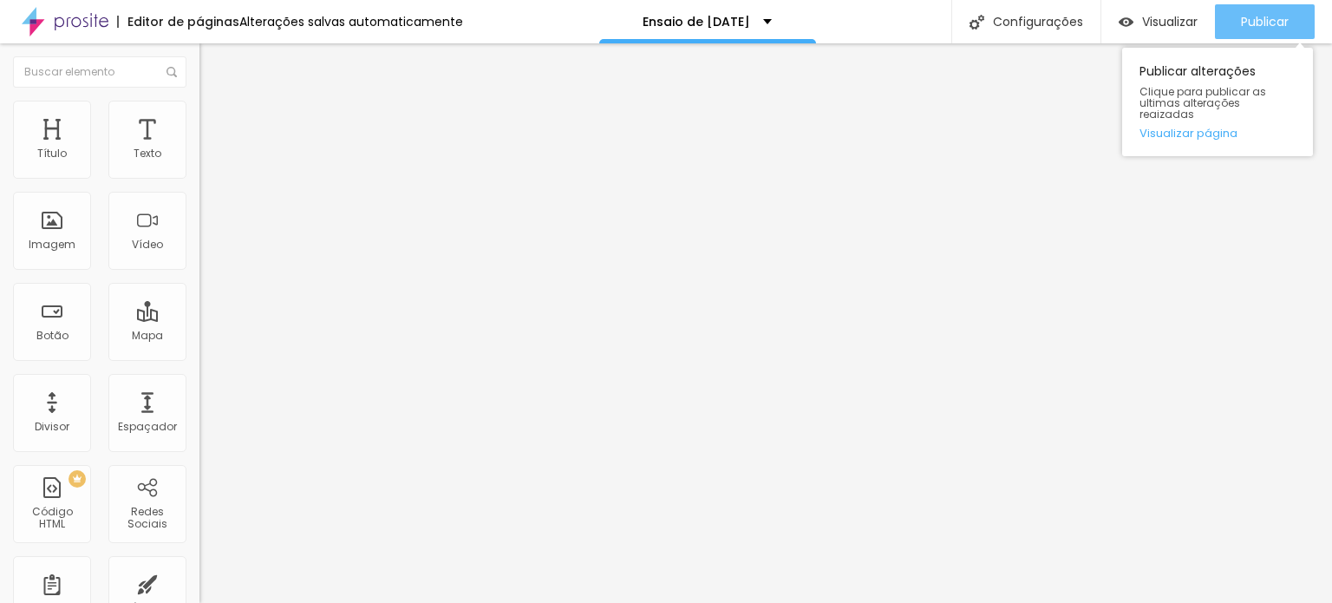
type input "[URL][DOMAIN_NAME][DOMAIN_NAME]"
click at [1244, 23] on span "Publicar" at bounding box center [1265, 22] width 48 height 14
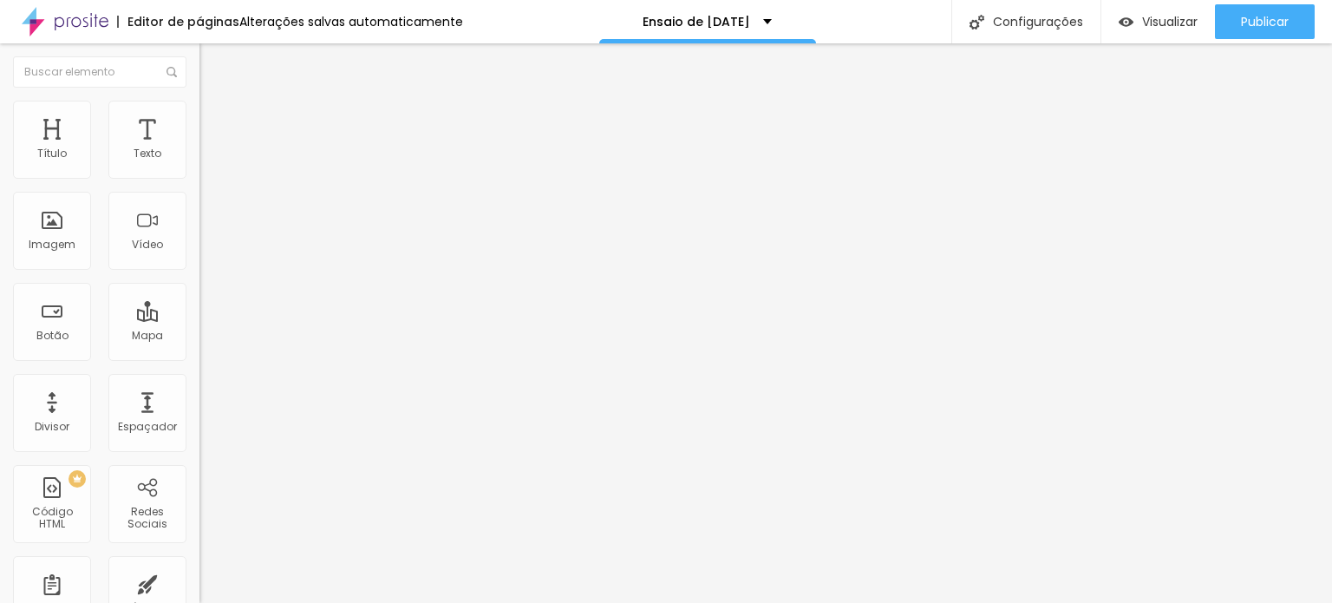
click at [199, 357] on input "[URL][DOMAIN_NAME][DOMAIN_NAME]" at bounding box center [303, 348] width 208 height 17
paste input "[URL][DOMAIN_NAME][PHONE_NUMBER]"
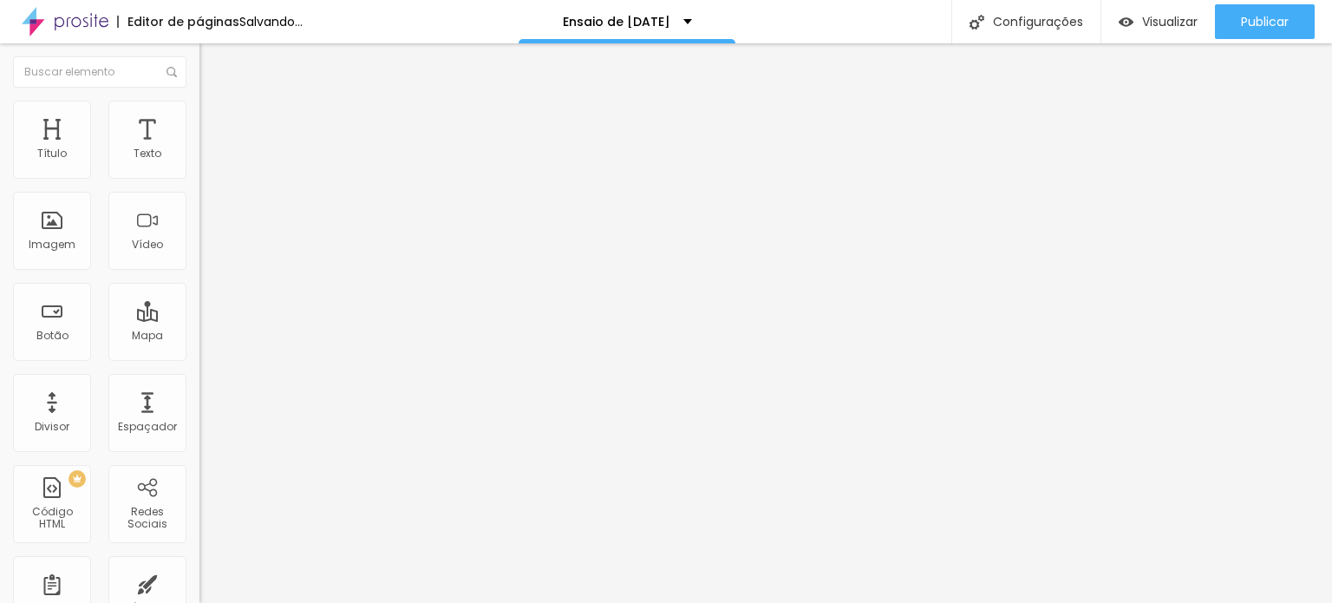
scroll to position [0, 893]
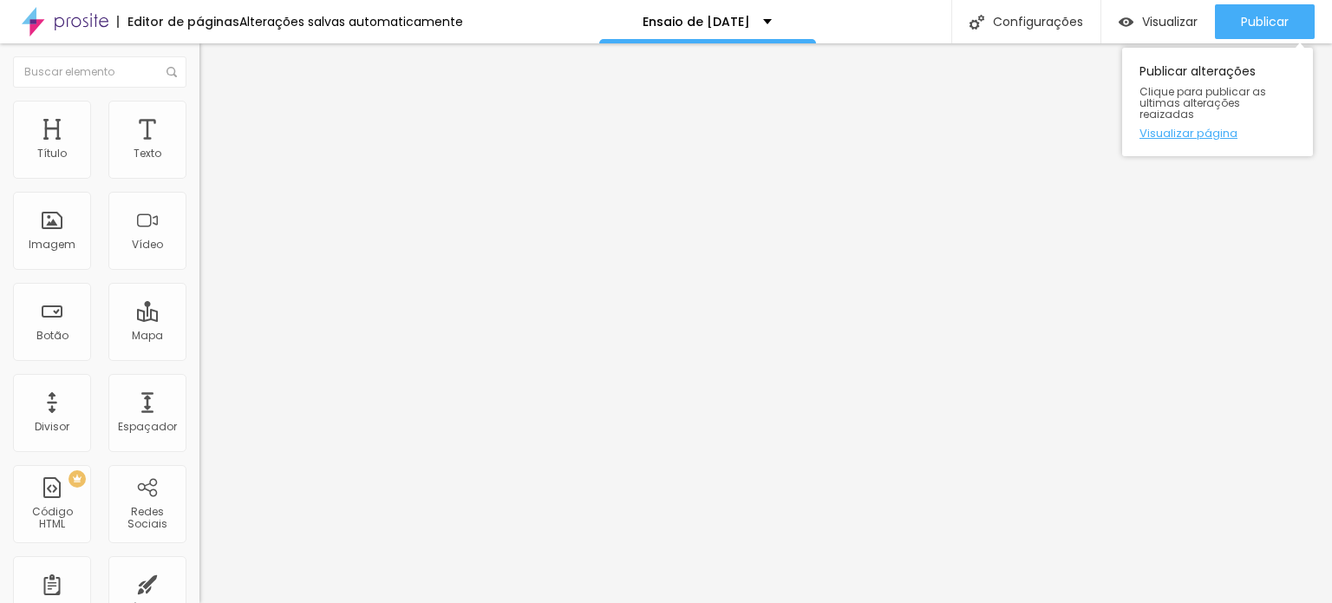
type input "[URL][DOMAIN_NAME][PHONE_NUMBER]"
click at [199, 348] on input "[URL][DOMAIN_NAME][DOMAIN_NAME]" at bounding box center [303, 348] width 208 height 17
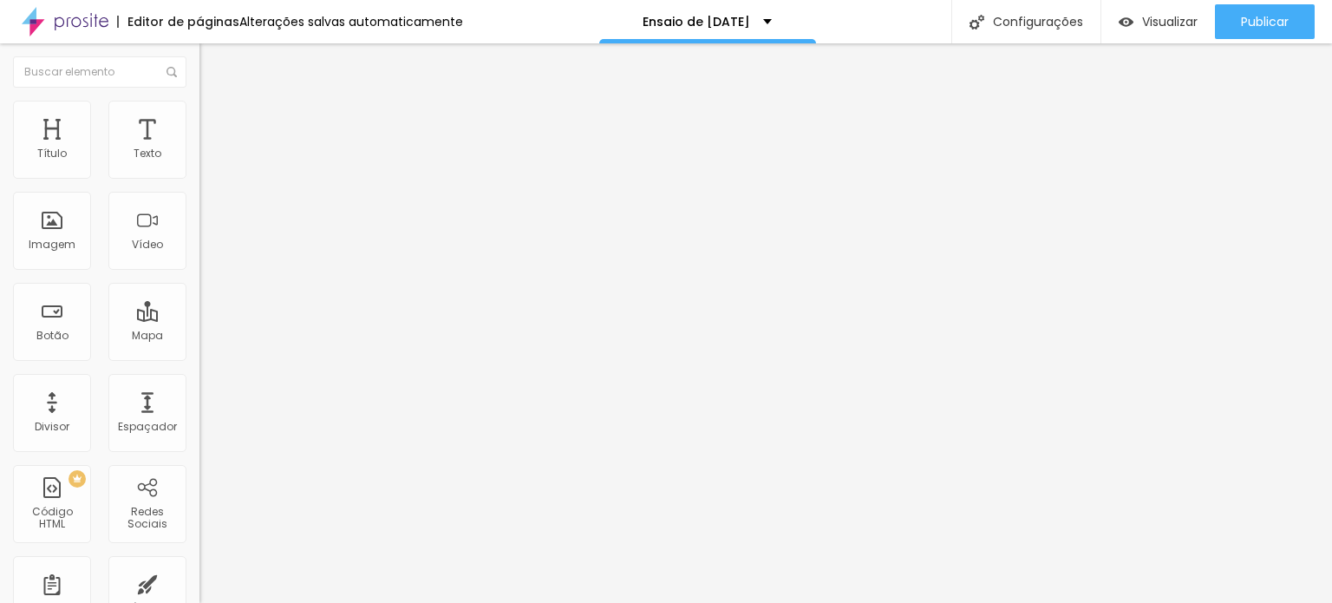
paste input "[URL][DOMAIN_NAME][PHONE_NUMBER]"
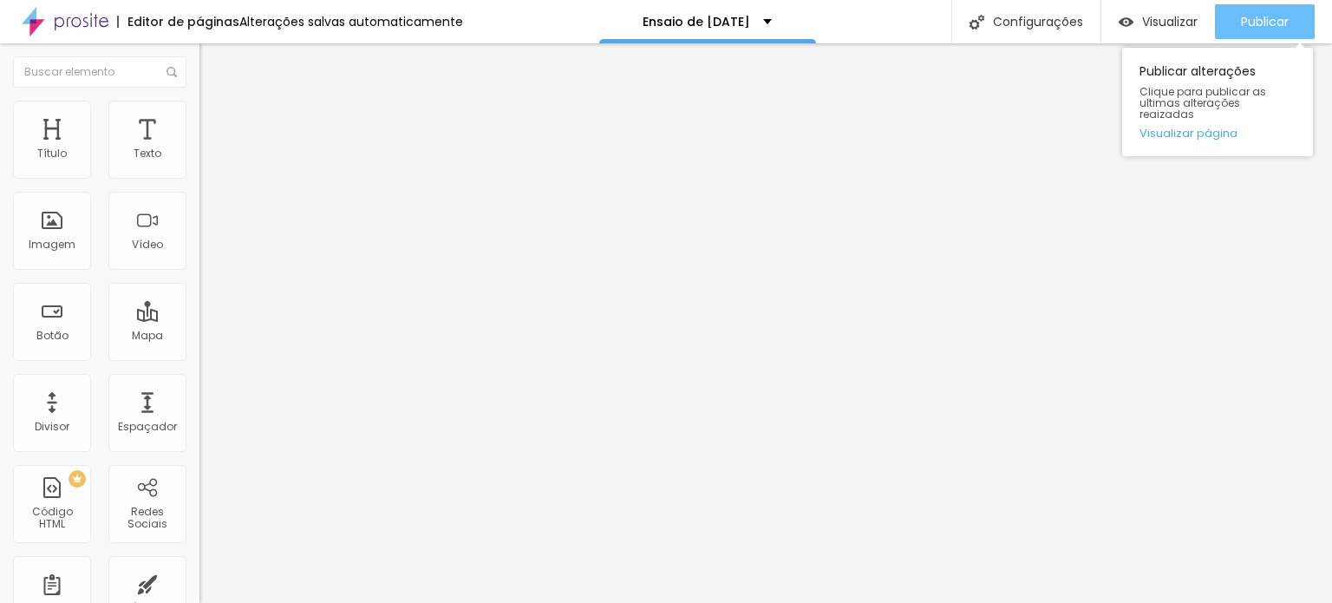
type input "[URL][DOMAIN_NAME][PHONE_NUMBER]"
click at [1241, 16] on span "Publicar" at bounding box center [1265, 22] width 48 height 14
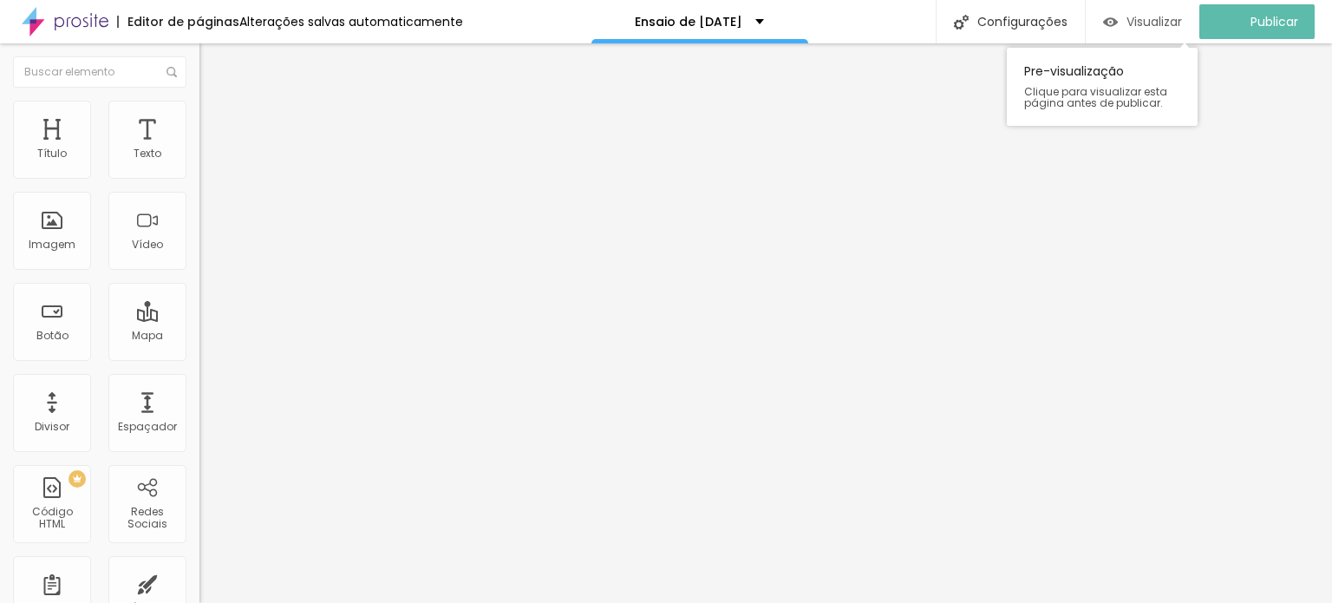
click at [1172, 16] on span "Visualizar" at bounding box center [1154, 22] width 56 height 14
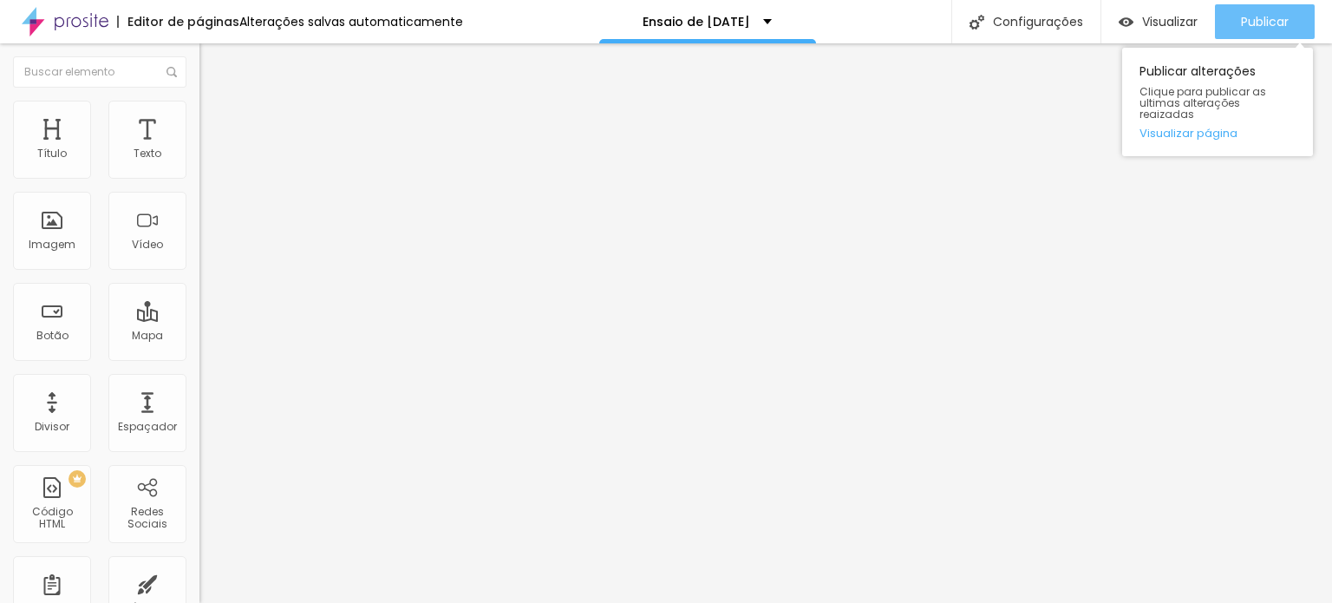
click at [1290, 29] on button "Publicar" at bounding box center [1265, 21] width 100 height 35
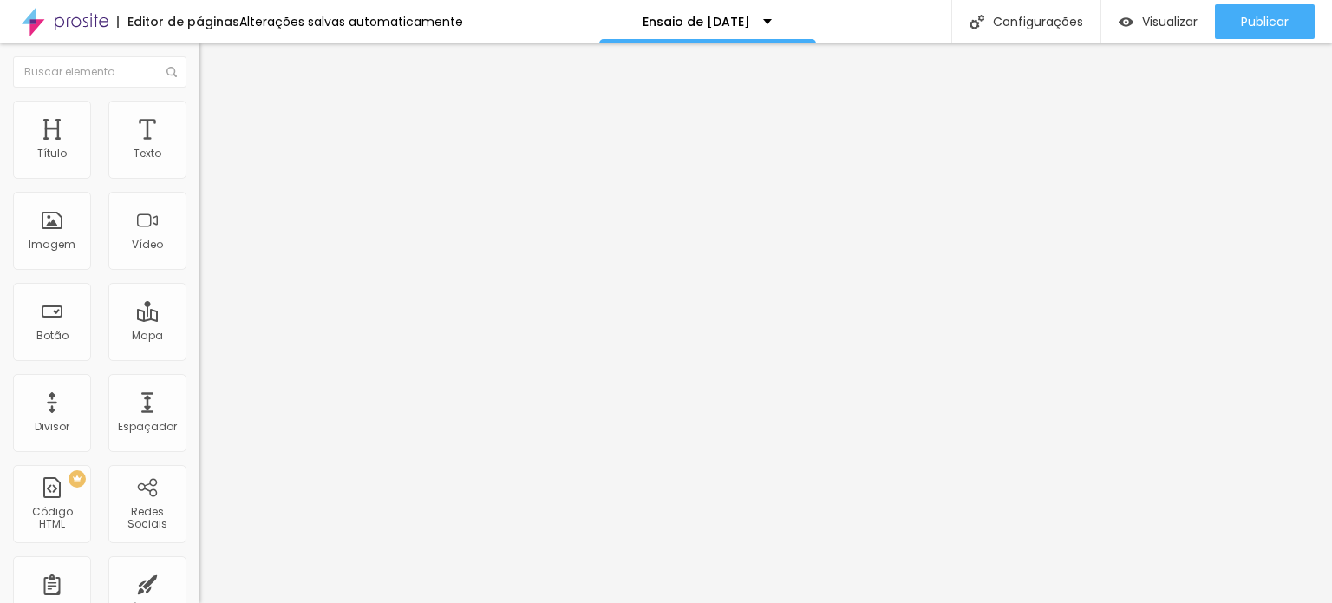
click at [199, 356] on input "[URL][DOMAIN_NAME][PHONE_NUMBER]" at bounding box center [303, 348] width 208 height 17
paste input "[URL][DOMAIN_NAME][PHONE_NUMBER]"
type input "[URL][DOMAIN_NAME][PHONE_NUMBER]"
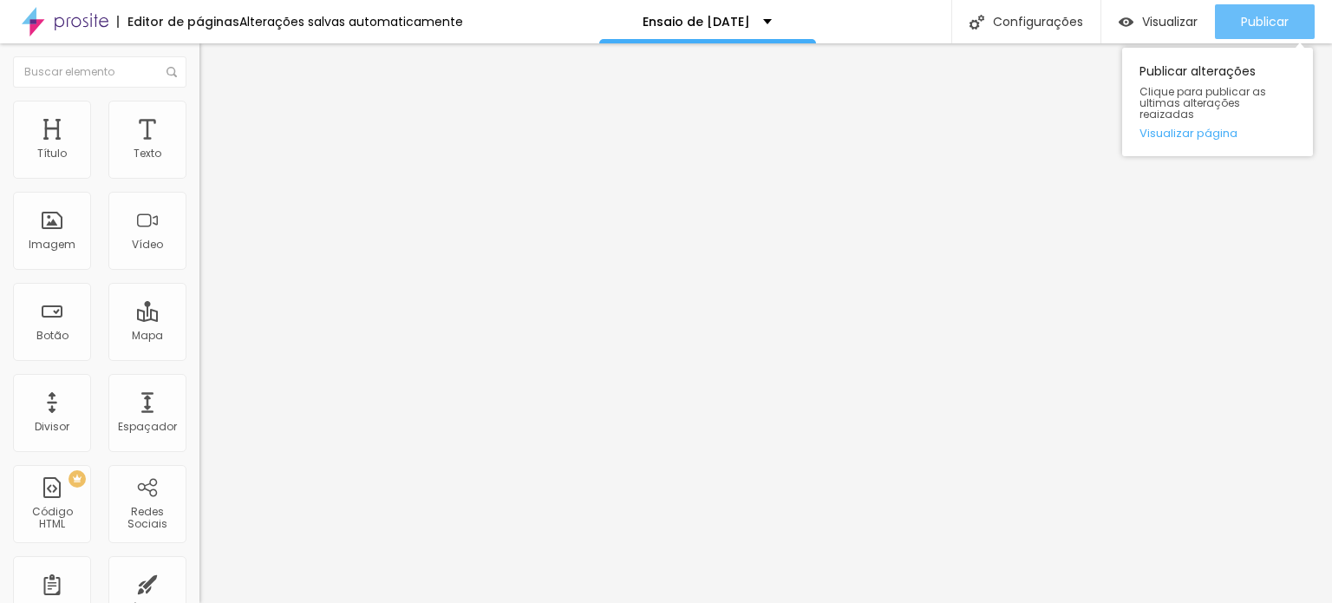
click at [1277, 10] on div "Publicar" at bounding box center [1265, 21] width 48 height 35
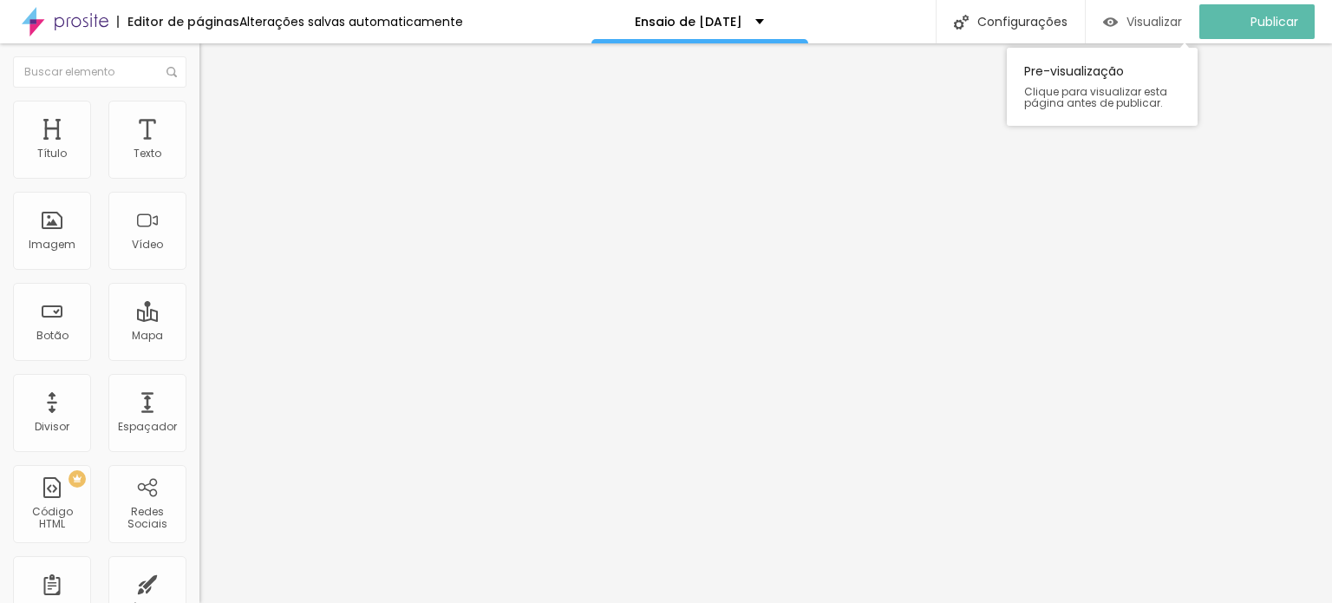
click at [1118, 20] on img "button" at bounding box center [1110, 22] width 15 height 15
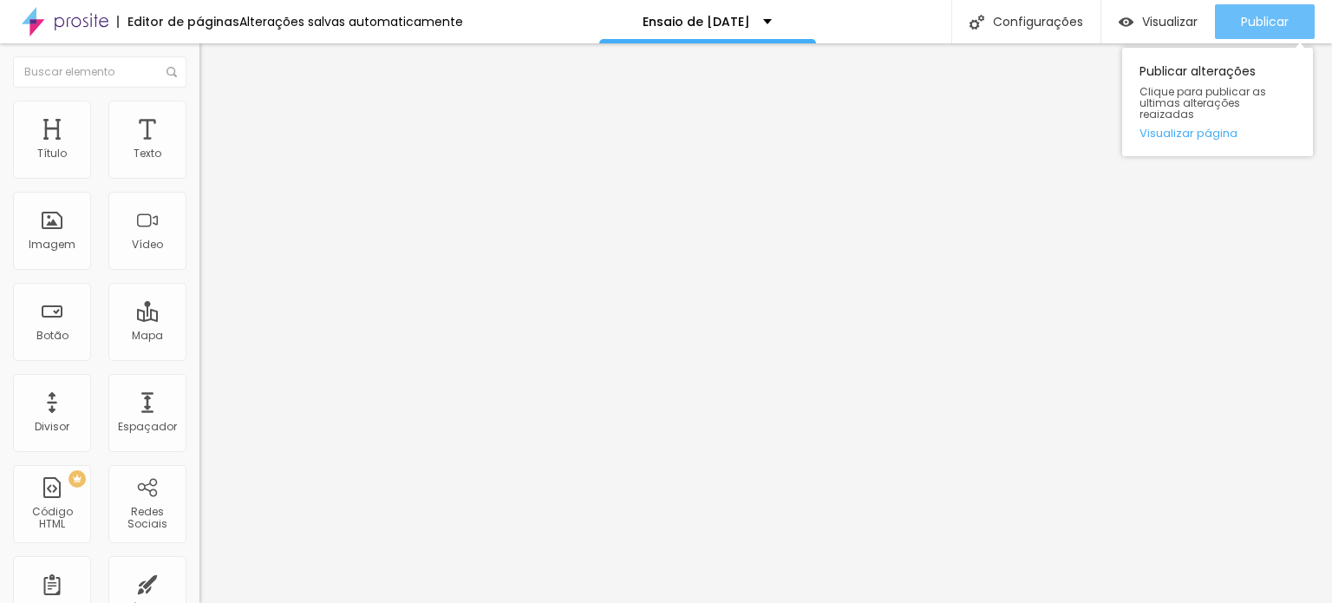
click at [1270, 20] on span "Publicar" at bounding box center [1265, 22] width 48 height 14
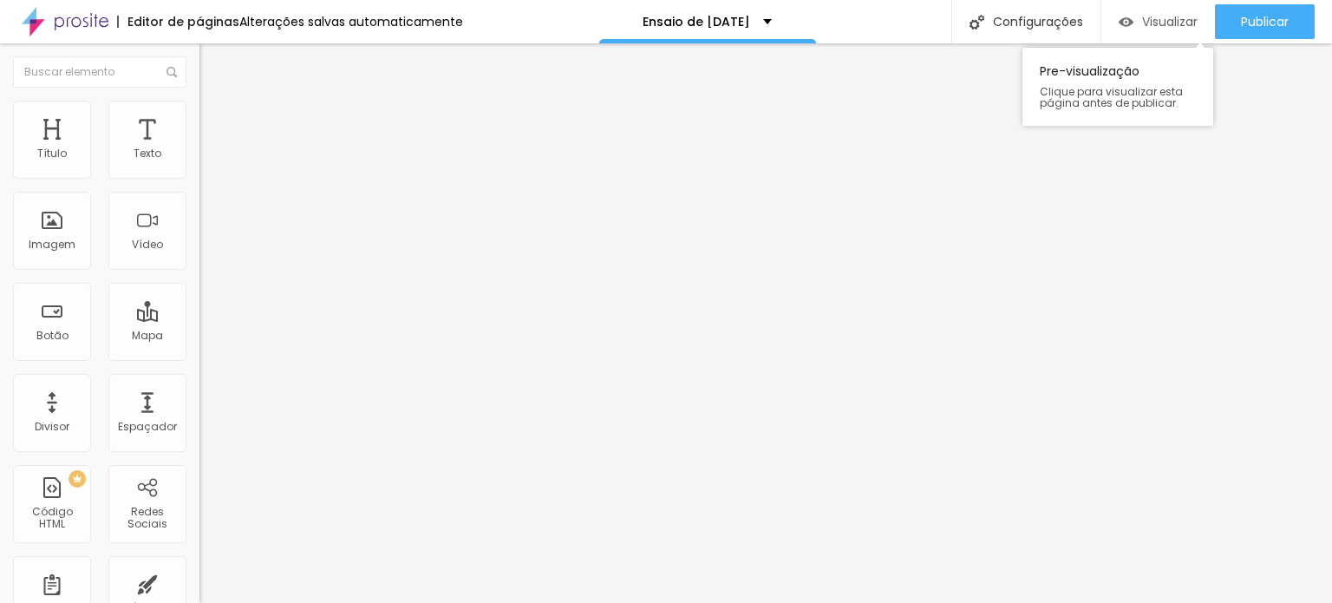
click at [1146, 34] on div "Visualizar" at bounding box center [1158, 21] width 79 height 35
click at [199, 101] on li "Estilo" at bounding box center [298, 109] width 199 height 17
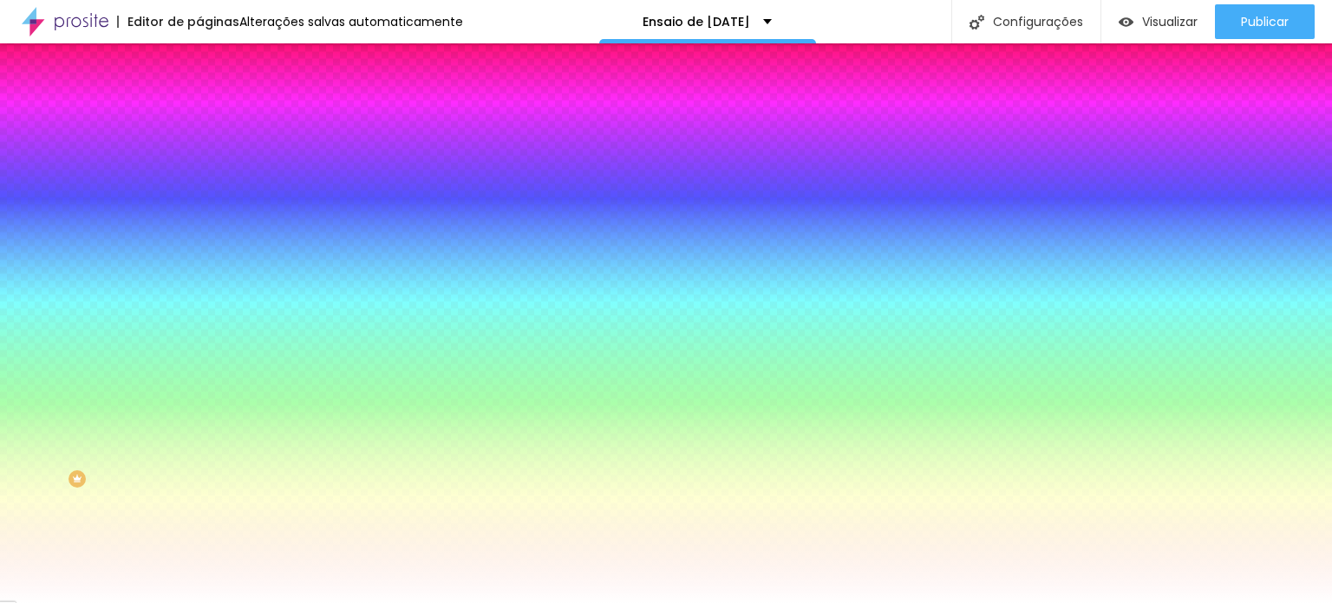
click at [199, 118] on li "Avançado" at bounding box center [298, 126] width 199 height 17
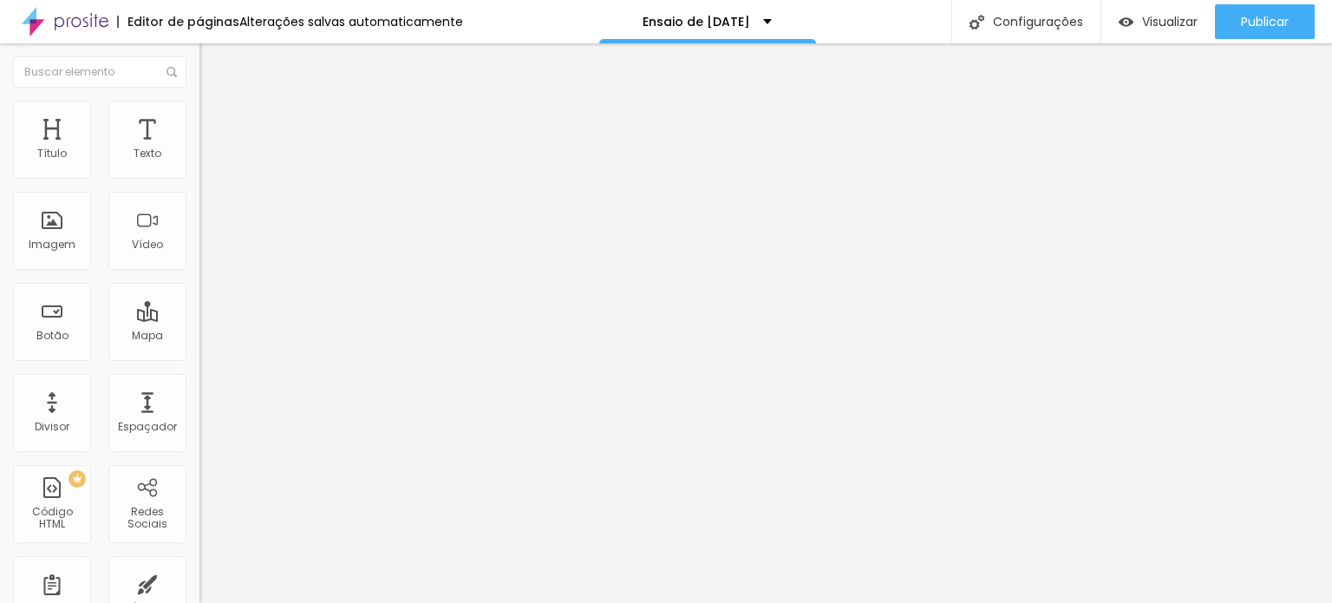
click at [215, 102] on span "Conteúdo" at bounding box center [242, 95] width 54 height 15
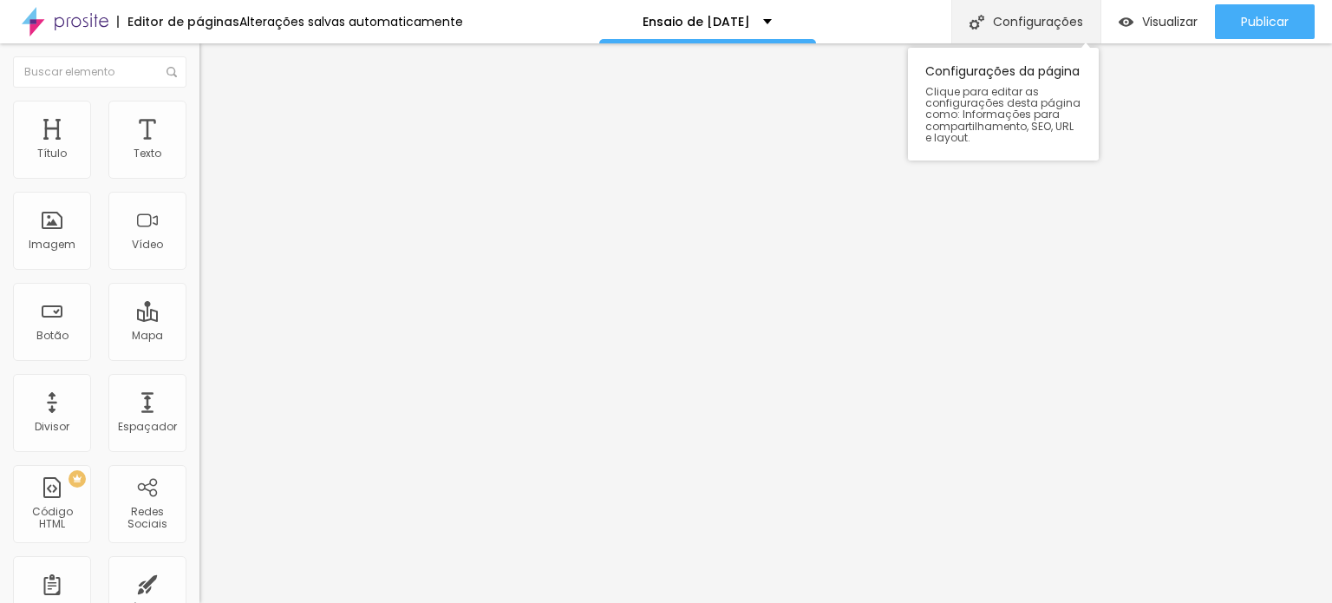
click at [984, 11] on div "Configurações" at bounding box center [1025, 21] width 149 height 43
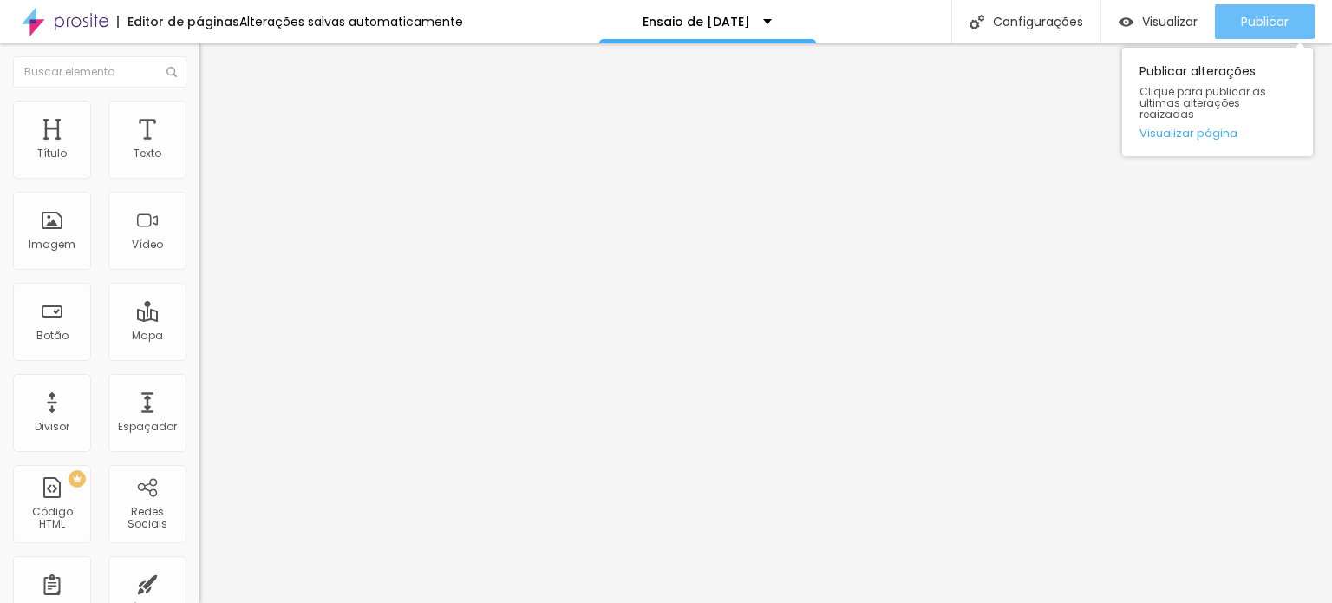
click at [1244, 15] on span "Publicar" at bounding box center [1265, 22] width 48 height 14
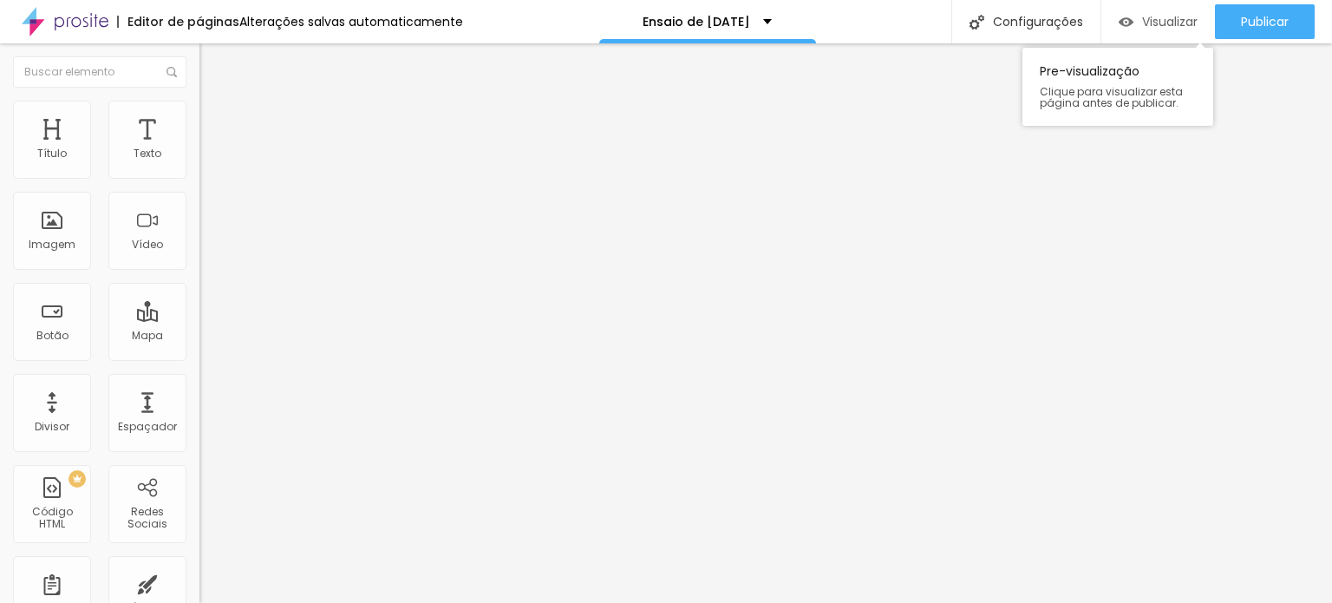
click at [1179, 19] on span "Visualizar" at bounding box center [1170, 22] width 56 height 14
